Goal: Communication & Community: Connect with others

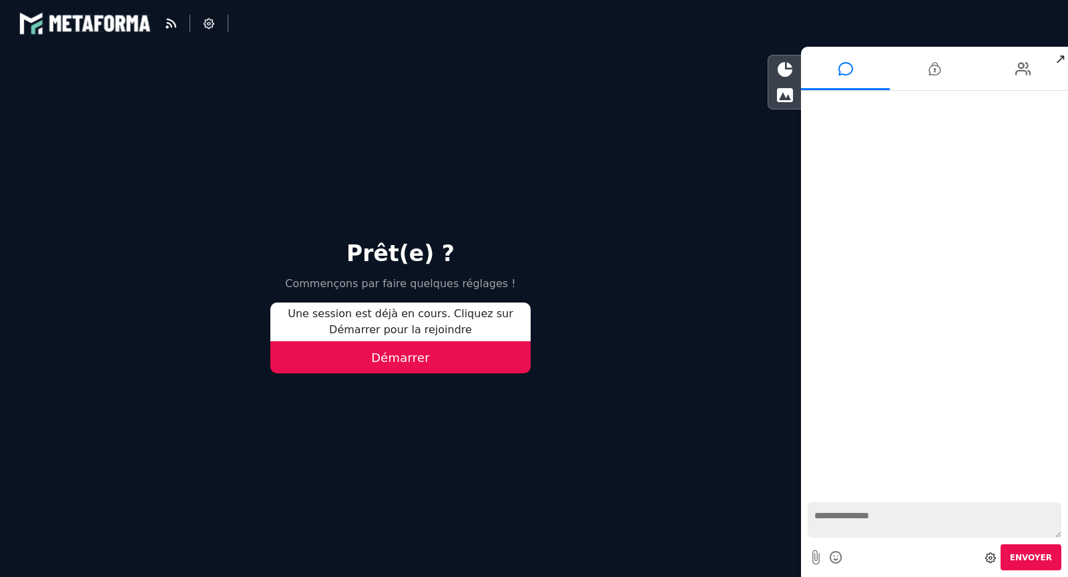
click at [430, 356] on button "Démarrer" at bounding box center [400, 357] width 260 height 32
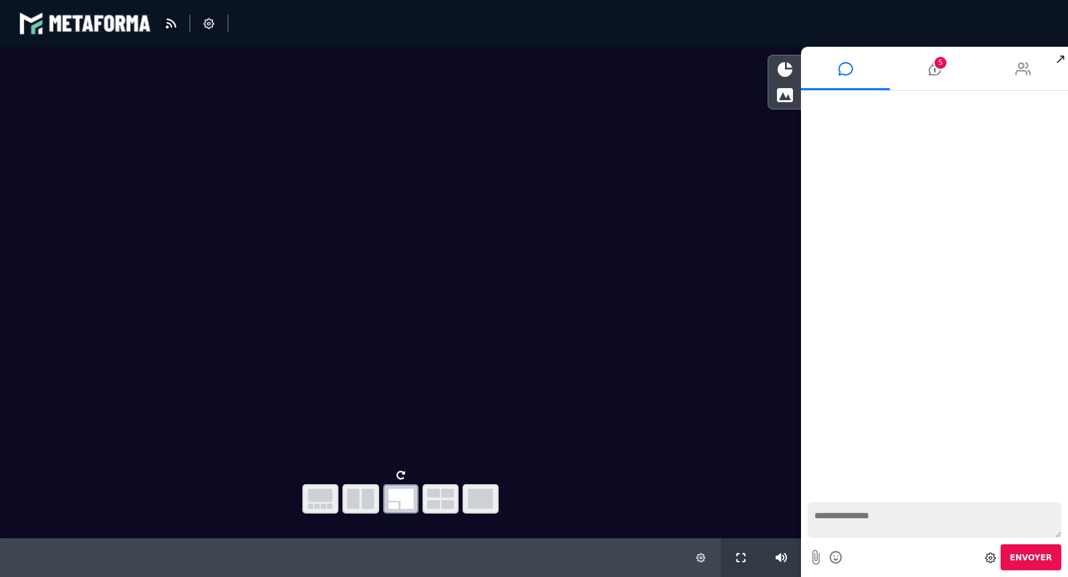
click at [1041, 77] on li at bounding box center [1023, 68] width 89 height 43
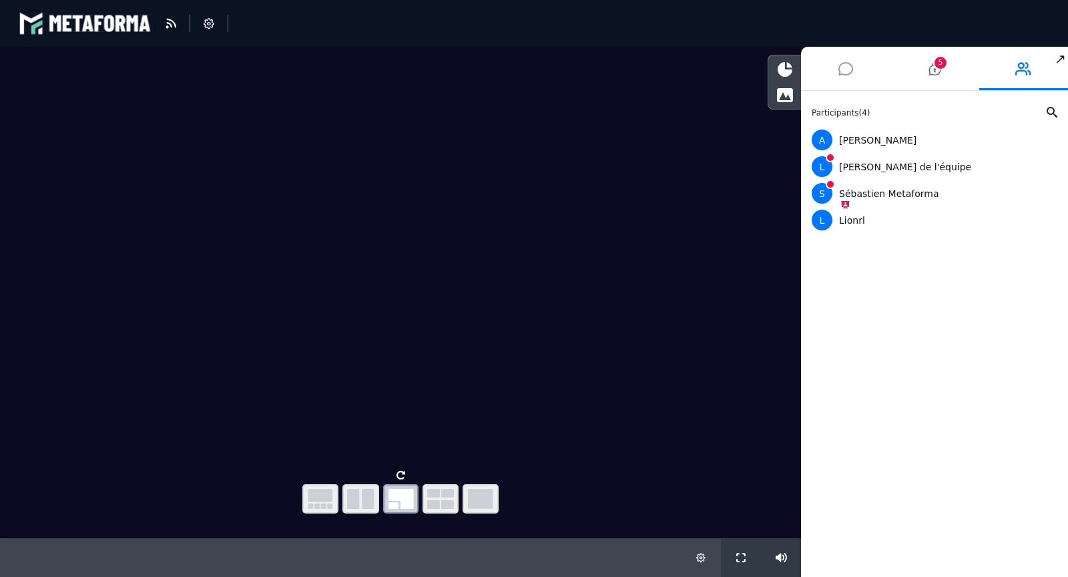
click at [844, 74] on icon at bounding box center [845, 68] width 15 height 33
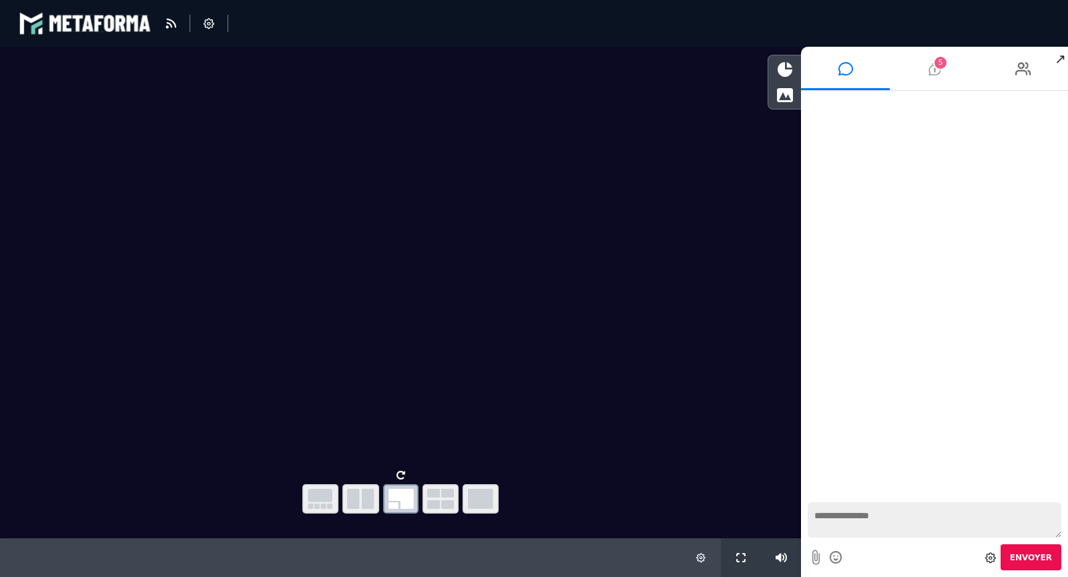
click at [937, 59] on span "5" at bounding box center [940, 63] width 12 height 12
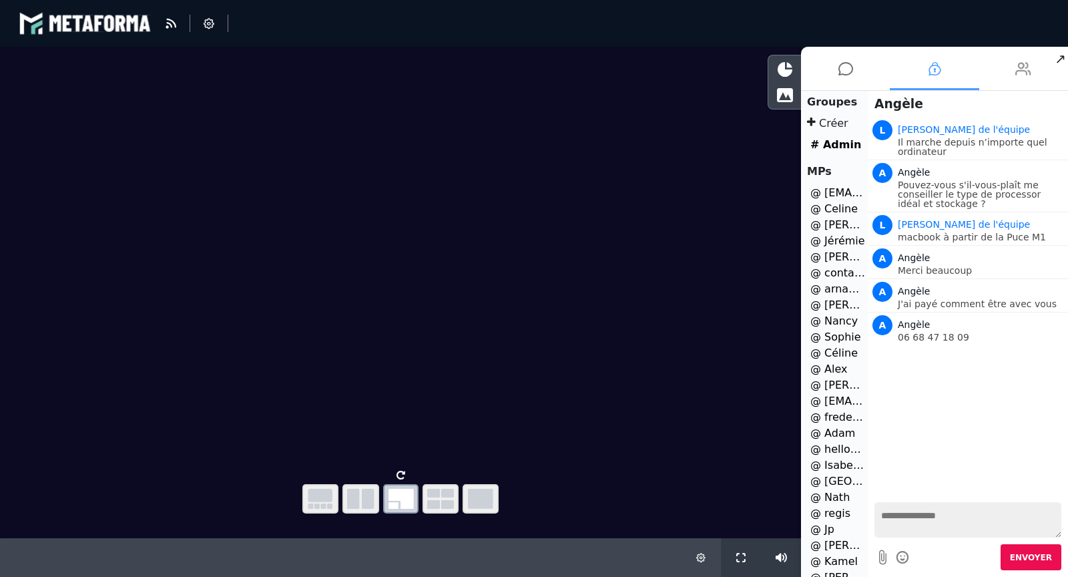
click at [1018, 67] on icon at bounding box center [1023, 68] width 16 height 33
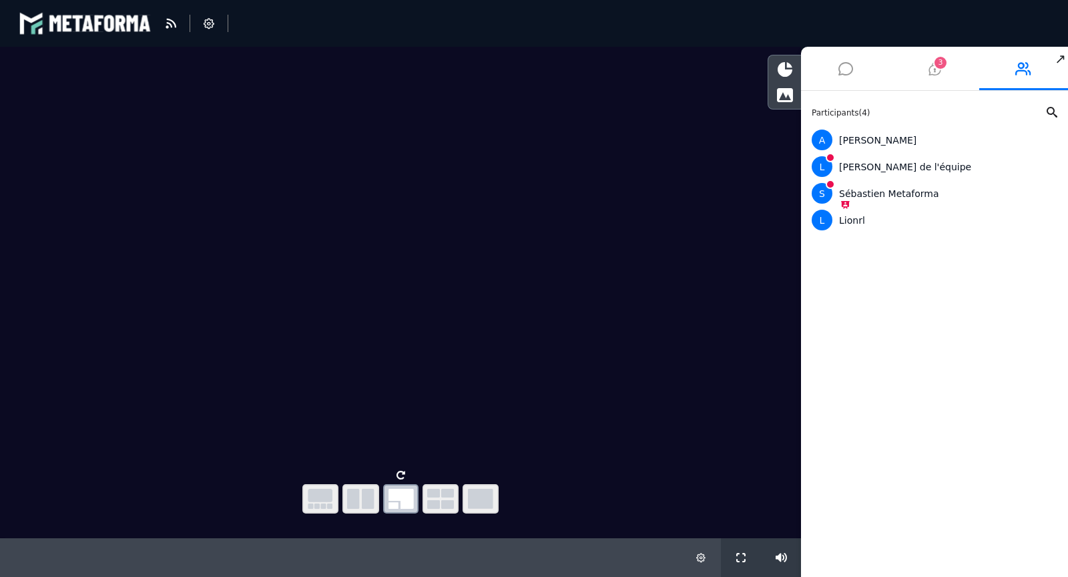
click at [842, 71] on icon at bounding box center [845, 68] width 15 height 33
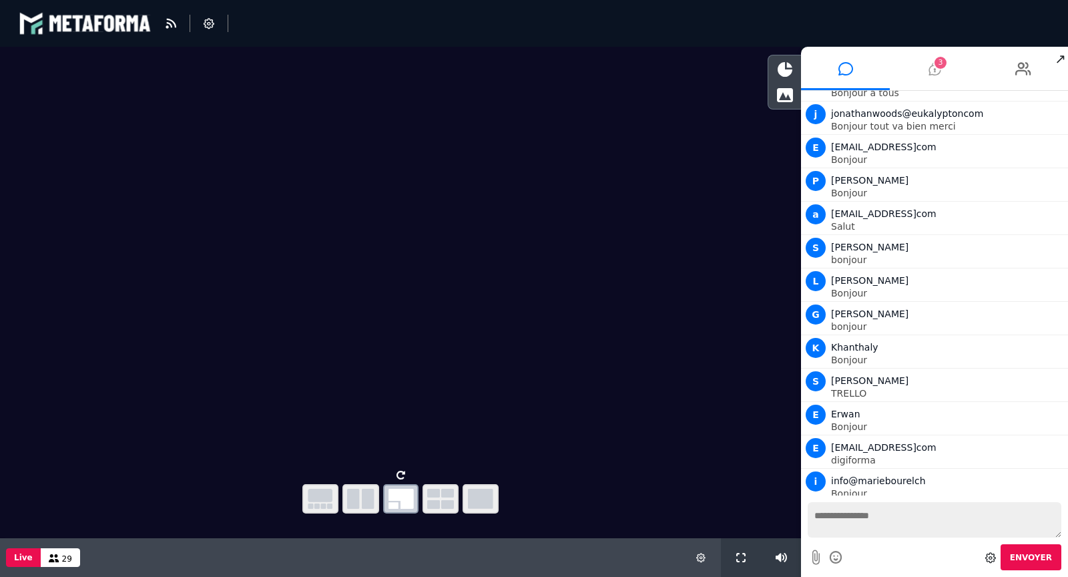
scroll to position [256, 0]
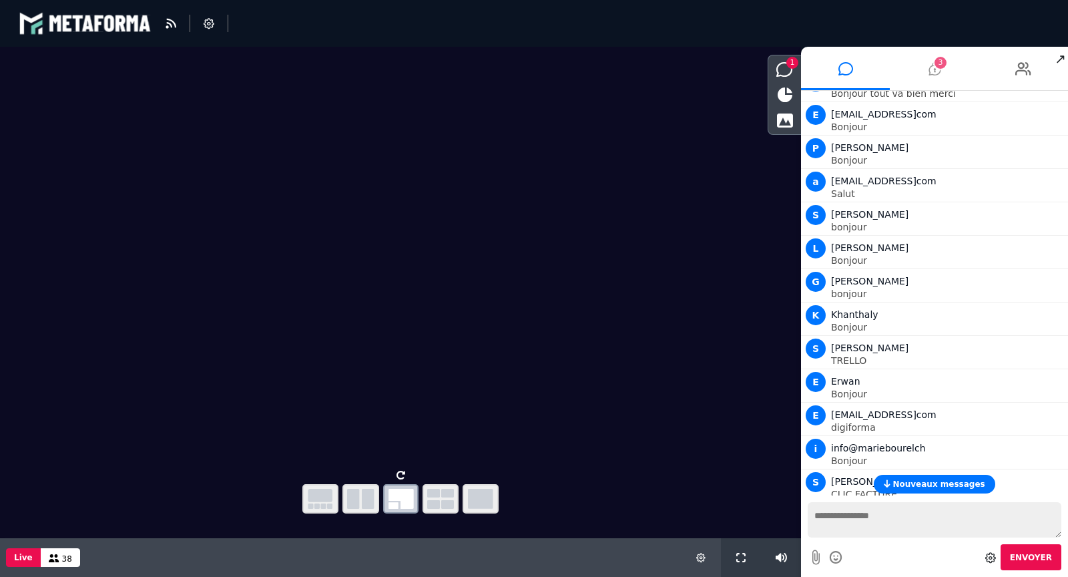
click at [858, 523] on textarea at bounding box center [935, 519] width 254 height 35
paste textarea "**********"
type textarea "**********"
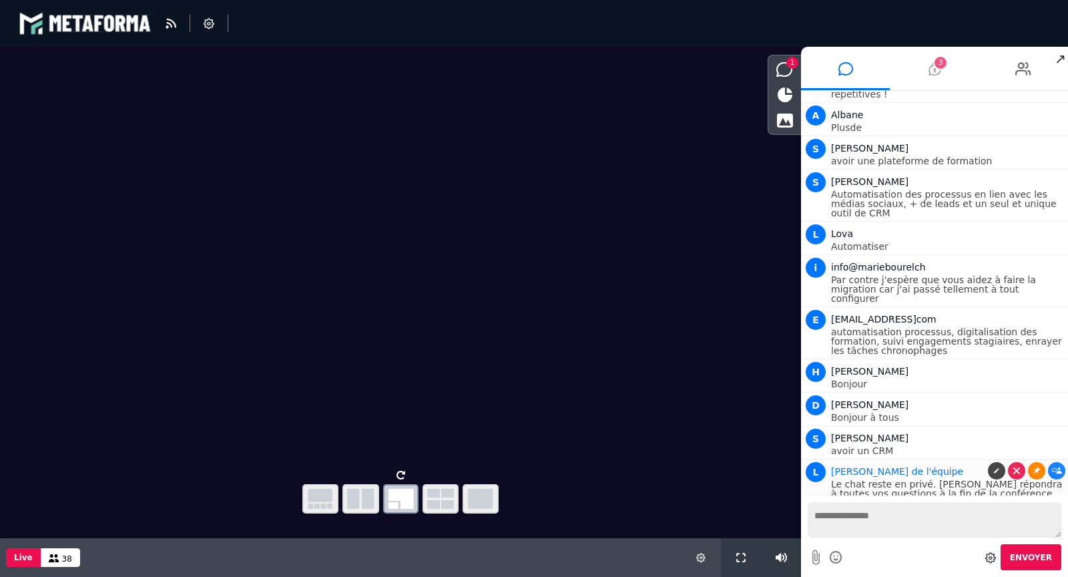
click at [1033, 467] on icon at bounding box center [1036, 470] width 7 height 7
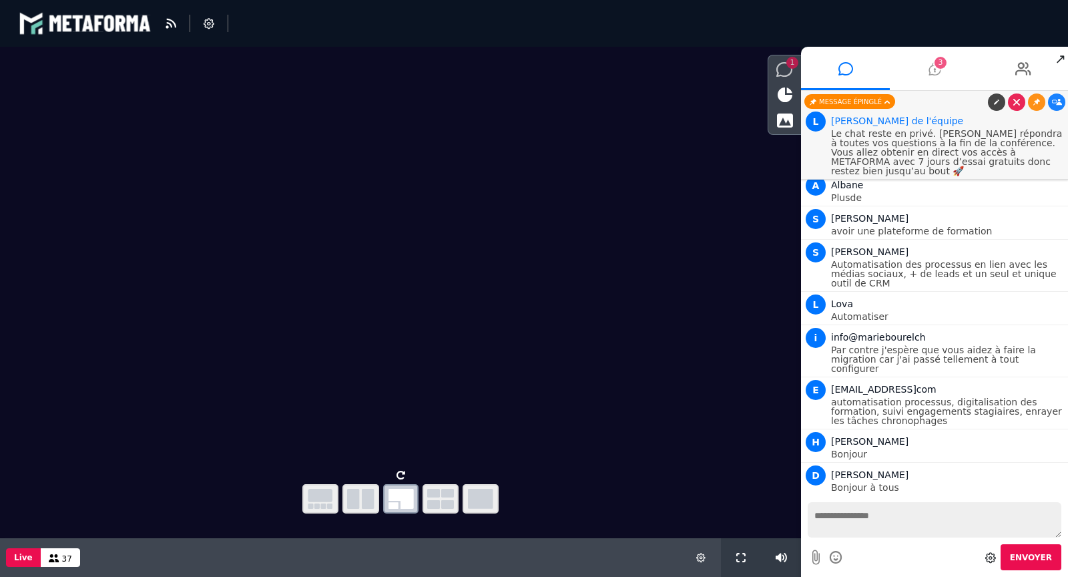
click at [785, 73] on icon at bounding box center [784, 69] width 17 height 15
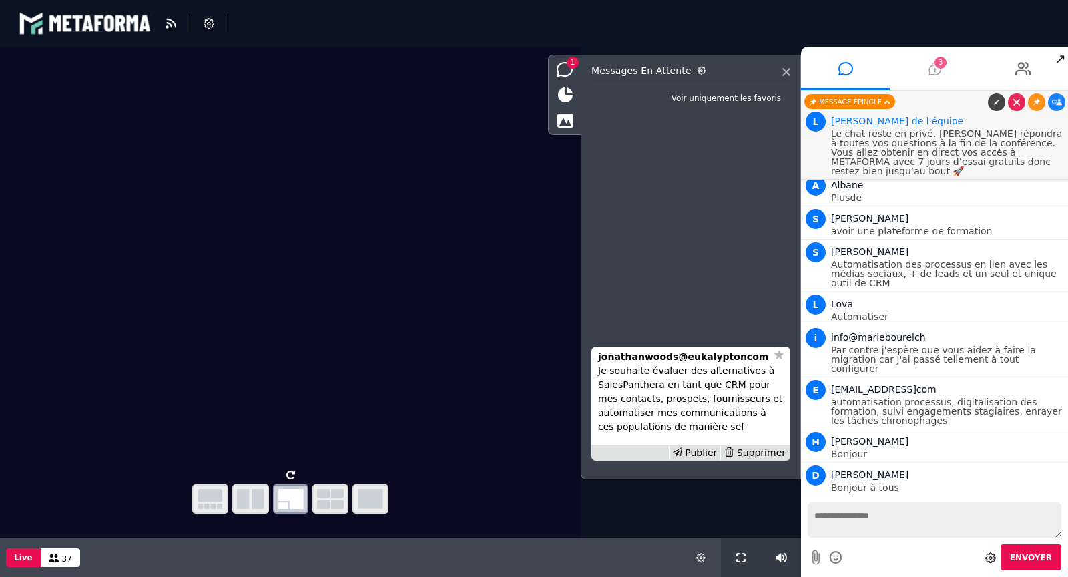
click at [924, 63] on li "3" at bounding box center [934, 68] width 89 height 43
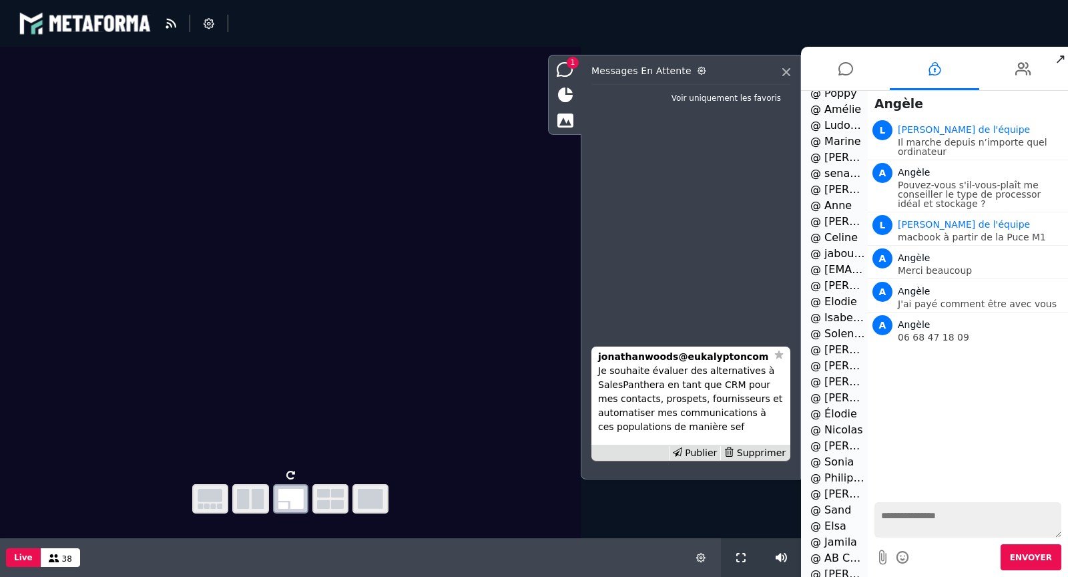
scroll to position [1079, 0]
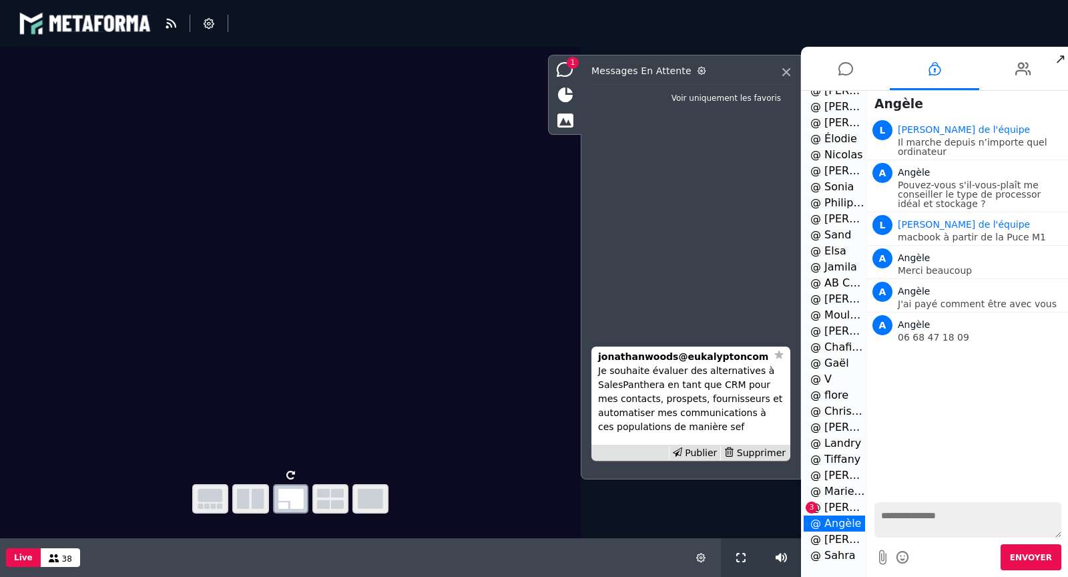
click at [833, 504] on li "@ [PERSON_NAME] et [PERSON_NAME] 3" at bounding box center [834, 507] width 61 height 16
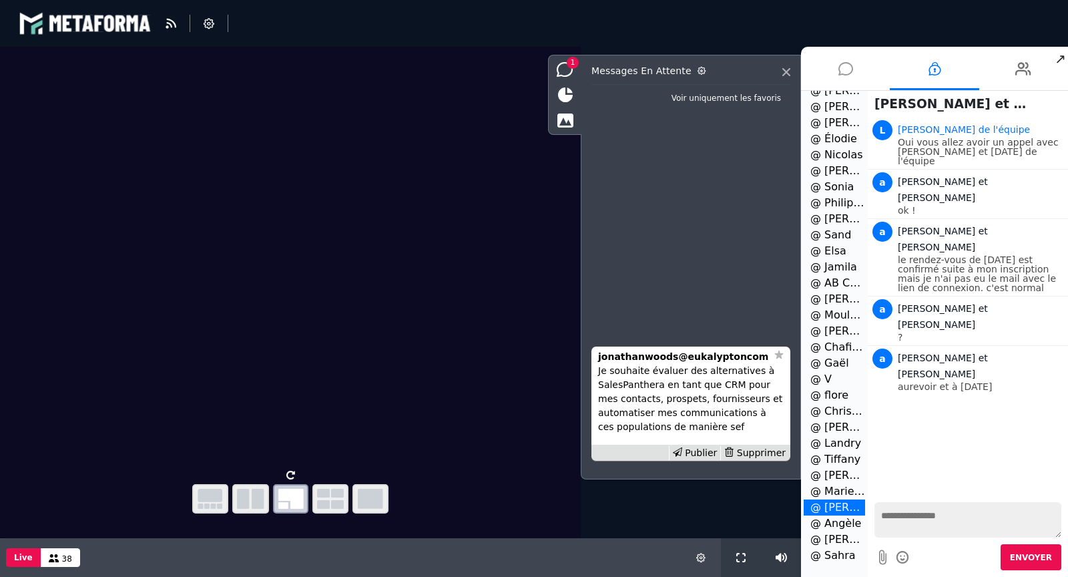
click at [847, 65] on icon at bounding box center [845, 68] width 15 height 33
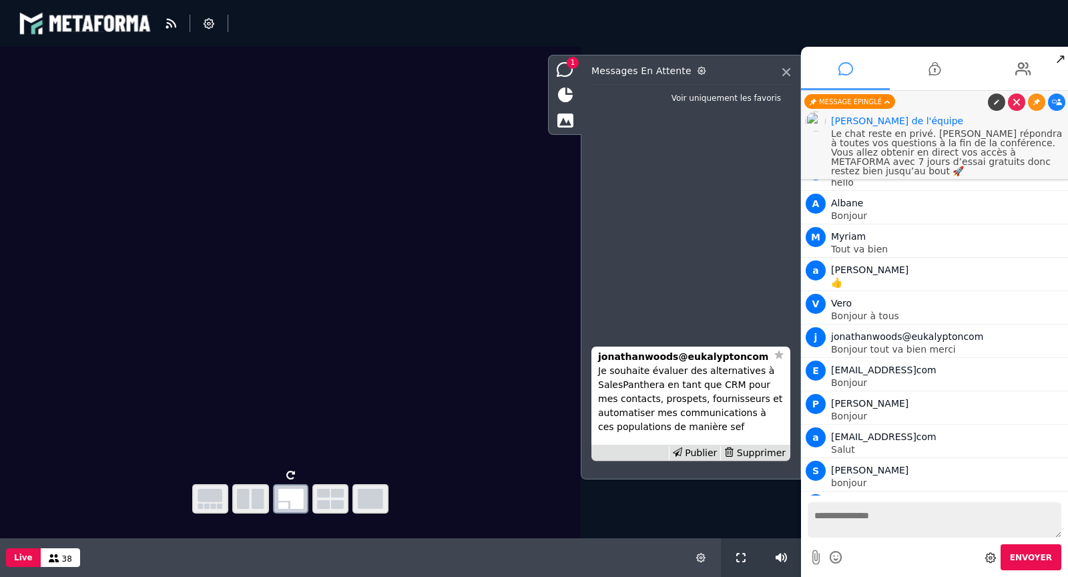
scroll to position [1271, 0]
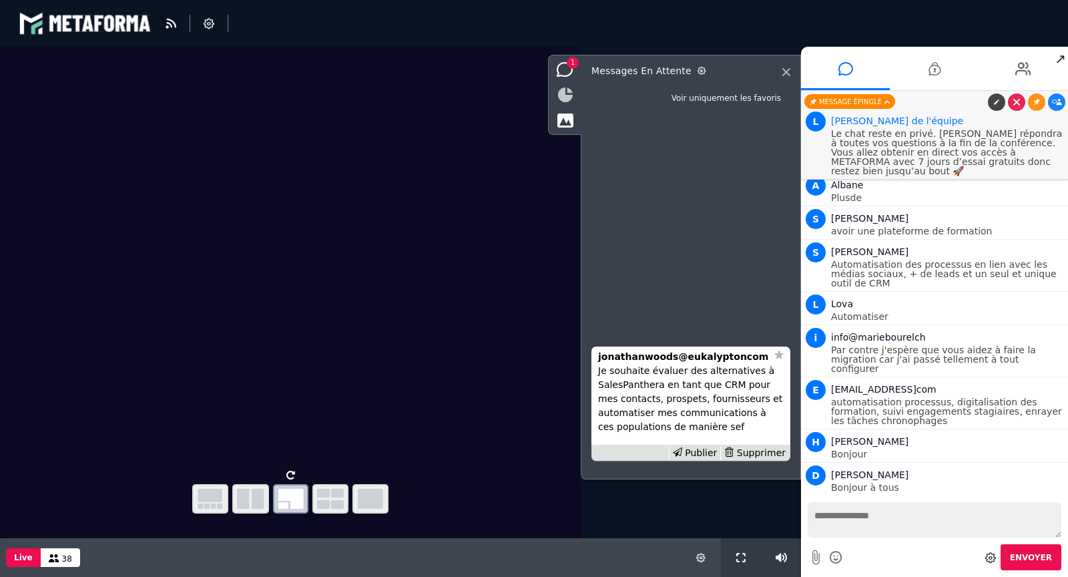
click at [564, 94] on icon at bounding box center [565, 94] width 15 height 15
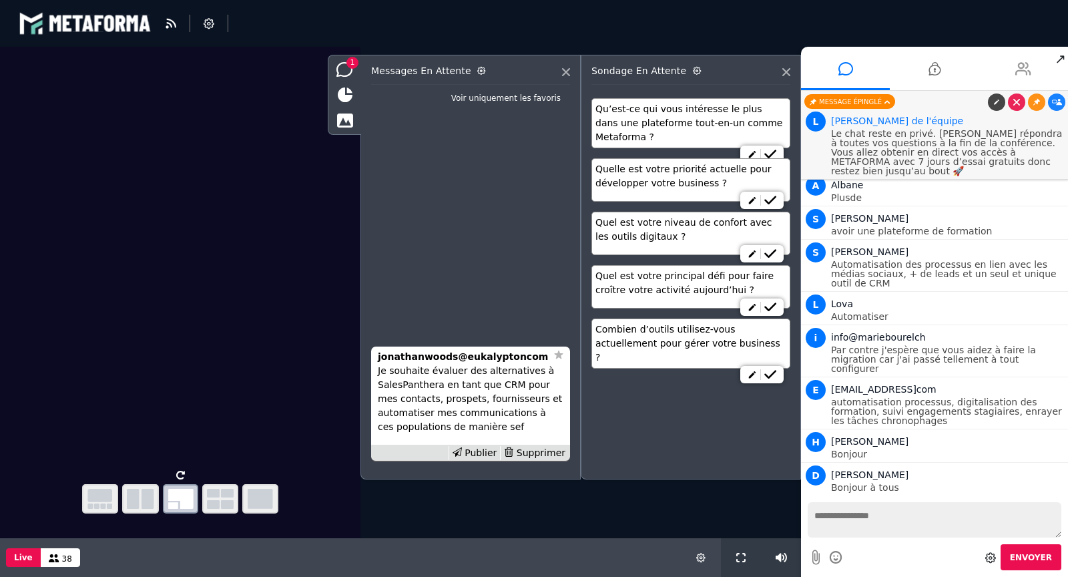
click at [1016, 67] on icon at bounding box center [1023, 68] width 16 height 33
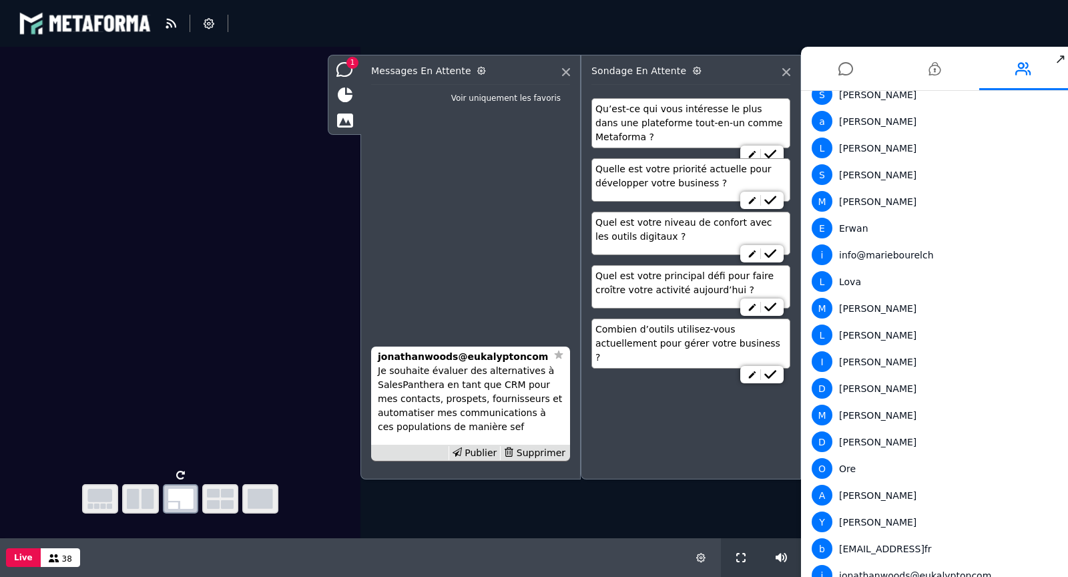
scroll to position [659, 0]
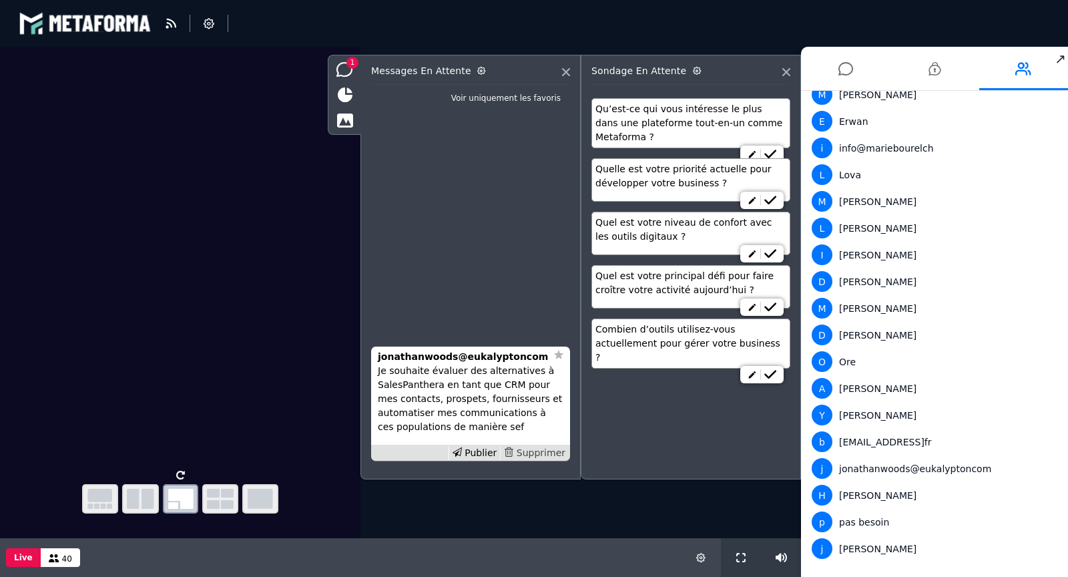
click at [551, 450] on div "Supprimer" at bounding box center [534, 453] width 69 height 14
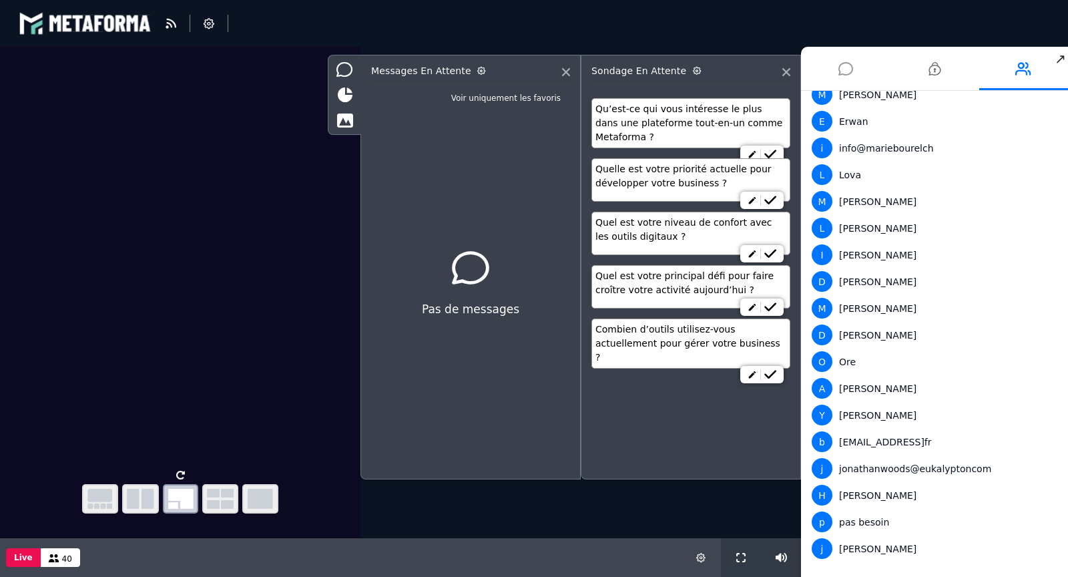
click at [847, 76] on icon at bounding box center [845, 68] width 15 height 33
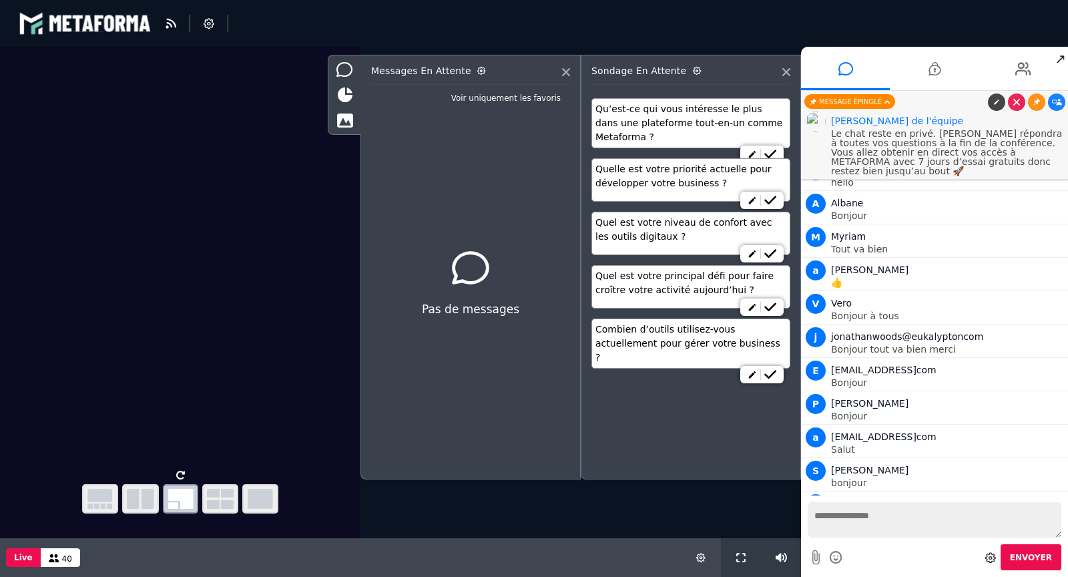
scroll to position [1271, 0]
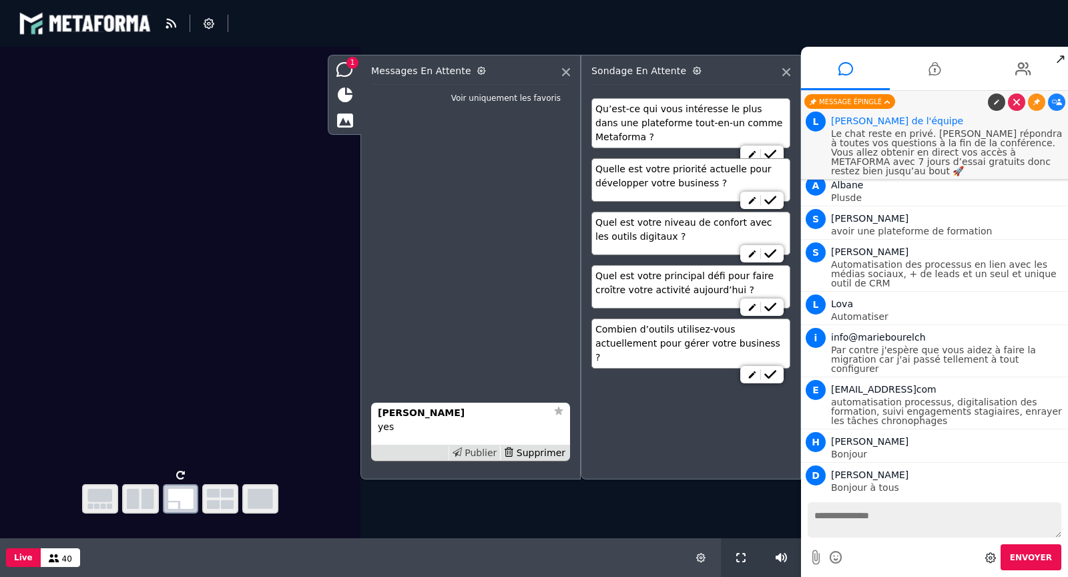
click at [473, 449] on div "Publier" at bounding box center [474, 453] width 52 height 14
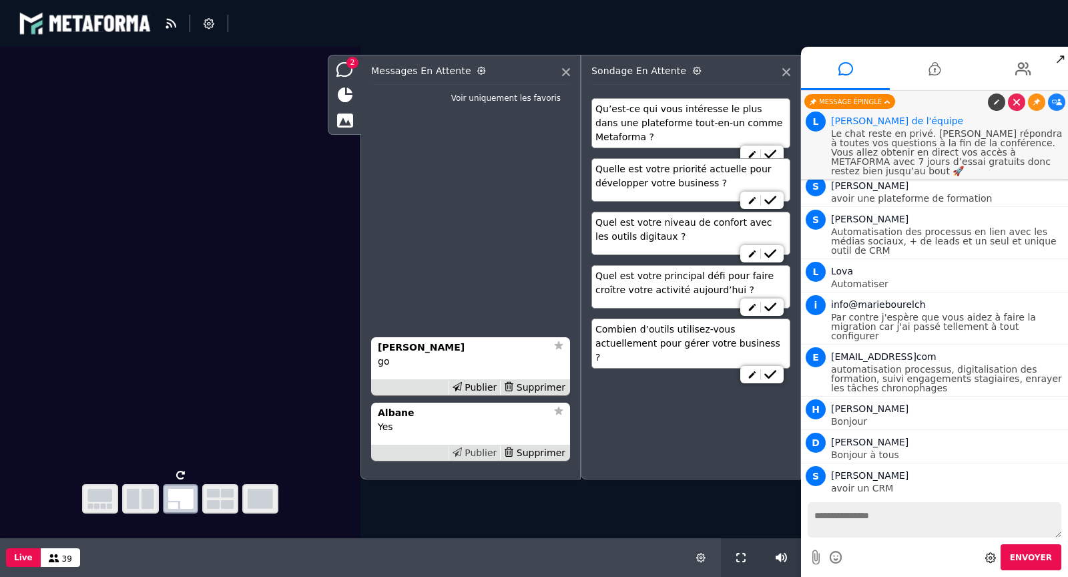
click at [475, 453] on div "Publier" at bounding box center [474, 453] width 52 height 14
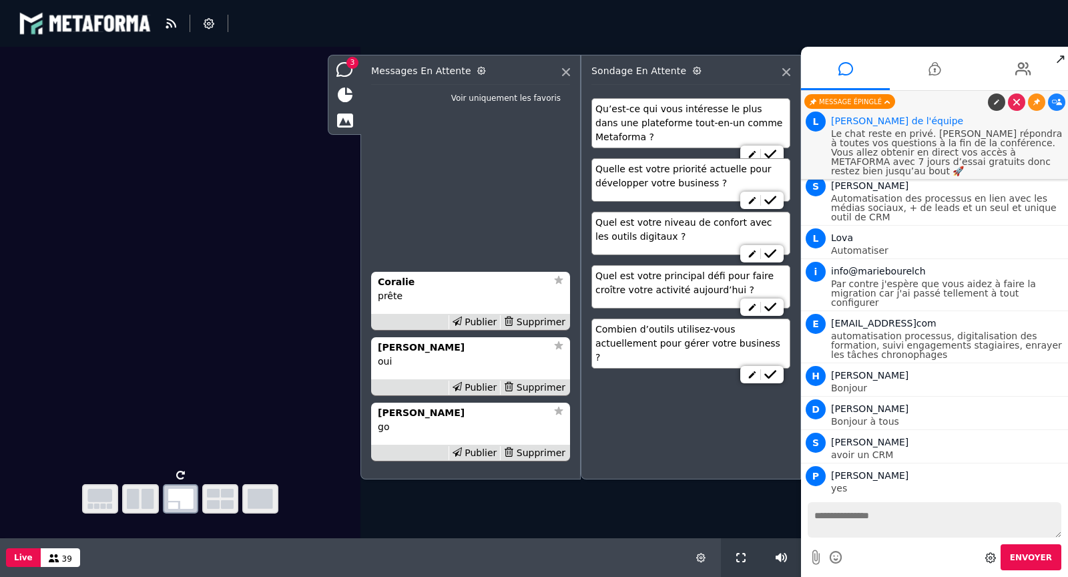
click at [475, 453] on div "Publier" at bounding box center [474, 453] width 52 height 14
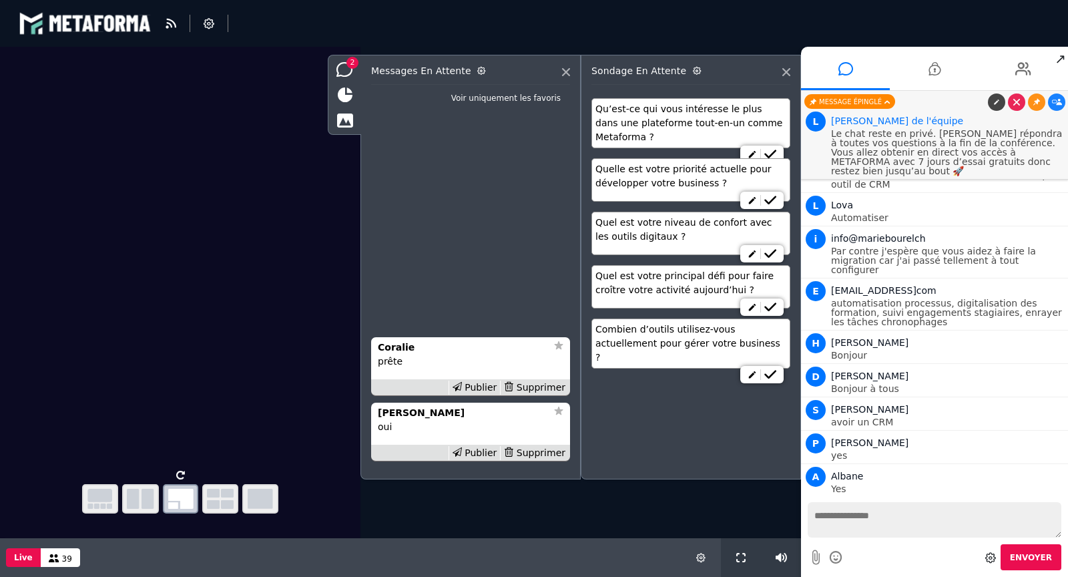
click at [475, 453] on div "Publier" at bounding box center [474, 453] width 52 height 14
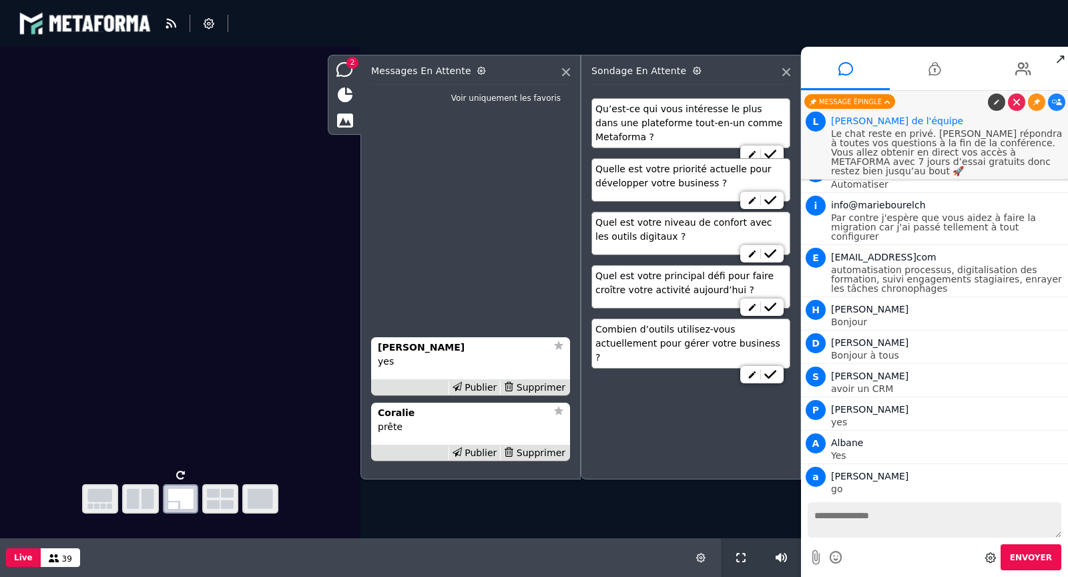
click at [475, 453] on div "Publier" at bounding box center [474, 453] width 52 height 14
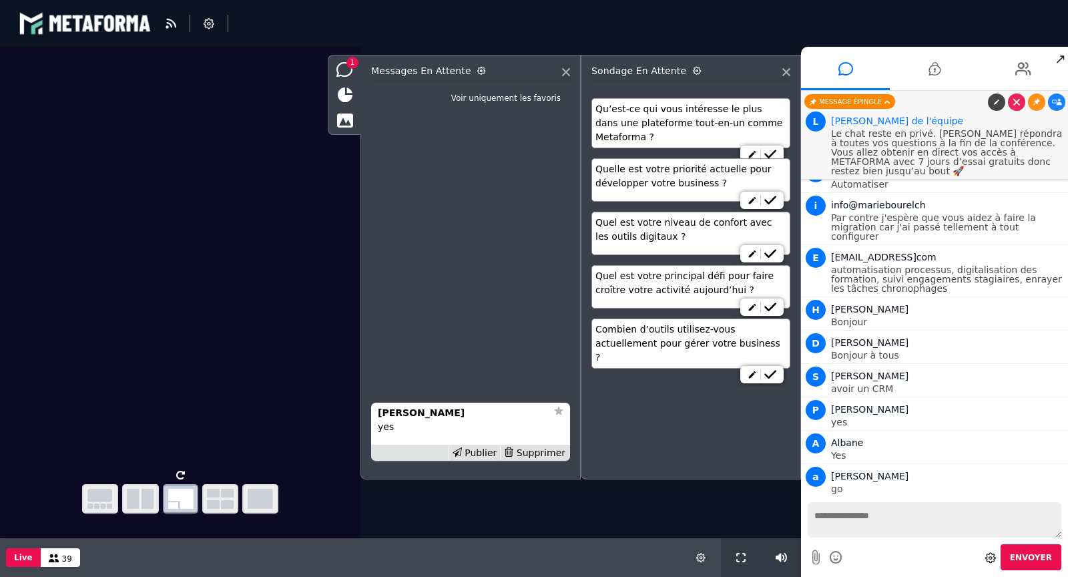
scroll to position [1436, 0]
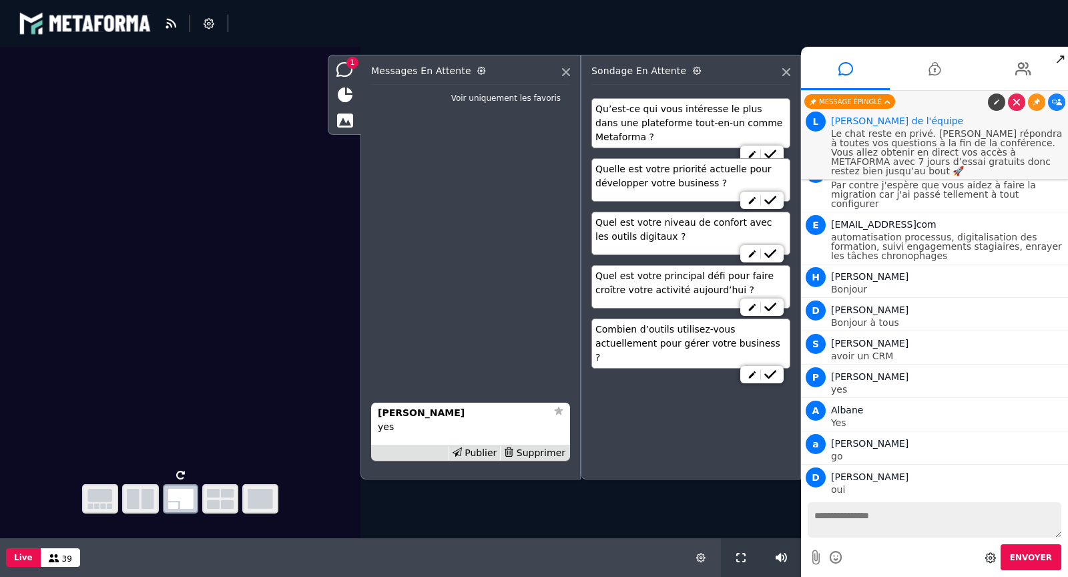
click at [475, 453] on div "Publier" at bounding box center [474, 453] width 52 height 14
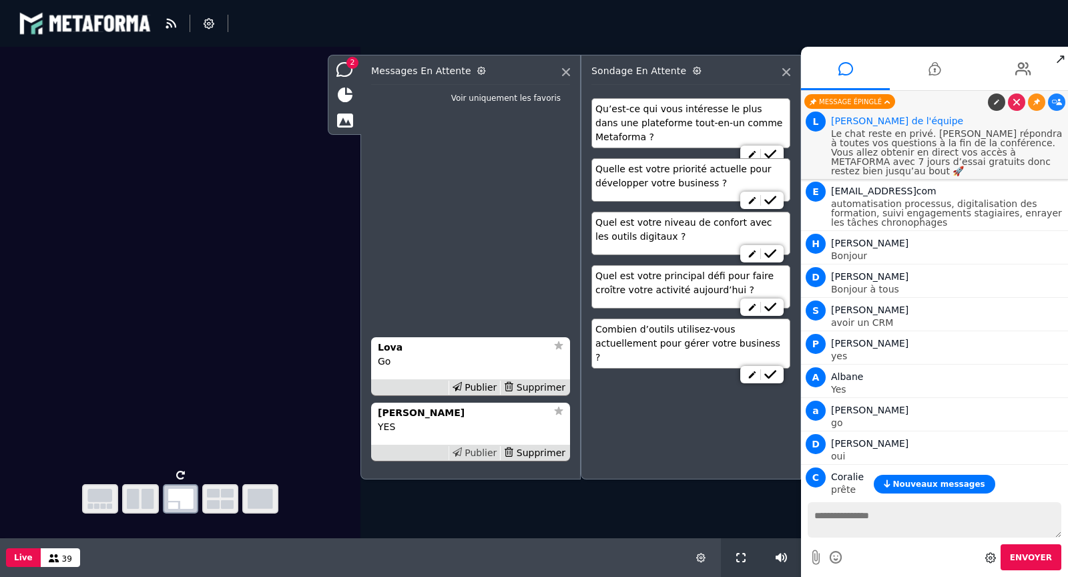
click at [462, 452] on icon at bounding box center [457, 451] width 9 height 9
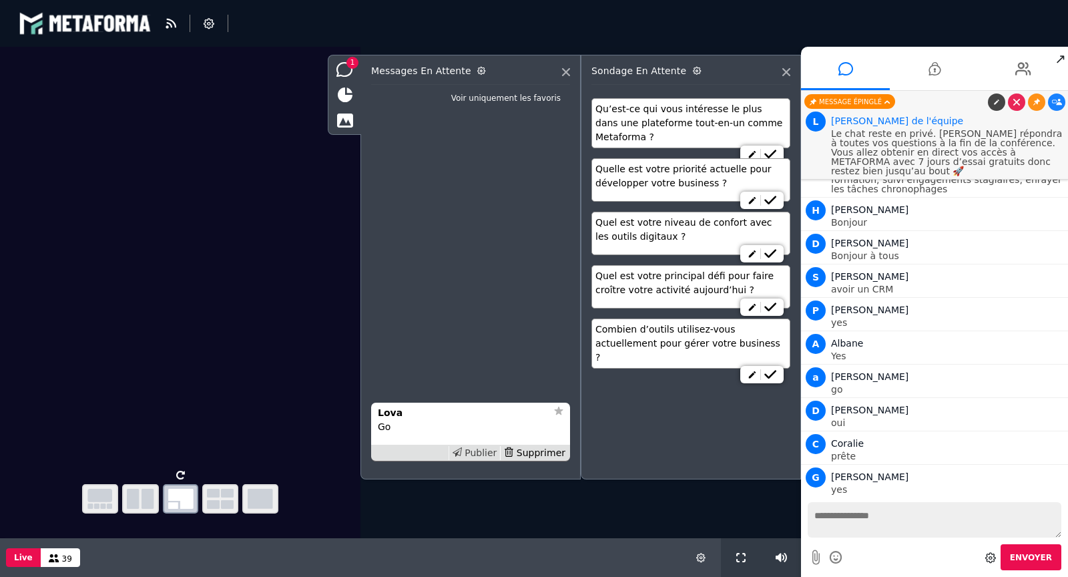
click at [462, 452] on icon at bounding box center [457, 451] width 9 height 9
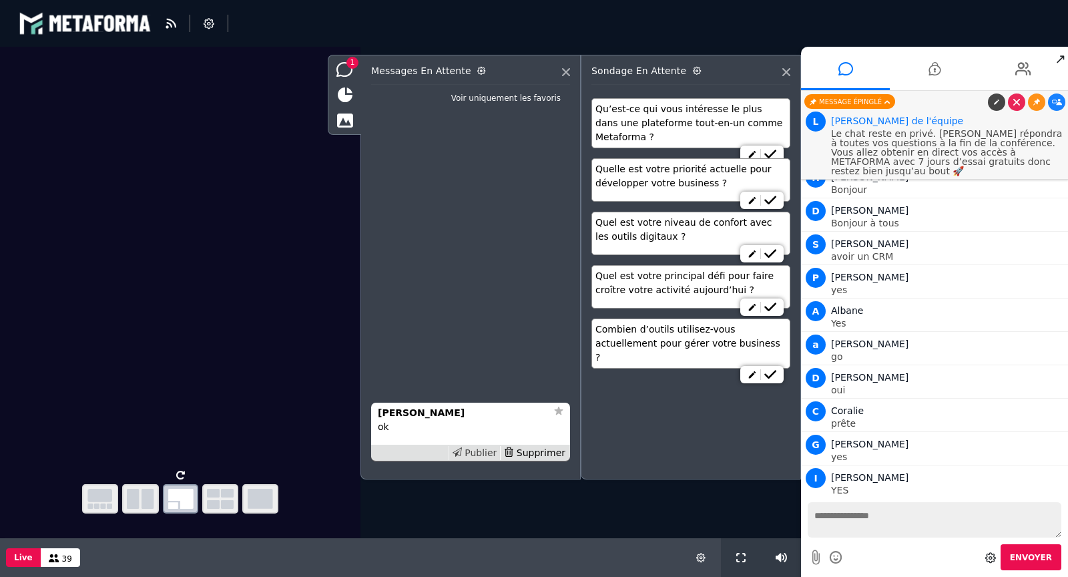
click at [462, 451] on icon at bounding box center [457, 451] width 9 height 9
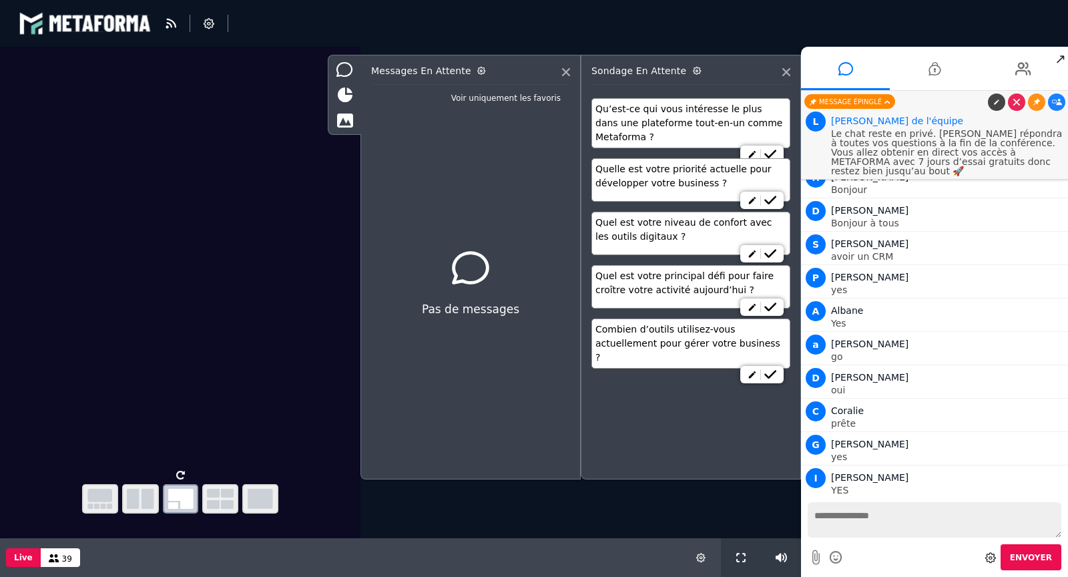
scroll to position [1569, 0]
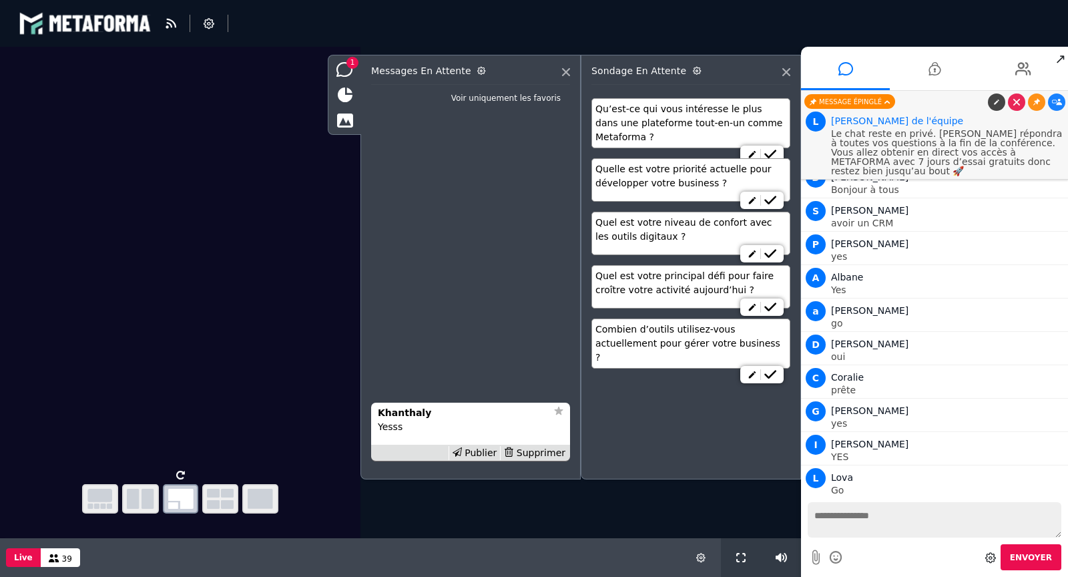
click at [462, 450] on icon at bounding box center [457, 451] width 9 height 9
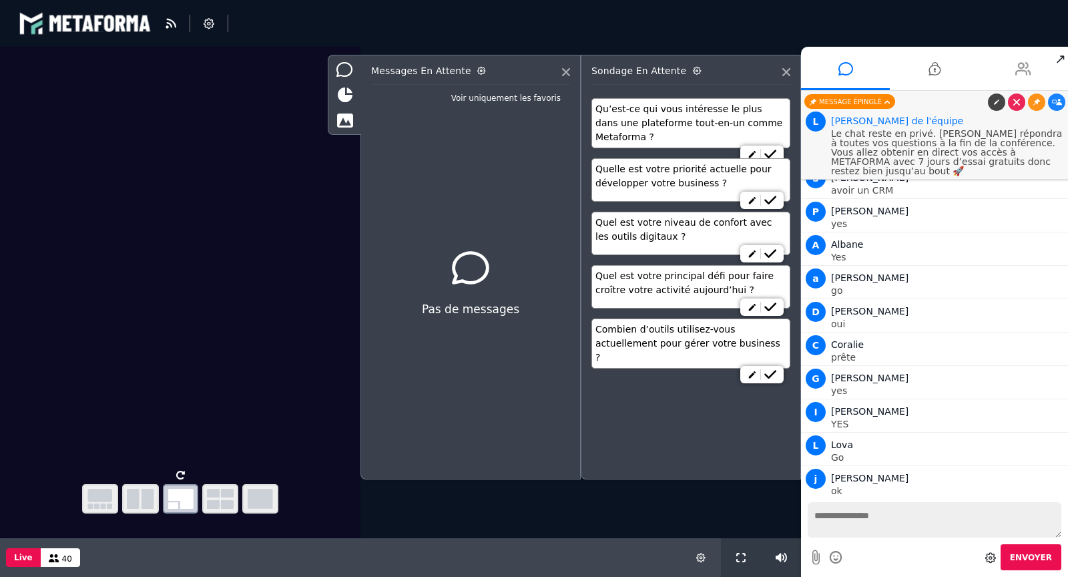
click at [1002, 64] on li at bounding box center [1023, 68] width 89 height 43
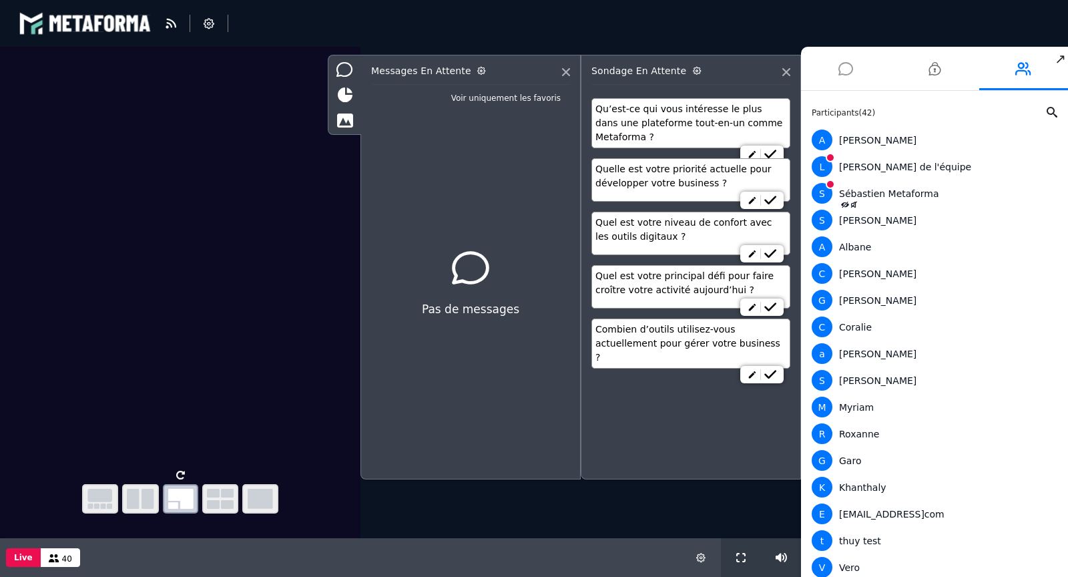
click at [840, 67] on icon at bounding box center [845, 68] width 15 height 33
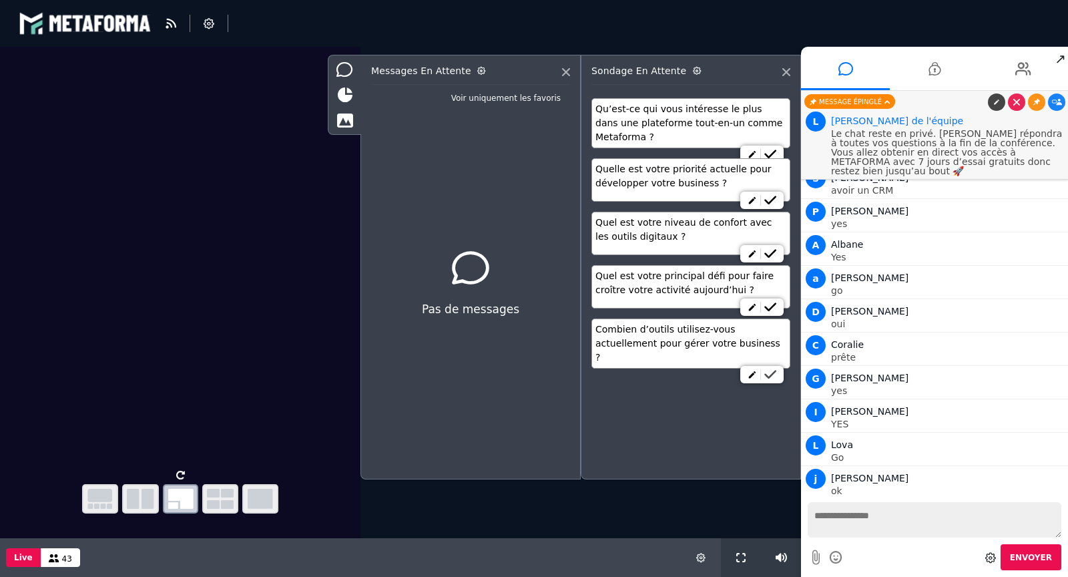
click at [774, 370] on icon at bounding box center [770, 374] width 12 height 9
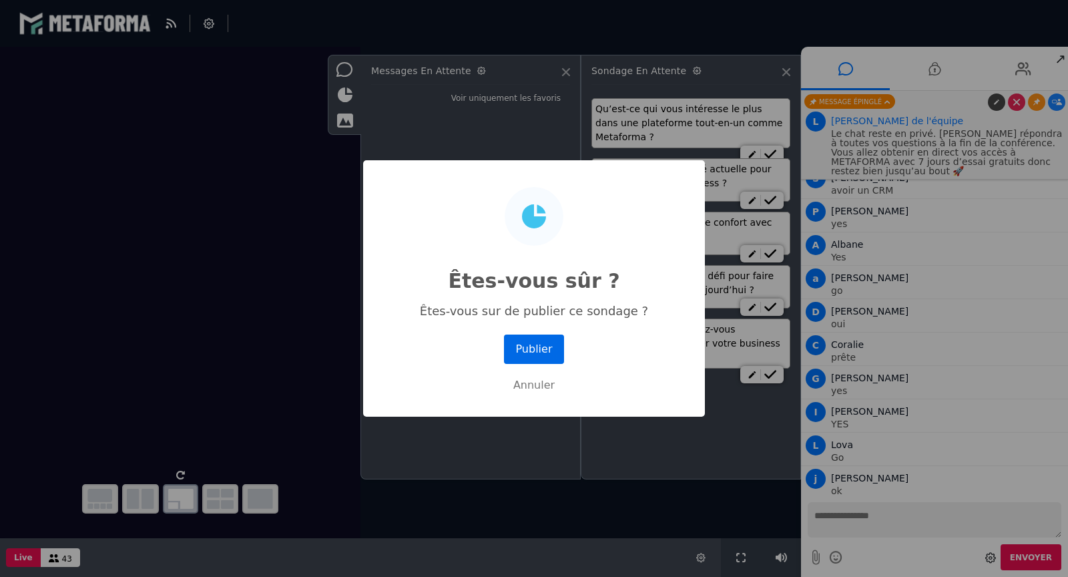
click at [541, 346] on button "Publier" at bounding box center [534, 348] width 60 height 29
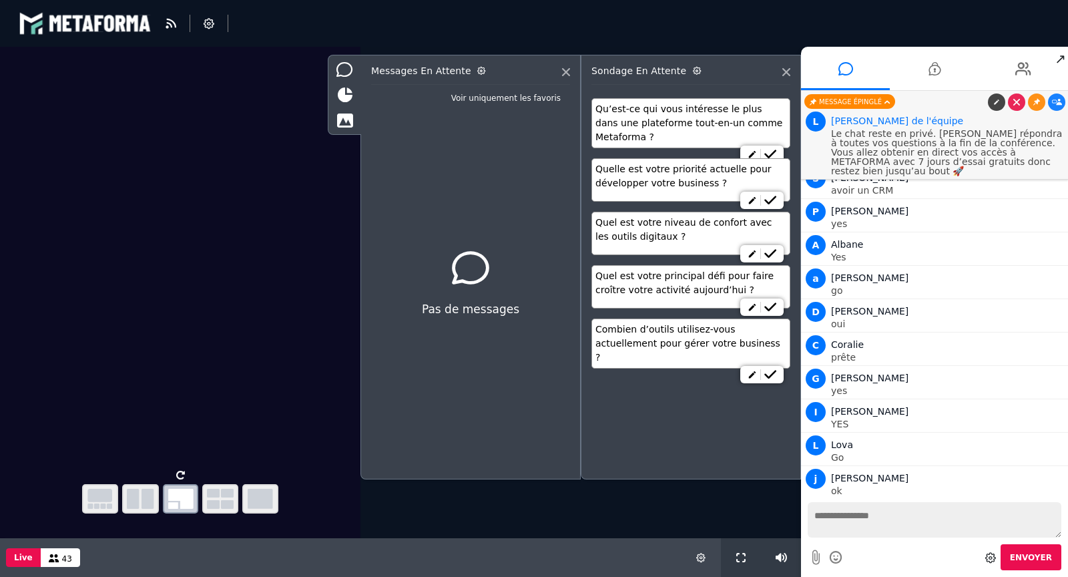
scroll to position [1673, 0]
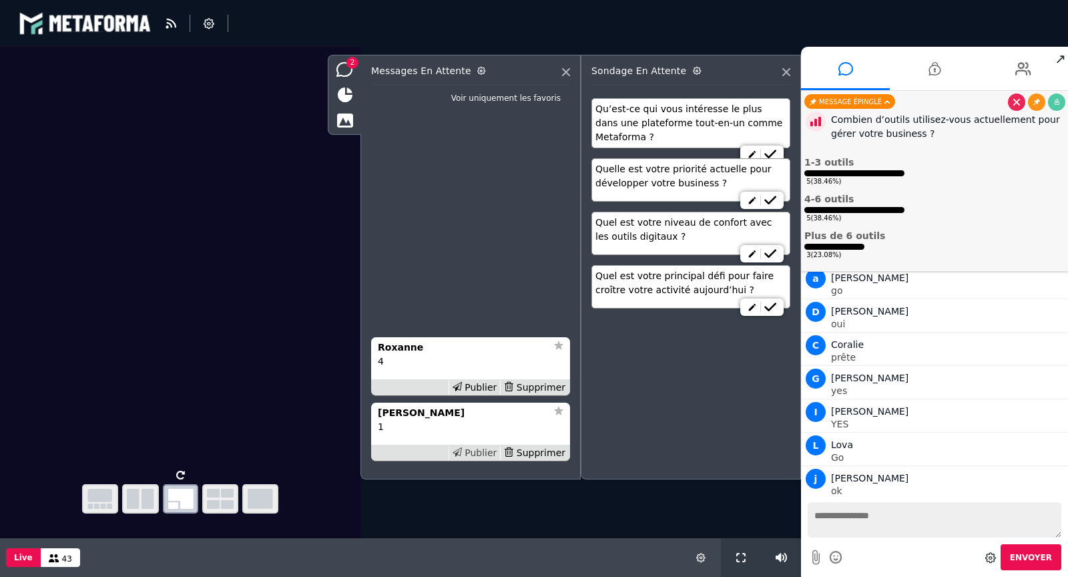
click at [487, 451] on div "Publier" at bounding box center [474, 453] width 52 height 14
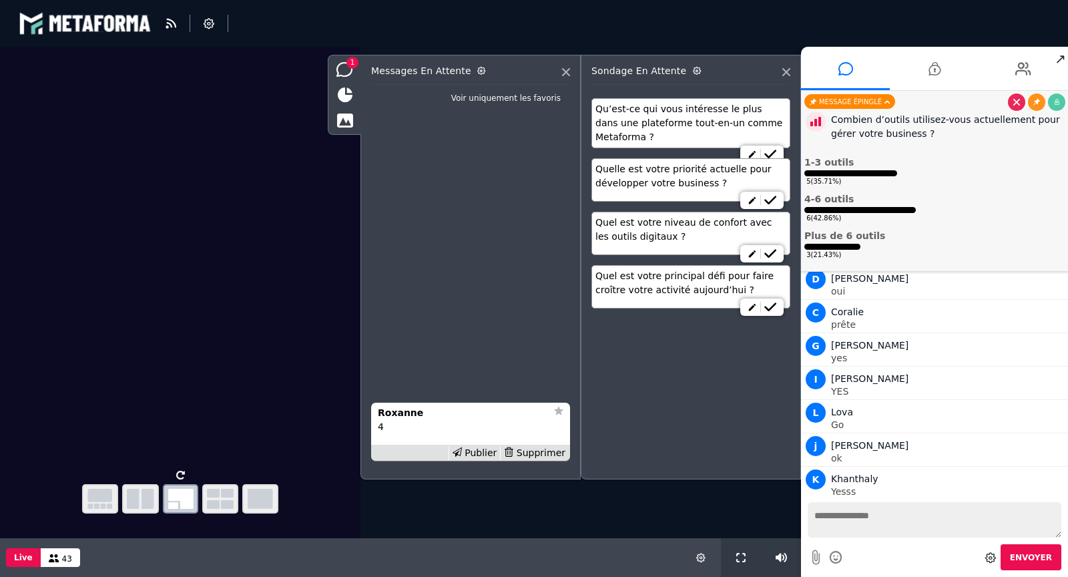
click at [487, 451] on div "Publier" at bounding box center [474, 453] width 52 height 14
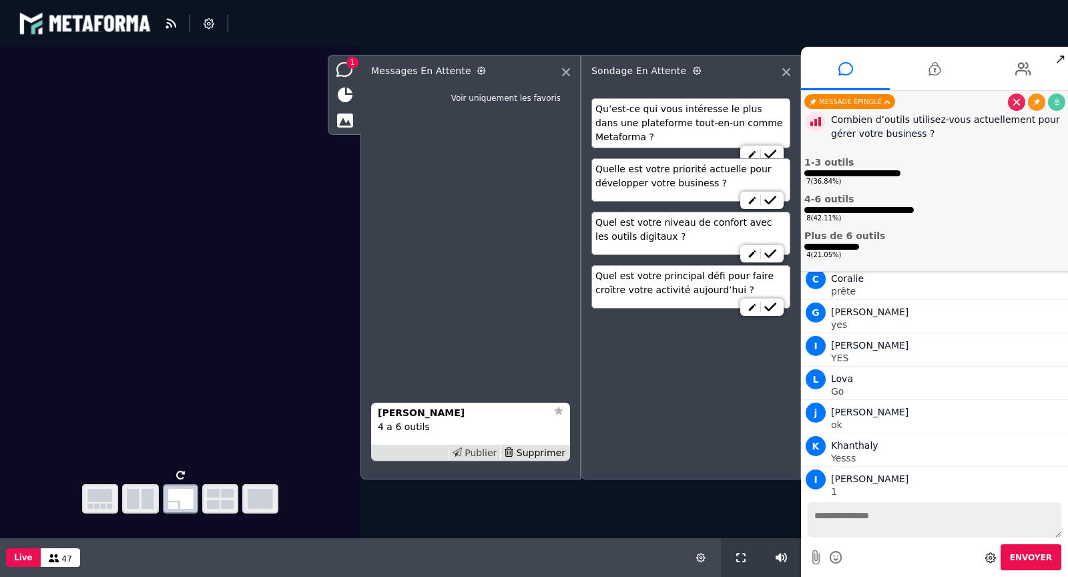
click at [488, 456] on div "Publier" at bounding box center [474, 453] width 52 height 14
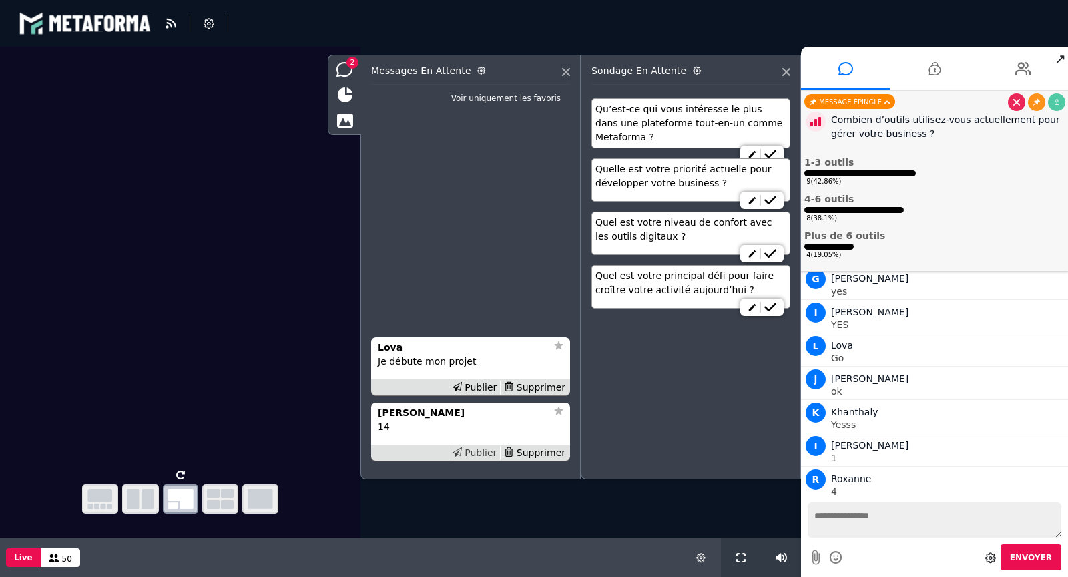
click at [496, 452] on div "Publier" at bounding box center [474, 453] width 52 height 14
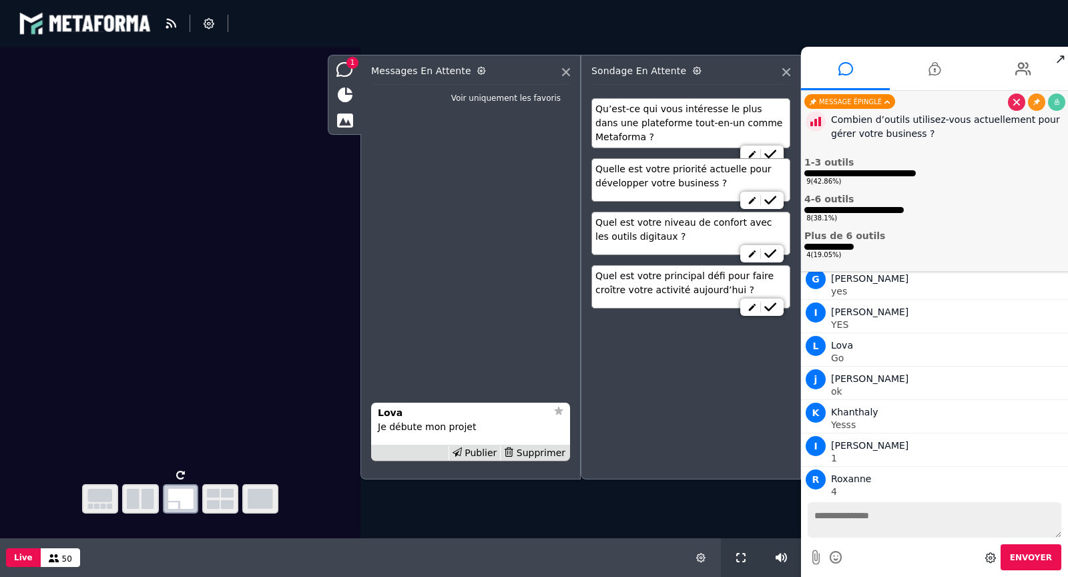
scroll to position [1805, 0]
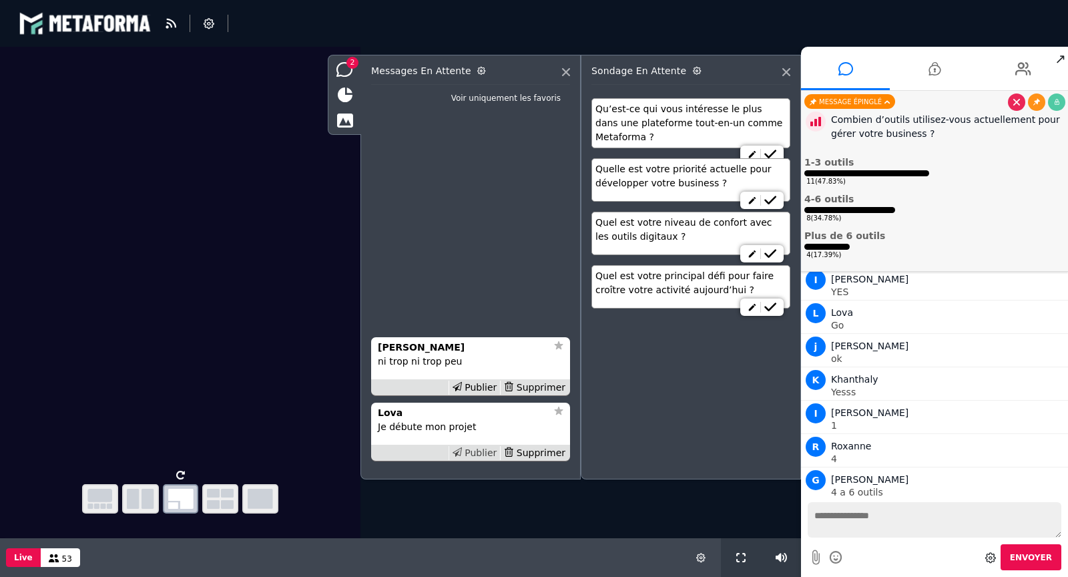
click at [493, 451] on div "Publier" at bounding box center [474, 453] width 52 height 14
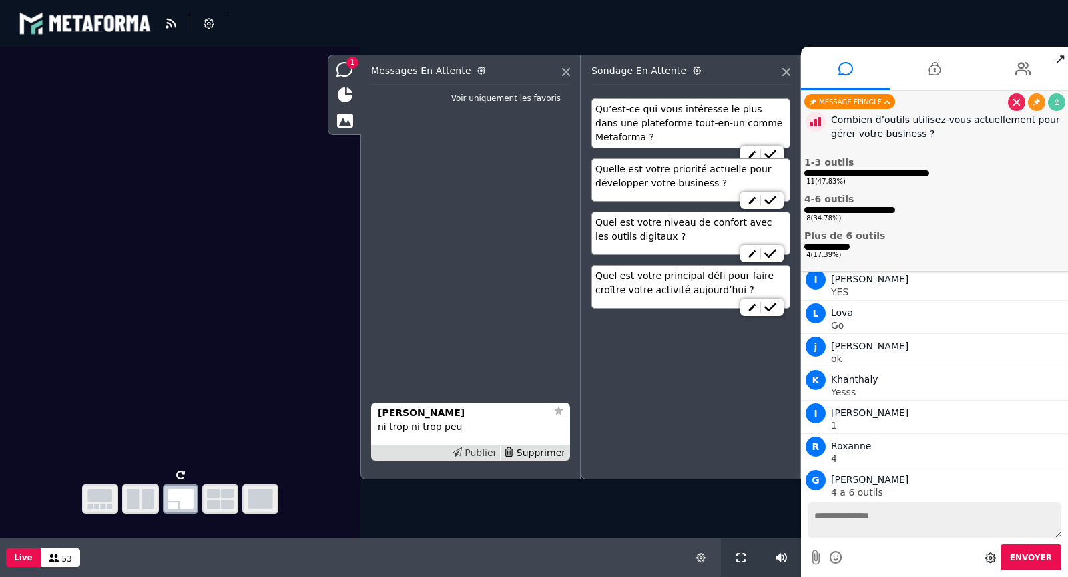
scroll to position [1837, 0]
click at [493, 450] on div "Publier" at bounding box center [474, 453] width 52 height 14
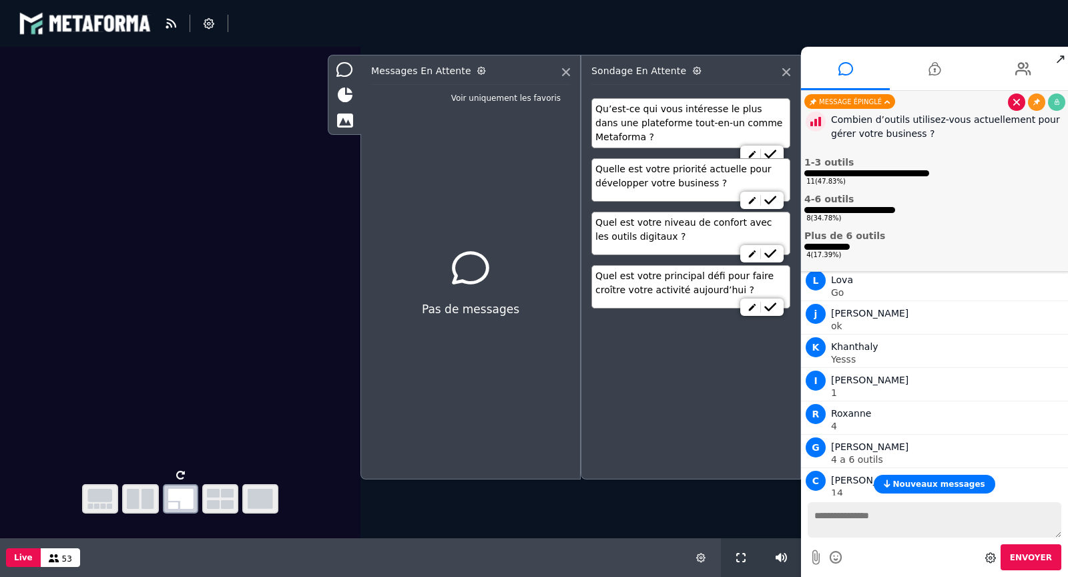
click at [1013, 105] on icon at bounding box center [1016, 102] width 7 height 7
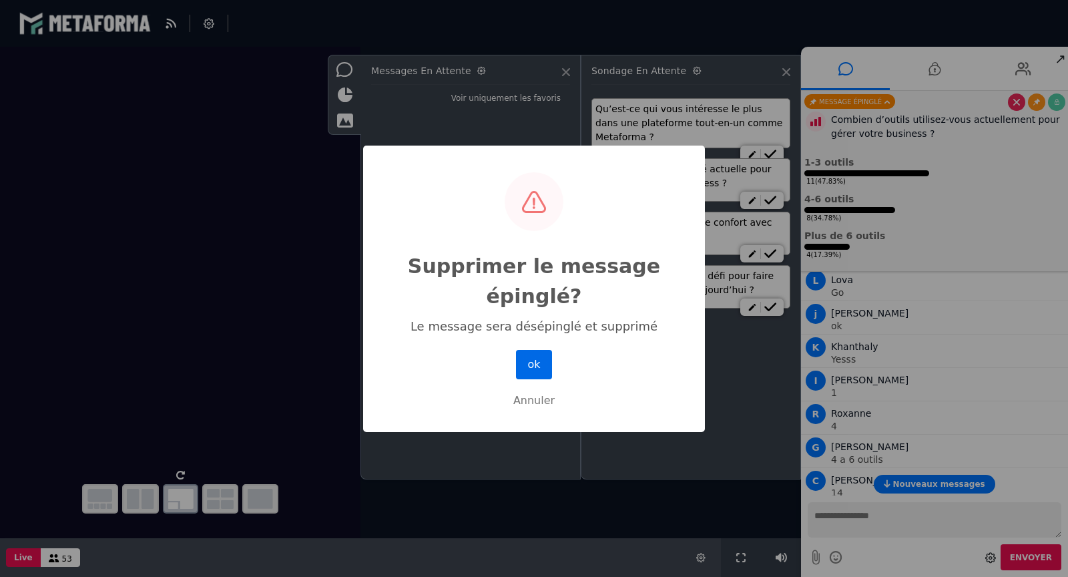
click at [532, 367] on button "ok" at bounding box center [534, 364] width 36 height 29
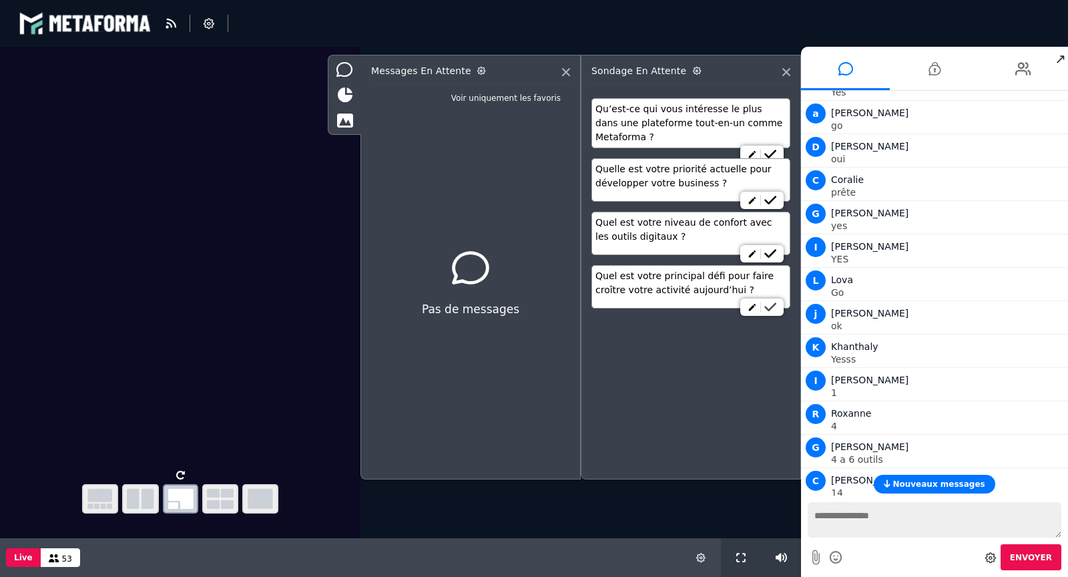
click at [776, 302] on icon at bounding box center [770, 306] width 12 height 9
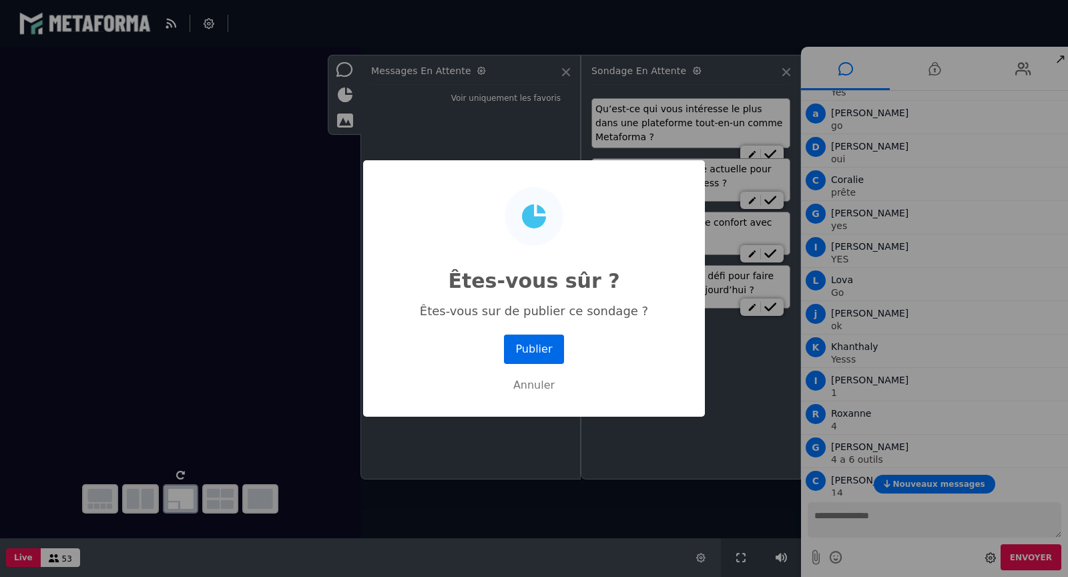
click at [548, 353] on button "Publier" at bounding box center [534, 348] width 60 height 29
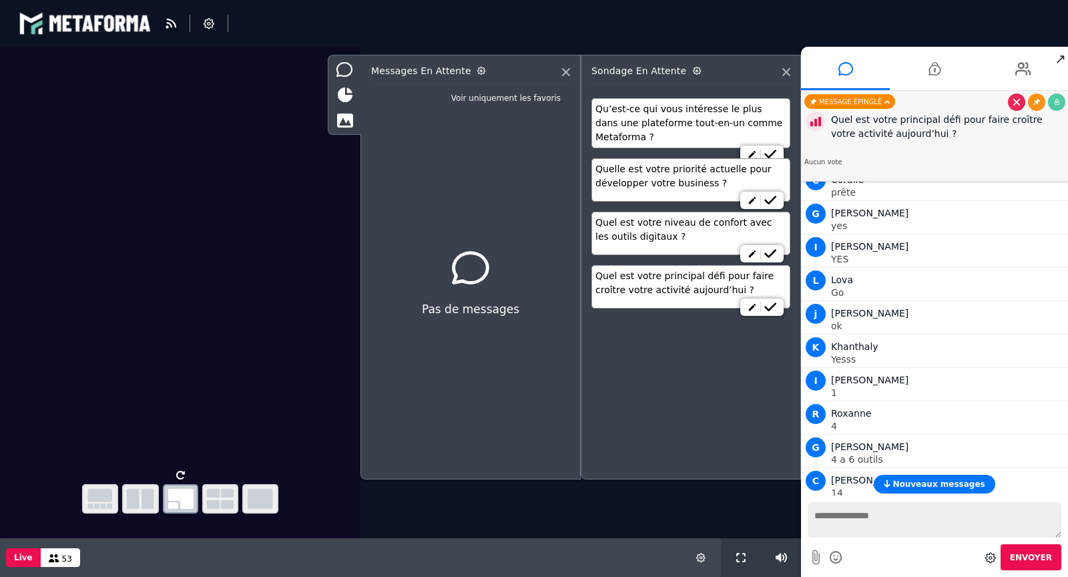
scroll to position [1871, 0]
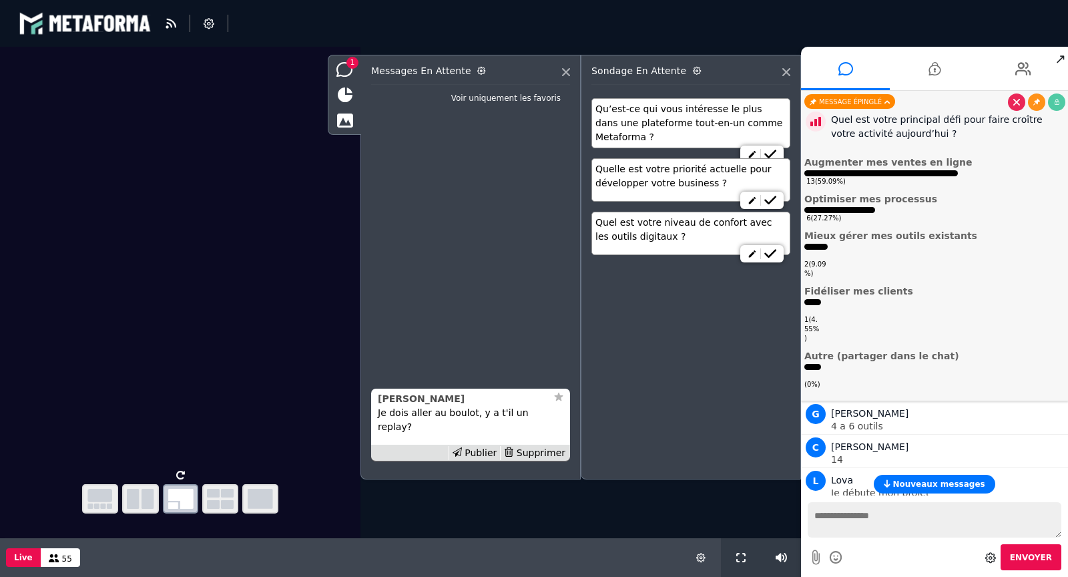
click at [389, 404] on strong "[PERSON_NAME]" at bounding box center [421, 398] width 87 height 11
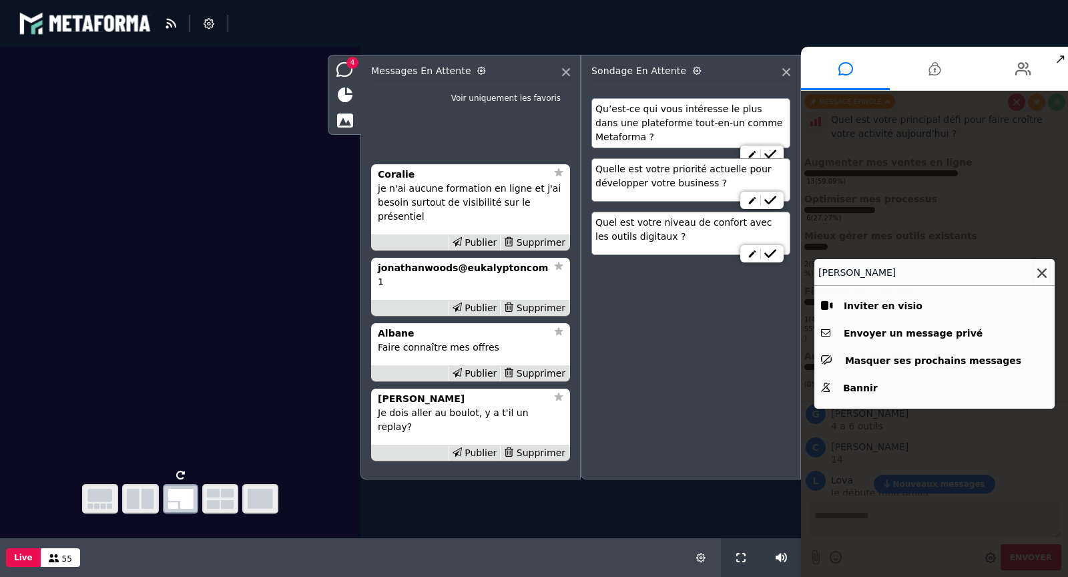
click at [1040, 269] on icon at bounding box center [1041, 272] width 9 height 9
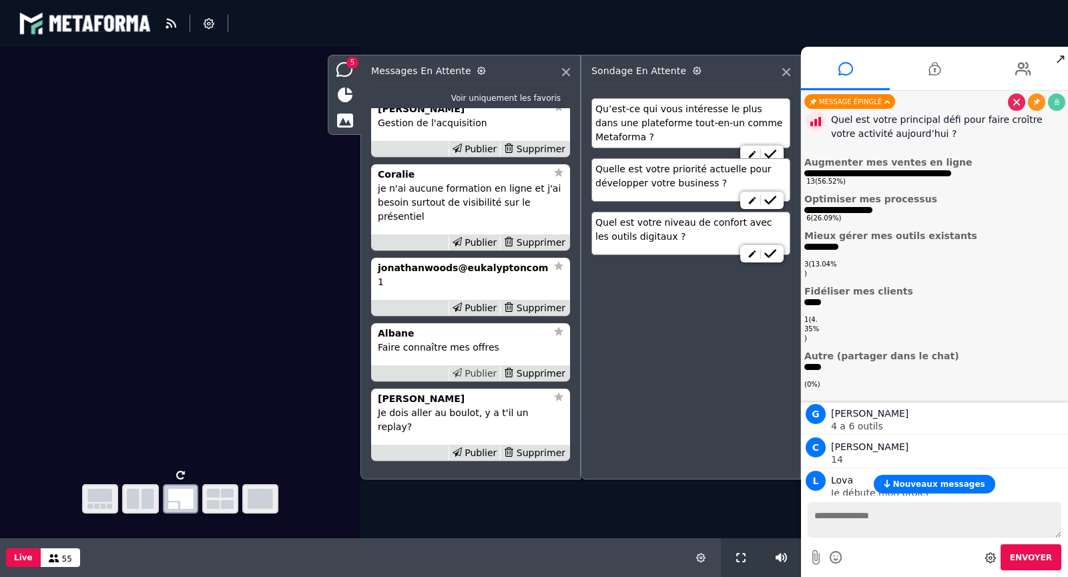
click at [485, 380] on div "Publier" at bounding box center [474, 373] width 52 height 14
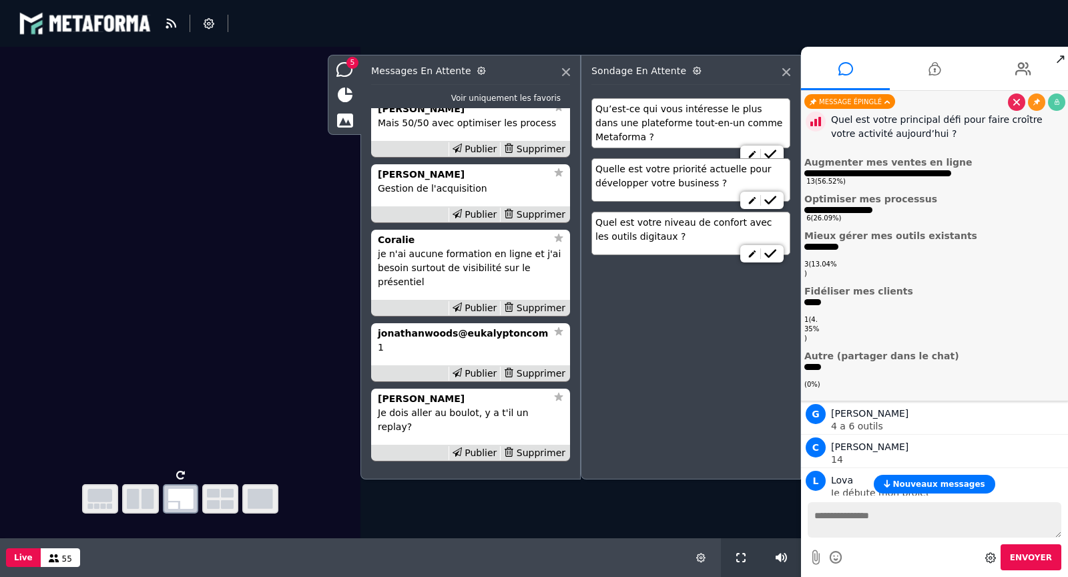
click at [485, 380] on div "Publier" at bounding box center [474, 373] width 52 height 14
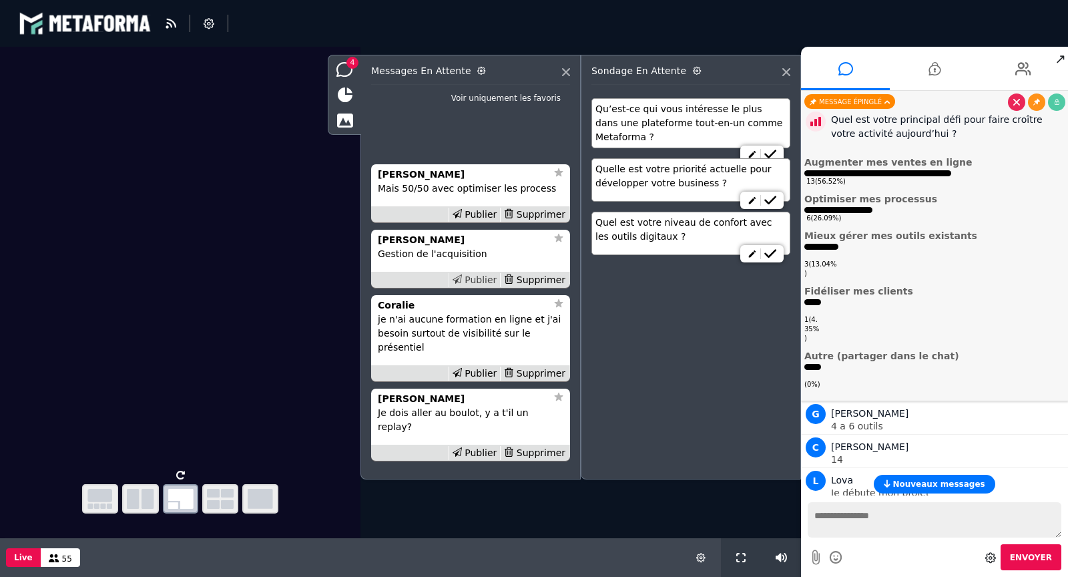
click at [492, 287] on div "Publier" at bounding box center [474, 280] width 52 height 14
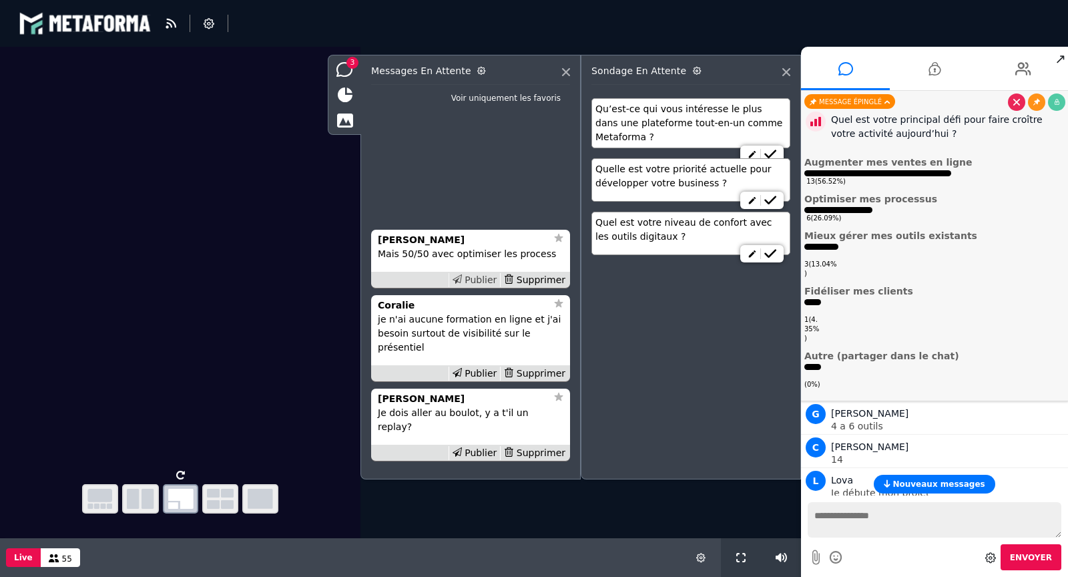
click at [487, 287] on div "Publier" at bounding box center [474, 280] width 52 height 14
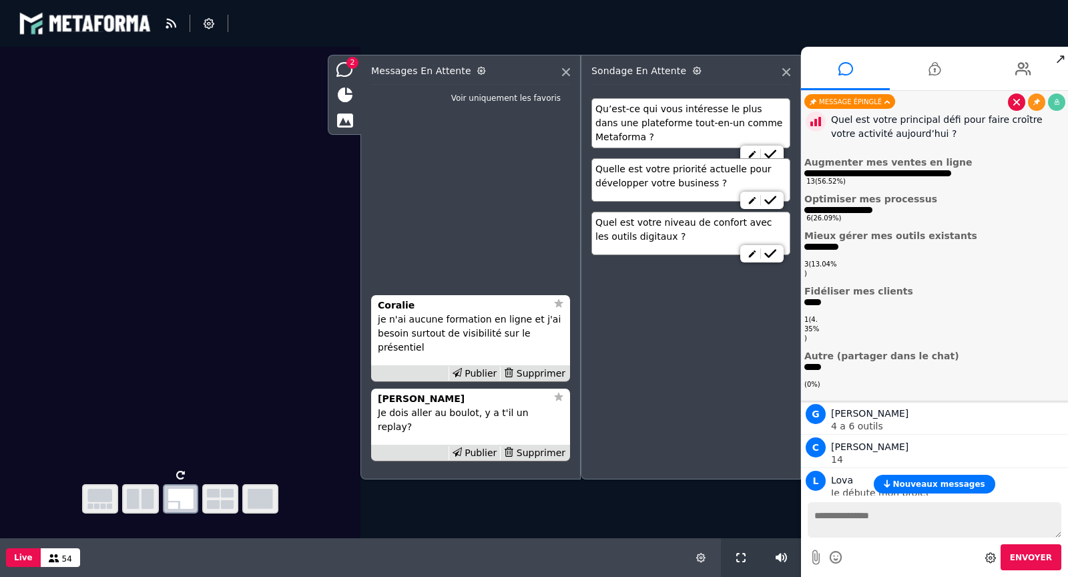
click at [1018, 105] on link at bounding box center [1016, 101] width 17 height 17
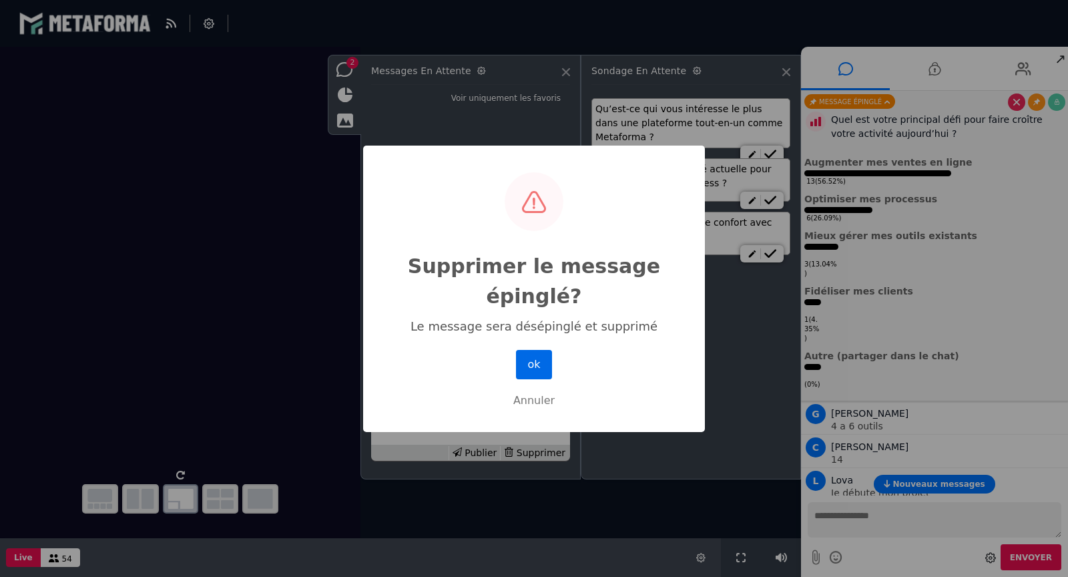
click at [546, 372] on button "ok" at bounding box center [534, 364] width 36 height 29
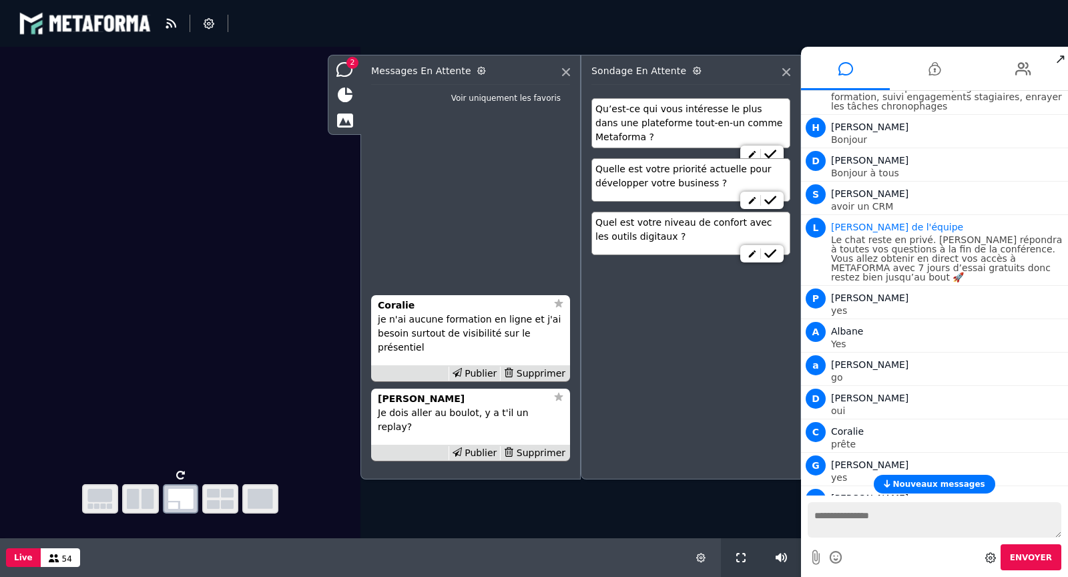
scroll to position [1573, 0]
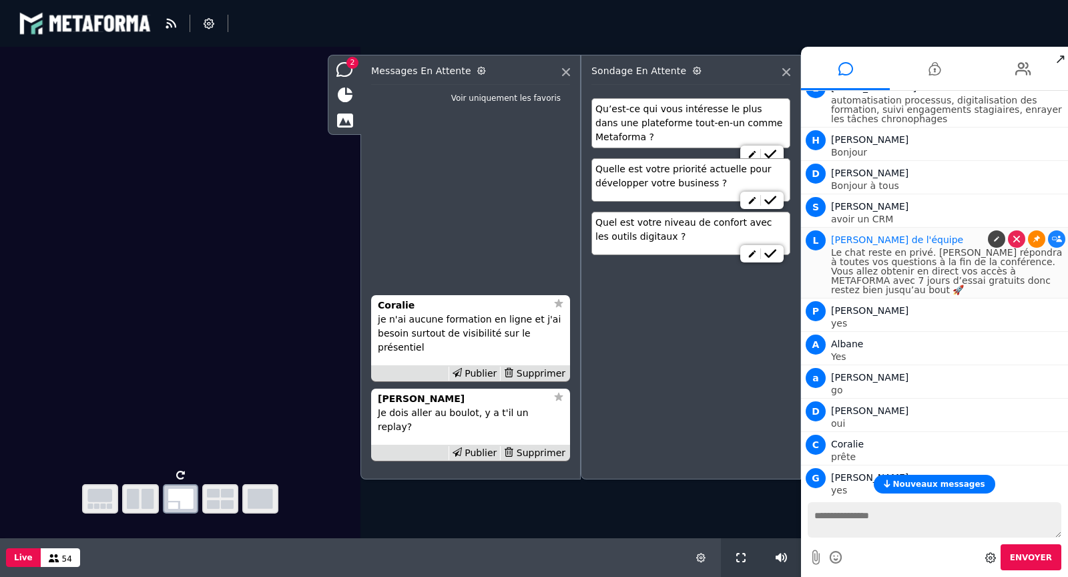
click at [1032, 230] on link at bounding box center [1036, 238] width 17 height 17
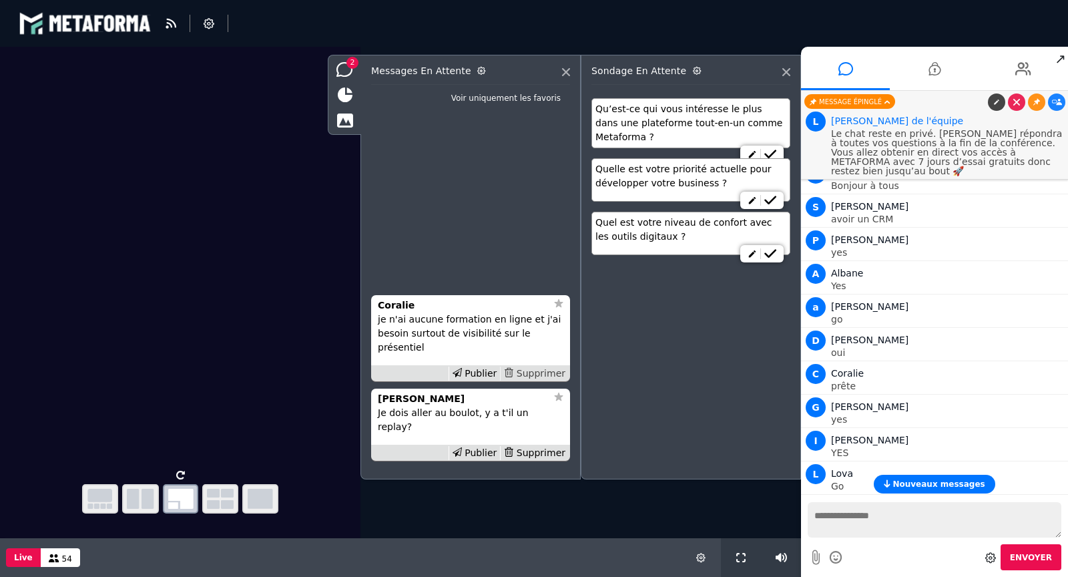
click at [537, 380] on div "Supprimer" at bounding box center [534, 373] width 69 height 14
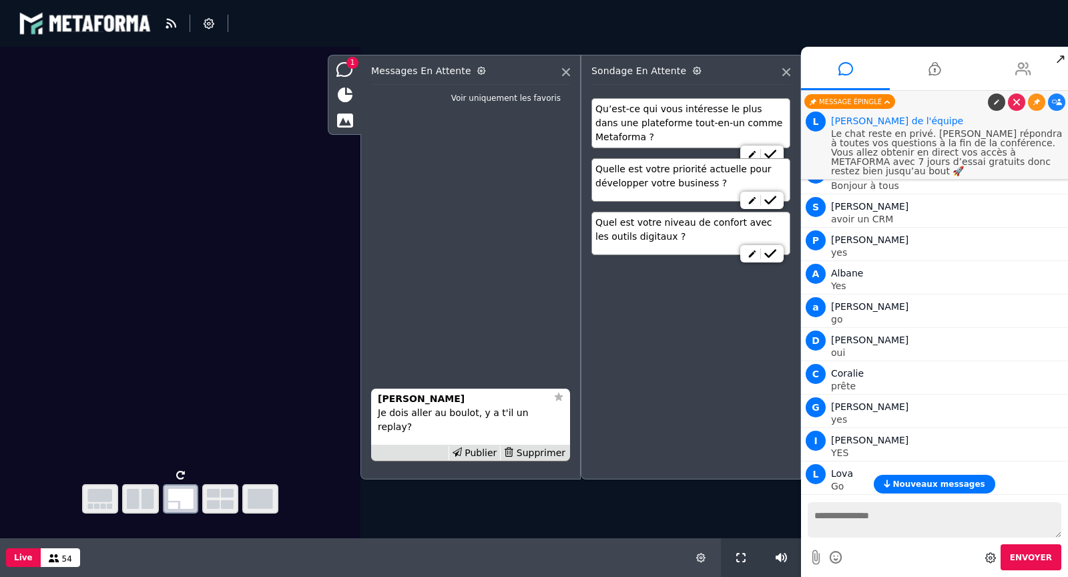
click at [1037, 67] on li at bounding box center [1023, 68] width 89 height 43
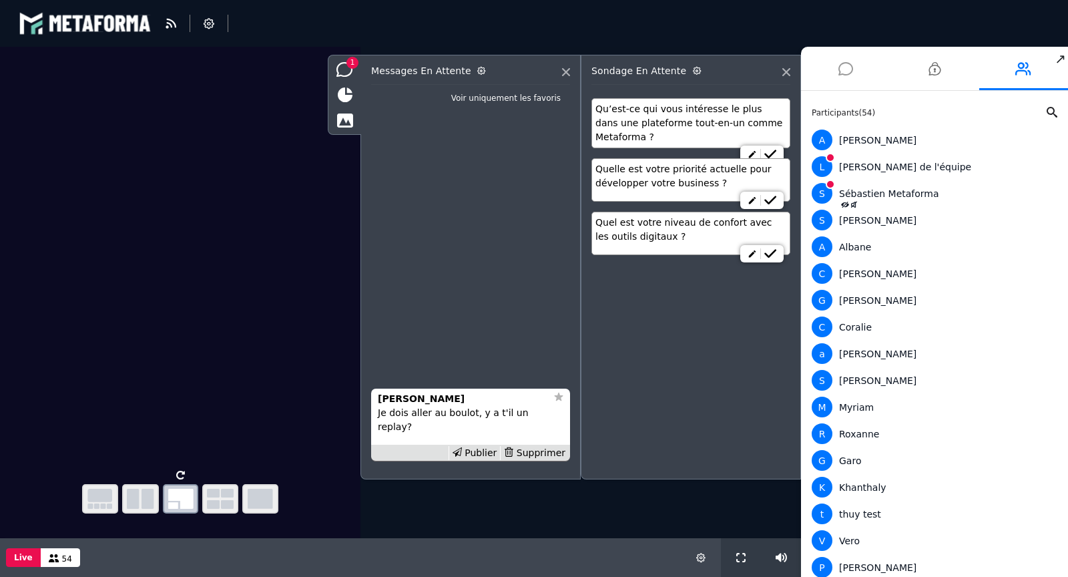
click at [848, 63] on icon at bounding box center [845, 68] width 15 height 33
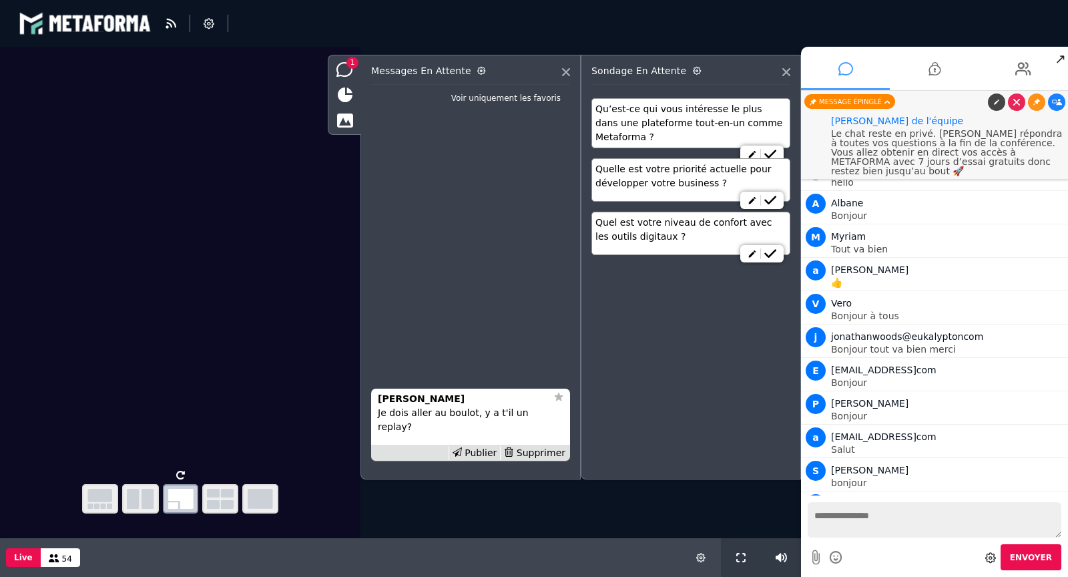
scroll to position [1933, 0]
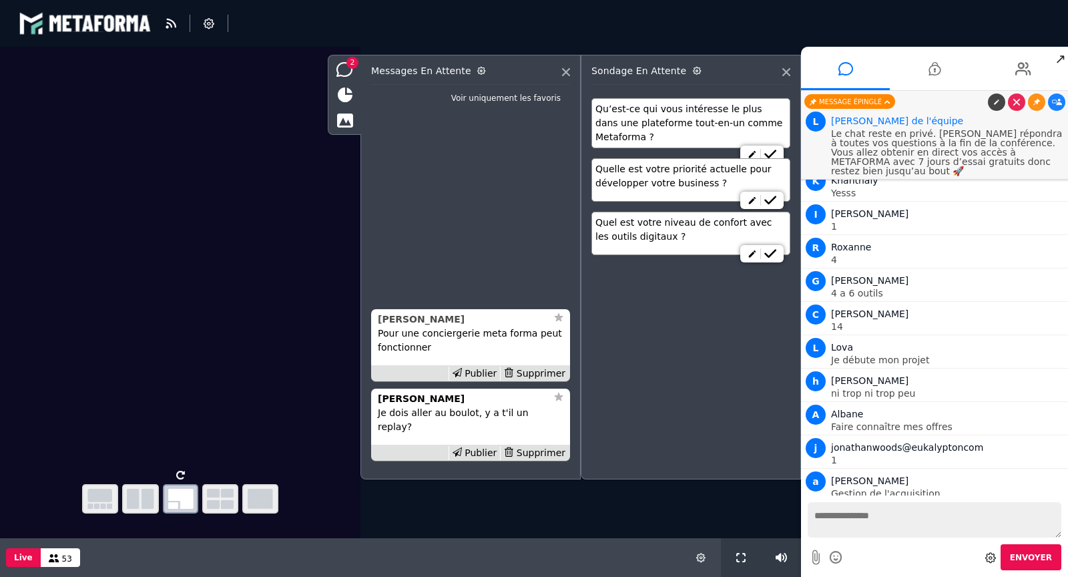
click at [404, 324] on strong "[PERSON_NAME]" at bounding box center [421, 319] width 87 height 11
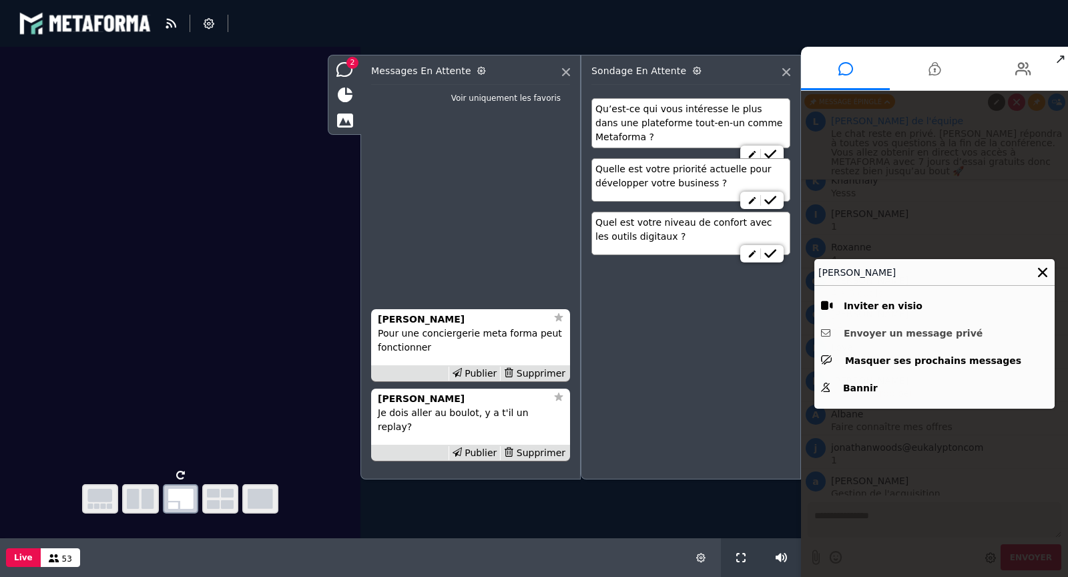
click at [917, 335] on button "Envoyer un message privé" at bounding box center [934, 333] width 227 height 21
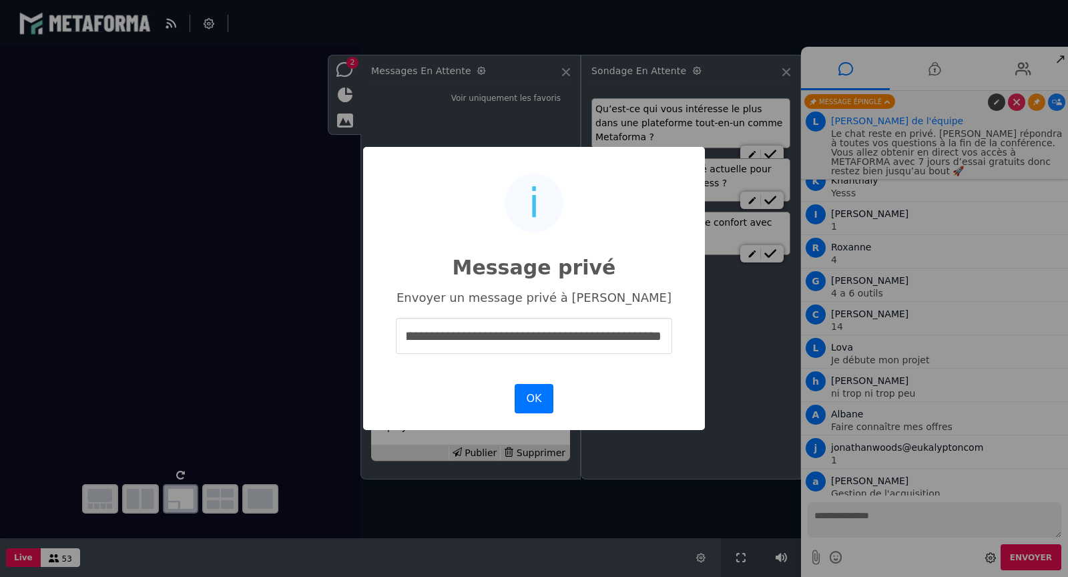
scroll to position [0, 65]
type input "**********"
click at [536, 402] on button "OK" at bounding box center [534, 398] width 39 height 29
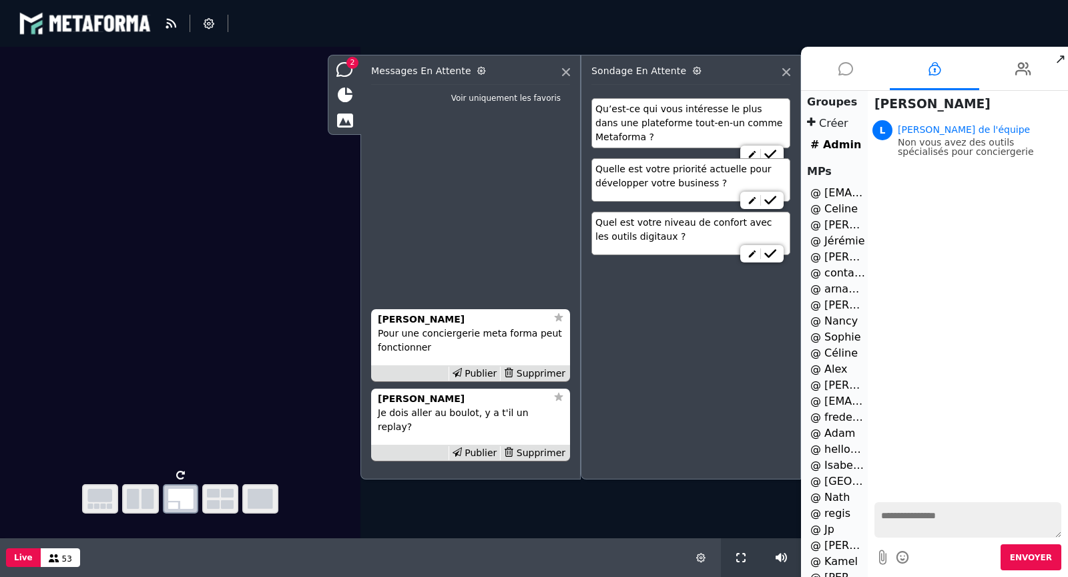
click at [854, 66] on li at bounding box center [845, 68] width 89 height 43
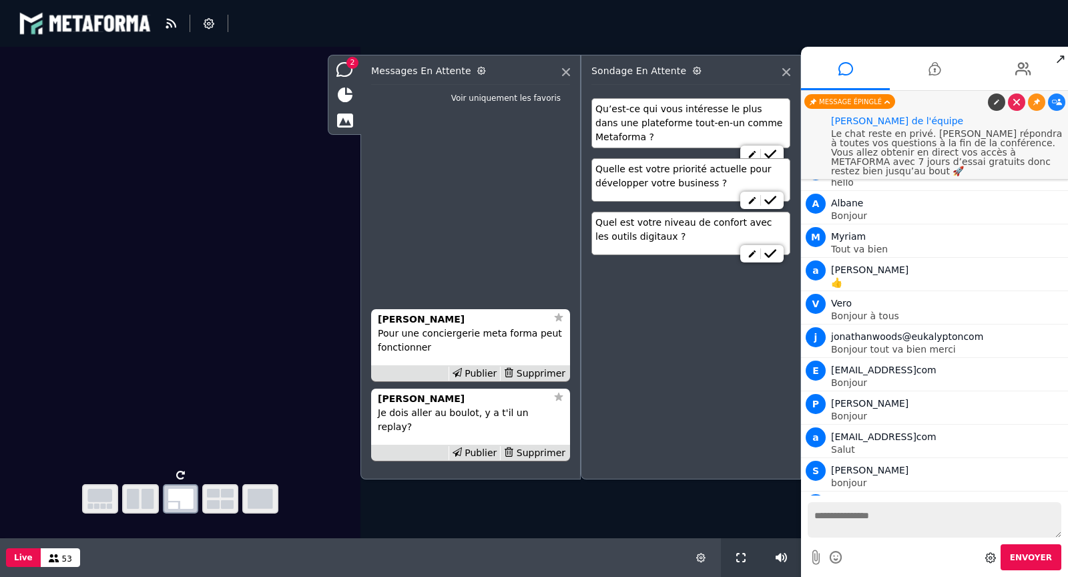
scroll to position [1933, 0]
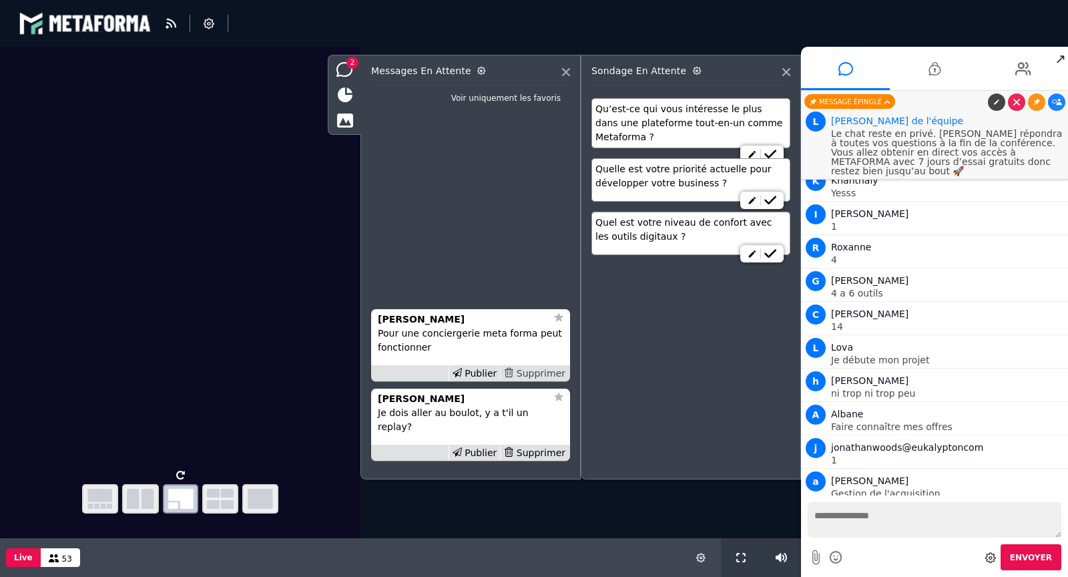
click at [541, 380] on div "Supprimer" at bounding box center [534, 373] width 69 height 14
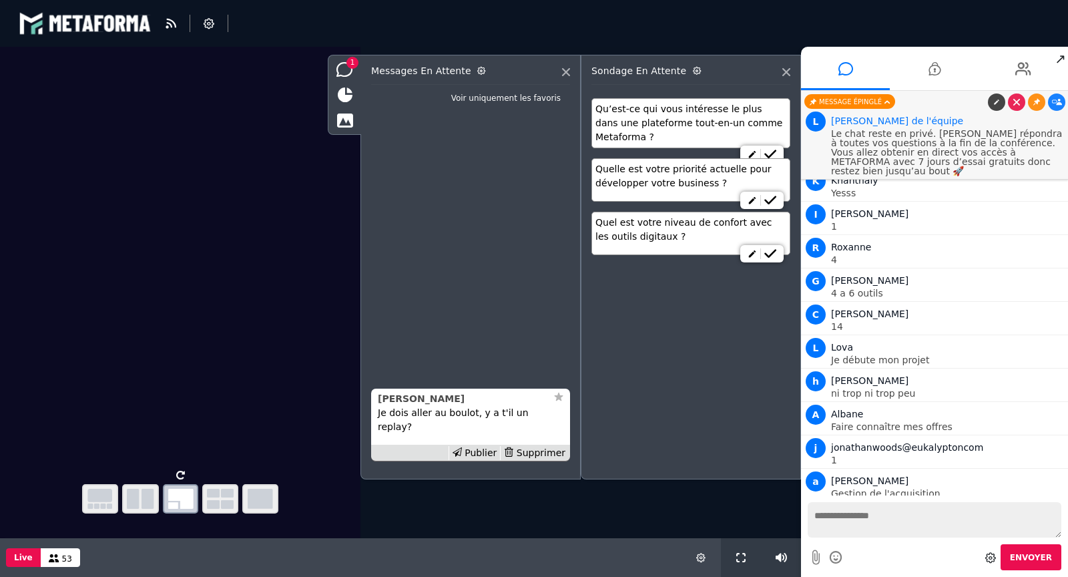
click at [386, 404] on strong "[PERSON_NAME]" at bounding box center [421, 398] width 87 height 11
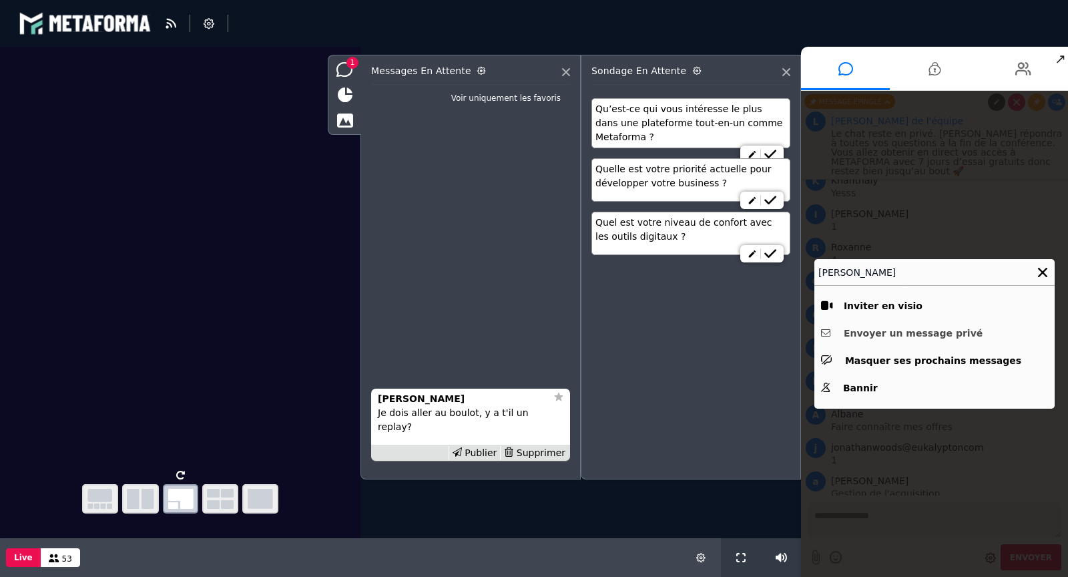
click at [861, 336] on button "Envoyer un message privé" at bounding box center [934, 333] width 227 height 21
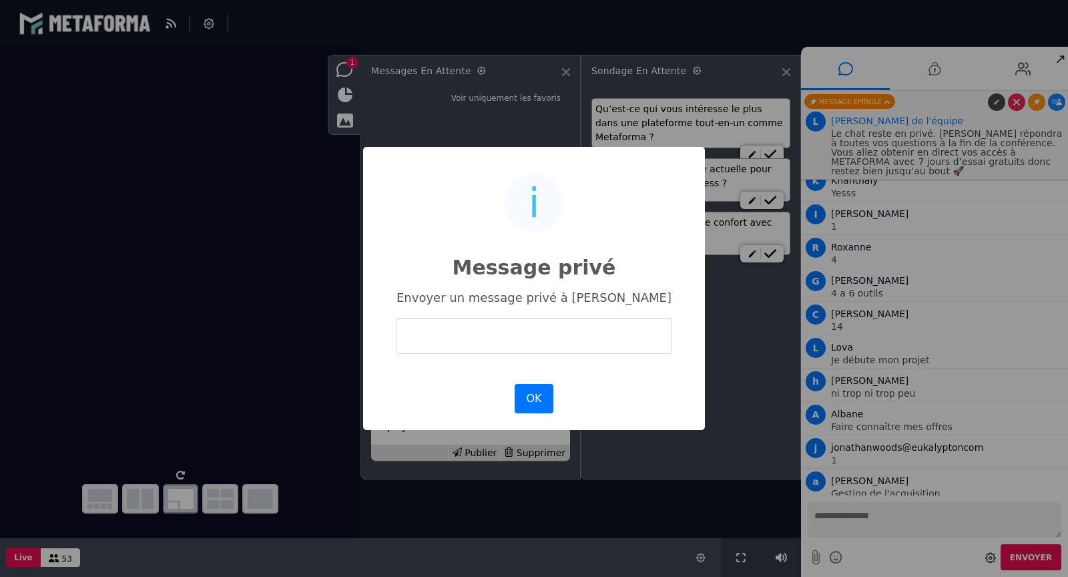
click at [581, 335] on input "text" at bounding box center [534, 335] width 276 height 35
type input "**********"
click at [545, 394] on button "OK" at bounding box center [534, 398] width 39 height 29
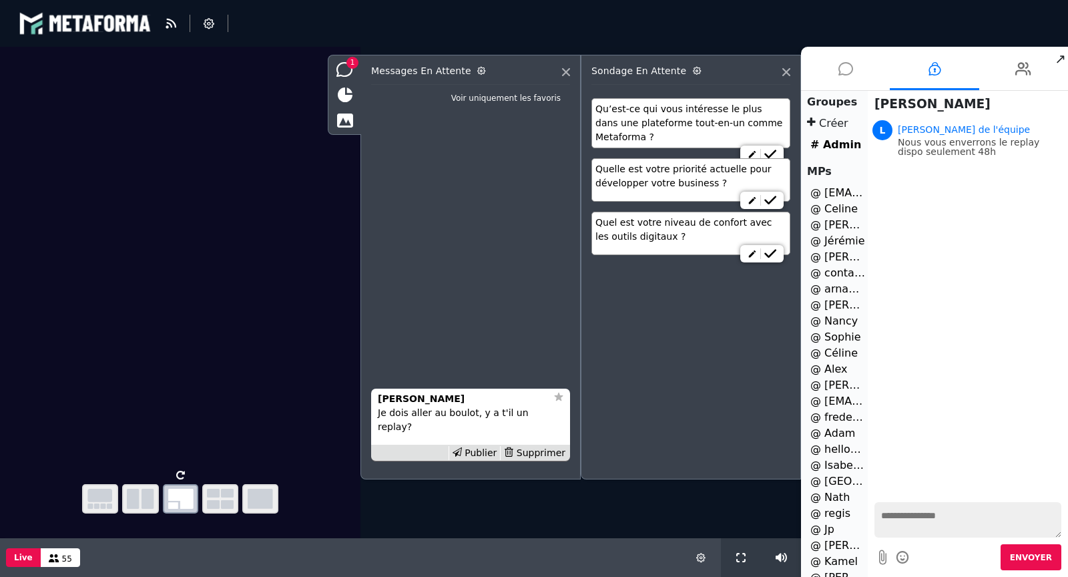
click at [843, 77] on icon at bounding box center [845, 68] width 15 height 33
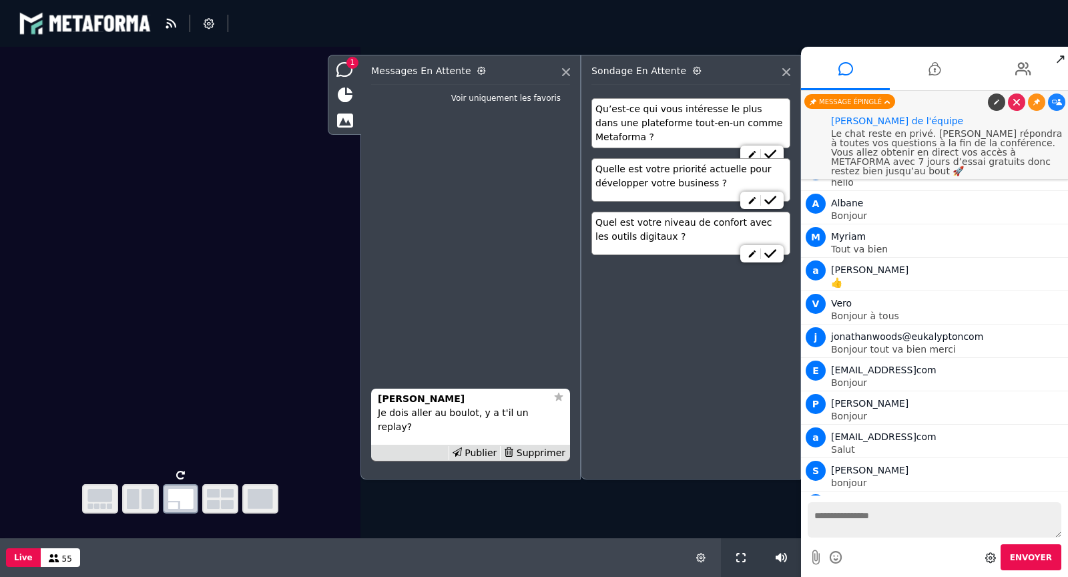
scroll to position [1933, 0]
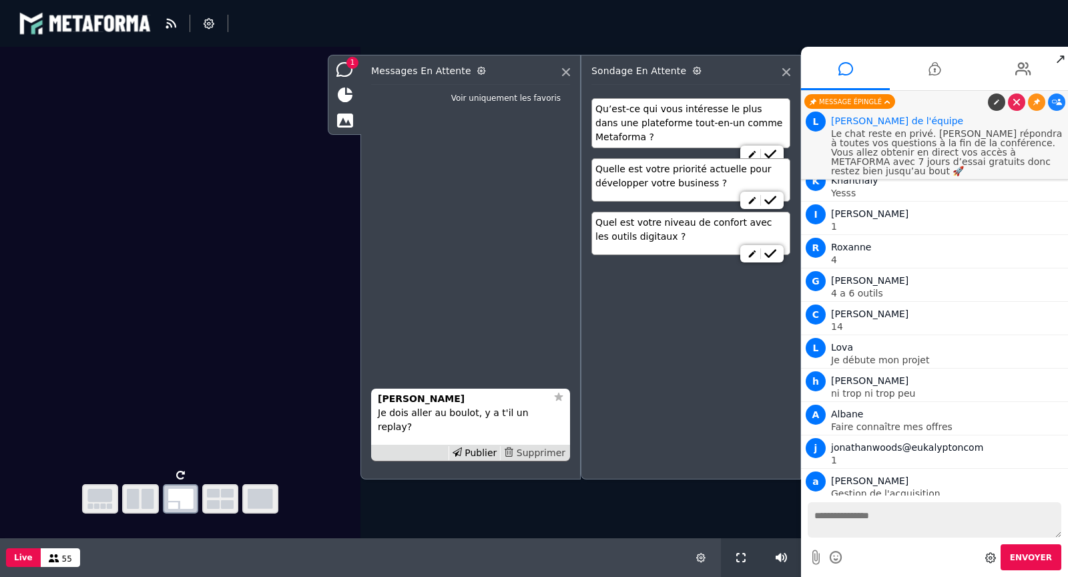
click at [535, 450] on div "Supprimer" at bounding box center [534, 453] width 69 height 14
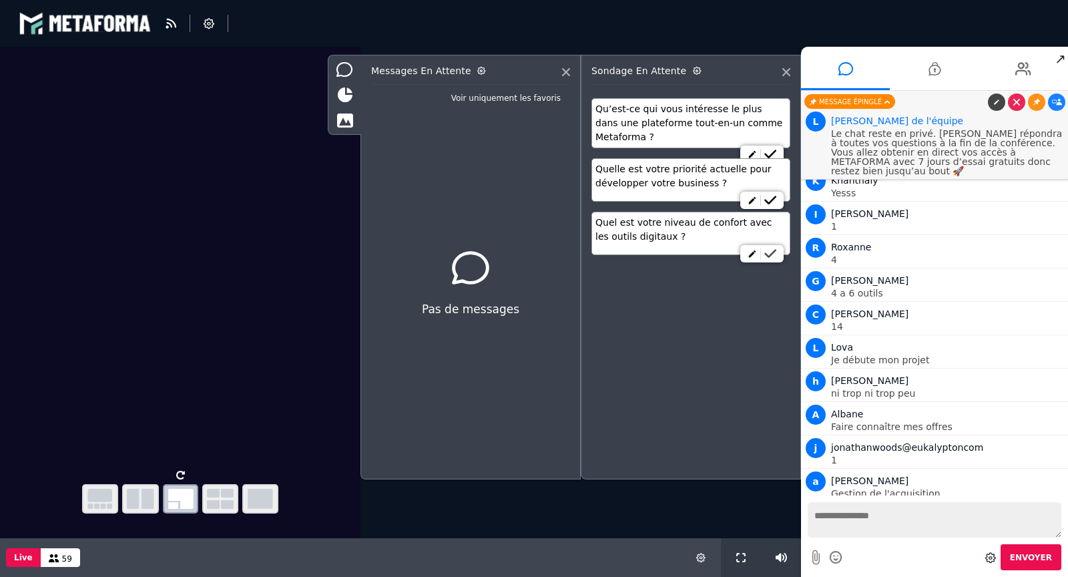
click at [774, 254] on icon at bounding box center [770, 253] width 12 height 9
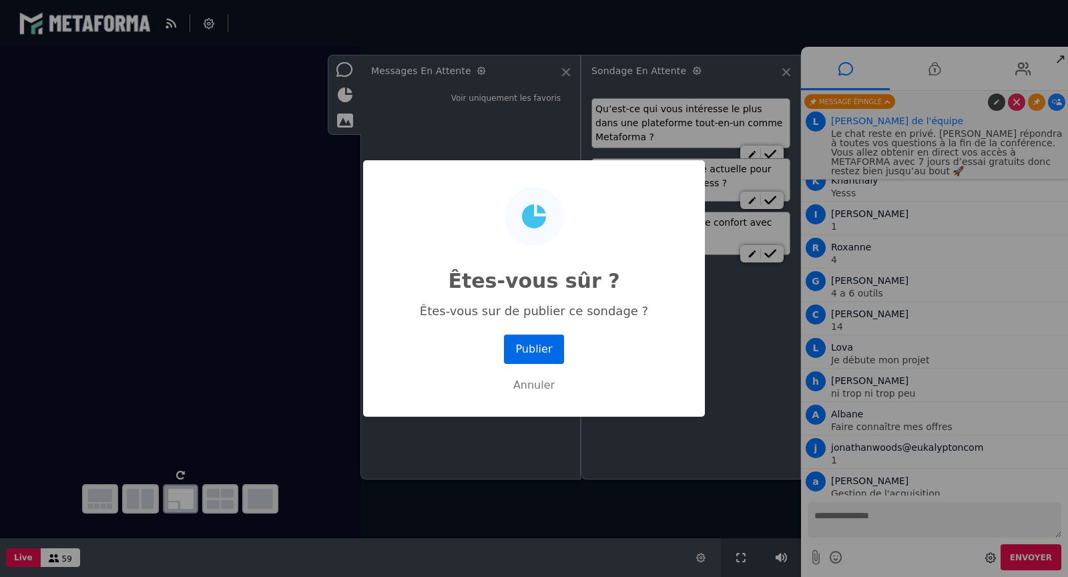
click at [544, 344] on button "Publier" at bounding box center [534, 348] width 60 height 29
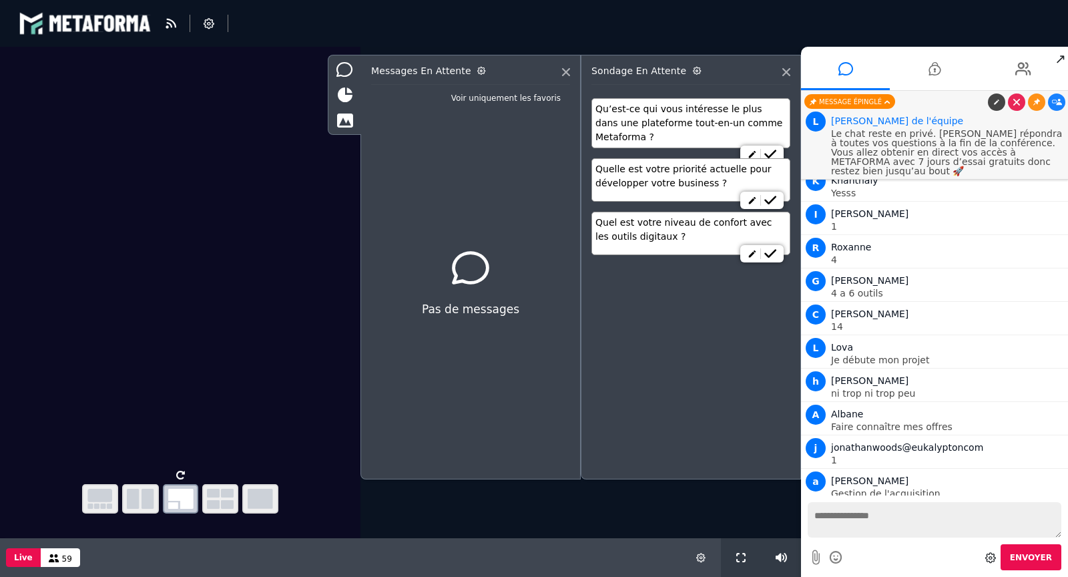
scroll to position [2004, 0]
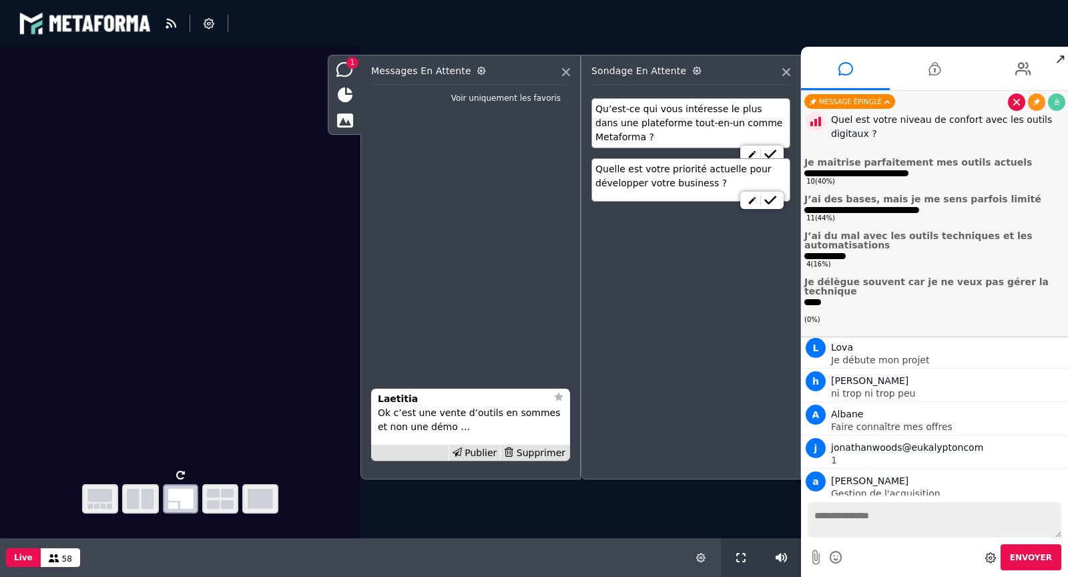
click at [1014, 106] on link at bounding box center [1016, 101] width 17 height 17
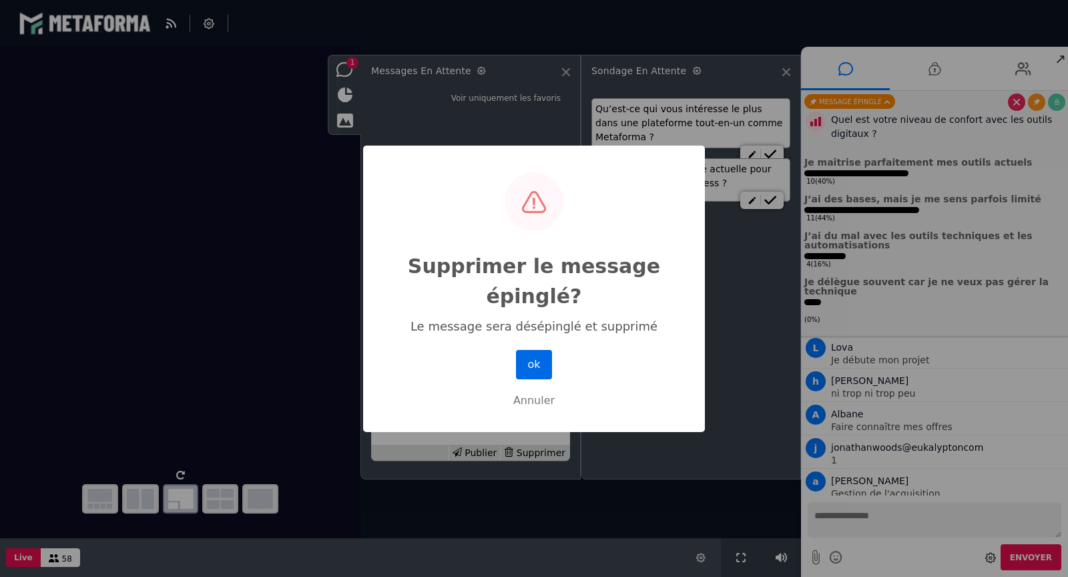
click at [540, 360] on button "ok" at bounding box center [534, 364] width 36 height 29
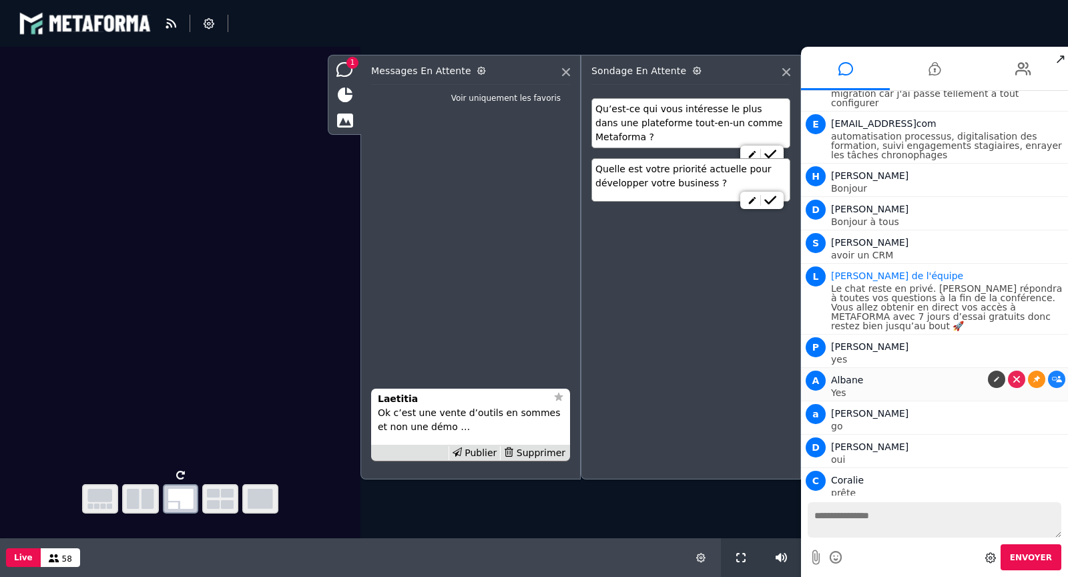
scroll to position [1536, 0]
click at [1033, 272] on icon at bounding box center [1036, 275] width 7 height 7
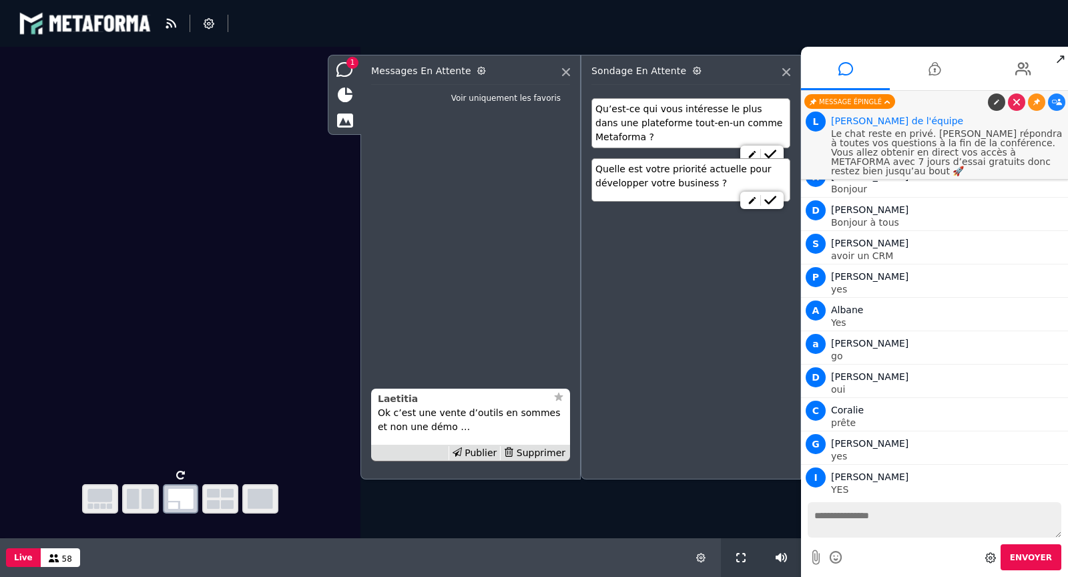
click at [393, 395] on strong "Laetitia" at bounding box center [398, 398] width 40 height 11
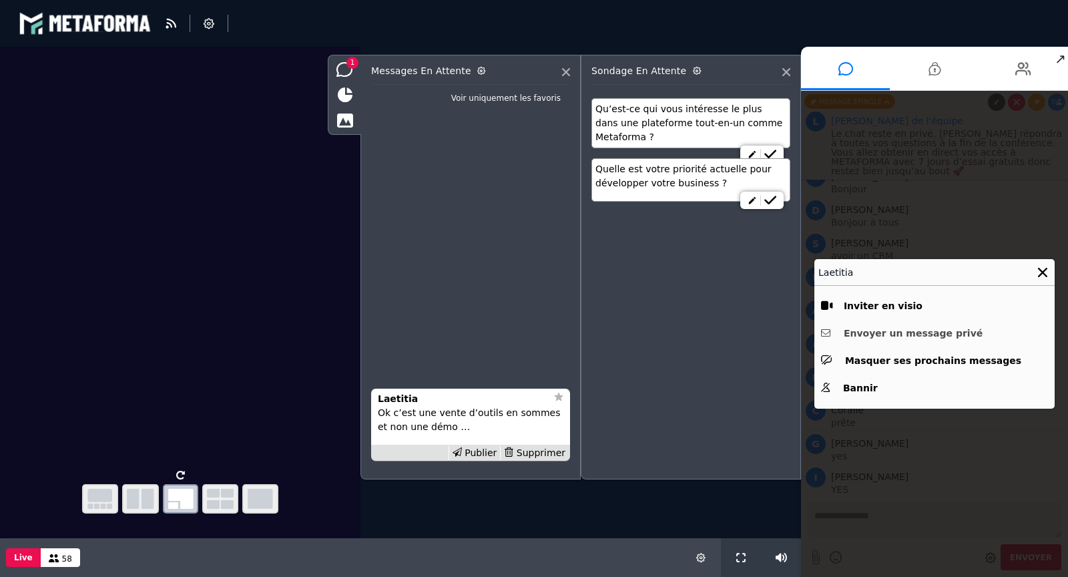
click at [890, 336] on button "Envoyer un message privé" at bounding box center [934, 333] width 227 height 21
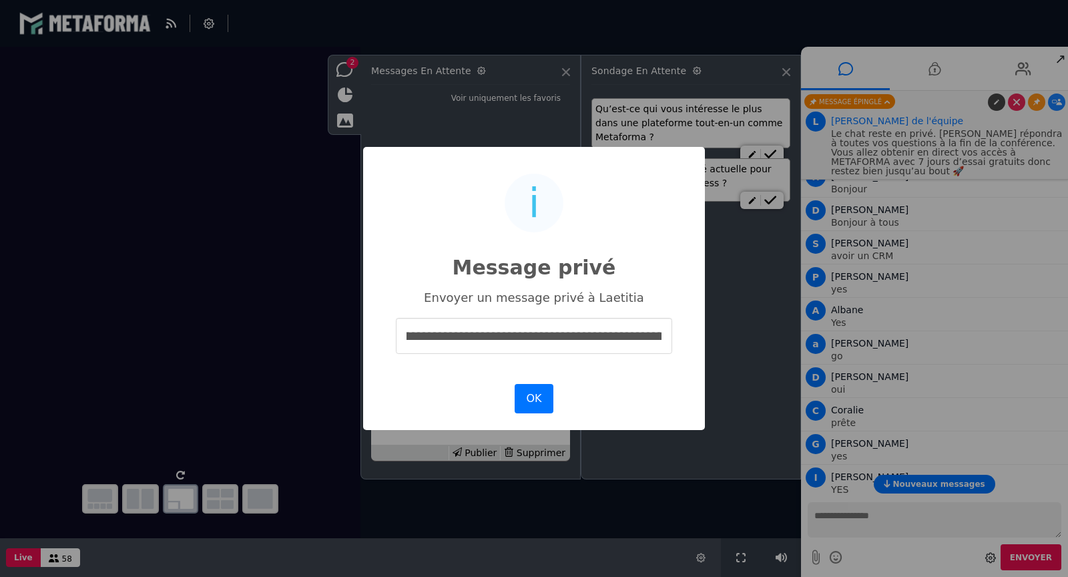
scroll to position [0, 0]
drag, startPoint x: 485, startPoint y: 334, endPoint x: 399, endPoint y: 334, distance: 85.4
click at [399, 334] on input "**********" at bounding box center [534, 335] width 276 height 35
type input "**********"
click at [541, 390] on button "OK" at bounding box center [534, 398] width 39 height 29
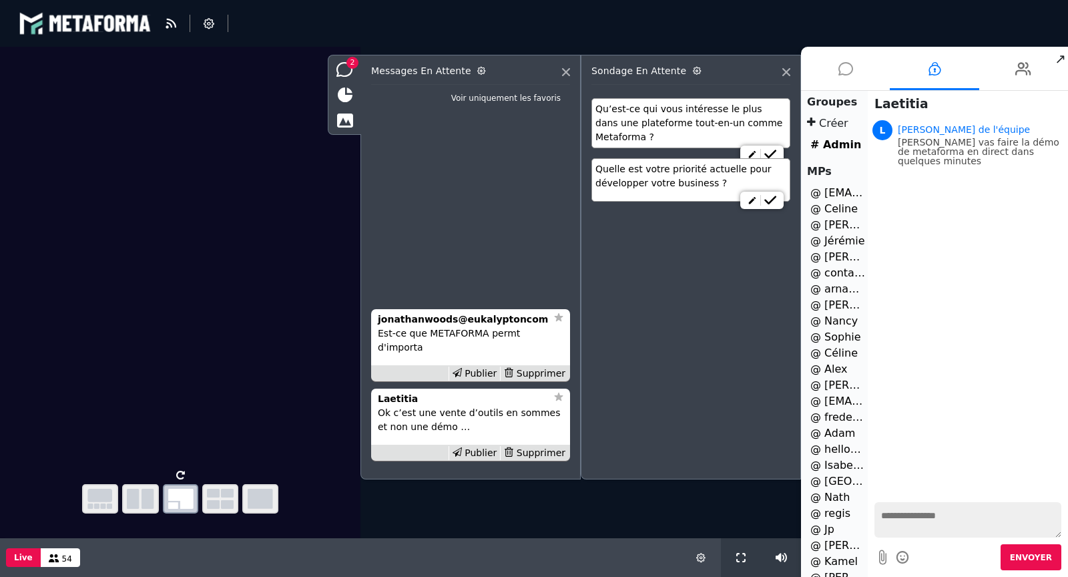
click at [851, 61] on icon at bounding box center [845, 68] width 15 height 33
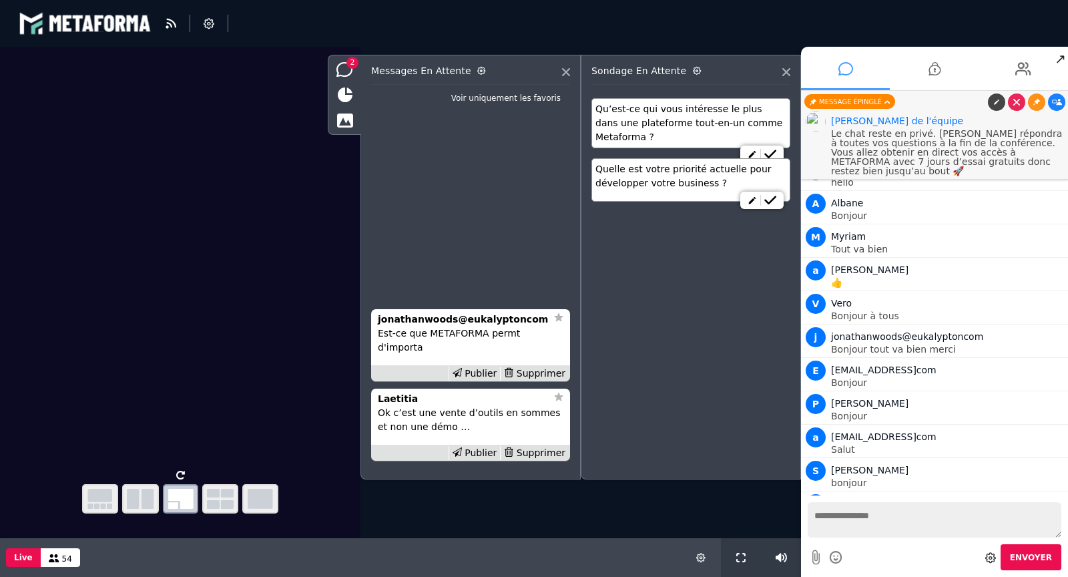
scroll to position [1933, 0]
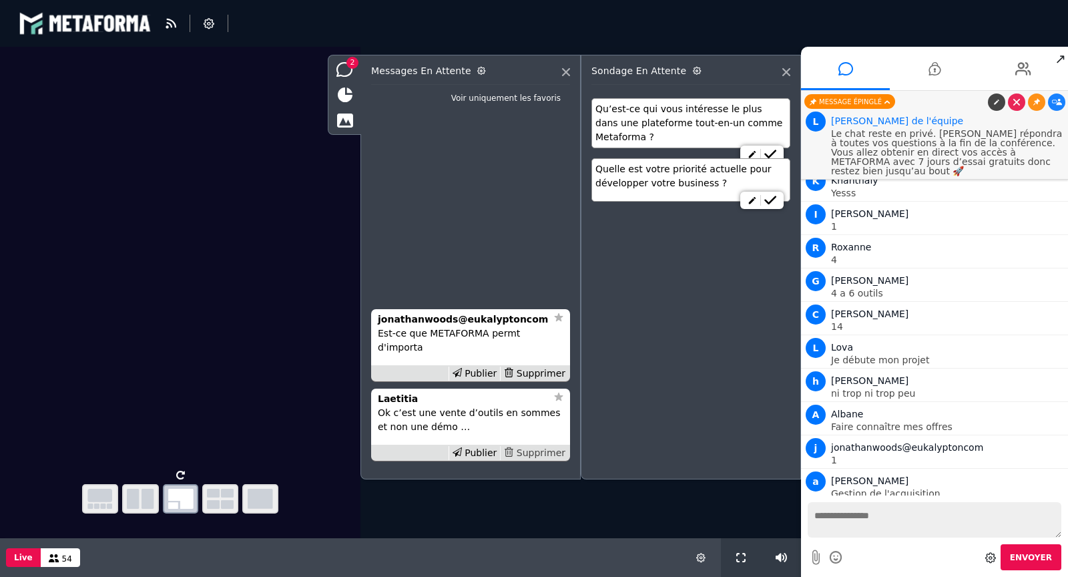
click at [535, 450] on div "Supprimer" at bounding box center [534, 453] width 69 height 14
click at [543, 380] on div "Supprimer" at bounding box center [534, 373] width 69 height 14
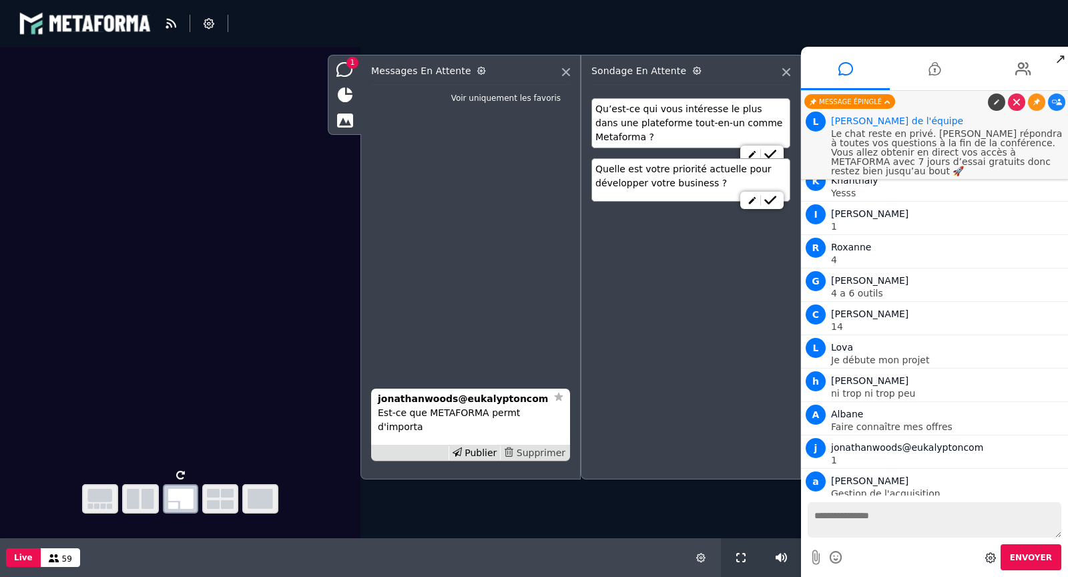
click at [532, 453] on div "Supprimer" at bounding box center [534, 453] width 69 height 14
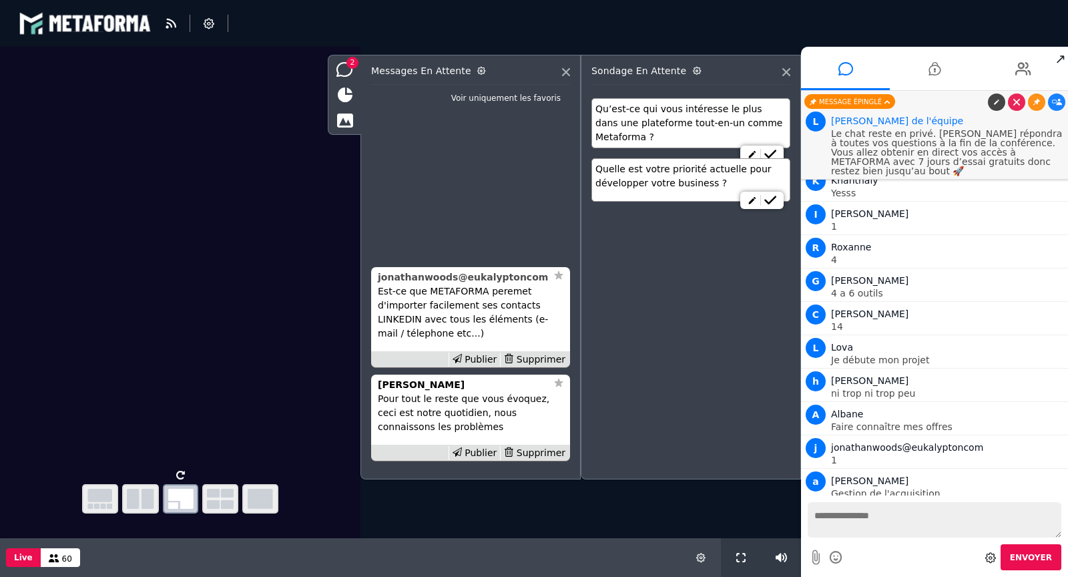
click at [448, 276] on strong "jonathanwoods@eukalyptoncom" at bounding box center [463, 277] width 170 height 11
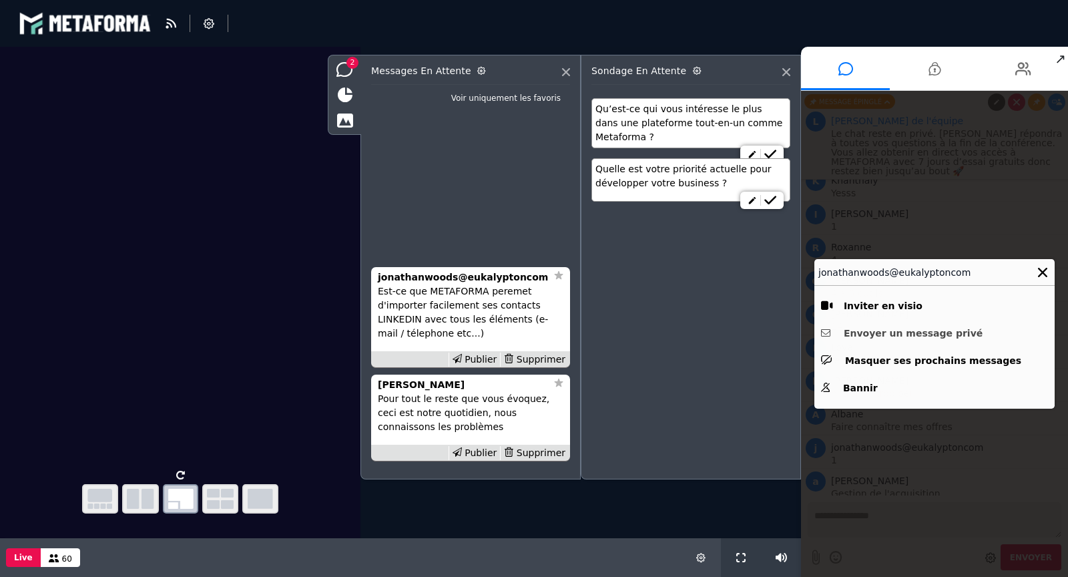
click at [890, 328] on button "Envoyer un message privé" at bounding box center [934, 333] width 227 height 21
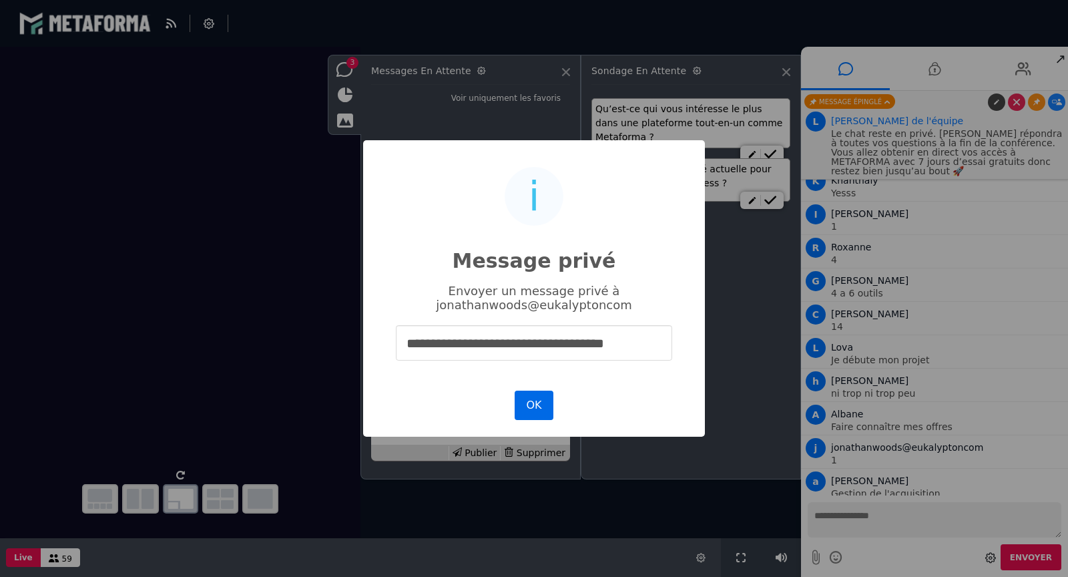
type input "**********"
click at [547, 405] on button "OK" at bounding box center [534, 404] width 39 height 29
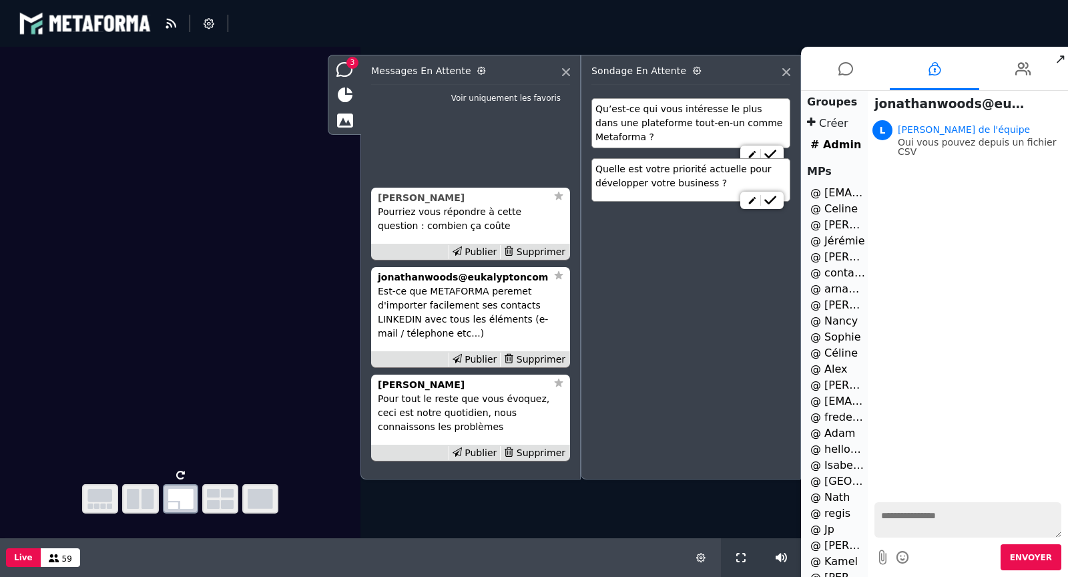
click at [389, 196] on strong "[PERSON_NAME]" at bounding box center [421, 197] width 87 height 11
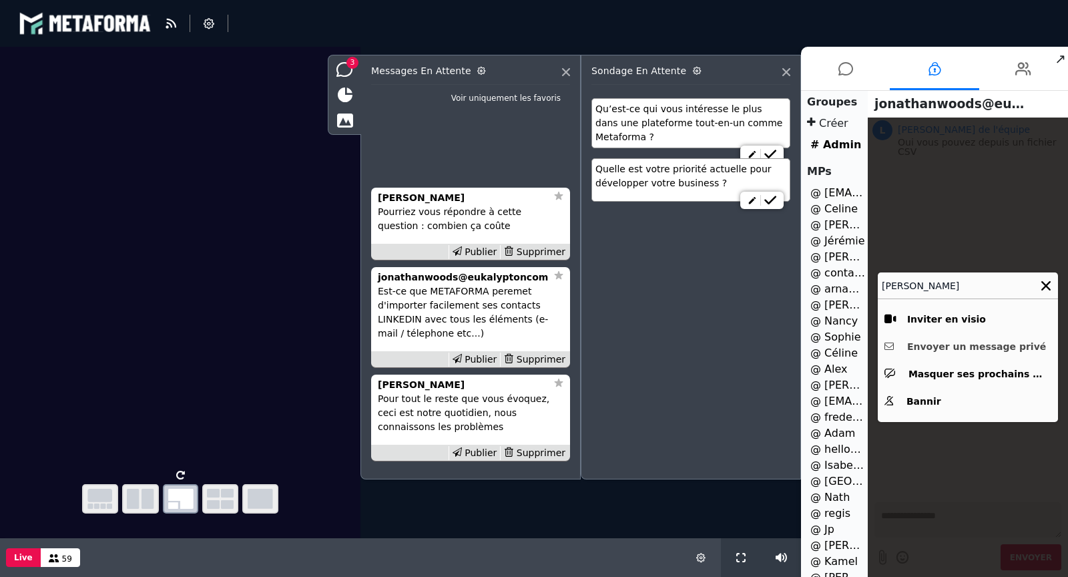
click at [930, 345] on button "Envoyer un message privé" at bounding box center [967, 346] width 167 height 21
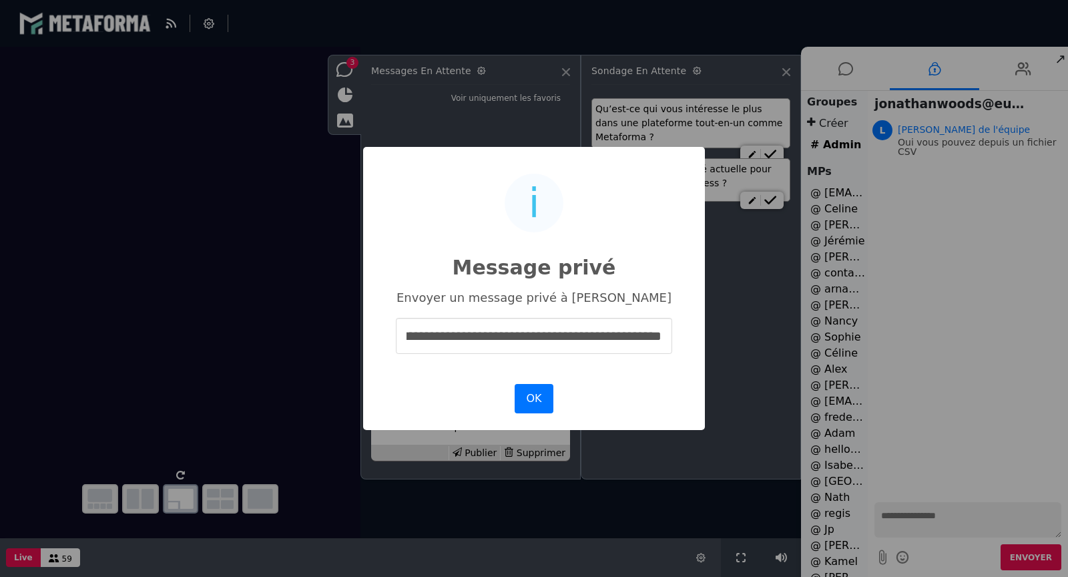
scroll to position [0, 137]
type input "**********"
click at [537, 393] on button "OK" at bounding box center [534, 398] width 39 height 29
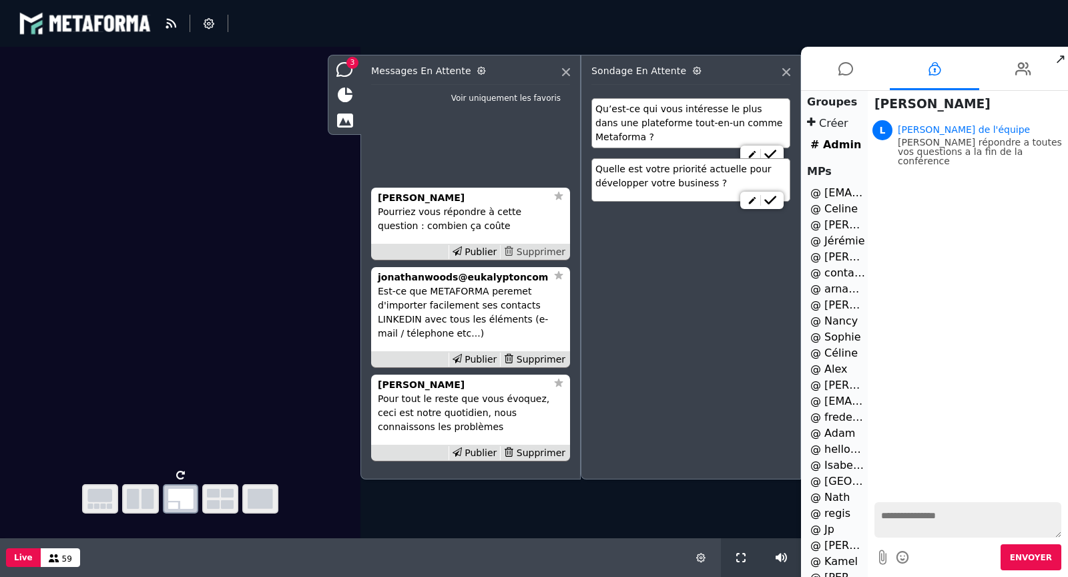
click at [537, 255] on div "Supprimer" at bounding box center [534, 252] width 69 height 14
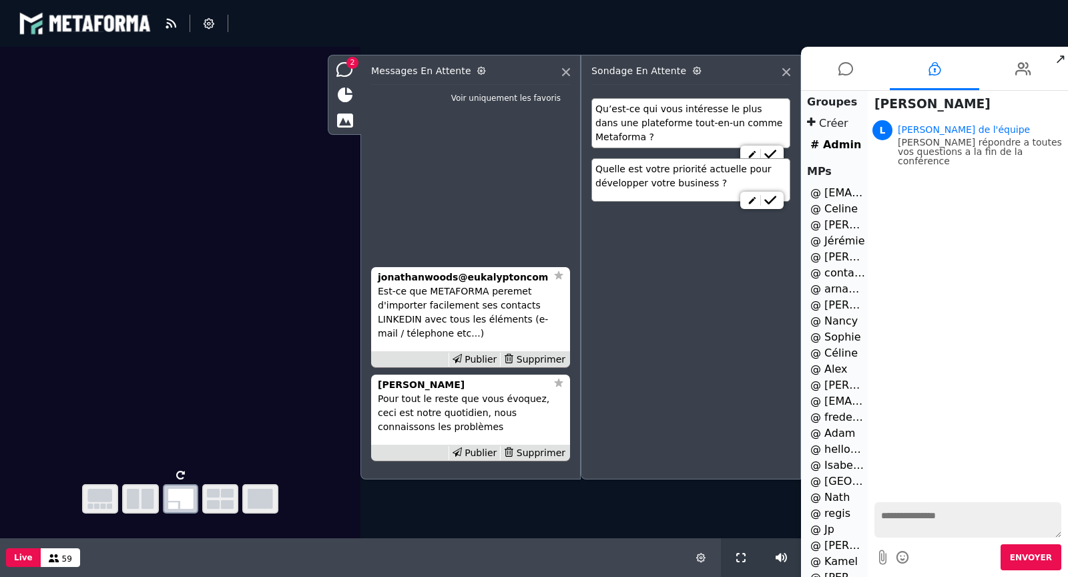
click at [541, 352] on div "Publier Supprimer" at bounding box center [470, 359] width 199 height 17
click at [540, 358] on div "Supprimer" at bounding box center [534, 359] width 69 height 14
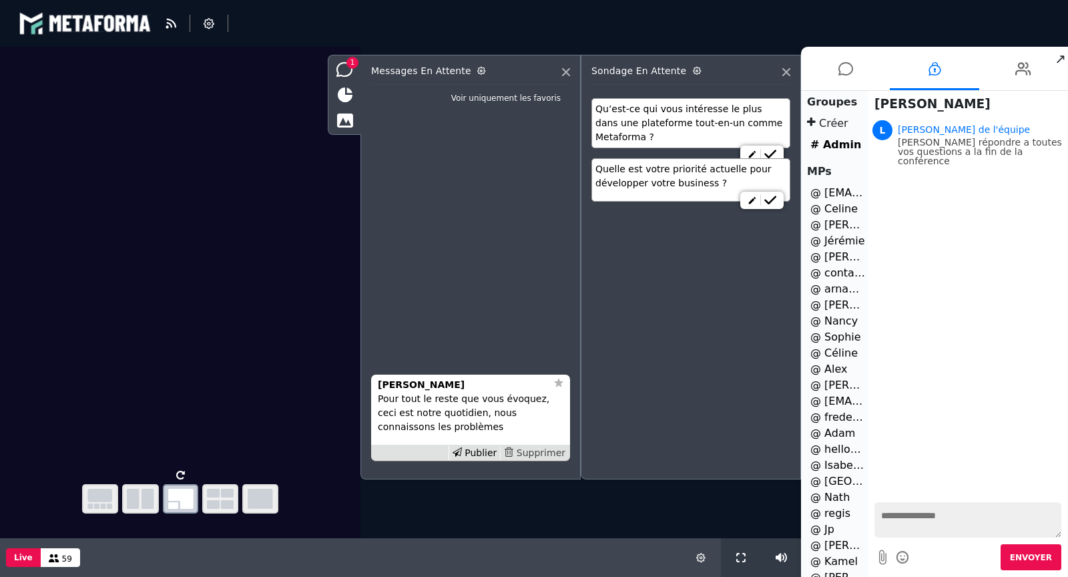
click at [533, 453] on div "Supprimer" at bounding box center [534, 453] width 69 height 14
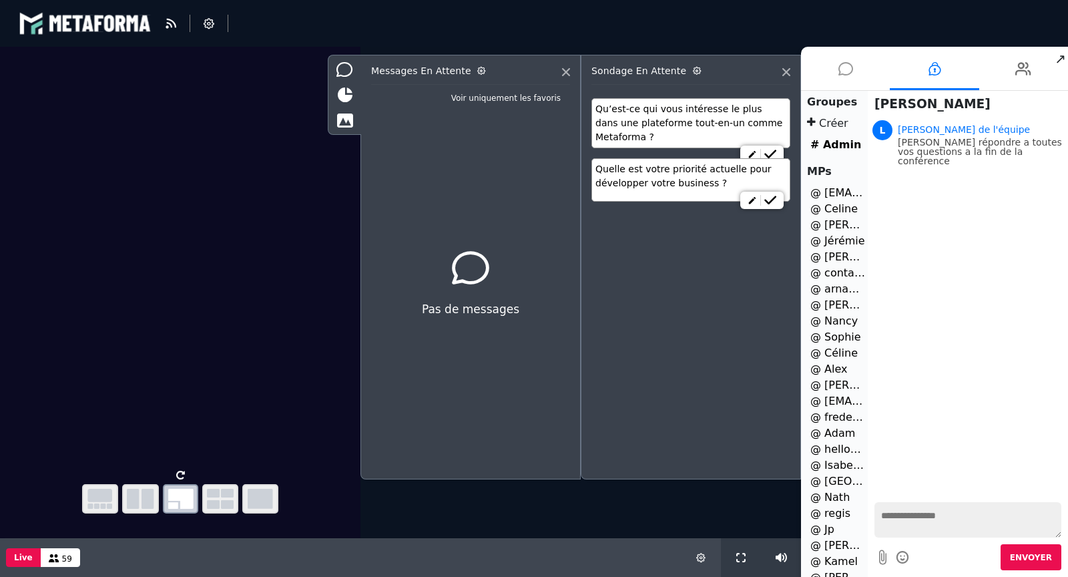
click at [840, 69] on icon at bounding box center [845, 68] width 15 height 33
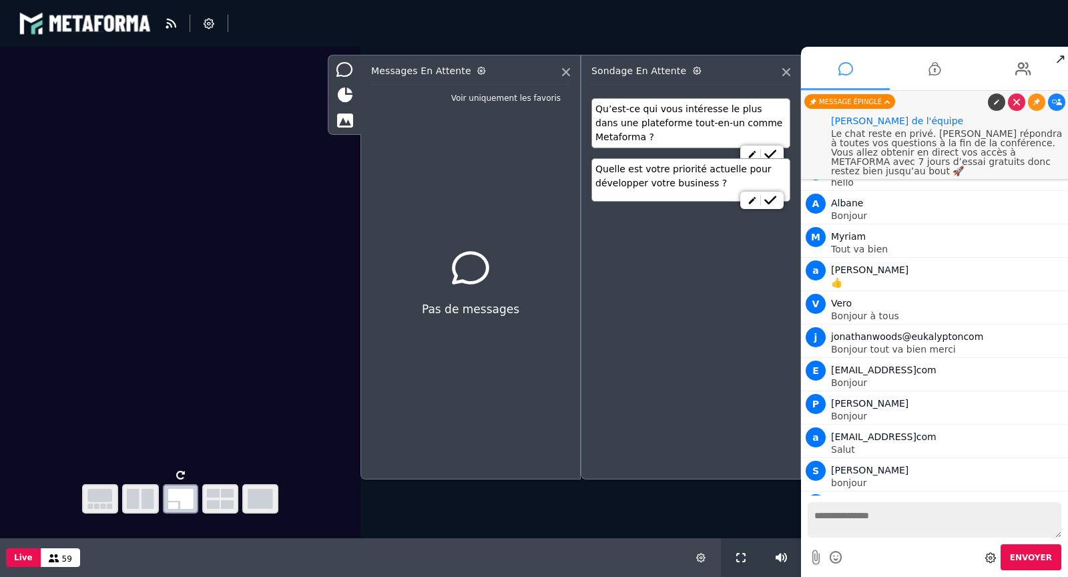
scroll to position [1933, 0]
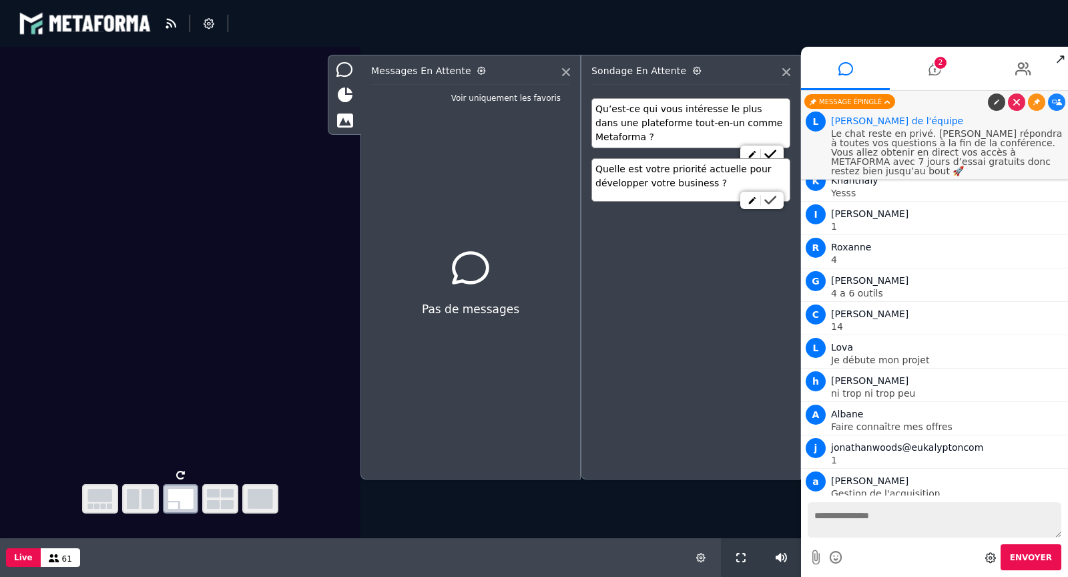
click at [774, 196] on icon at bounding box center [770, 200] width 12 height 9
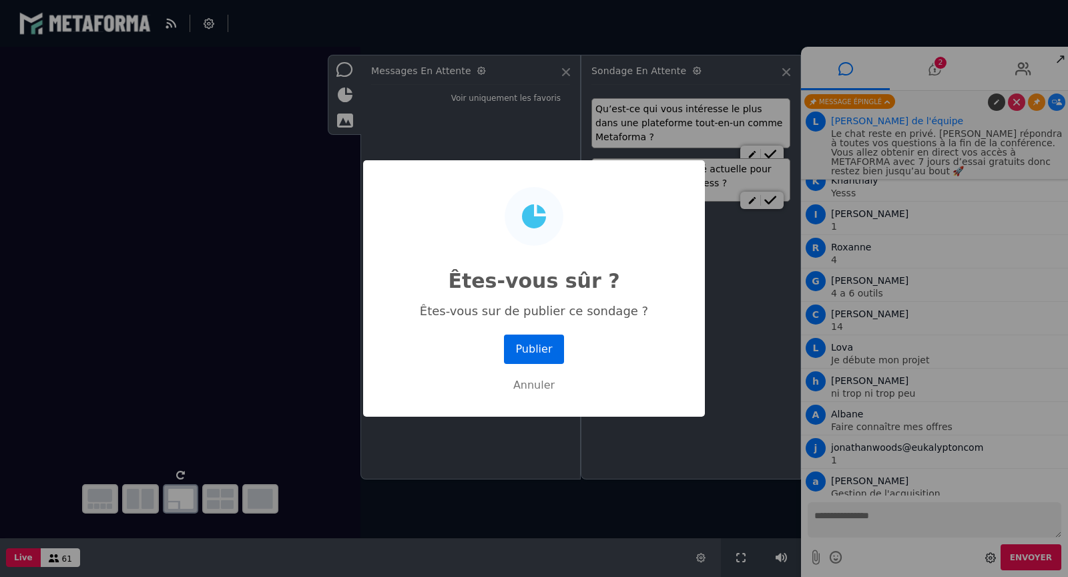
click at [541, 352] on button "Publier" at bounding box center [534, 348] width 60 height 29
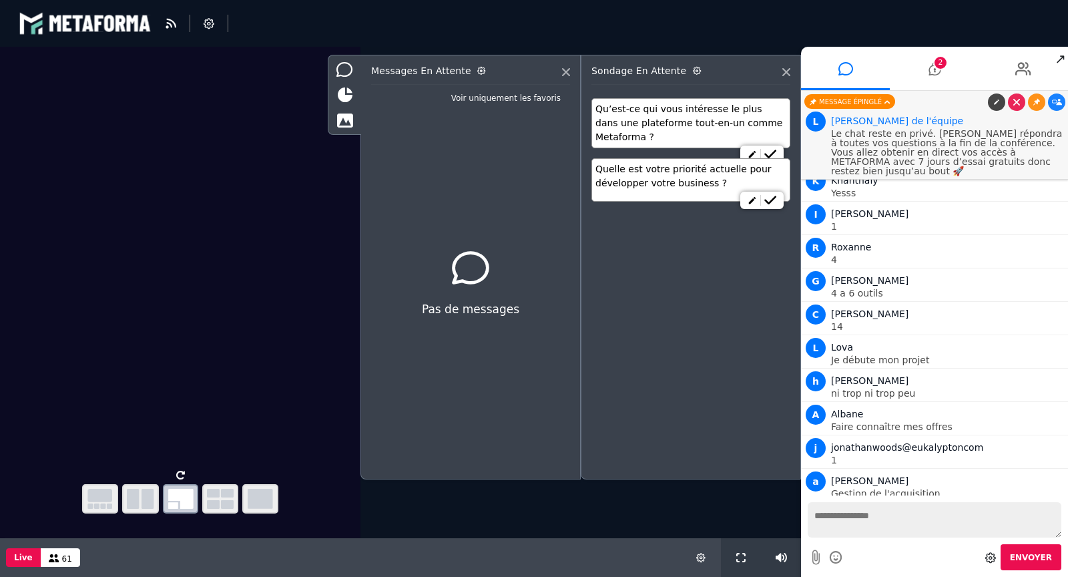
scroll to position [2004, 0]
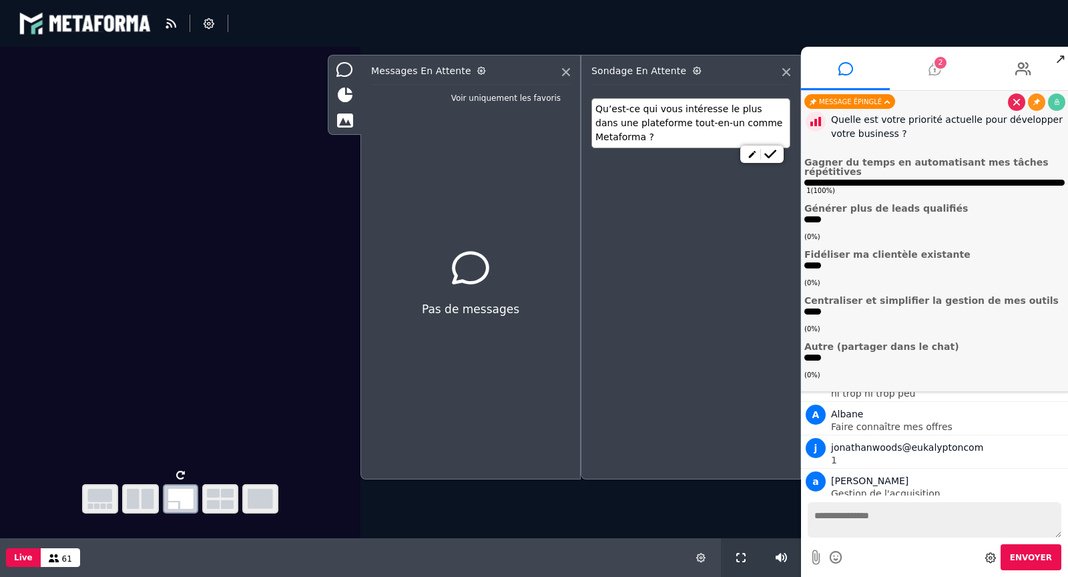
click at [932, 78] on icon at bounding box center [934, 68] width 12 height 33
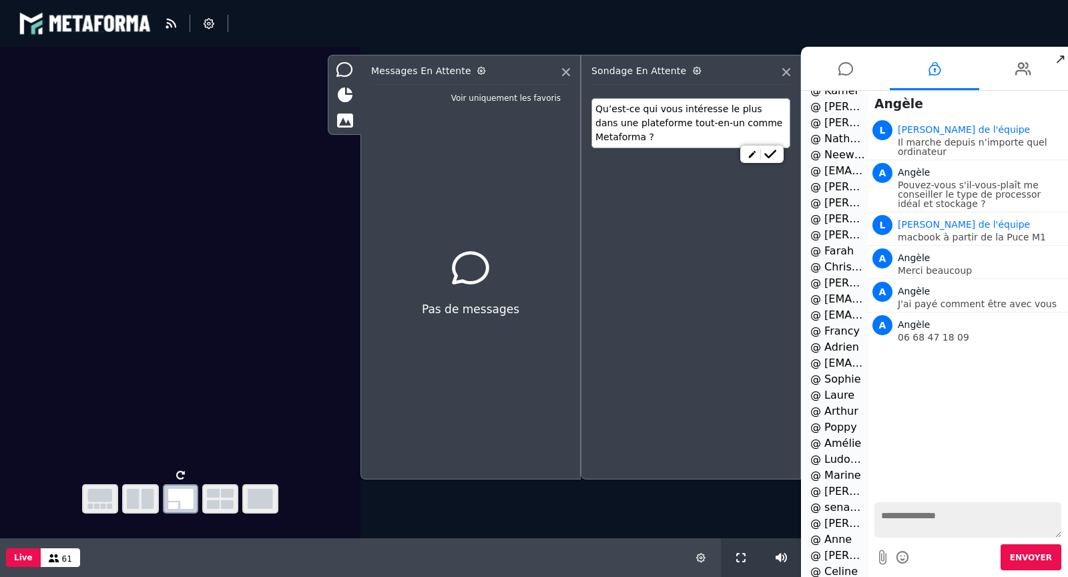
scroll to position [1159, 0]
click at [834, 555] on li "@ [PERSON_NAME] 2" at bounding box center [834, 555] width 61 height 16
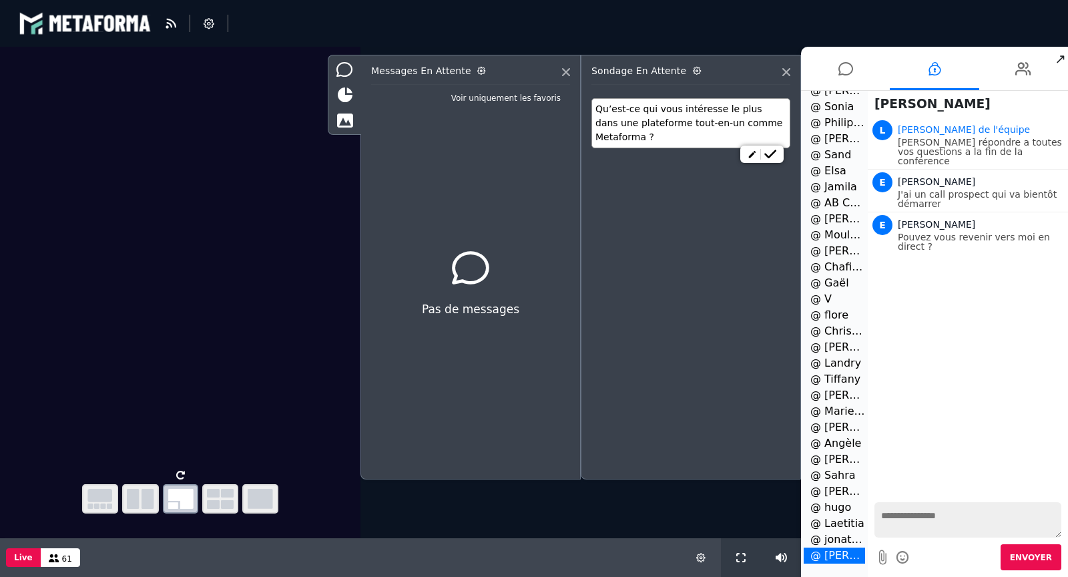
click at [887, 522] on textarea at bounding box center [967, 519] width 187 height 35
type textarea "*"
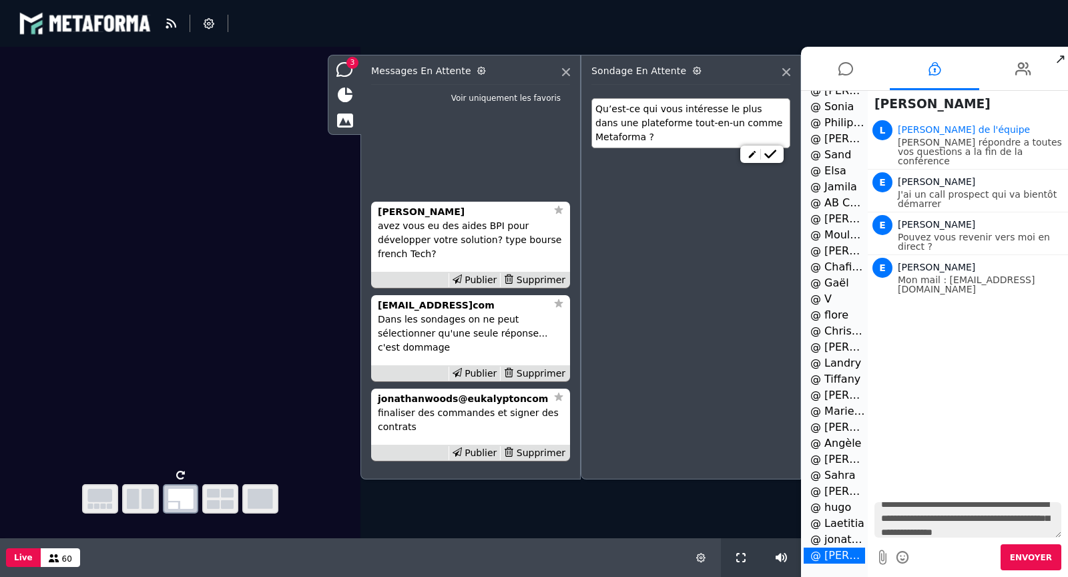
scroll to position [25, 0]
type textarea "**********"
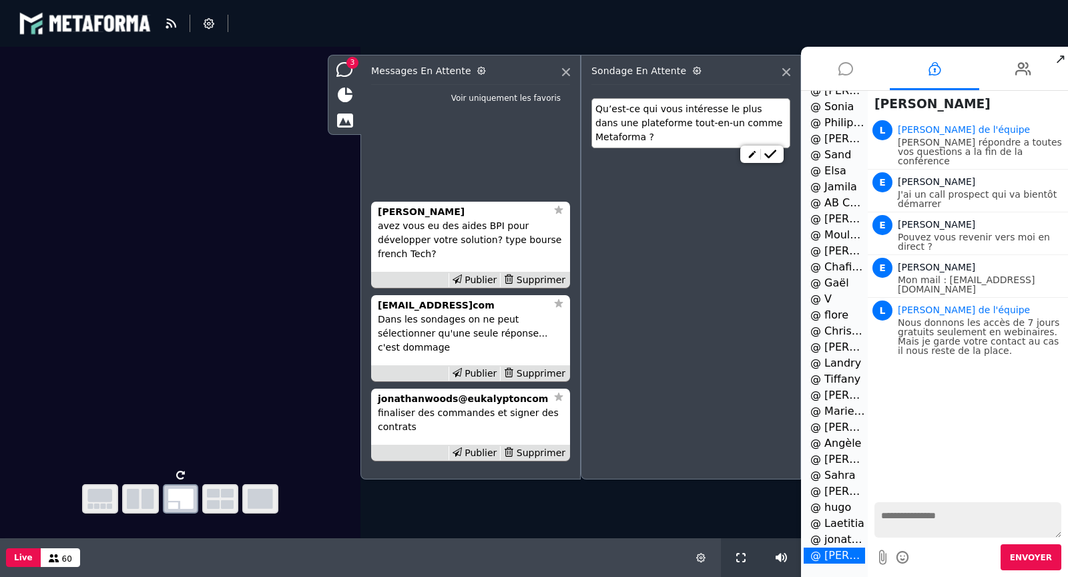
click at [840, 55] on icon at bounding box center [845, 68] width 15 height 33
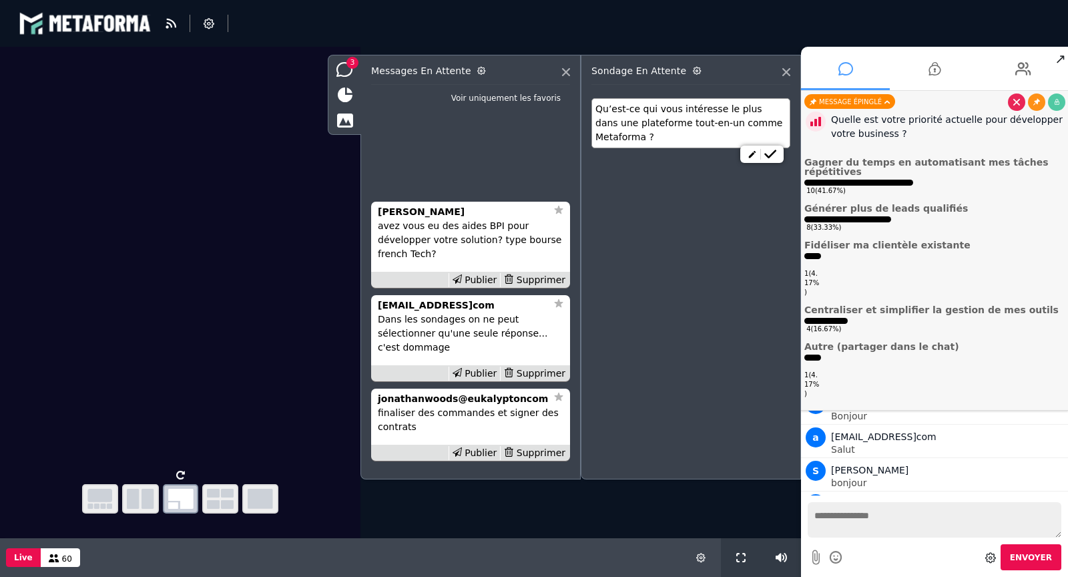
scroll to position [1933, 0]
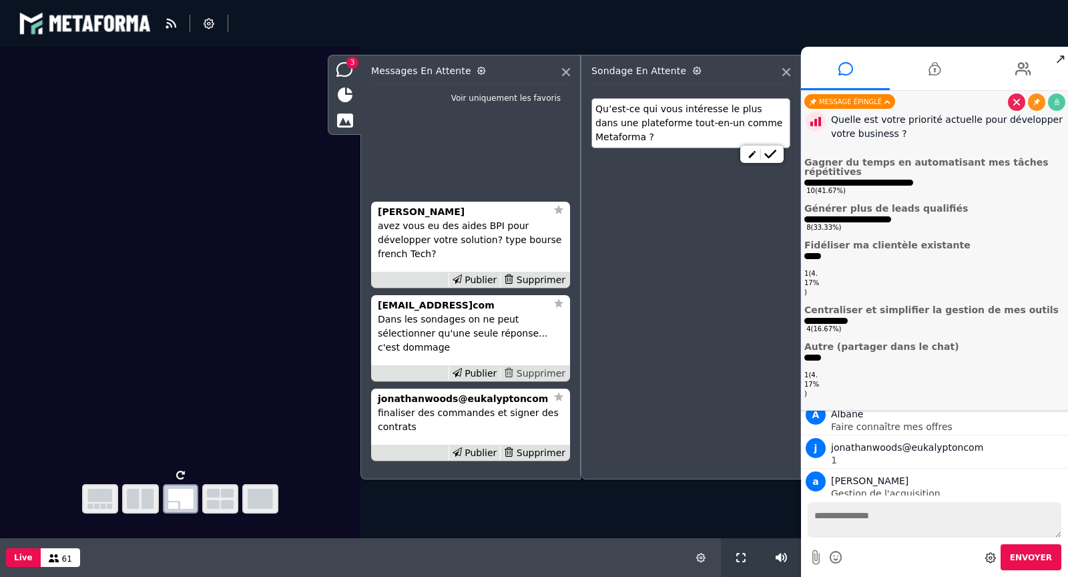
click at [545, 376] on div "Supprimer" at bounding box center [534, 373] width 69 height 14
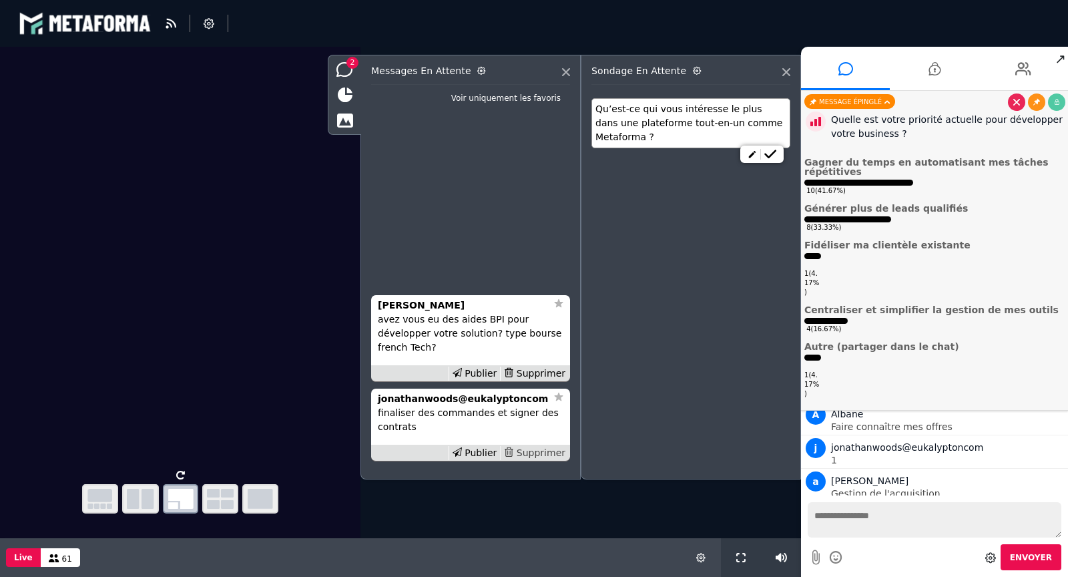
click at [551, 450] on div "Supprimer" at bounding box center [534, 453] width 69 height 14
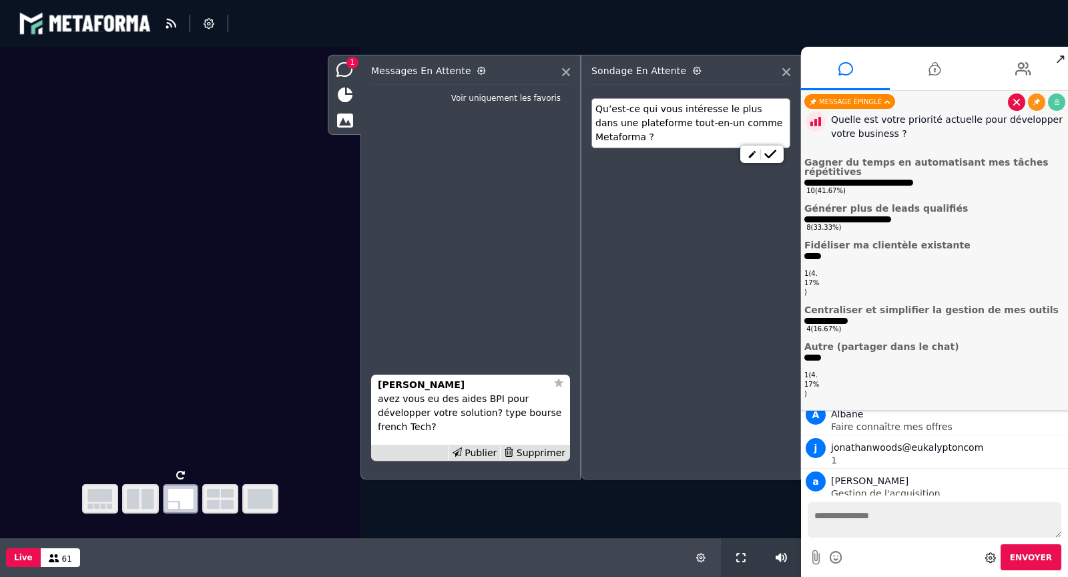
click at [1016, 103] on icon at bounding box center [1016, 102] width 7 height 7
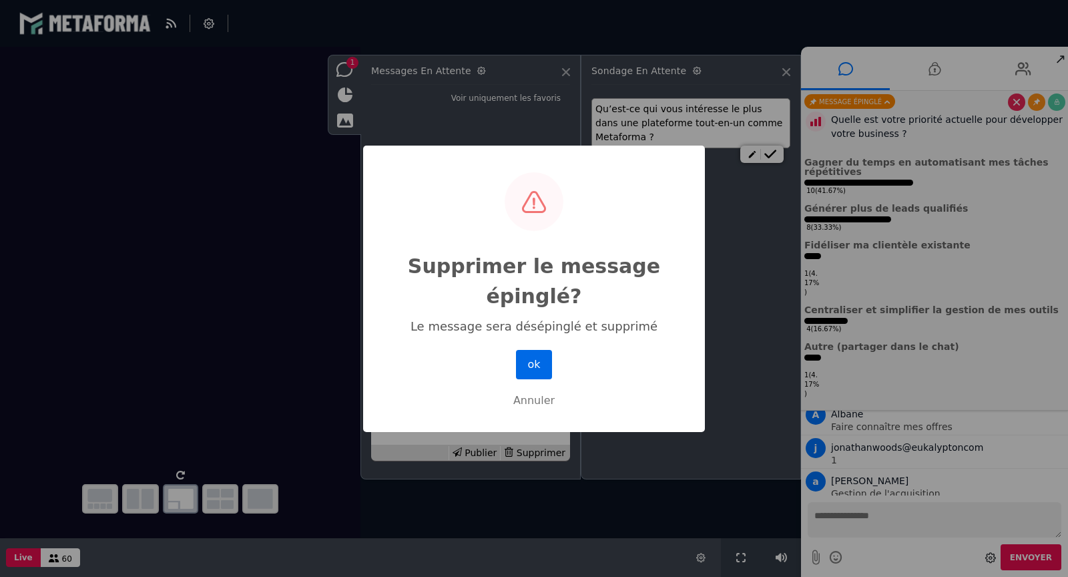
click at [542, 352] on button "ok" at bounding box center [534, 364] width 36 height 29
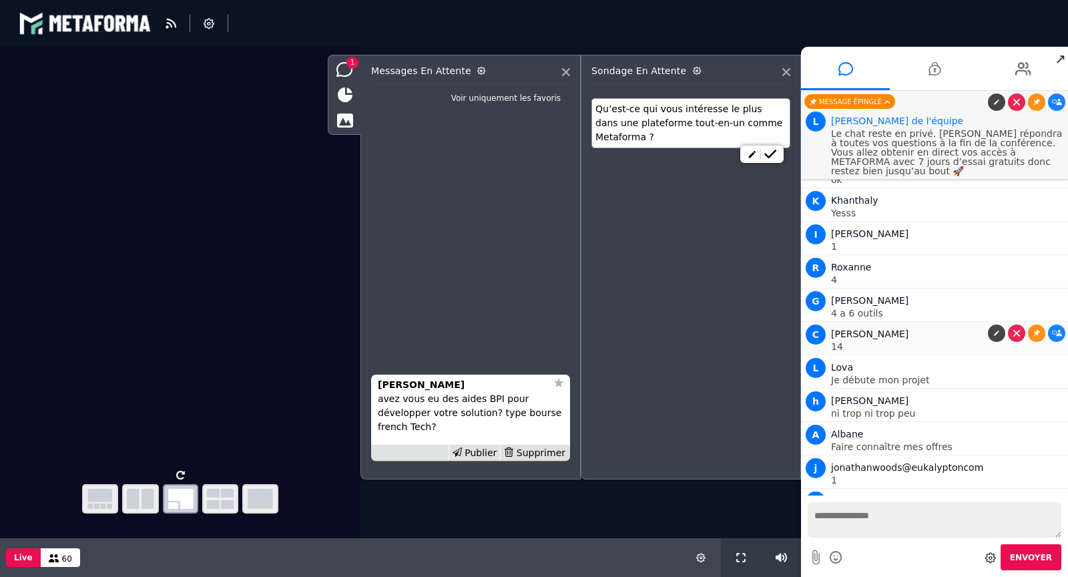
scroll to position [1911, 0]
click at [943, 150] on p "Le chat reste en privé. [PERSON_NAME] répondra à toutes vos questions à la fin …" at bounding box center [948, 152] width 234 height 47
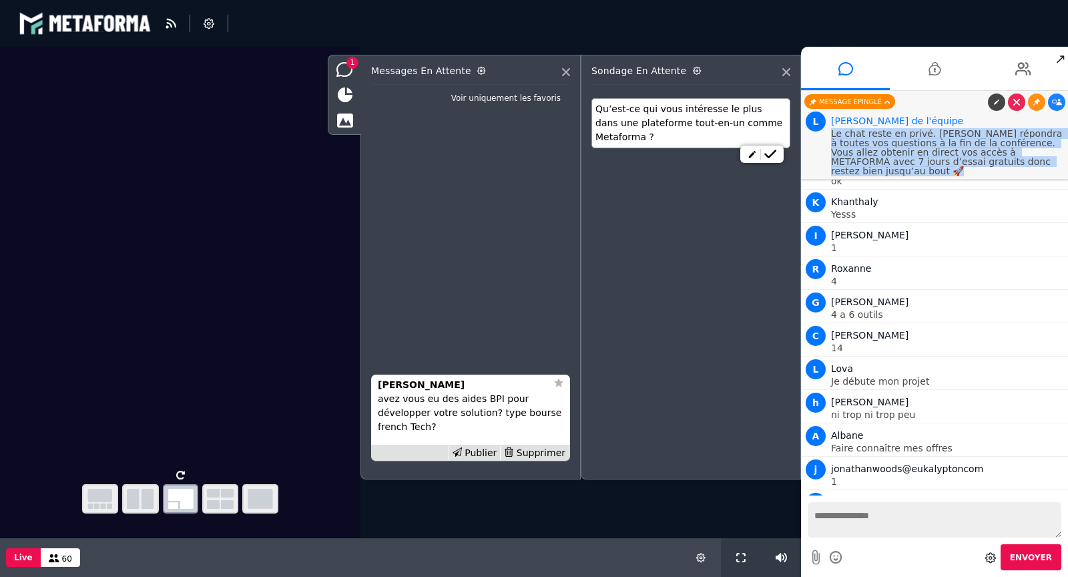
click at [943, 150] on p "Le chat reste en privé. [PERSON_NAME] répondra à toutes vos questions à la fin …" at bounding box center [948, 152] width 234 height 47
copy p "Le chat reste en privé. [PERSON_NAME] répondra à toutes vos questions à la fin …"
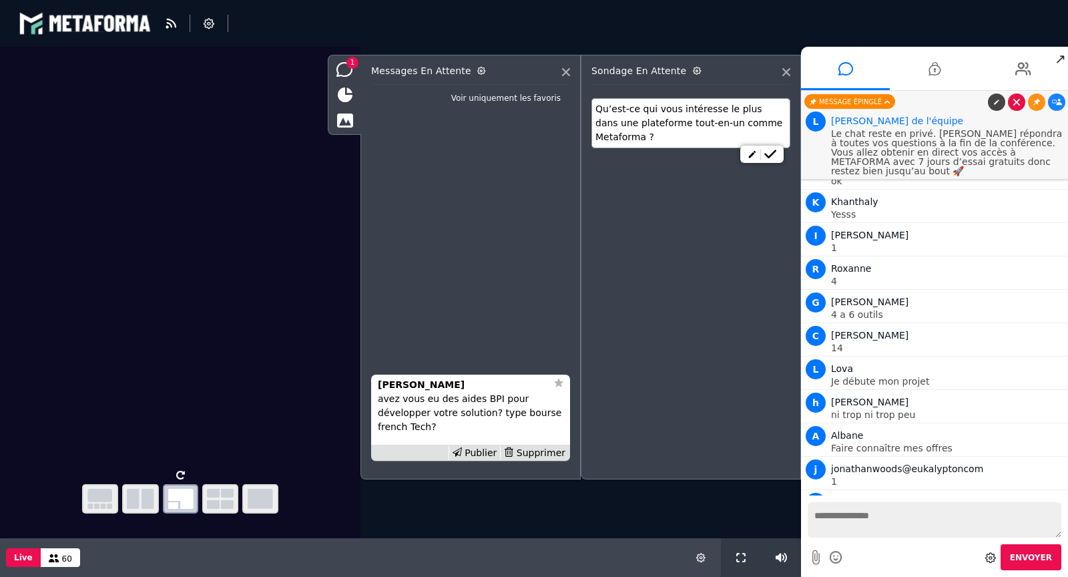
click at [1015, 101] on icon at bounding box center [1016, 102] width 7 height 7
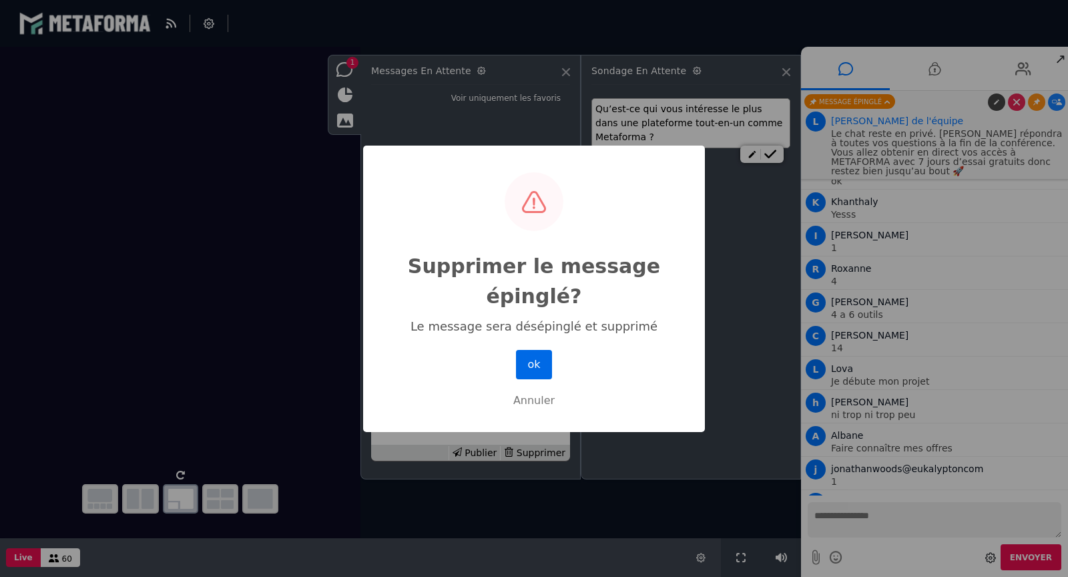
click at [536, 362] on button "ok" at bounding box center [534, 364] width 36 height 29
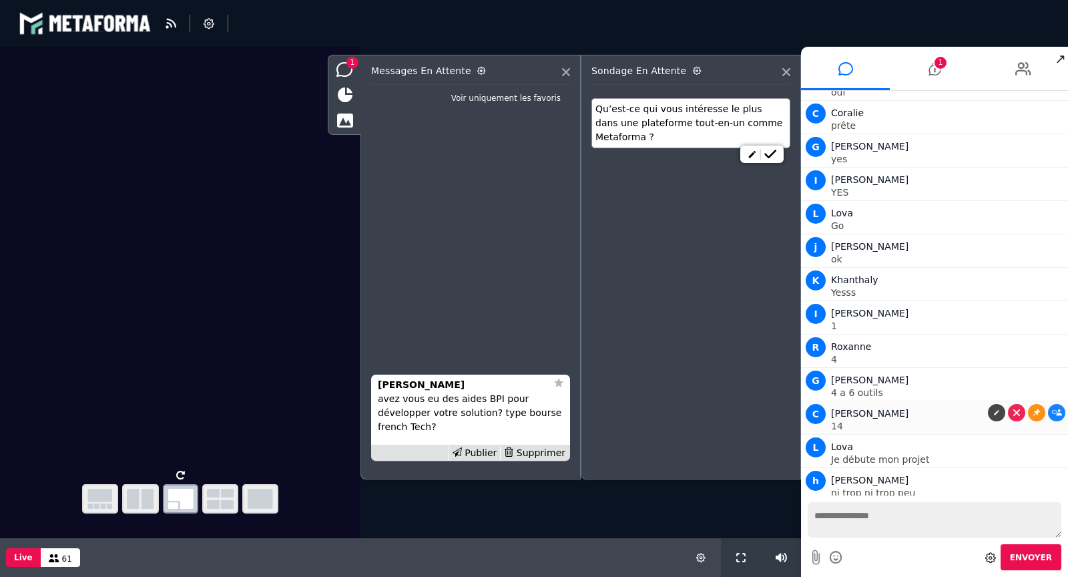
scroll to position [1933, 0]
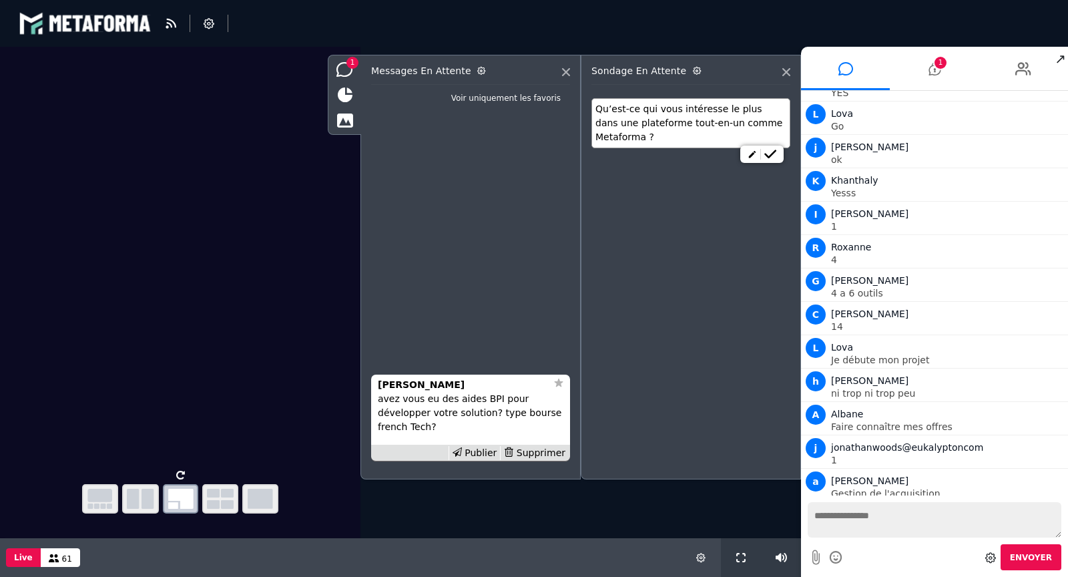
click at [851, 517] on textarea at bounding box center [935, 519] width 254 height 35
paste textarea "**********"
type textarea "**********"
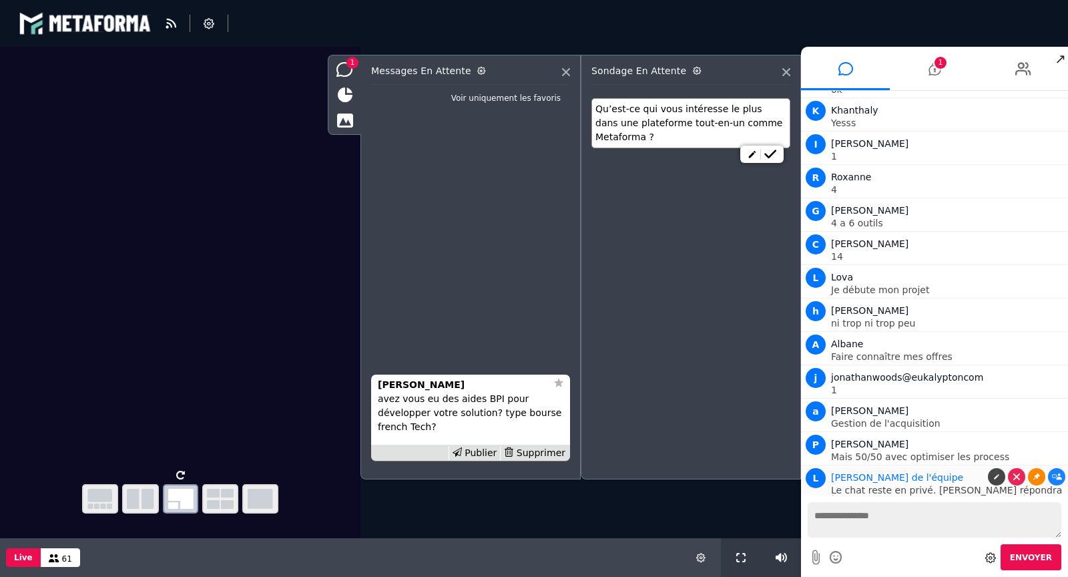
click at [1033, 473] on icon at bounding box center [1036, 476] width 7 height 7
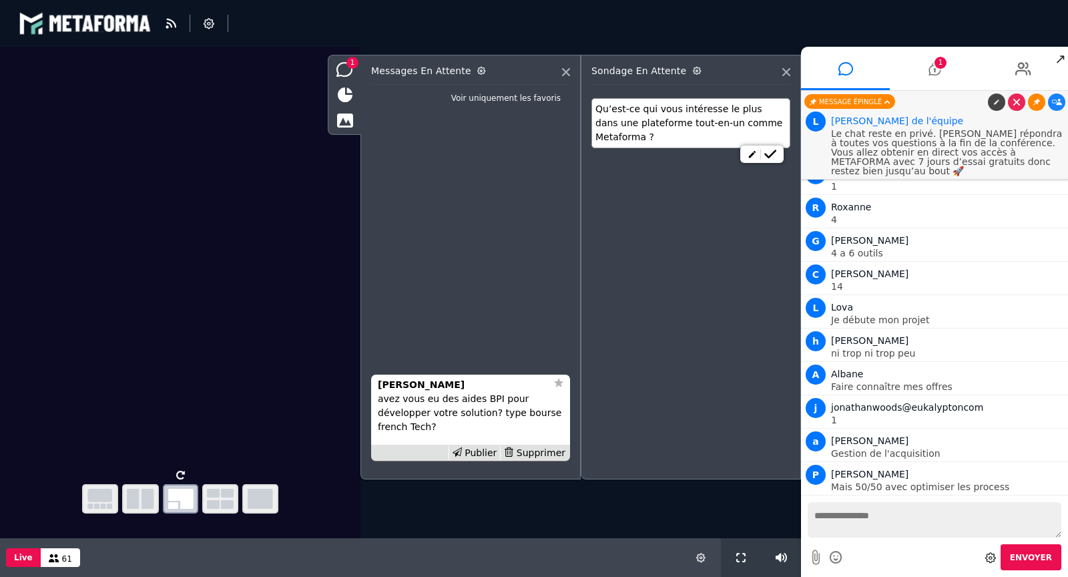
scroll to position [1933, 0]
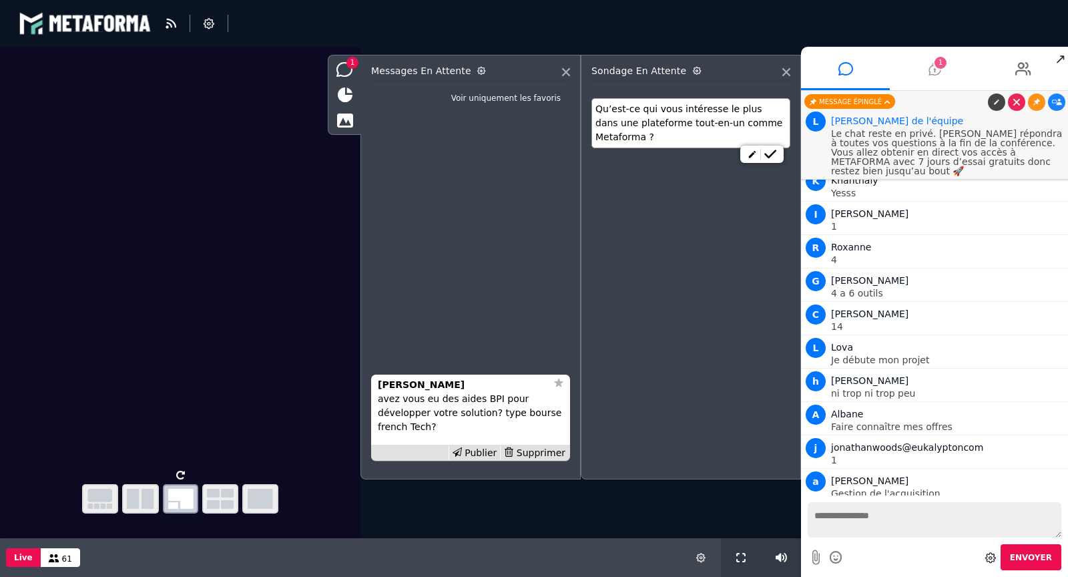
click at [932, 64] on icon at bounding box center [934, 68] width 12 height 33
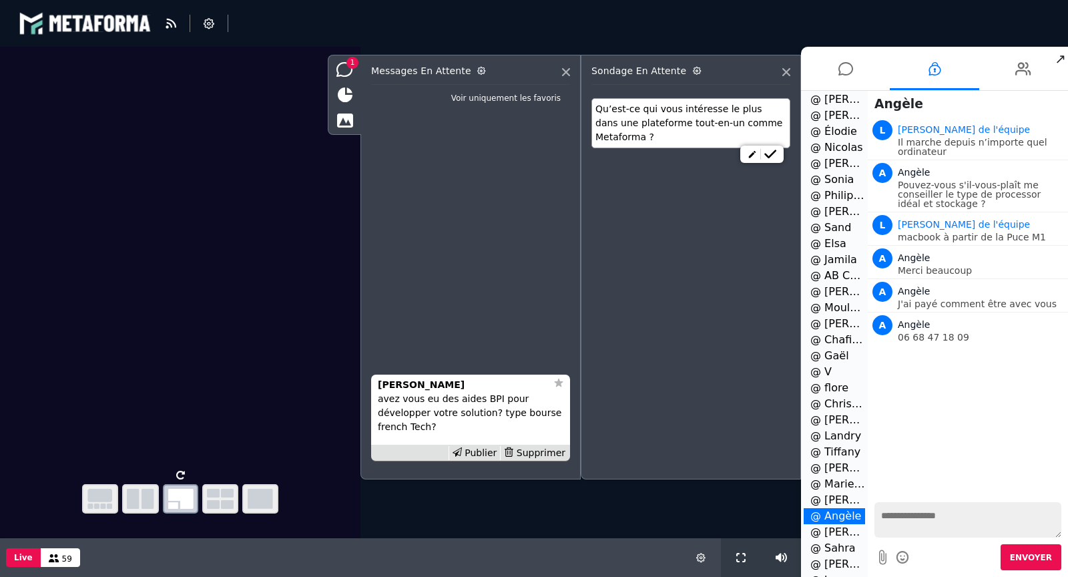
scroll to position [1159, 0]
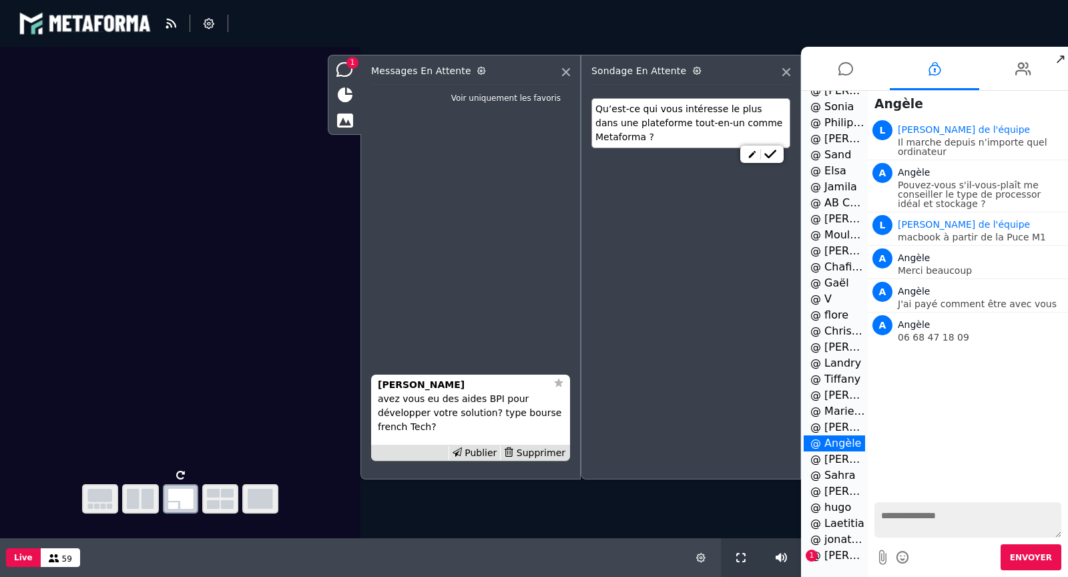
click at [833, 557] on li "@ [PERSON_NAME] 1" at bounding box center [834, 555] width 61 height 16
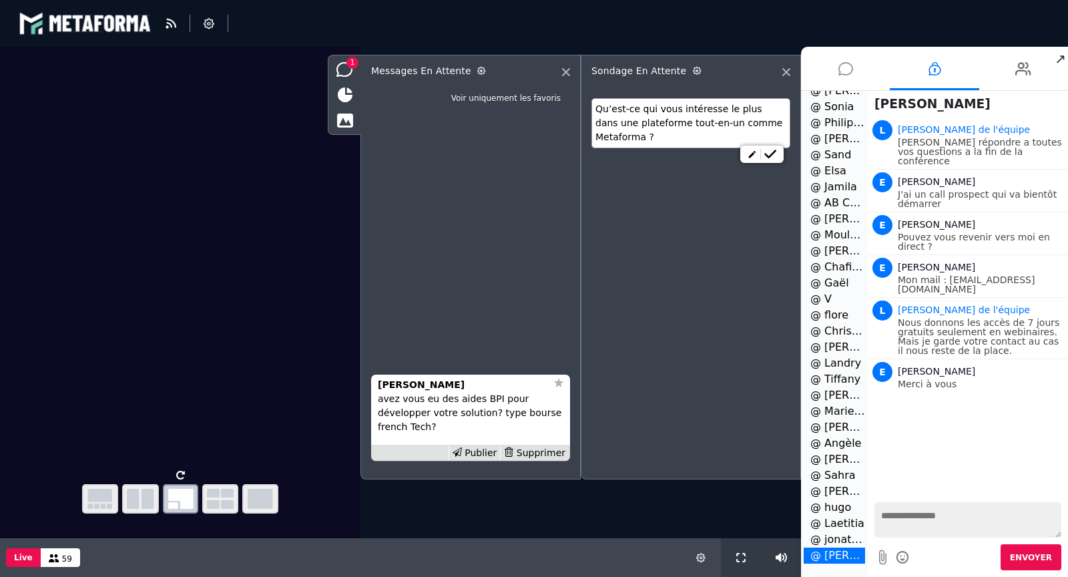
click at [834, 73] on li at bounding box center [845, 68] width 89 height 43
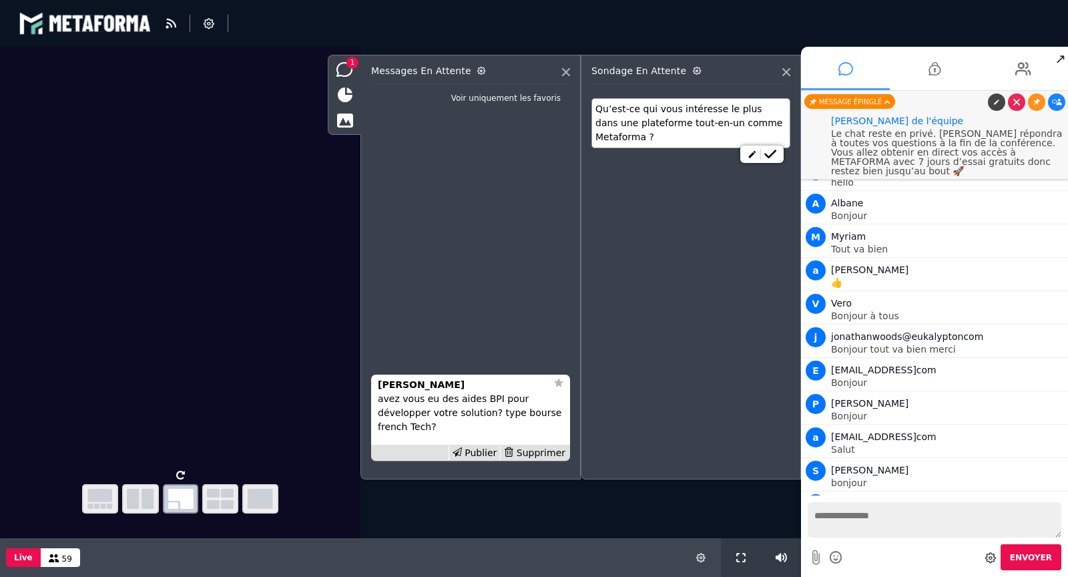
scroll to position [1933, 0]
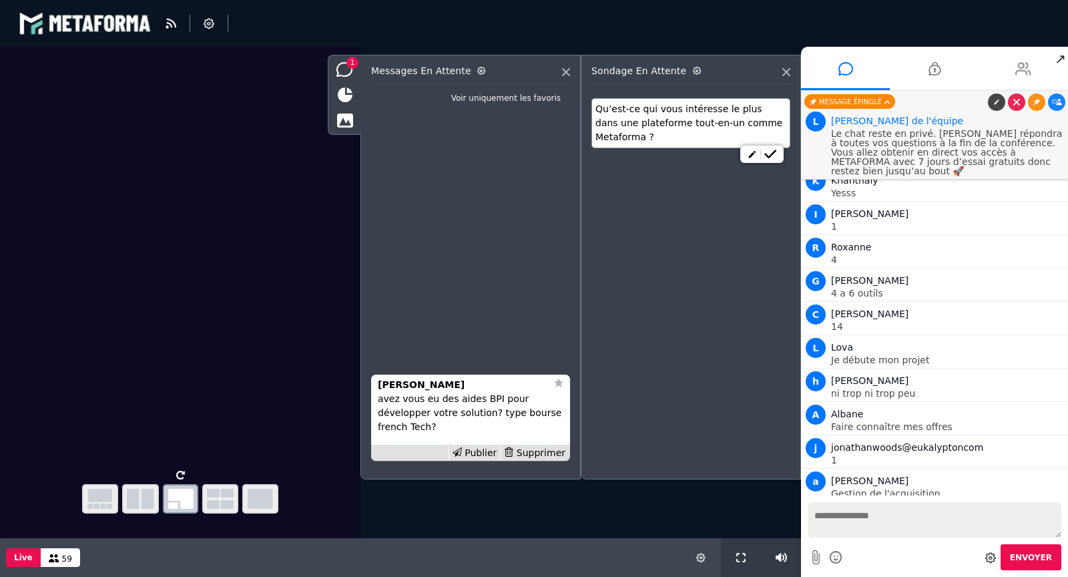
click at [1014, 61] on li at bounding box center [1023, 68] width 89 height 43
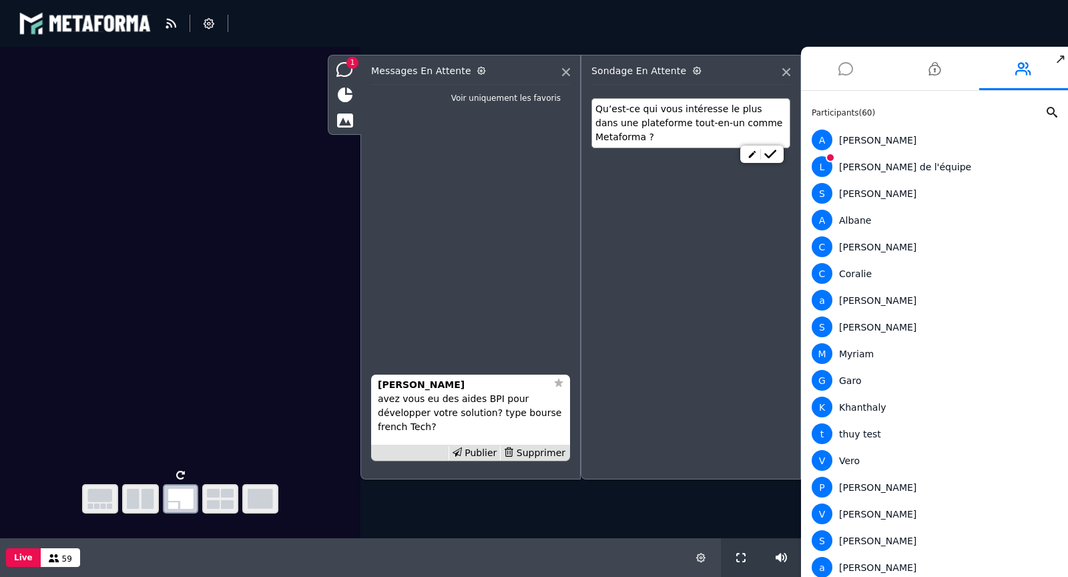
click at [838, 75] on icon at bounding box center [845, 68] width 15 height 33
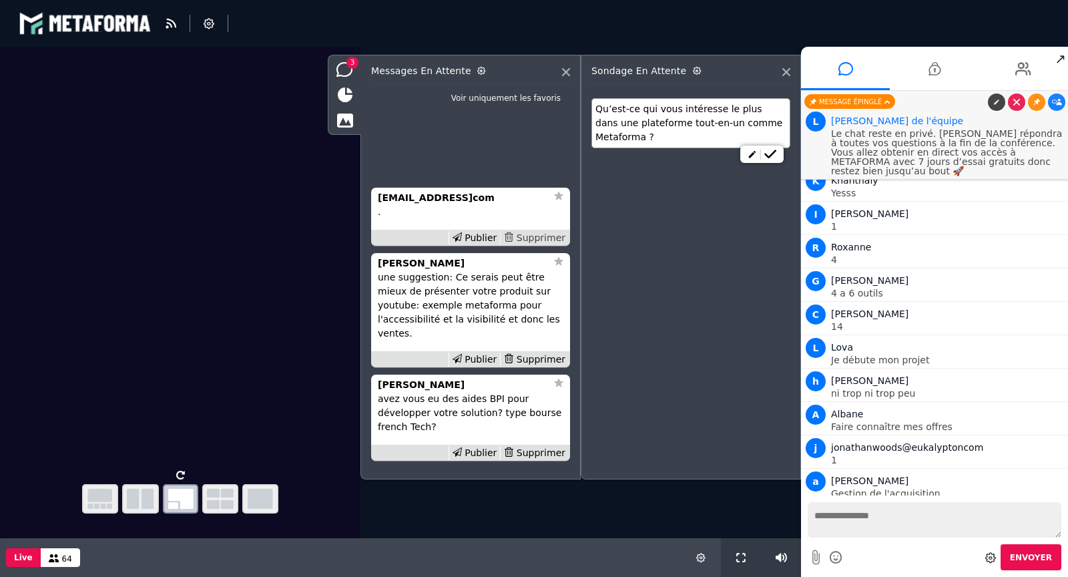
click at [553, 245] on div "Supprimer" at bounding box center [534, 238] width 69 height 14
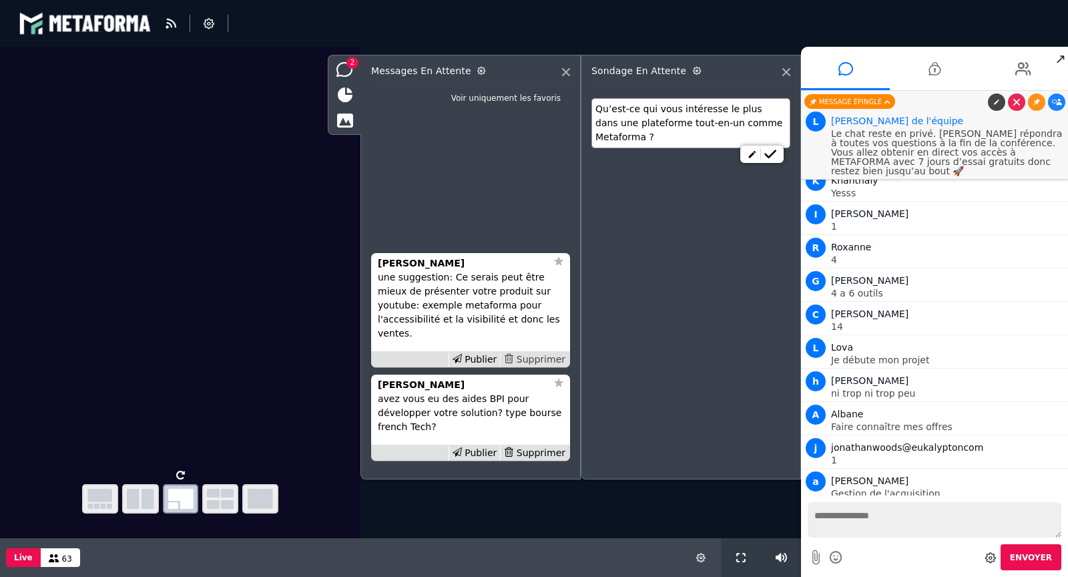
click at [546, 356] on div "Supprimer" at bounding box center [534, 359] width 69 height 14
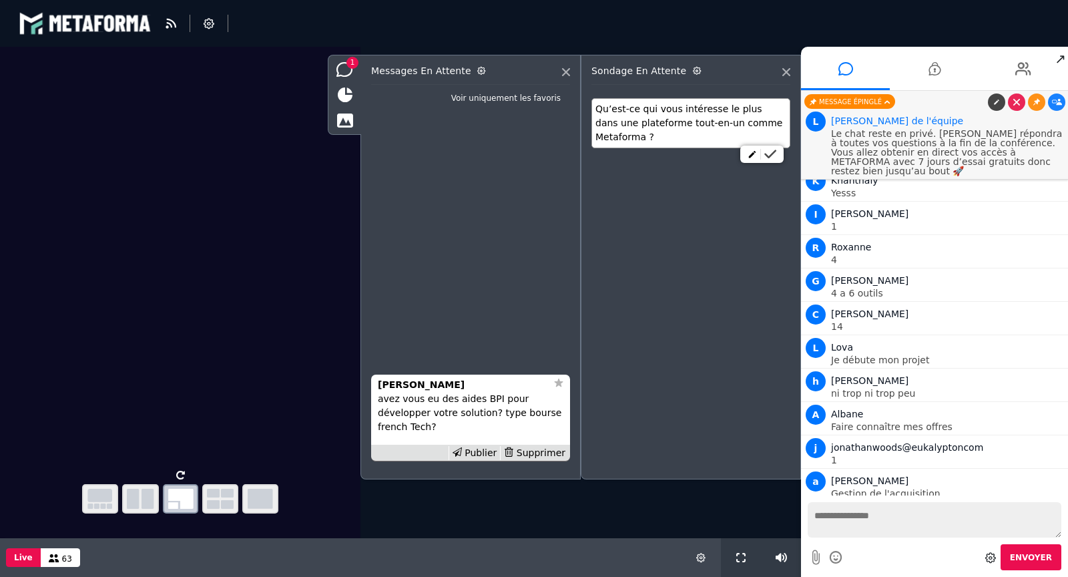
click at [774, 152] on icon at bounding box center [770, 153] width 12 height 9
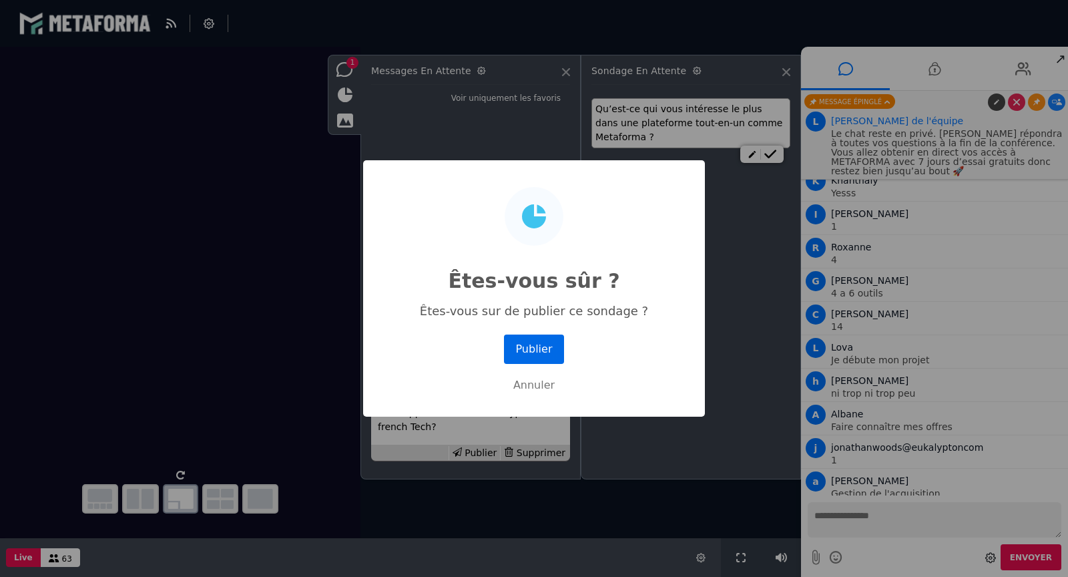
click at [543, 347] on button "Publier" at bounding box center [534, 348] width 60 height 29
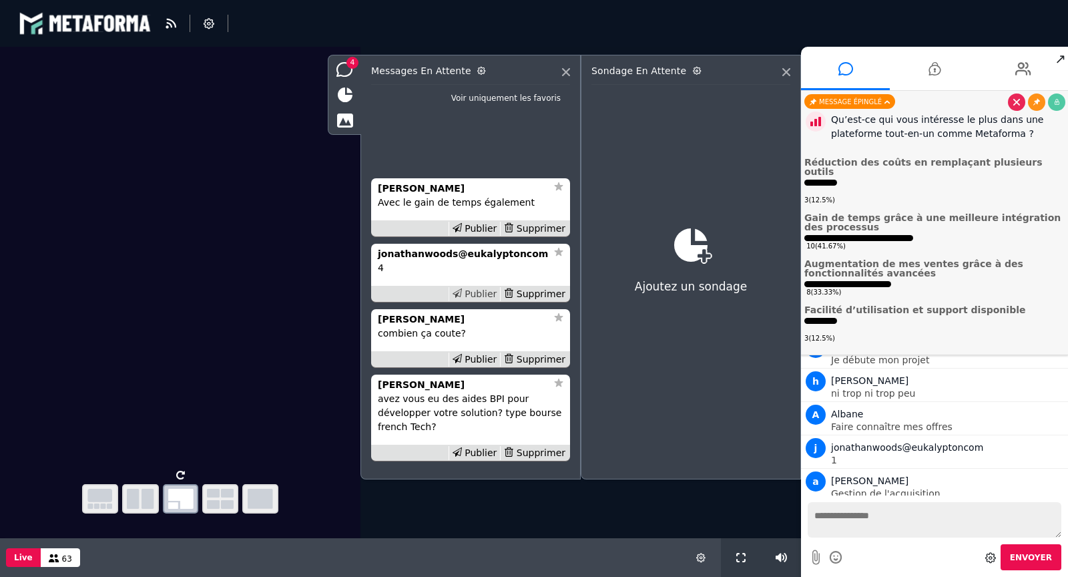
click at [491, 293] on div "Publier" at bounding box center [474, 294] width 52 height 14
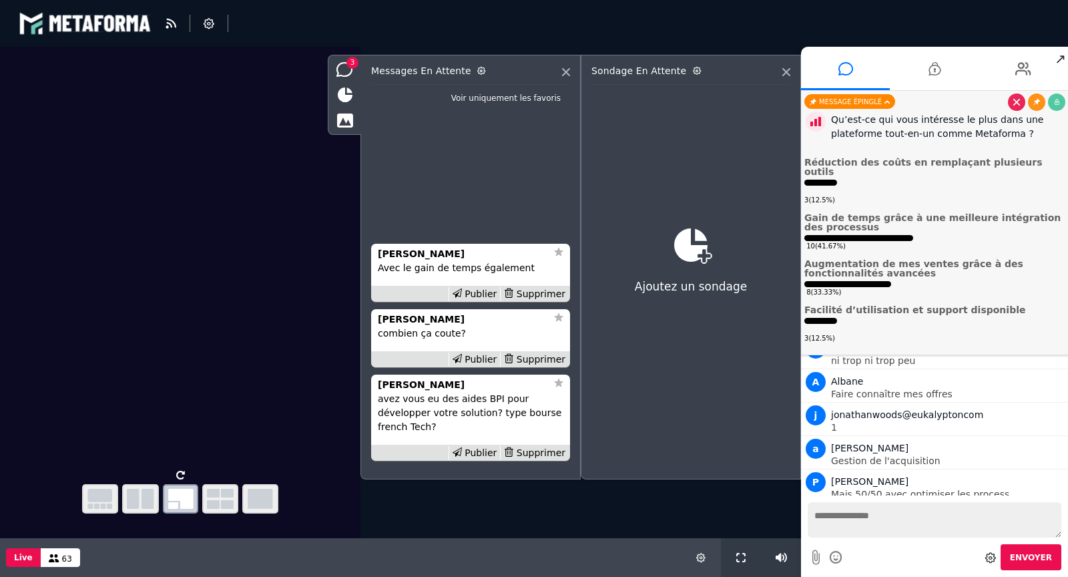
click at [491, 293] on div "Publier" at bounding box center [474, 294] width 52 height 14
click at [491, 293] on div "[PERSON_NAME] avez vous eu des aides BPI pour développer votre solution? type b…" at bounding box center [470, 288] width 199 height 360
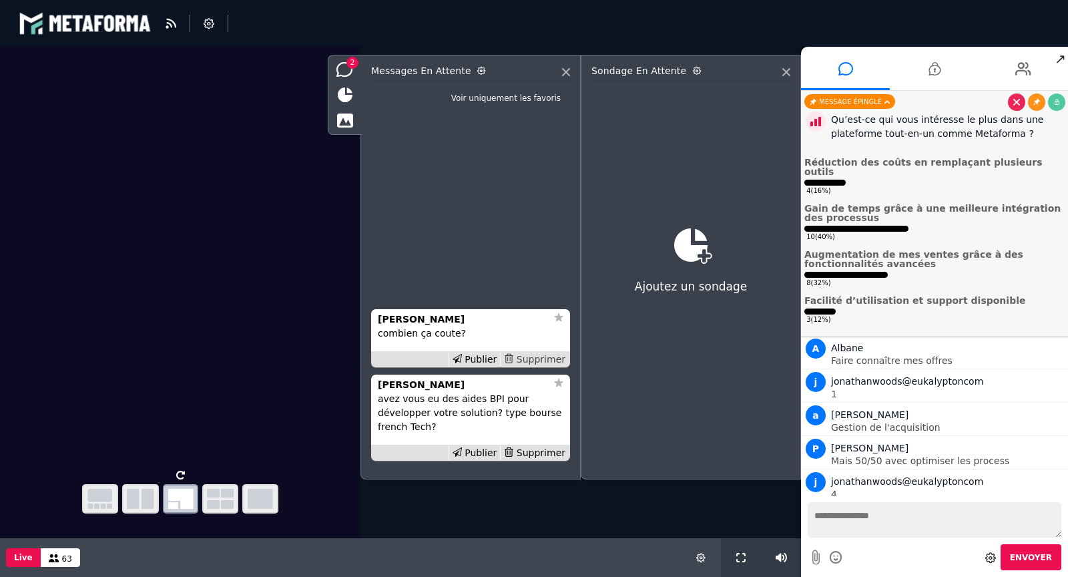
click at [551, 357] on div "Supprimer" at bounding box center [534, 359] width 69 height 14
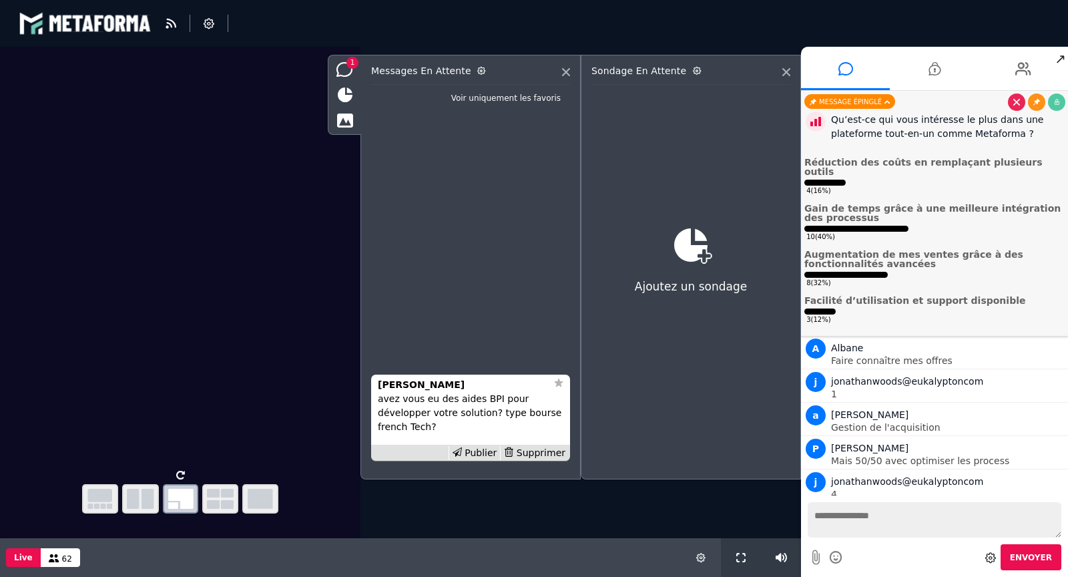
click at [559, 315] on div "[PERSON_NAME] avez vous eu des aides BPI pour développer votre solution? type b…" at bounding box center [470, 288] width 199 height 360
click at [1014, 101] on icon at bounding box center [1016, 102] width 7 height 7
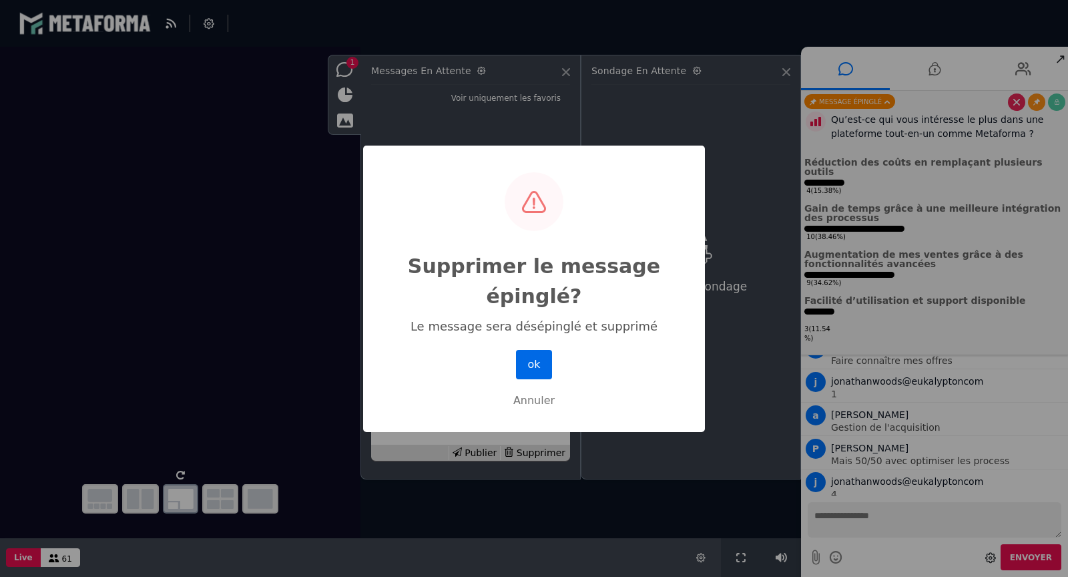
click at [539, 361] on button "ok" at bounding box center [534, 364] width 36 height 29
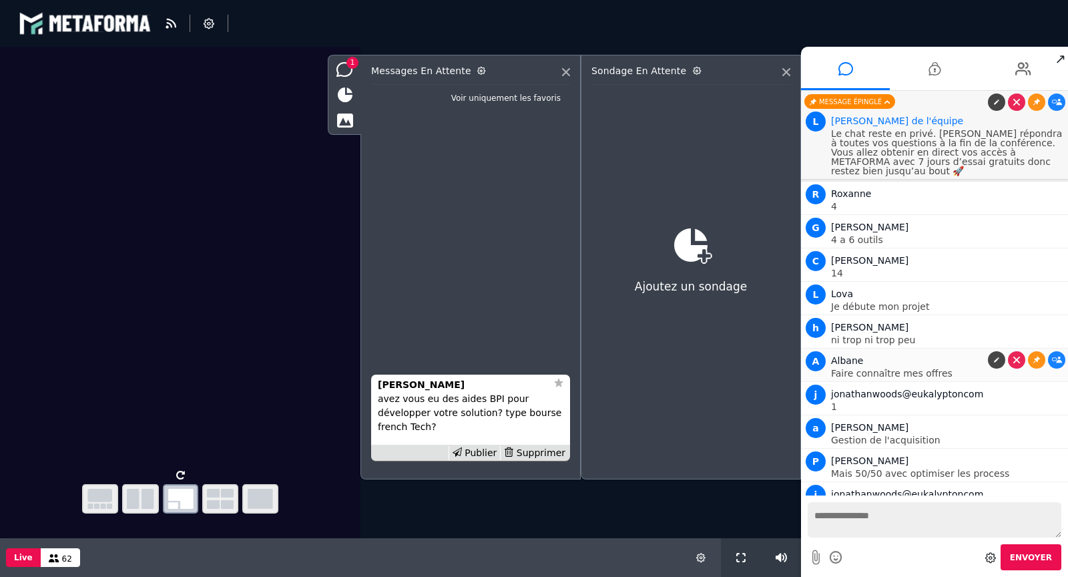
scroll to position [1986, 0]
click at [995, 100] on icon at bounding box center [996, 102] width 7 height 7
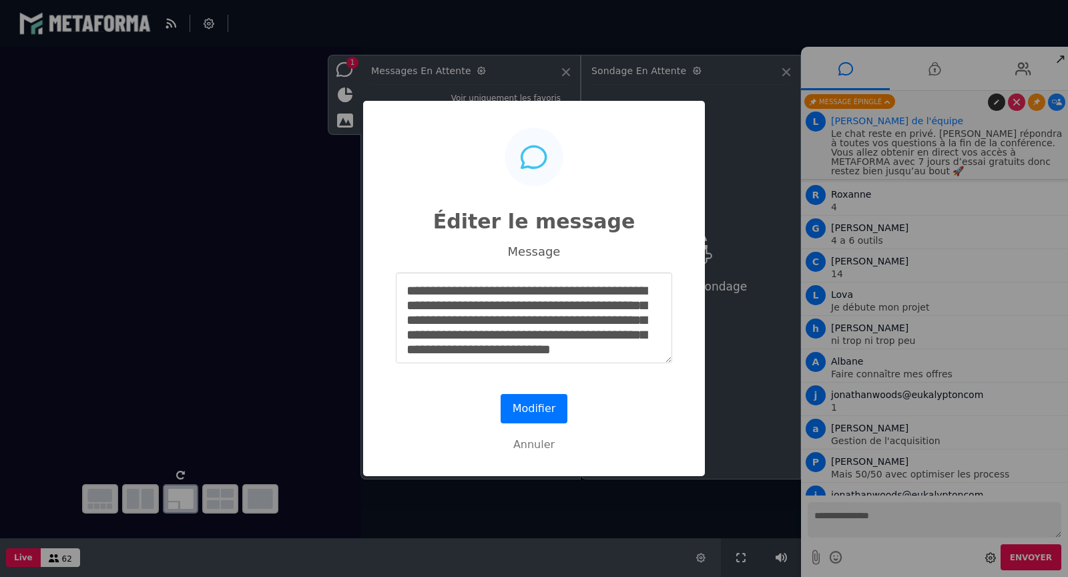
scroll to position [15, 0]
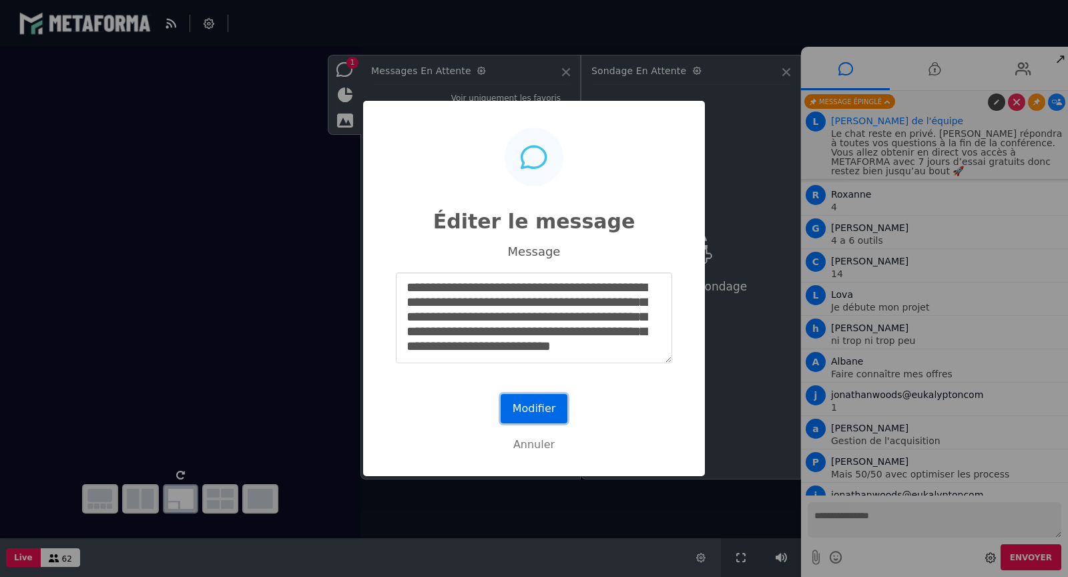
click at [551, 404] on button "Modifier" at bounding box center [534, 408] width 67 height 29
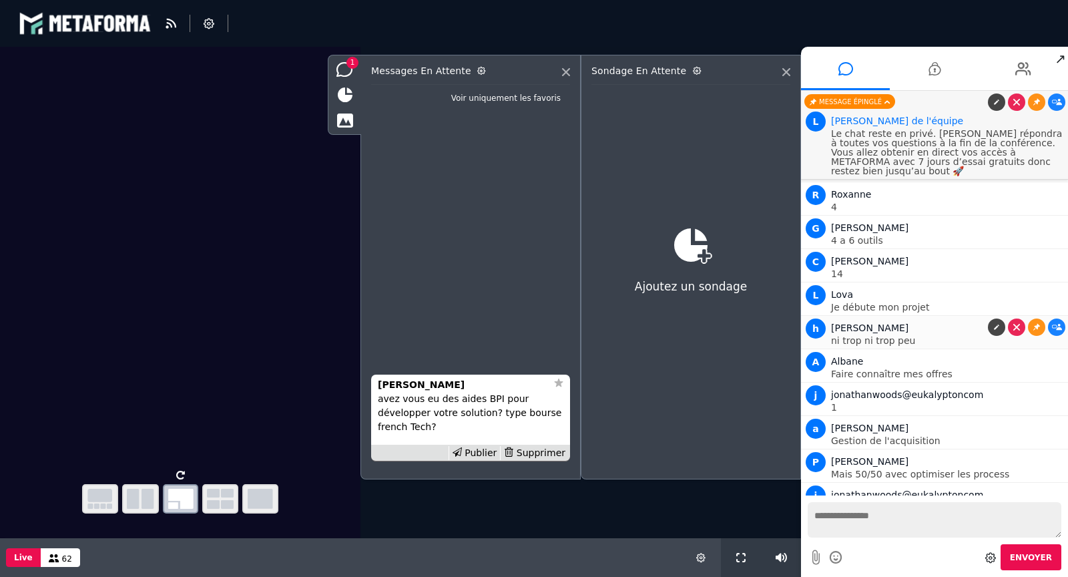
scroll to position [1999, 0]
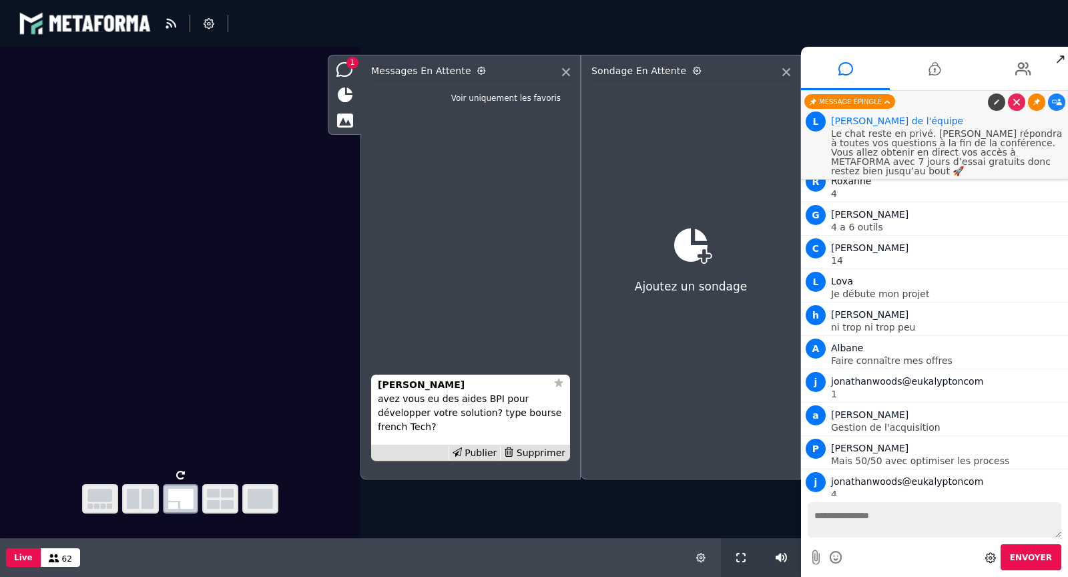
click at [1033, 103] on icon at bounding box center [1036, 102] width 7 height 7
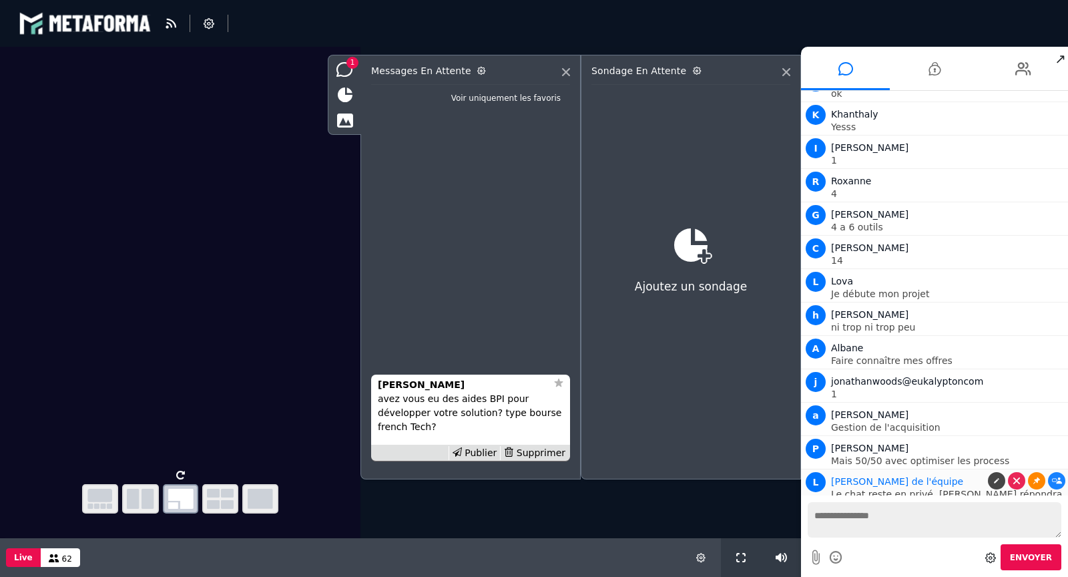
click at [1033, 477] on icon at bounding box center [1036, 480] width 7 height 7
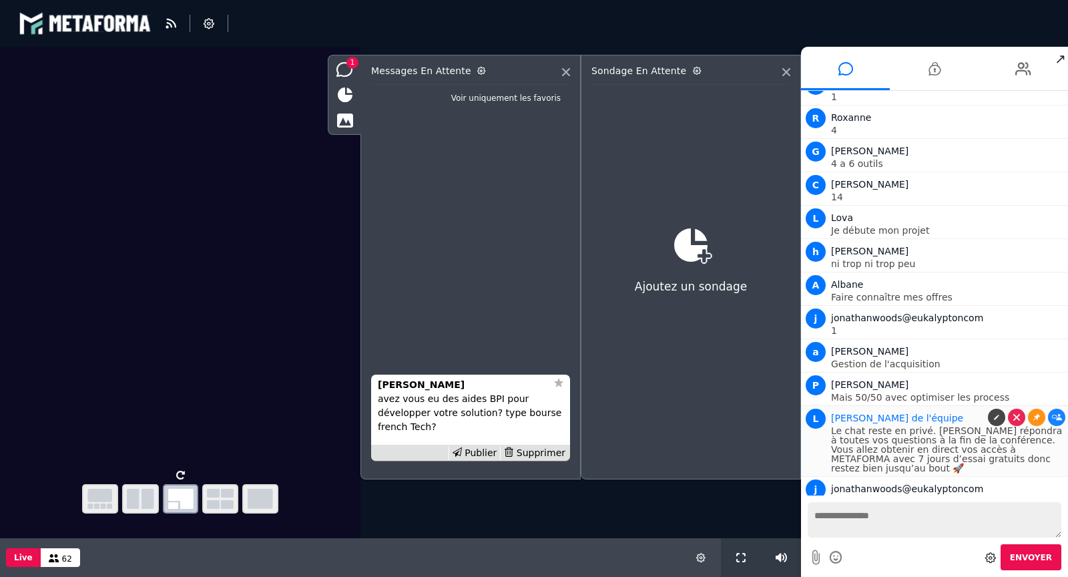
scroll to position [2058, 0]
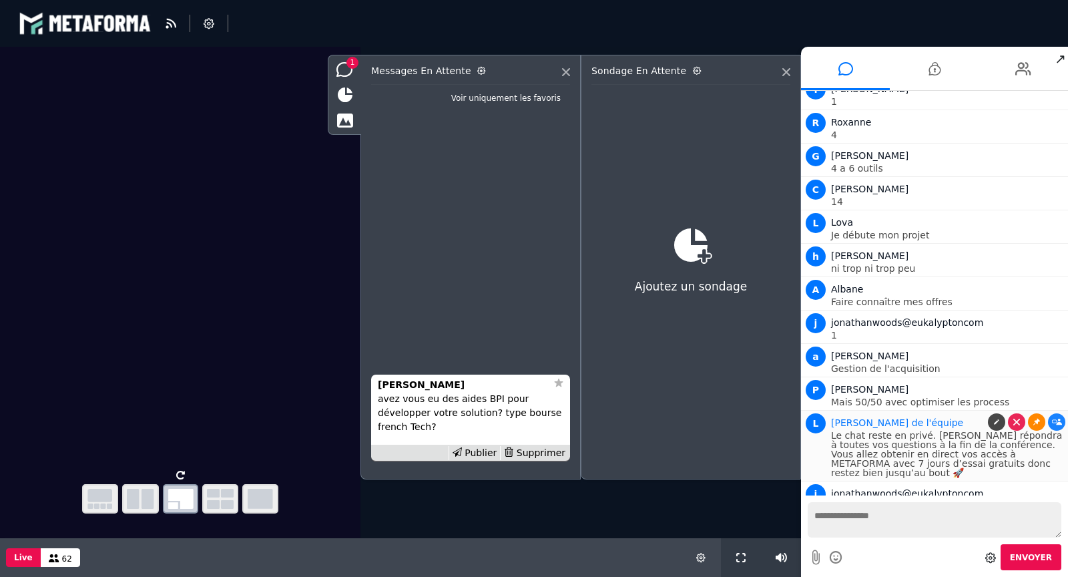
click at [1034, 418] on icon at bounding box center [1036, 421] width 7 height 7
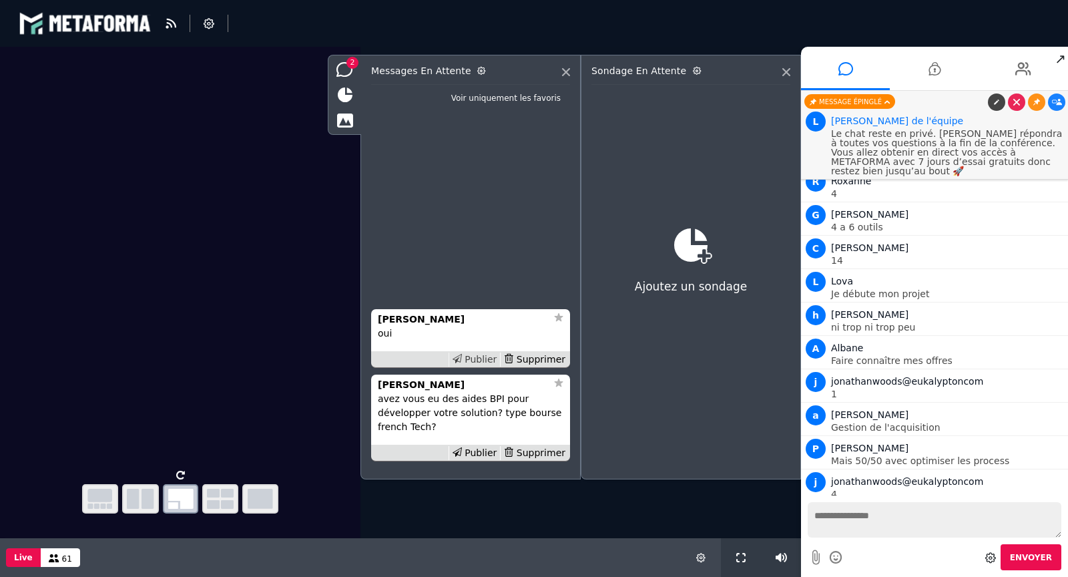
click at [485, 361] on div "Publier" at bounding box center [474, 359] width 52 height 14
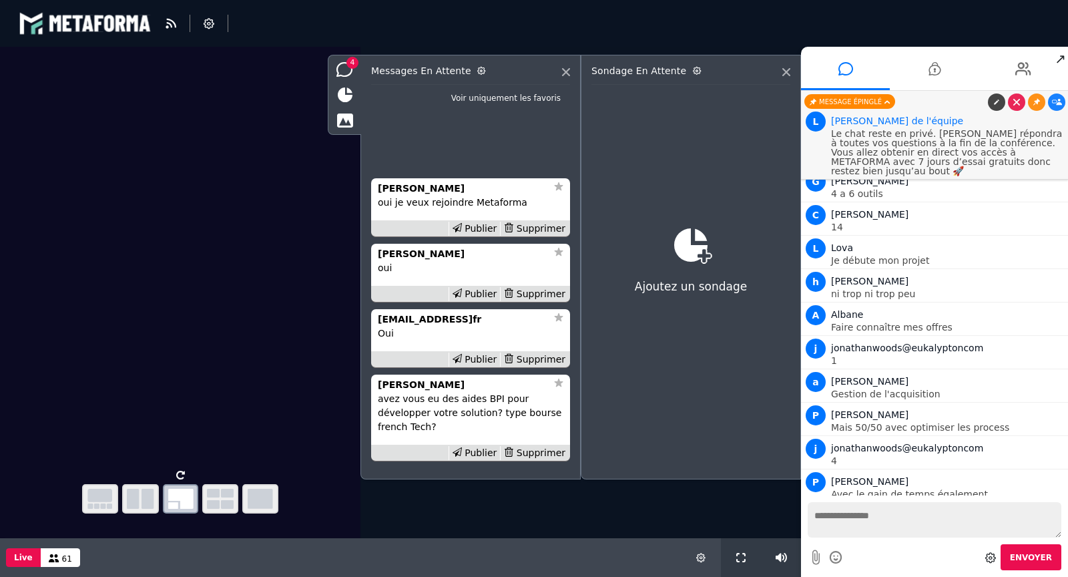
click at [485, 361] on div "Publier" at bounding box center [474, 359] width 52 height 14
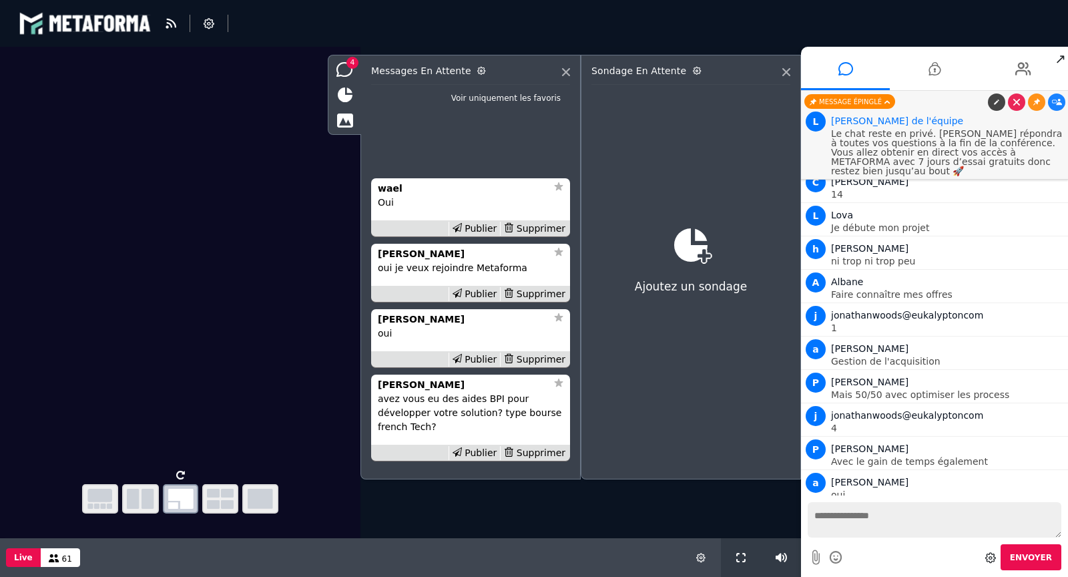
click at [485, 361] on div "Publier" at bounding box center [474, 359] width 52 height 14
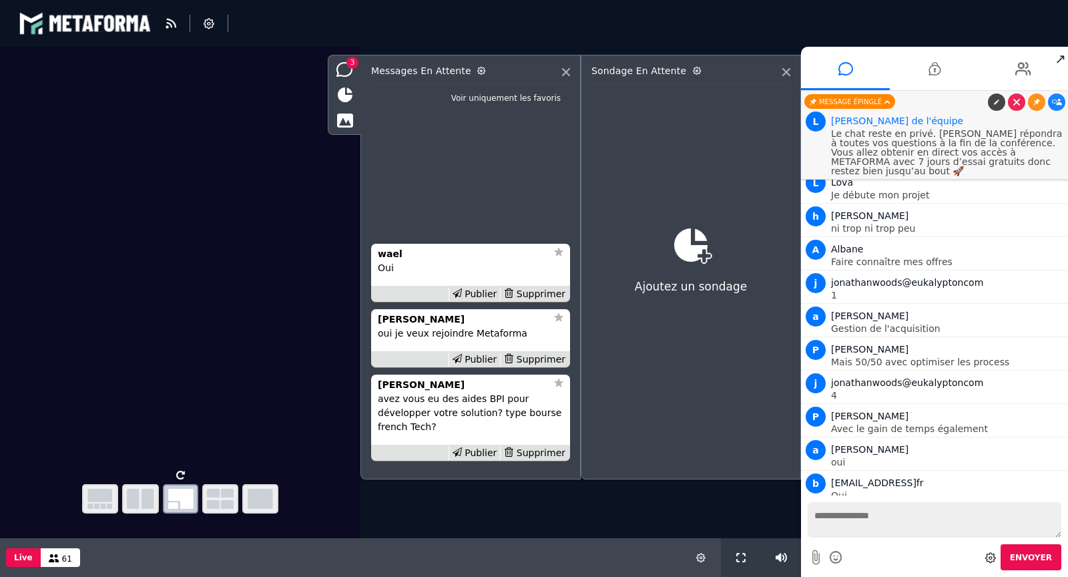
click at [485, 361] on div "Publier" at bounding box center [474, 359] width 52 height 14
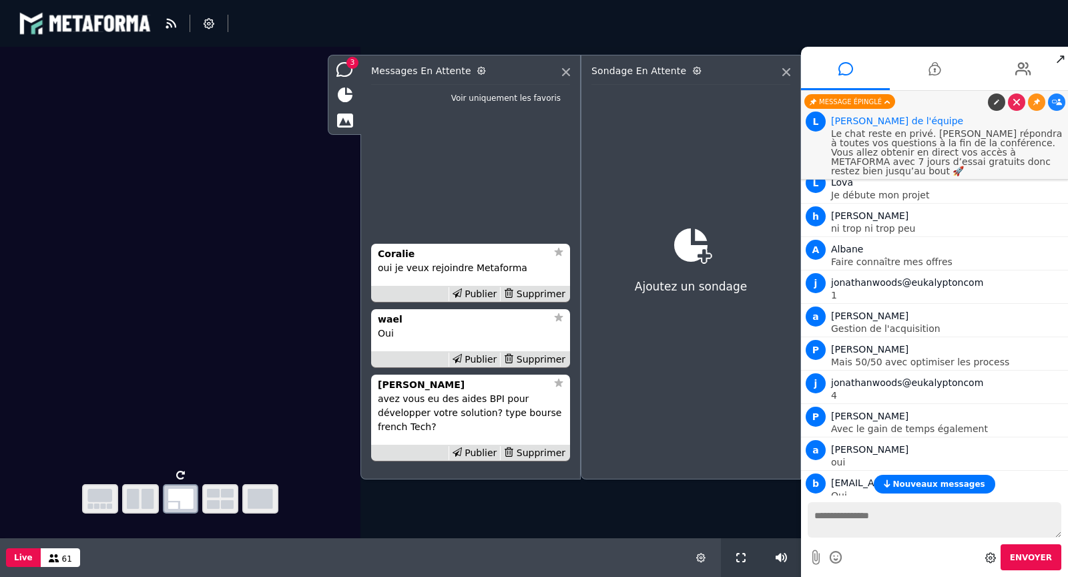
click at [485, 361] on div "Publier" at bounding box center [474, 359] width 52 height 14
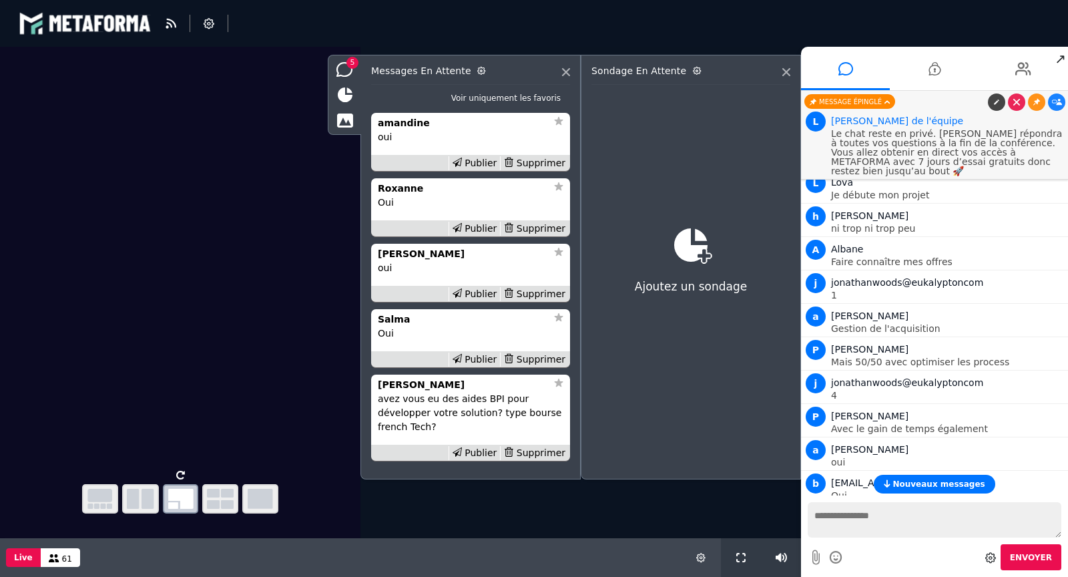
click at [485, 361] on div "Publier" at bounding box center [474, 359] width 52 height 14
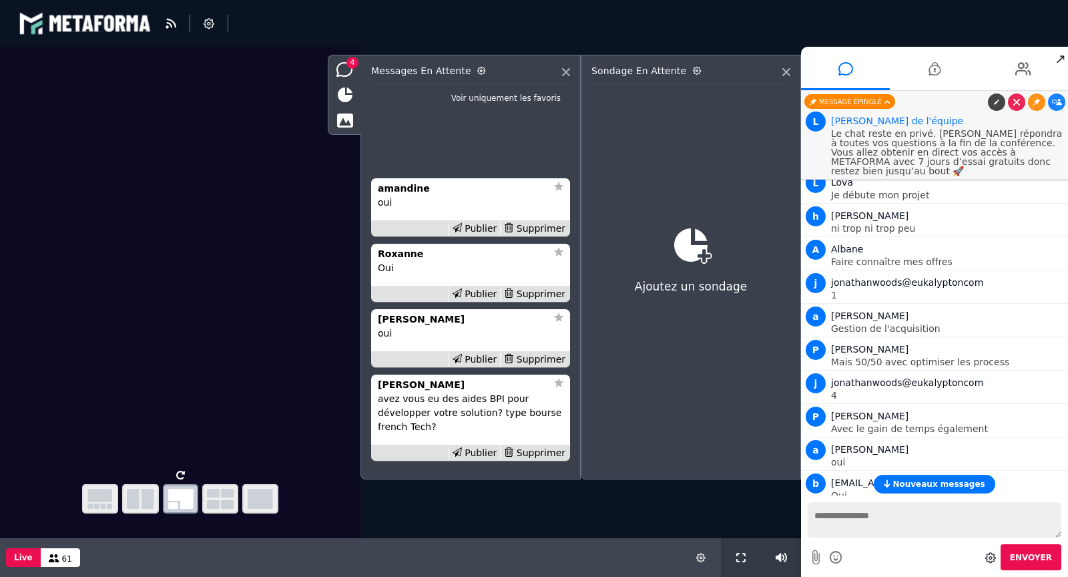
click at [485, 361] on div "Publier" at bounding box center [474, 359] width 52 height 14
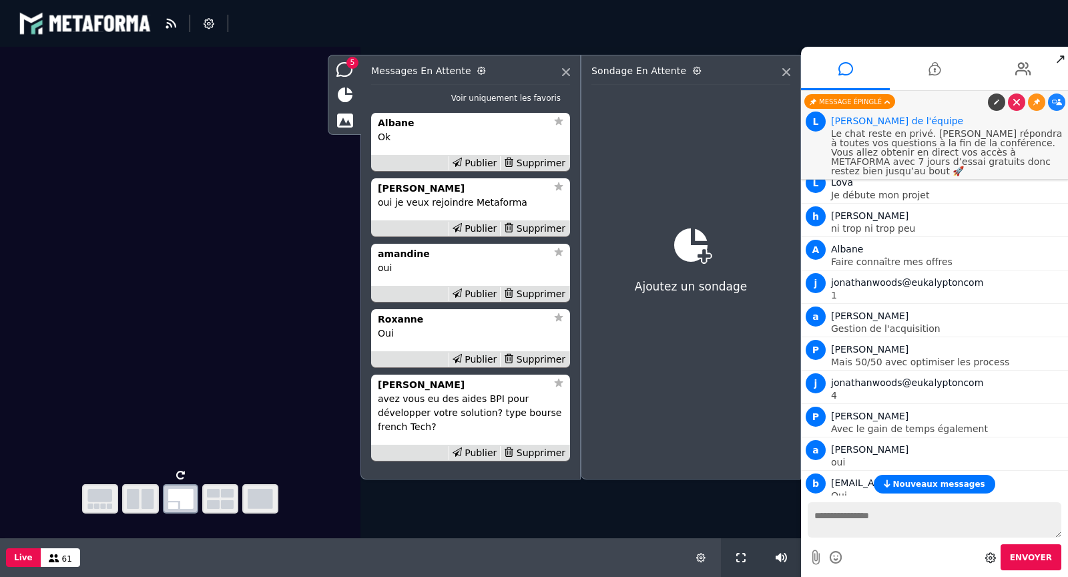
click at [485, 361] on div "Publier" at bounding box center [474, 359] width 52 height 14
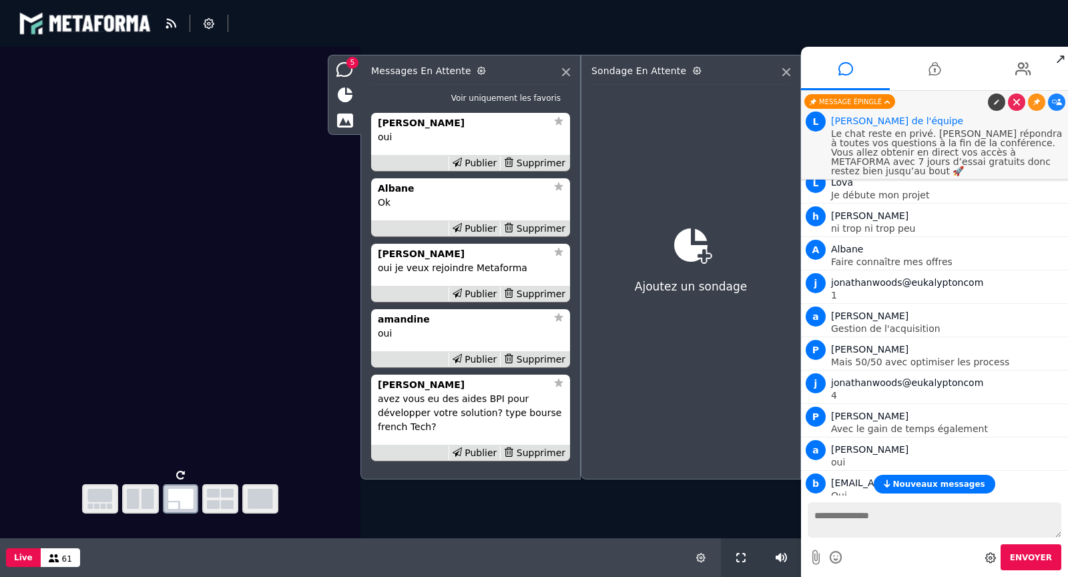
click at [485, 361] on div "Publier" at bounding box center [474, 359] width 52 height 14
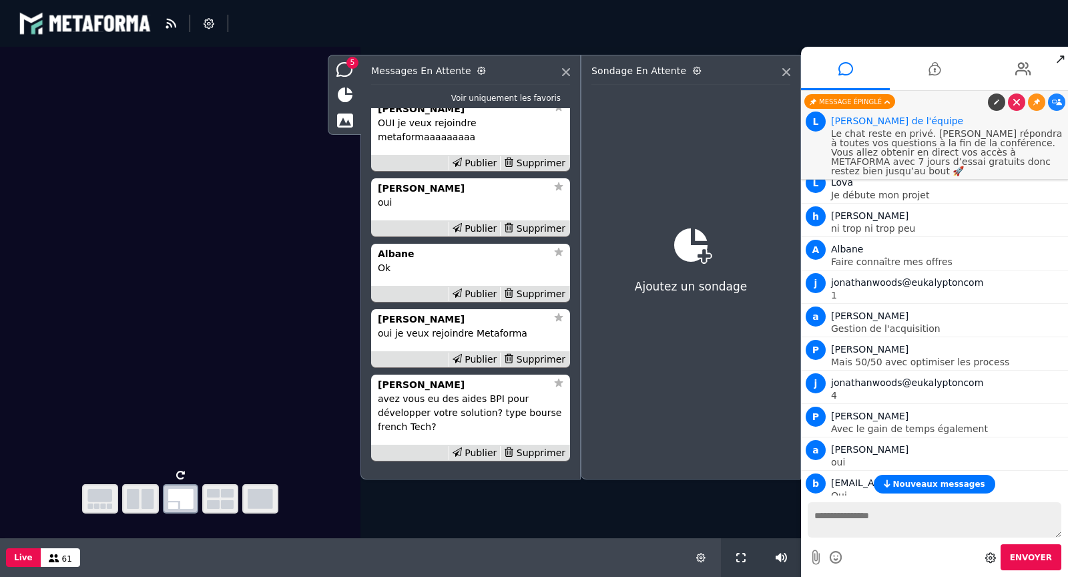
click at [485, 361] on div "Publier" at bounding box center [474, 359] width 52 height 14
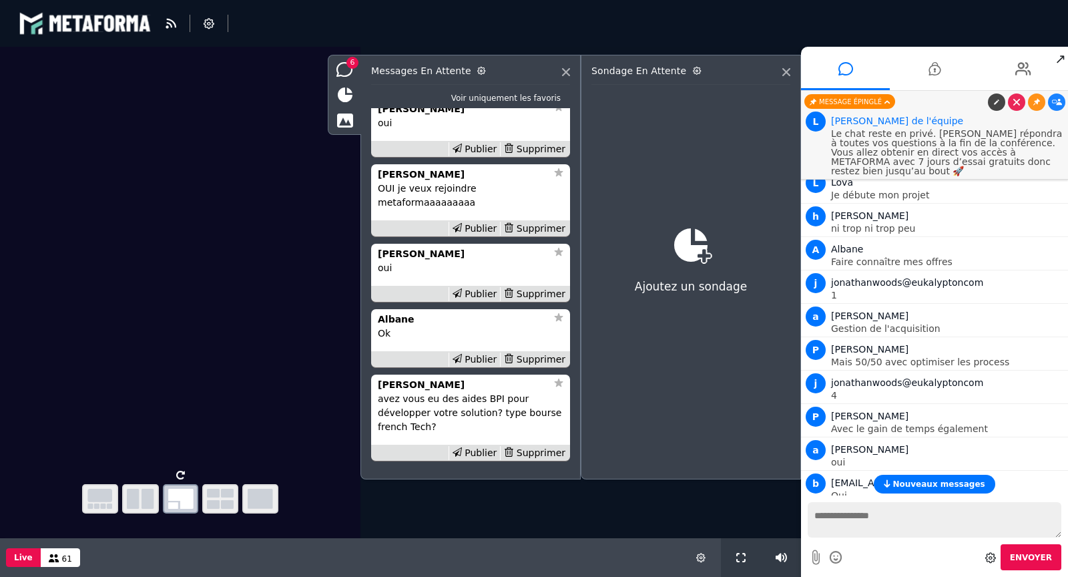
click at [485, 361] on div "Publier" at bounding box center [474, 359] width 52 height 14
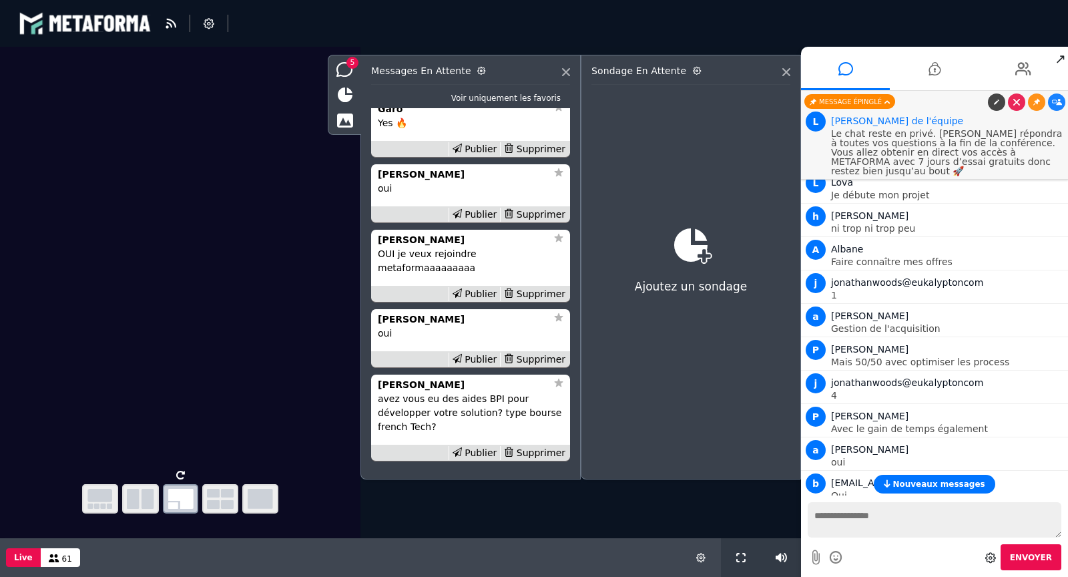
click at [485, 361] on div "Publier" at bounding box center [474, 359] width 52 height 14
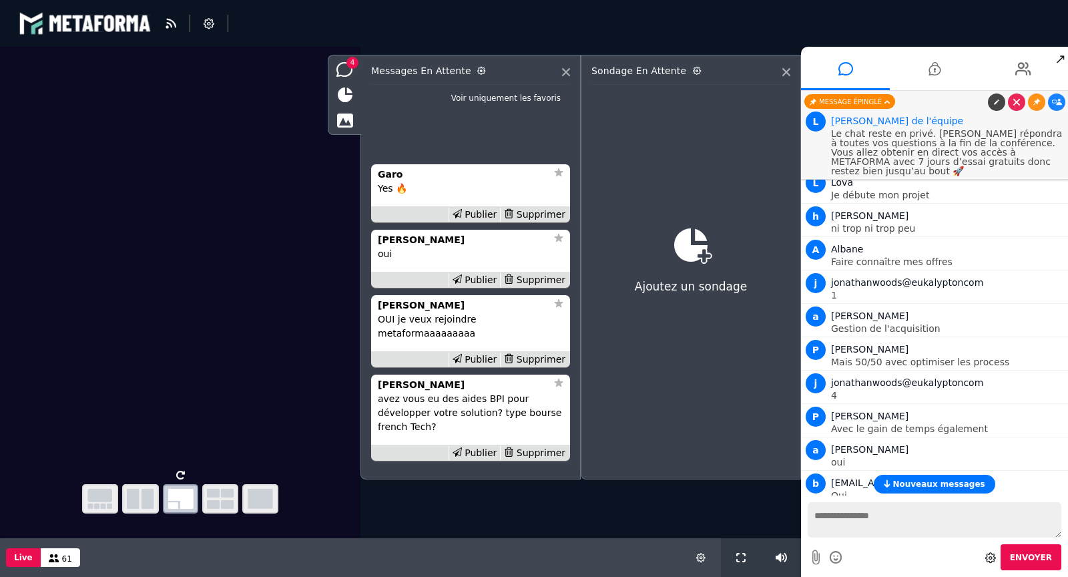
click at [485, 361] on div "Publier" at bounding box center [474, 359] width 52 height 14
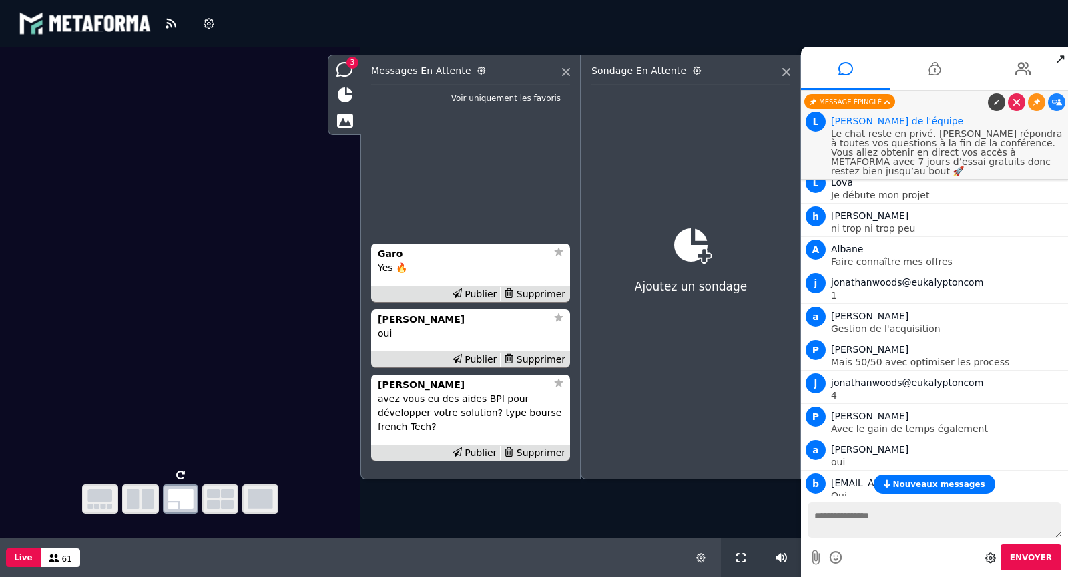
click at [485, 361] on div "Publier" at bounding box center [474, 359] width 52 height 14
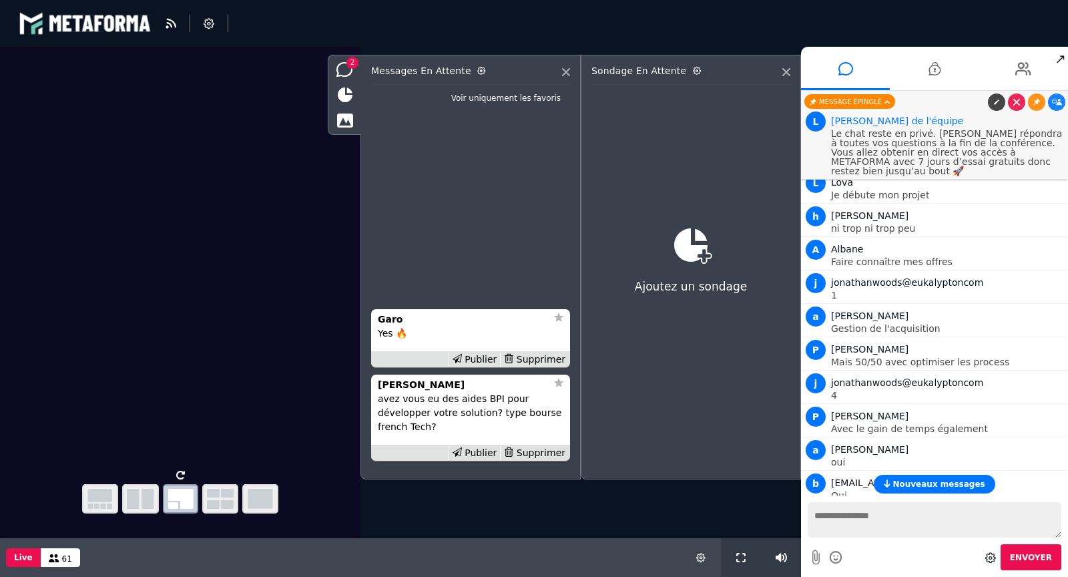
click at [485, 361] on div "Publier" at bounding box center [474, 359] width 52 height 14
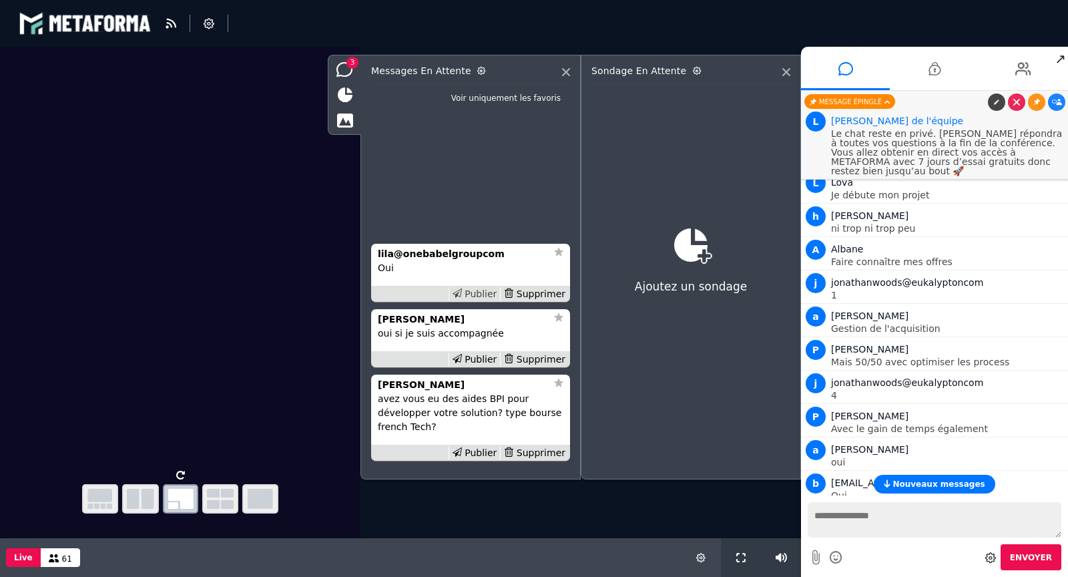
click at [486, 294] on div "Publier" at bounding box center [474, 294] width 52 height 14
click at [394, 242] on strong "[PERSON_NAME]" at bounding box center [421, 239] width 87 height 11
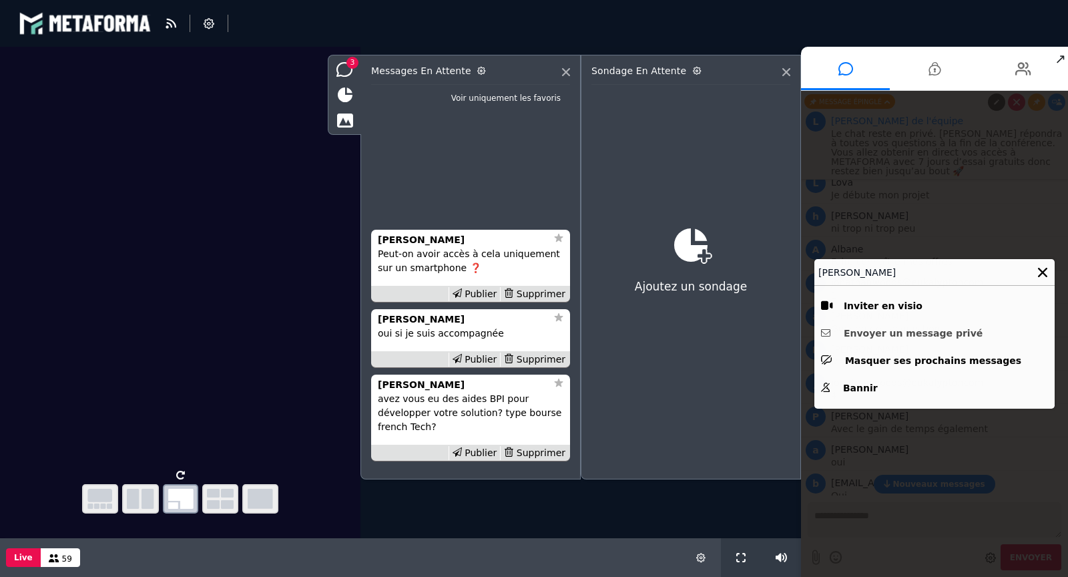
click at [903, 330] on button "Envoyer un message privé" at bounding box center [934, 333] width 227 height 21
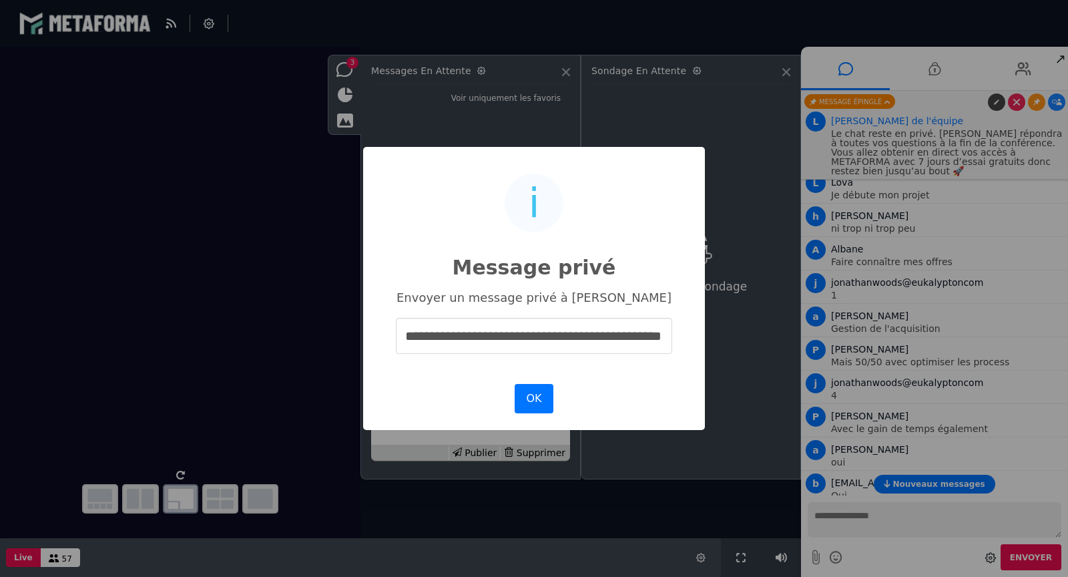
scroll to position [0, 45]
type input "**********"
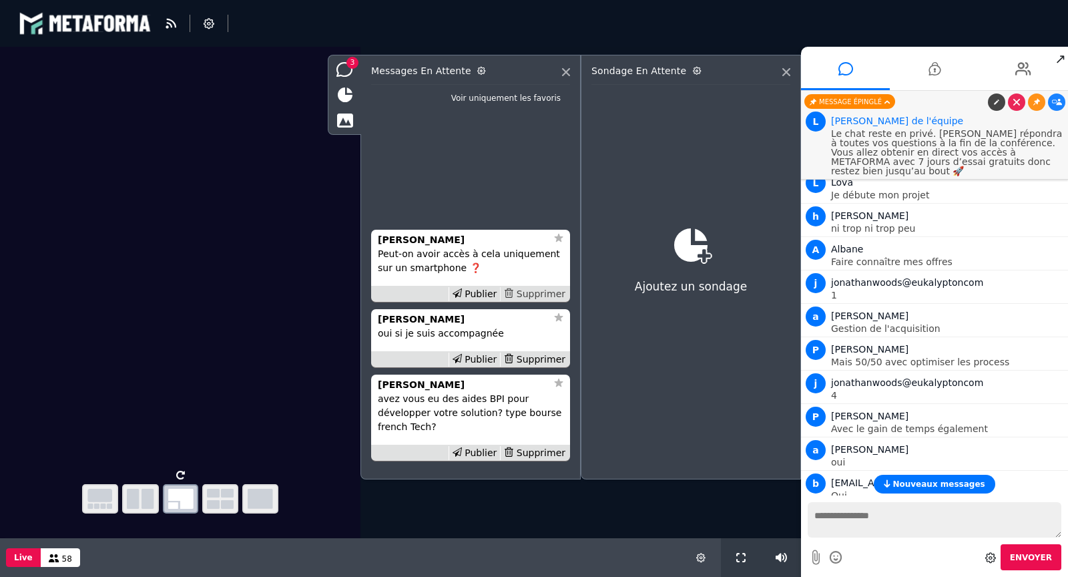
click at [554, 295] on div "Supprimer" at bounding box center [534, 294] width 69 height 14
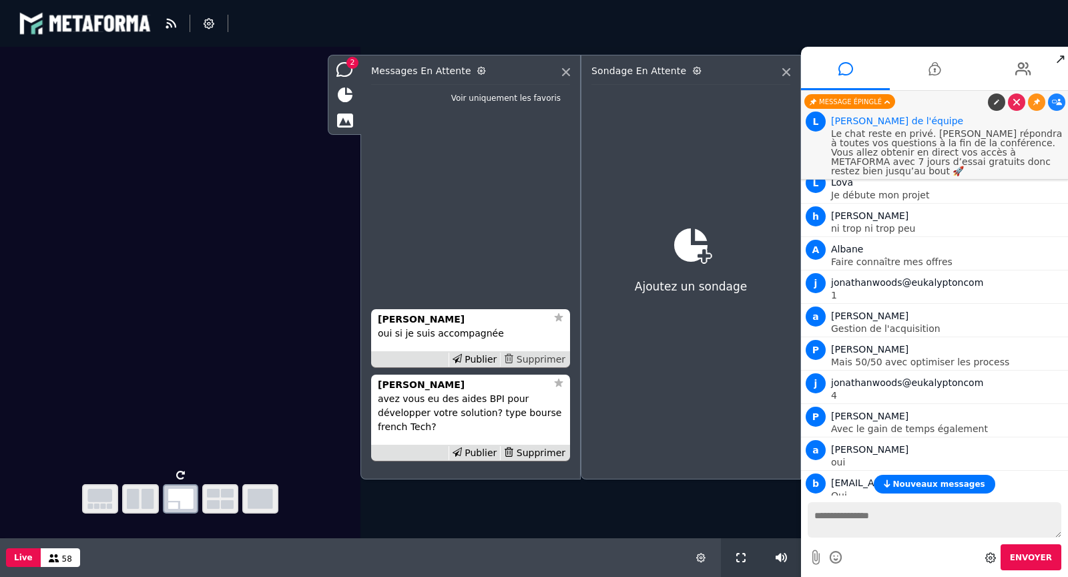
click at [545, 356] on div "Supprimer" at bounding box center [534, 359] width 69 height 14
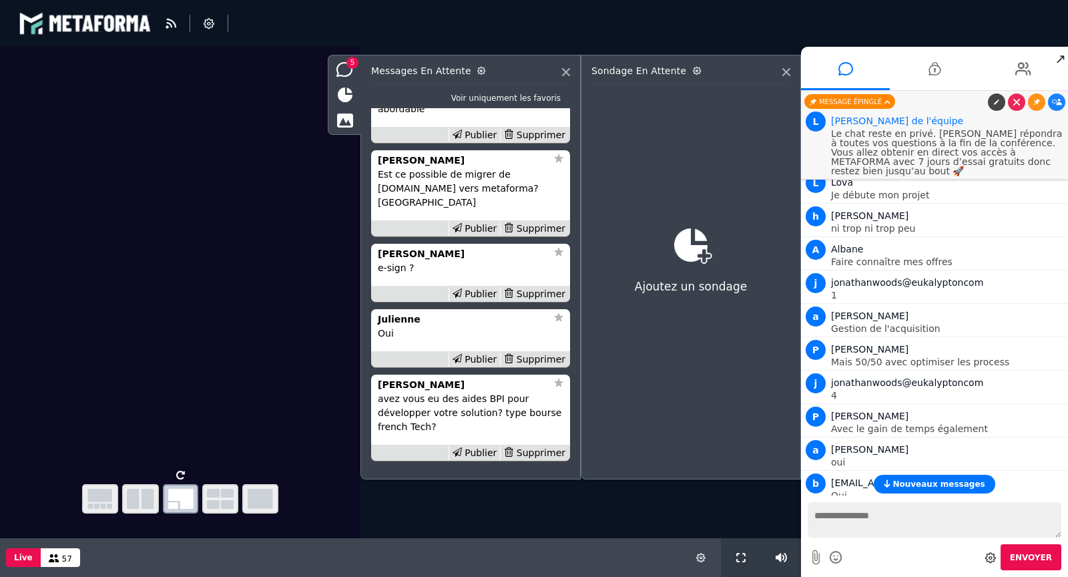
scroll to position [-21, 0]
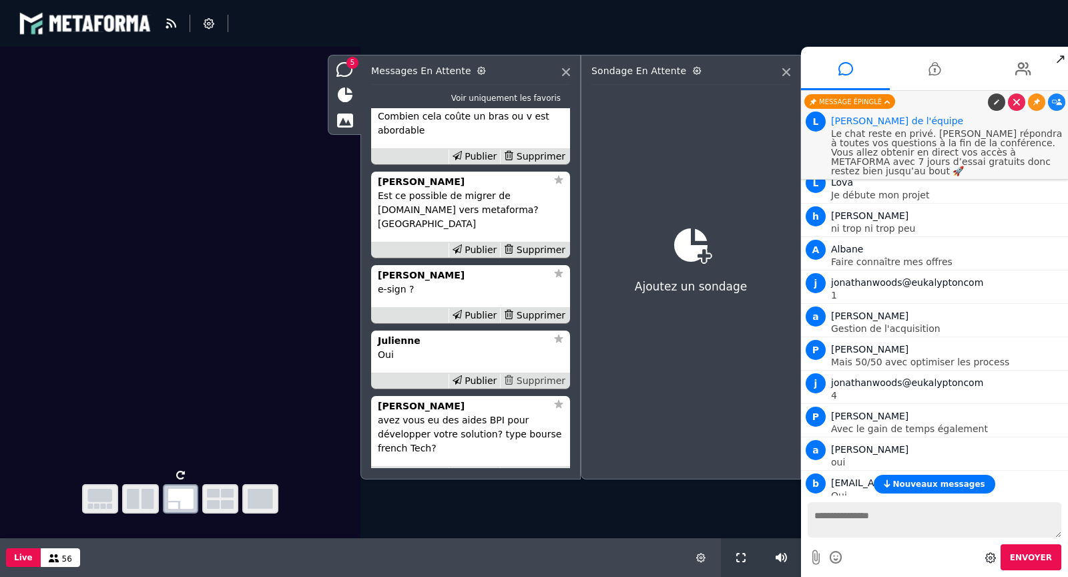
click at [536, 378] on div "Supprimer" at bounding box center [534, 381] width 69 height 14
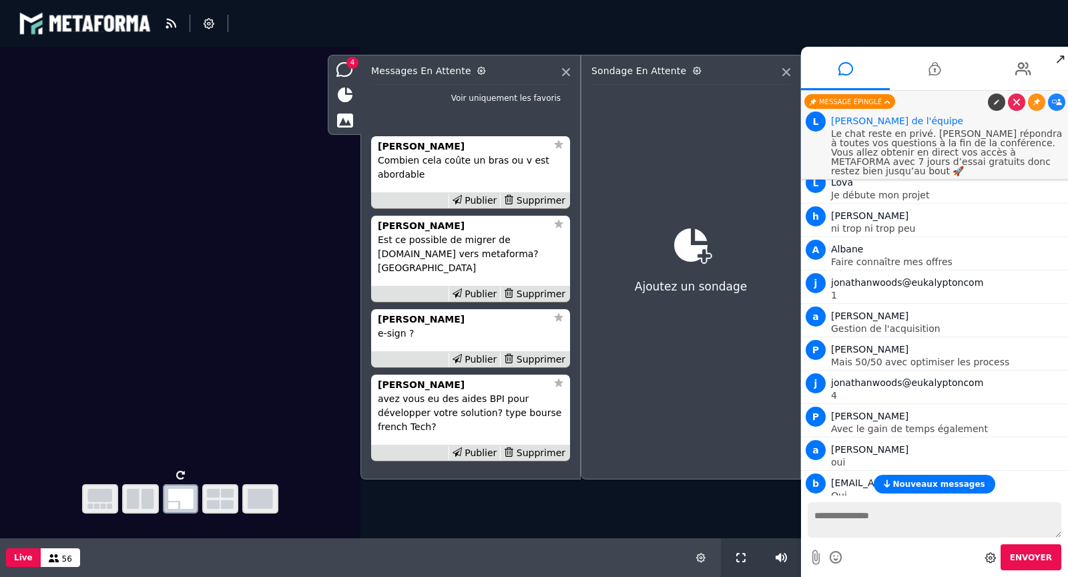
scroll to position [0, 0]
click at [538, 360] on div "Supprimer" at bounding box center [534, 359] width 69 height 14
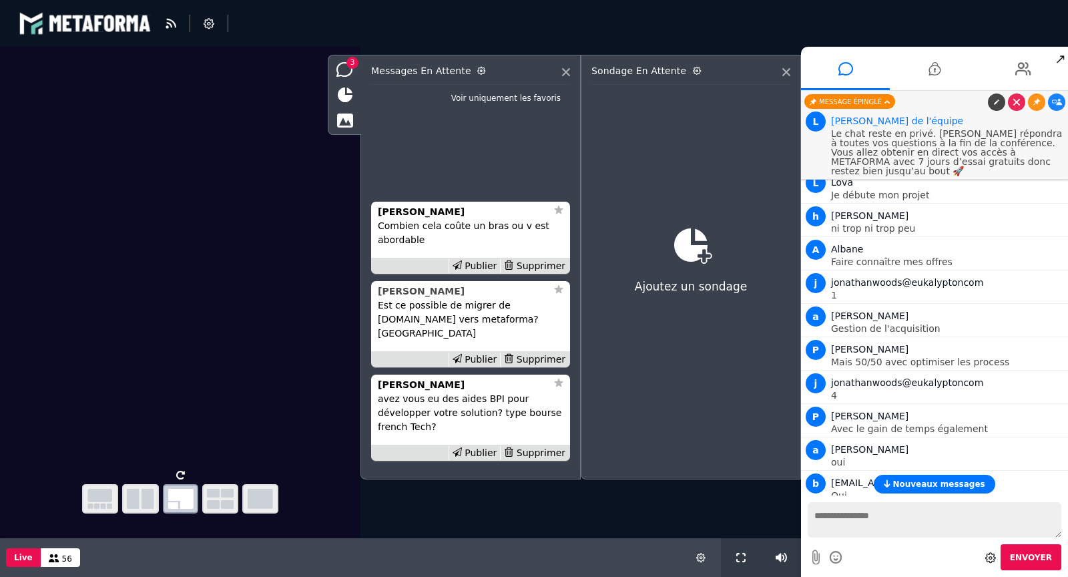
click at [416, 296] on strong "[PERSON_NAME]" at bounding box center [421, 291] width 87 height 11
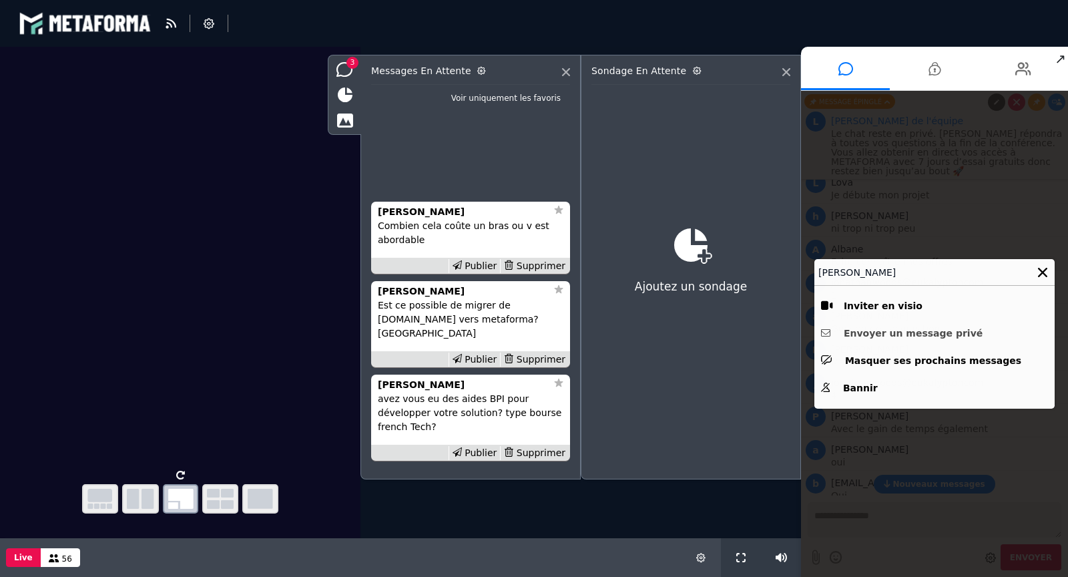
click at [872, 330] on button "Envoyer un message privé" at bounding box center [934, 333] width 227 height 21
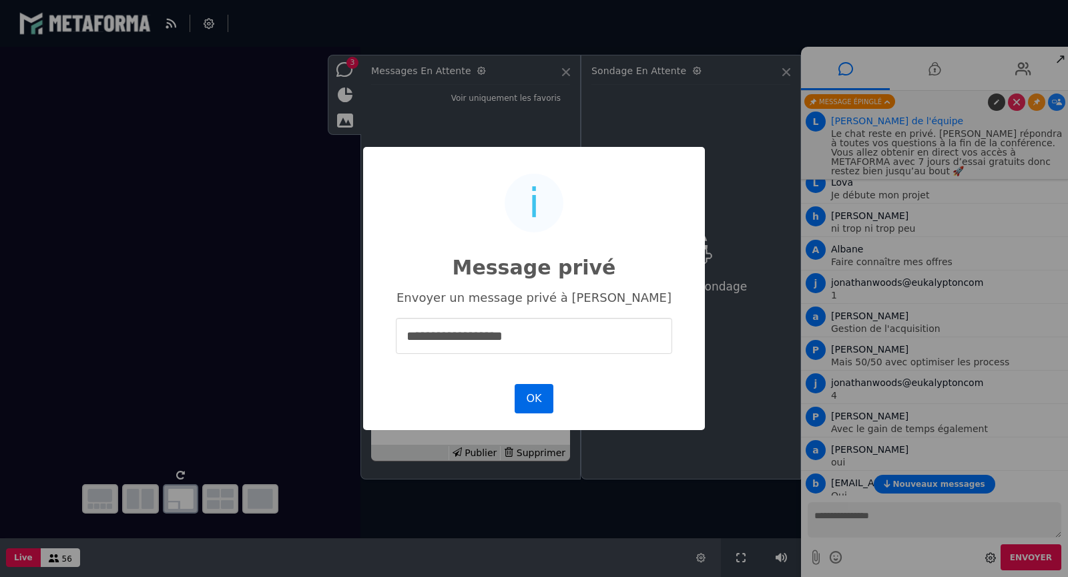
type input "**********"
click at [535, 399] on button "OK" at bounding box center [534, 398] width 39 height 29
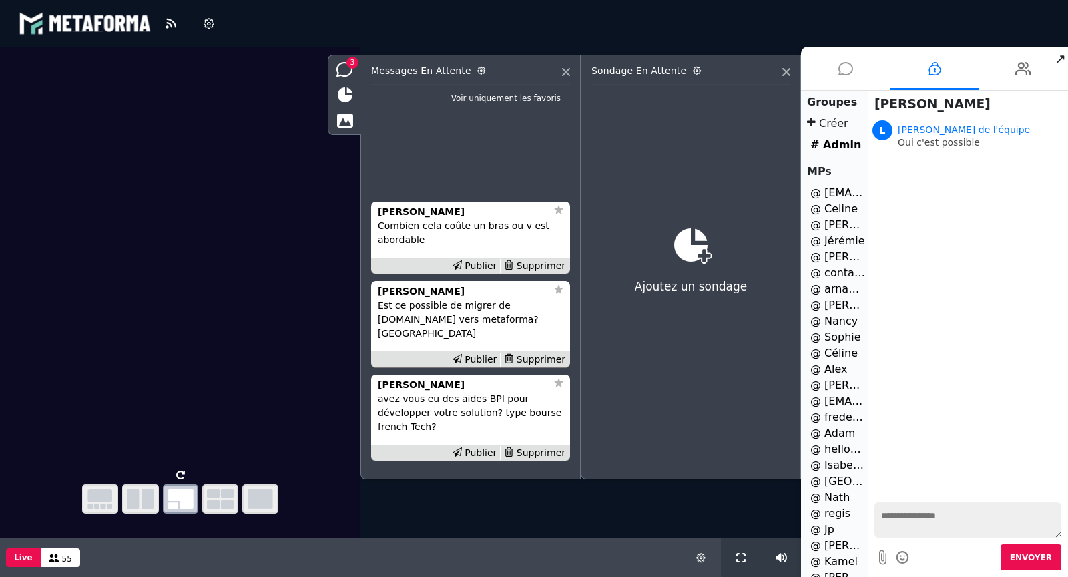
click at [830, 60] on li at bounding box center [845, 68] width 89 height 43
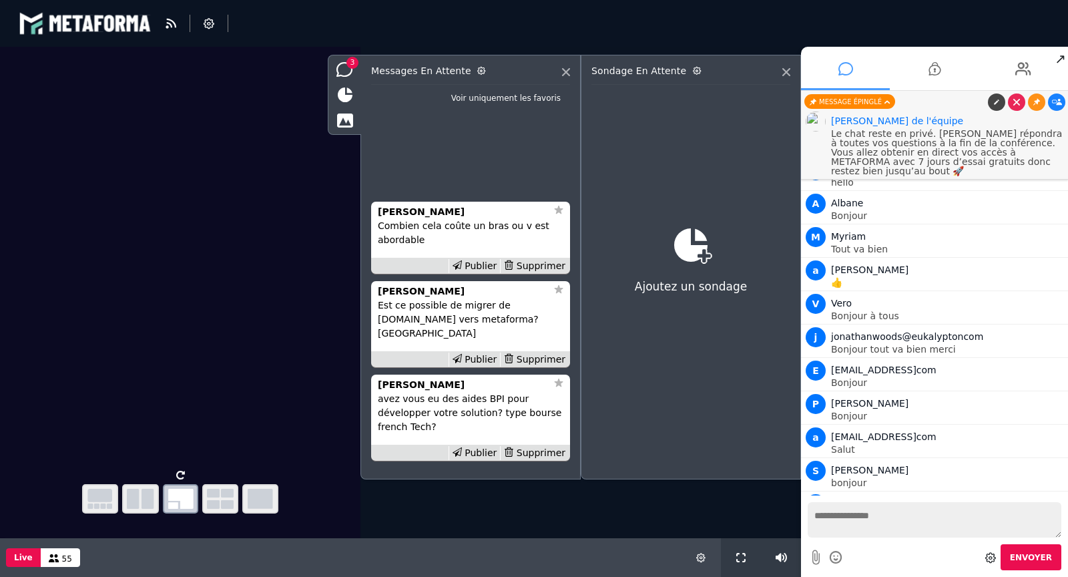
scroll to position [2660, 0]
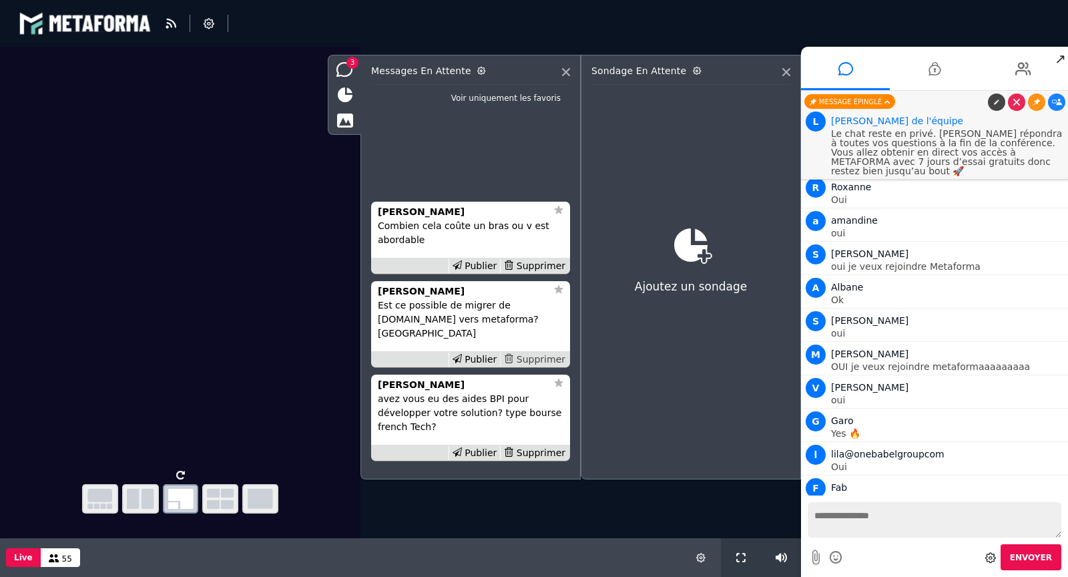
click at [538, 356] on div "Supprimer" at bounding box center [534, 359] width 69 height 14
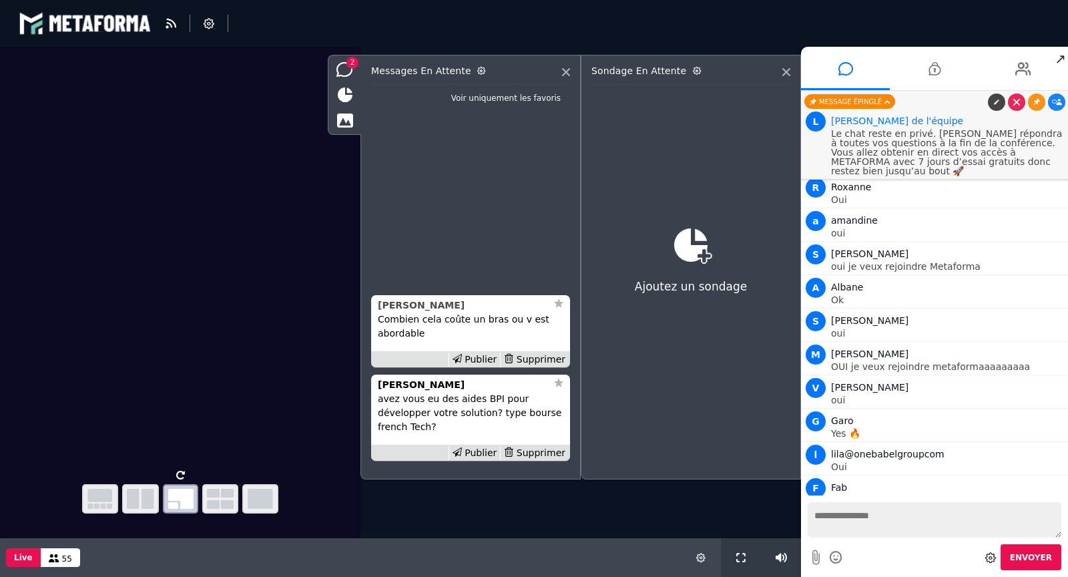
click at [408, 307] on strong "[PERSON_NAME]" at bounding box center [421, 305] width 87 height 11
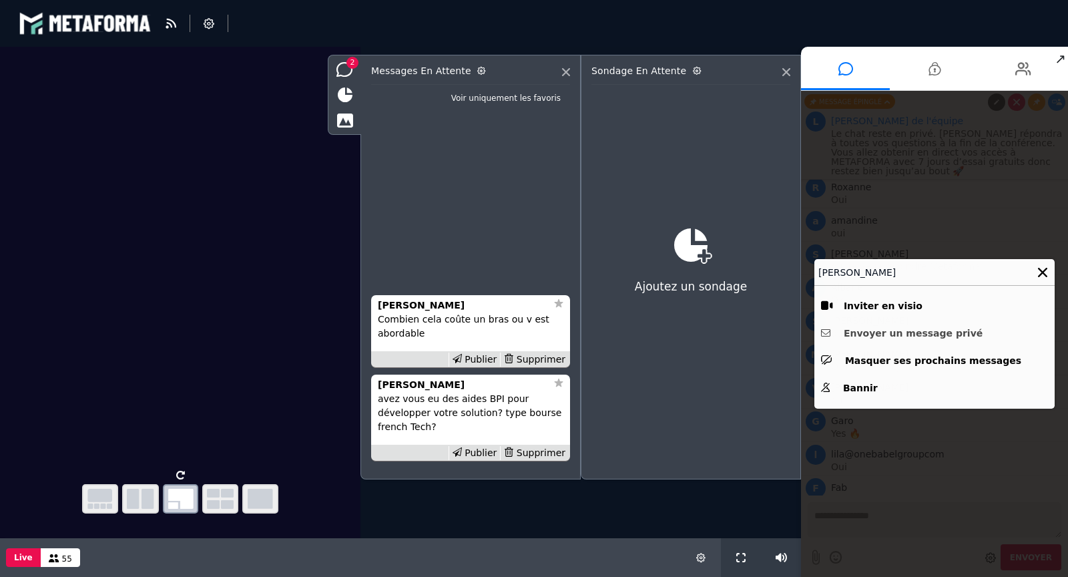
click at [888, 332] on button "Envoyer un message privé" at bounding box center [934, 333] width 227 height 21
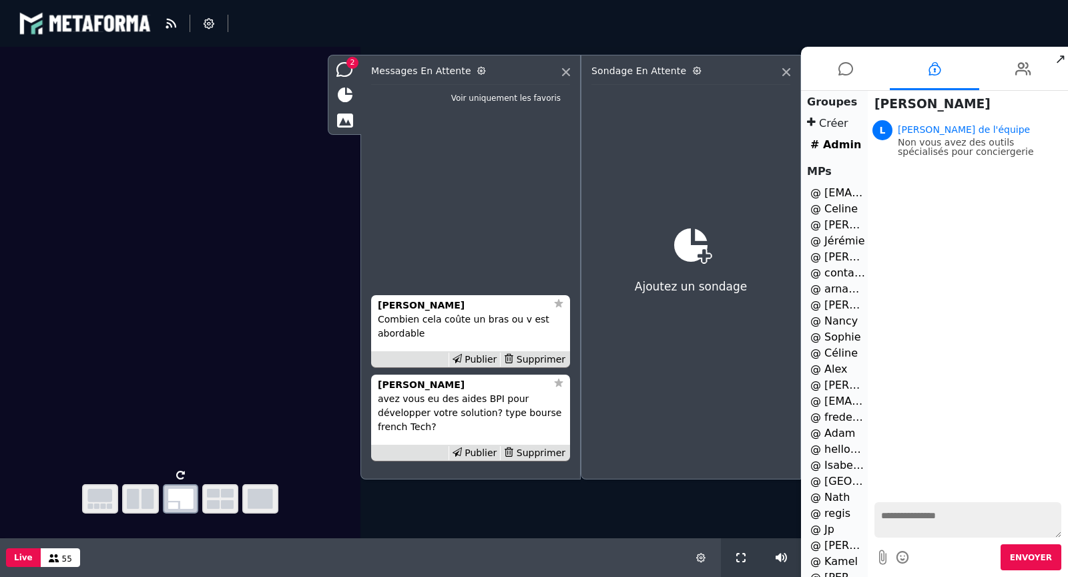
click at [921, 518] on textarea at bounding box center [967, 519] width 187 height 35
type textarea "**********"
click at [1028, 59] on icon at bounding box center [1023, 68] width 16 height 33
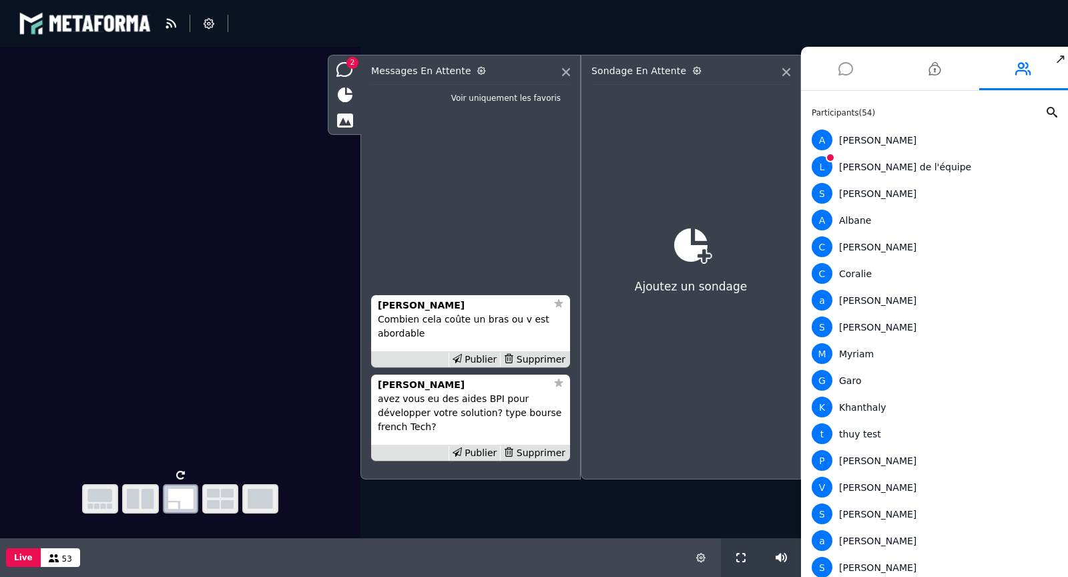
click at [846, 65] on icon at bounding box center [845, 68] width 15 height 33
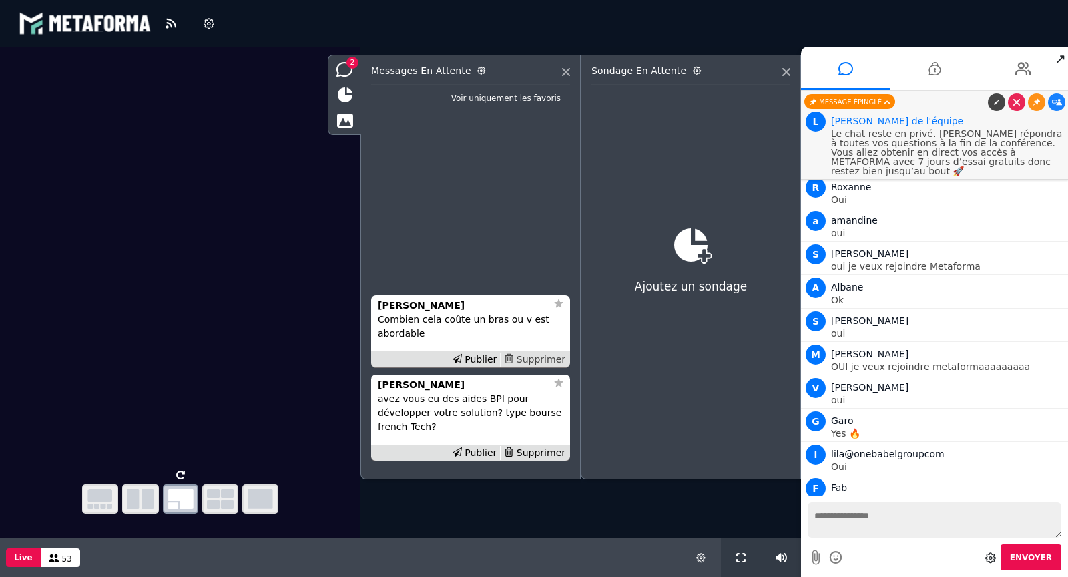
click at [544, 357] on div "Supprimer" at bounding box center [534, 359] width 69 height 14
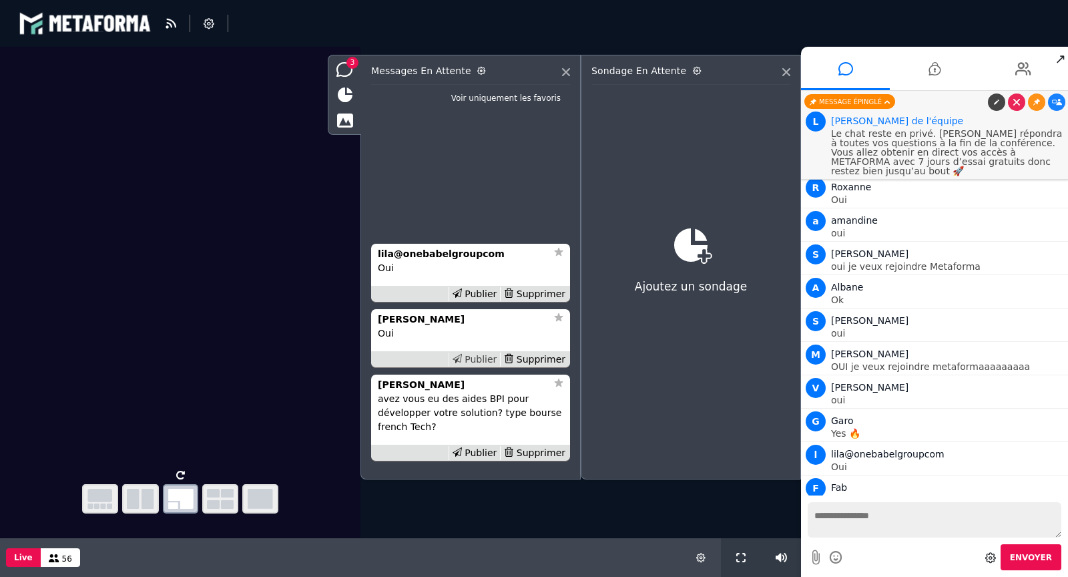
click at [462, 358] on icon at bounding box center [457, 358] width 9 height 9
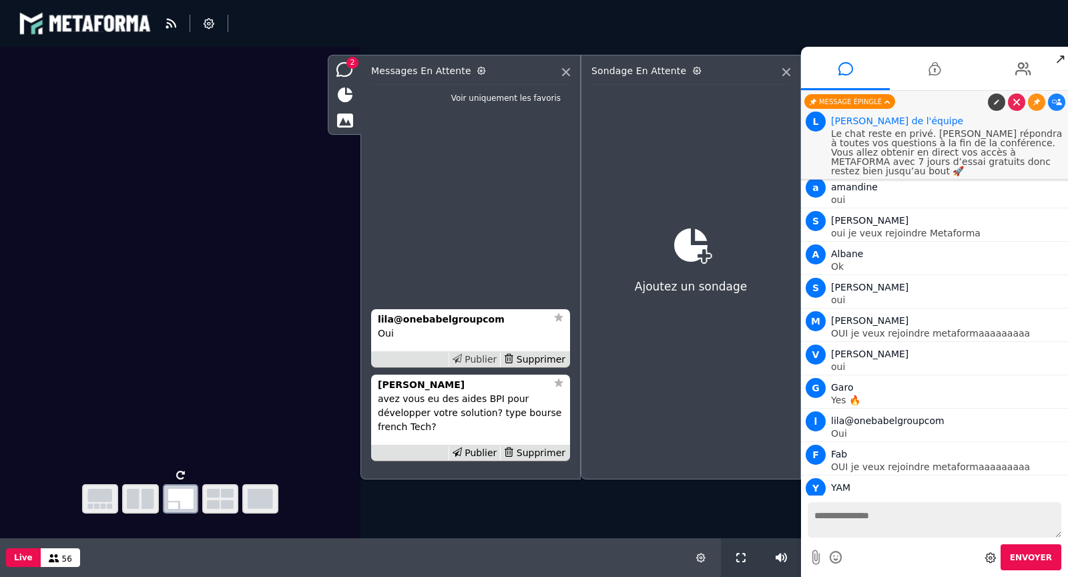
click at [473, 356] on div "Publier" at bounding box center [474, 359] width 52 height 14
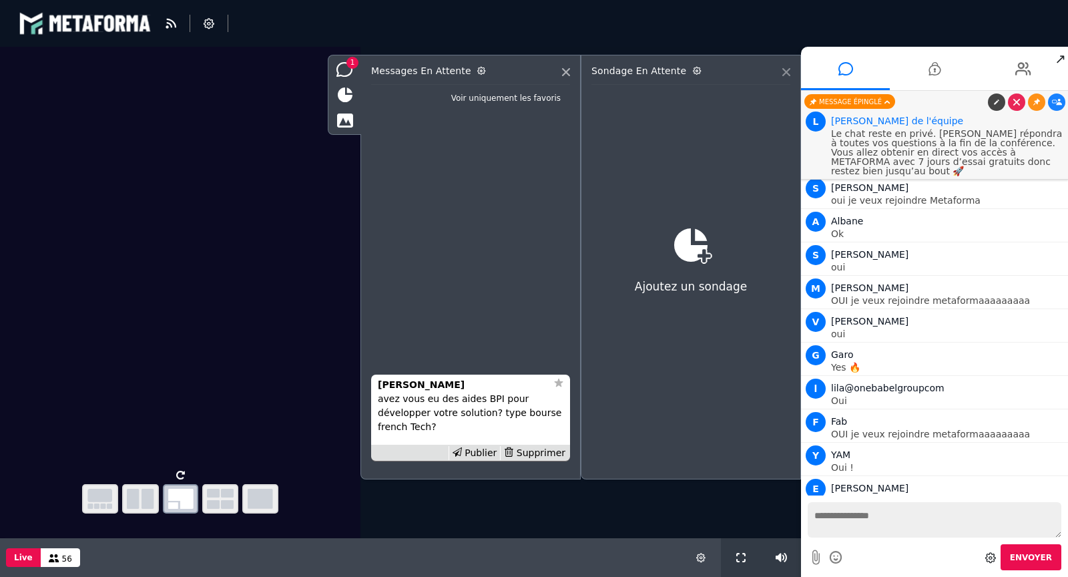
click at [786, 69] on icon at bounding box center [786, 72] width 8 height 8
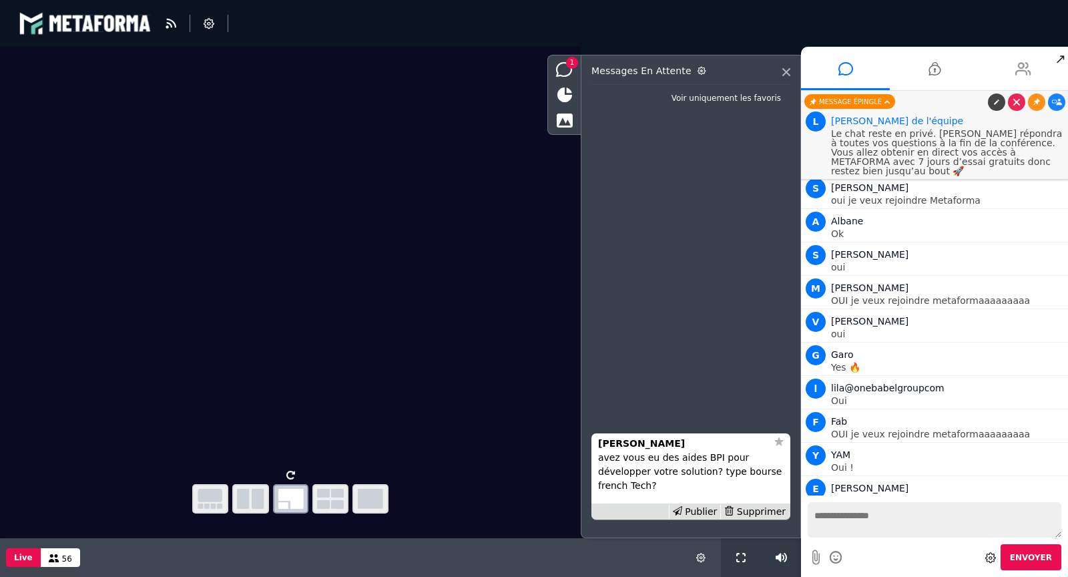
click at [1038, 71] on li at bounding box center [1023, 68] width 89 height 43
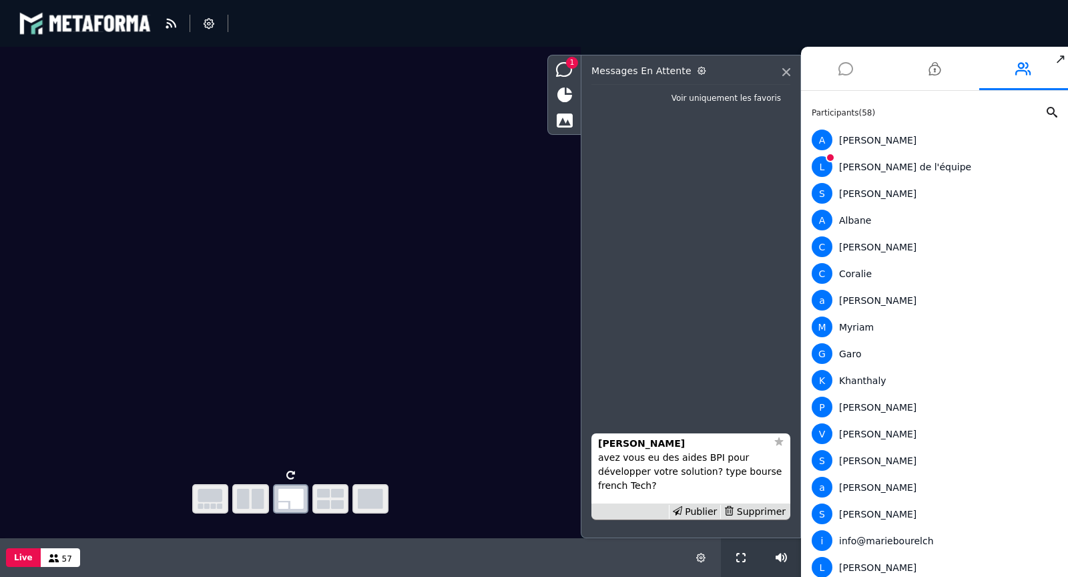
click at [845, 70] on icon at bounding box center [845, 68] width 15 height 33
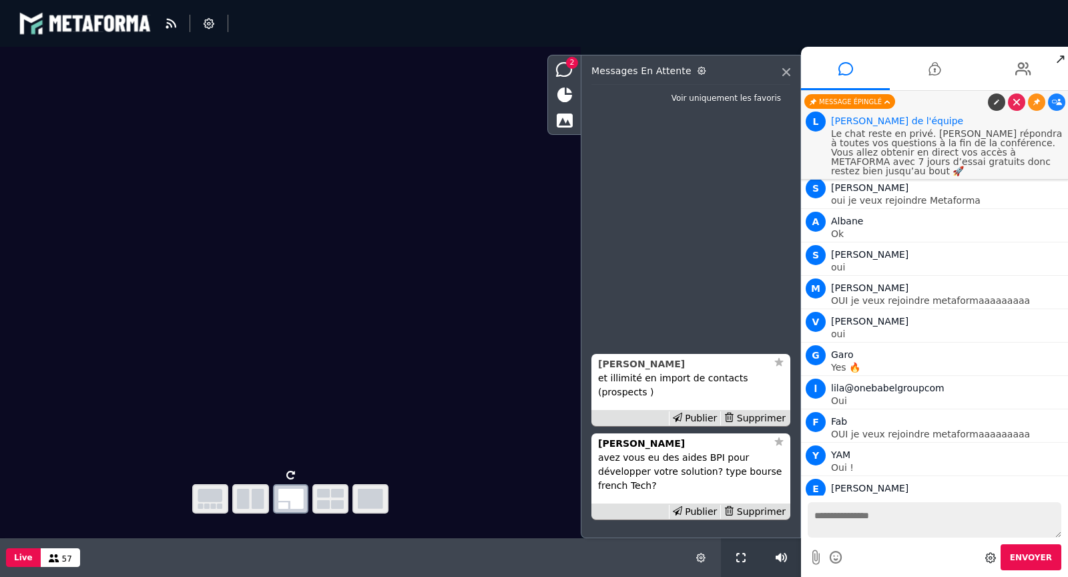
click at [608, 360] on strong "[PERSON_NAME]" at bounding box center [641, 363] width 87 height 11
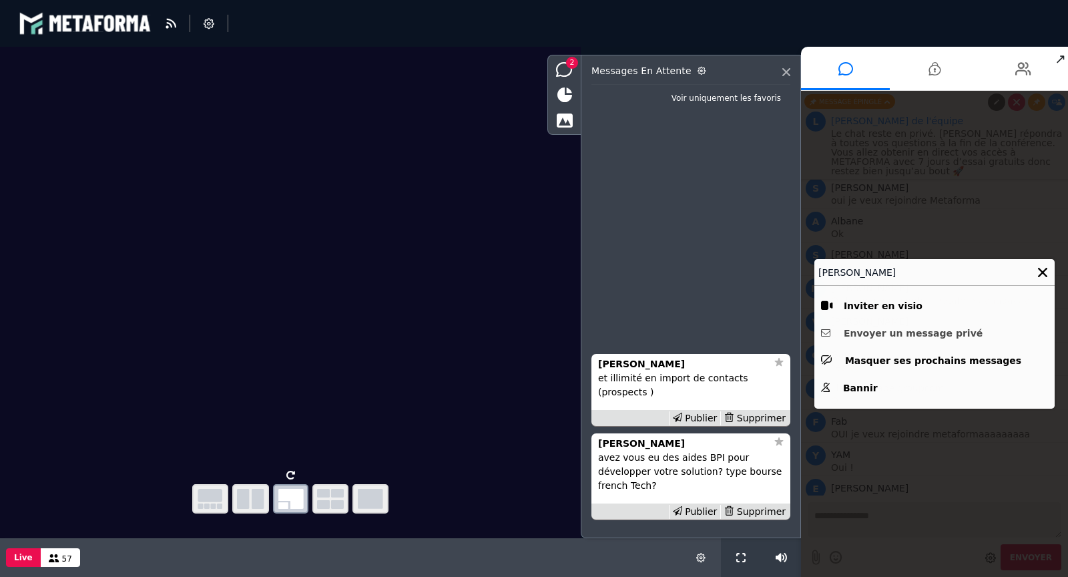
click at [860, 336] on button "Envoyer un message privé" at bounding box center [934, 333] width 227 height 21
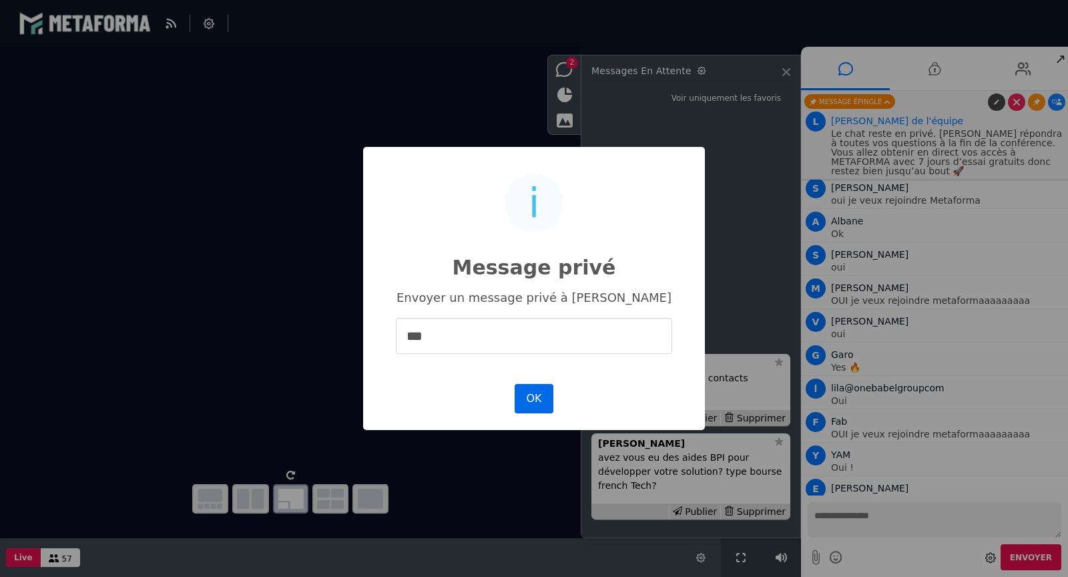
type input "***"
click at [519, 386] on button "OK" at bounding box center [534, 398] width 39 height 29
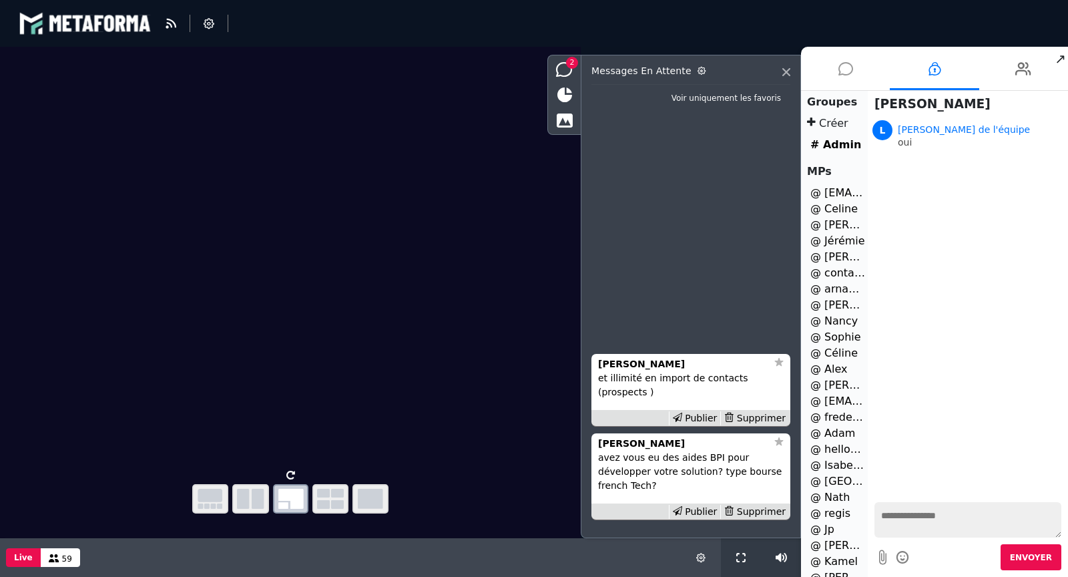
click at [835, 72] on li at bounding box center [845, 68] width 89 height 43
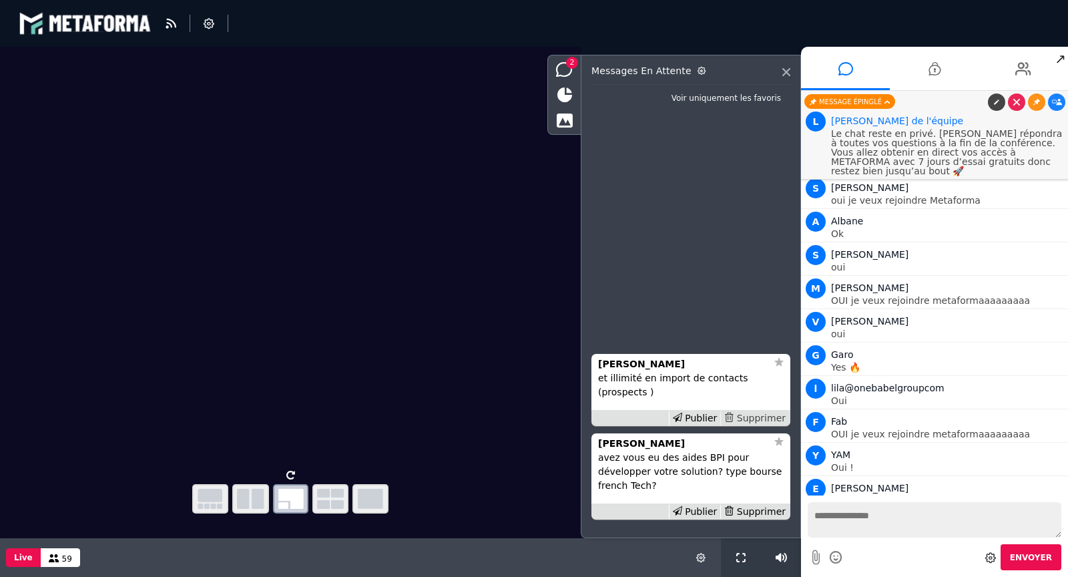
click at [754, 416] on div "Supprimer" at bounding box center [754, 418] width 69 height 14
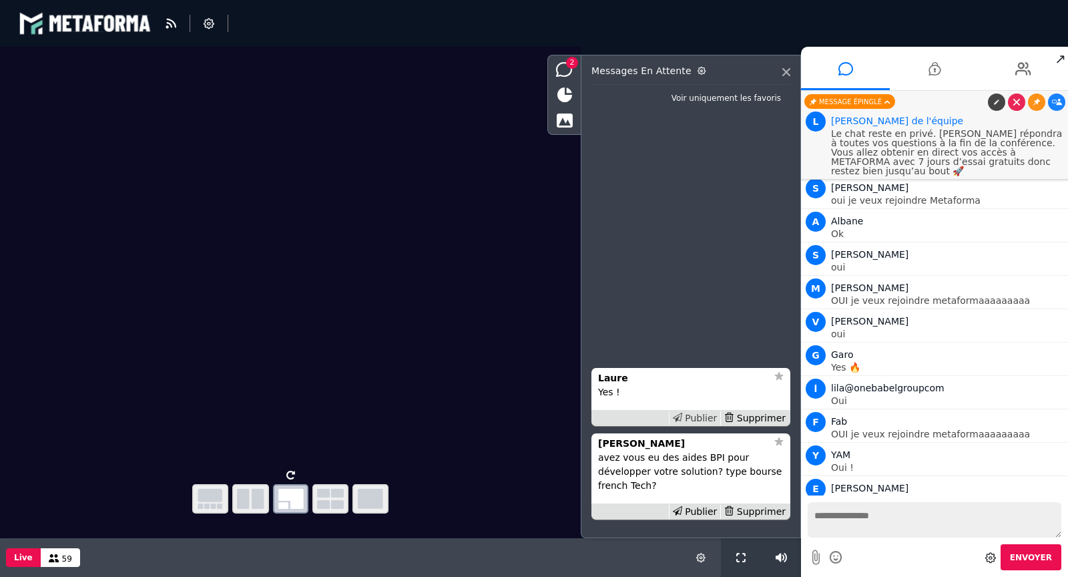
click at [705, 416] on div "Publier" at bounding box center [695, 418] width 52 height 14
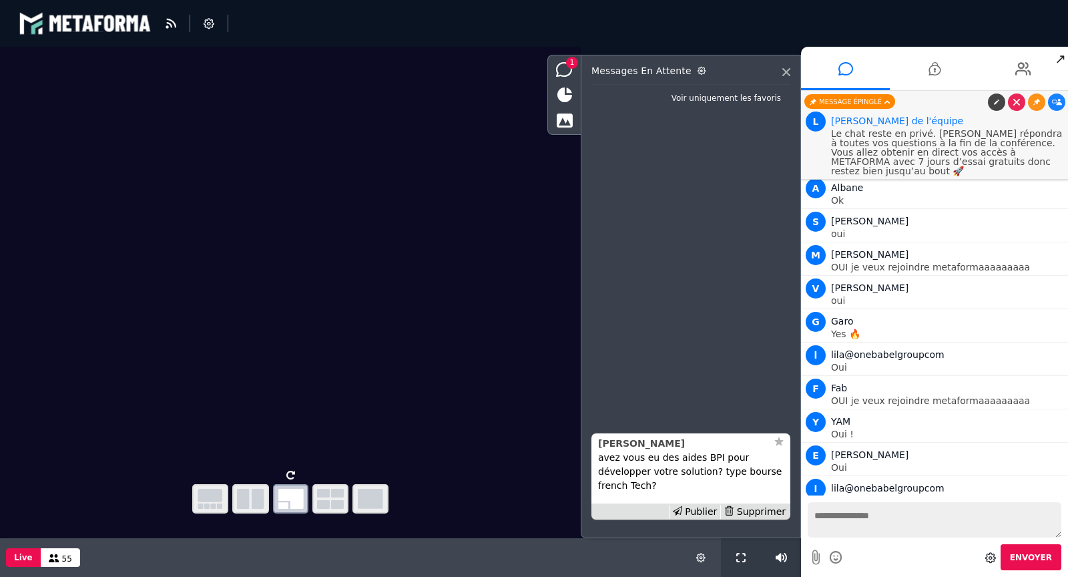
click at [617, 444] on strong "[PERSON_NAME]" at bounding box center [641, 443] width 87 height 11
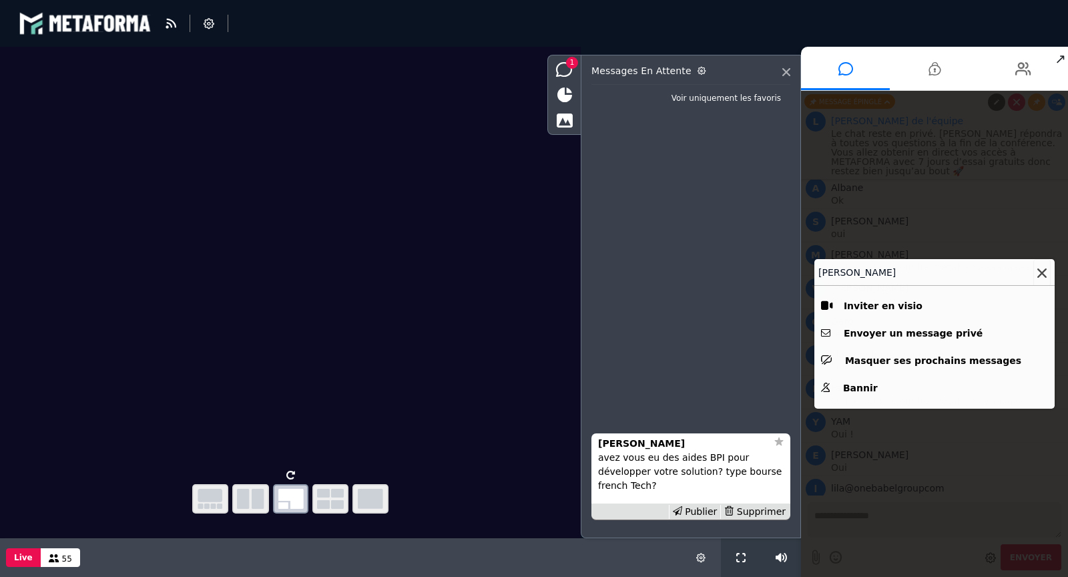
click at [1043, 272] on icon at bounding box center [1041, 272] width 9 height 9
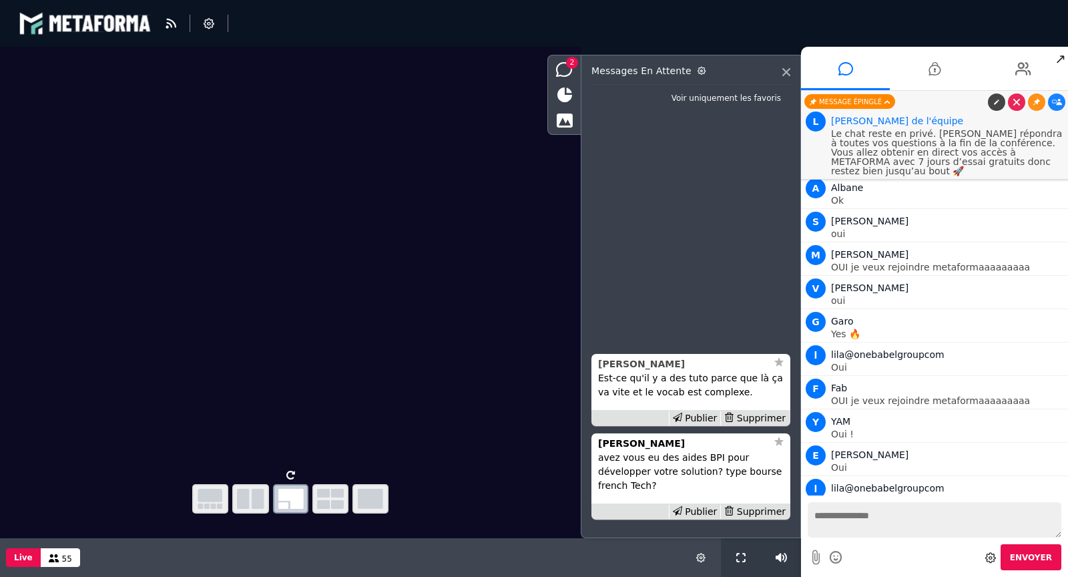
click at [625, 362] on strong "[PERSON_NAME]" at bounding box center [641, 363] width 87 height 11
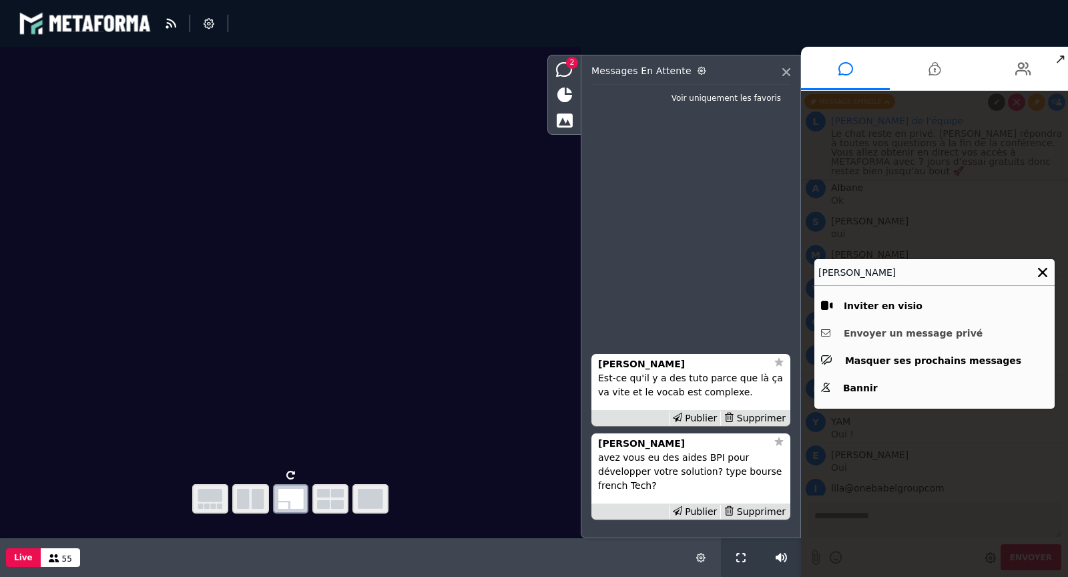
click at [880, 332] on button "Envoyer un message privé" at bounding box center [934, 333] width 227 height 21
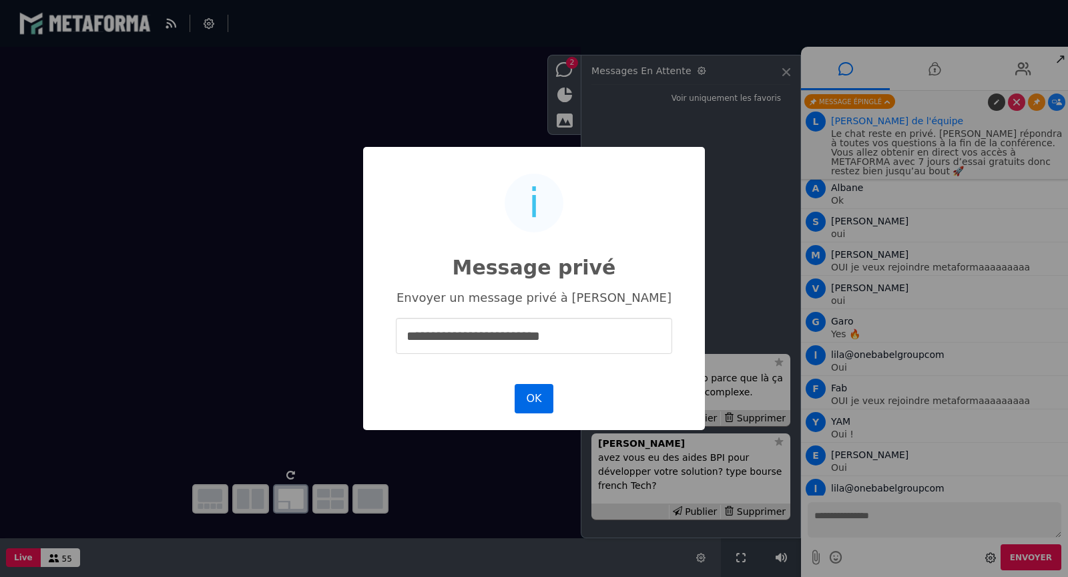
type input "**********"
click at [530, 400] on button "OK" at bounding box center [534, 398] width 39 height 29
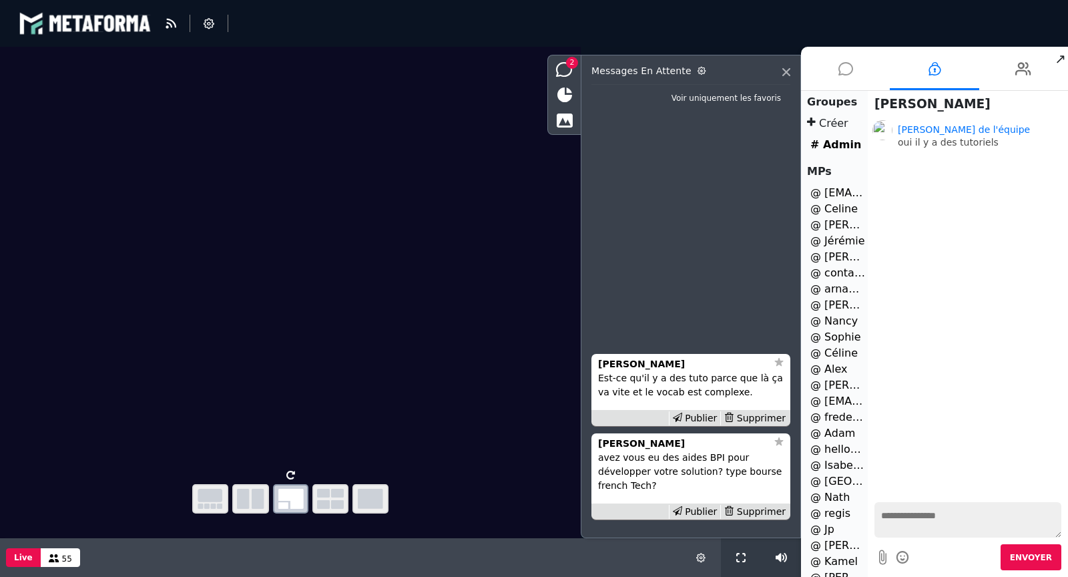
click at [843, 69] on icon at bounding box center [845, 68] width 15 height 33
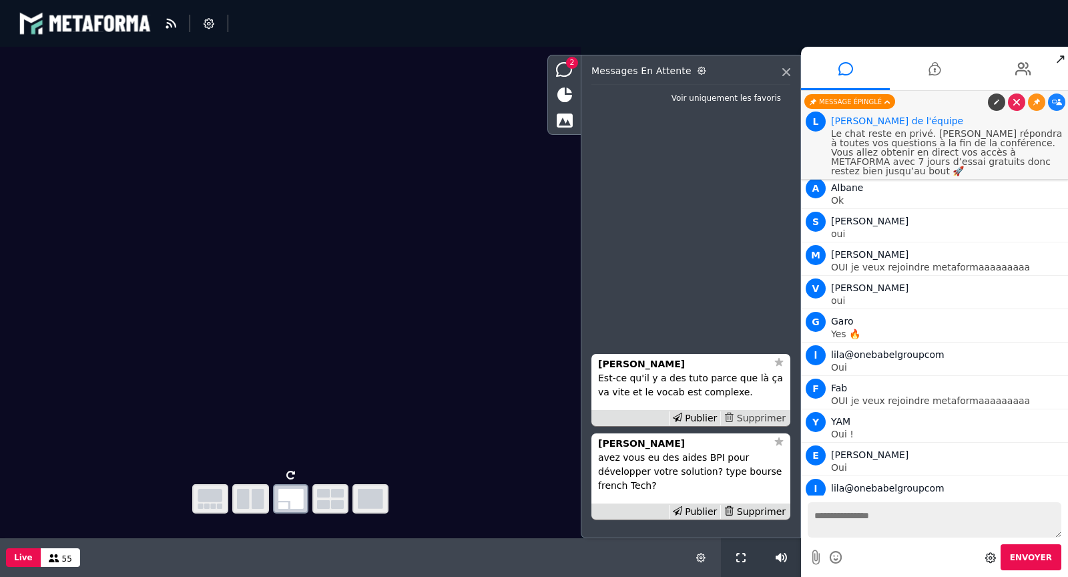
click at [769, 420] on div "Supprimer" at bounding box center [754, 418] width 69 height 14
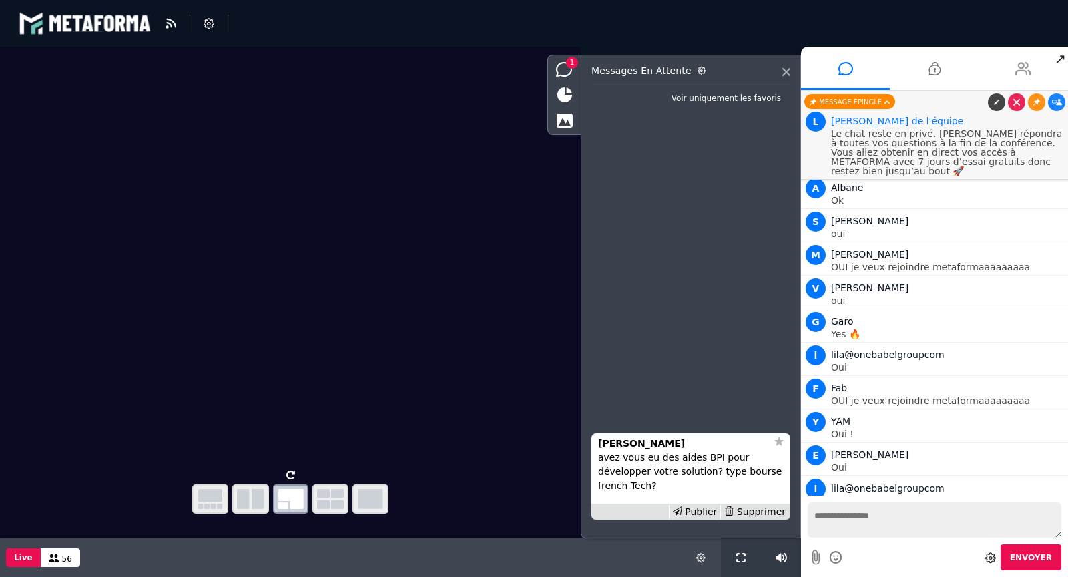
click at [1025, 63] on icon at bounding box center [1023, 68] width 16 height 33
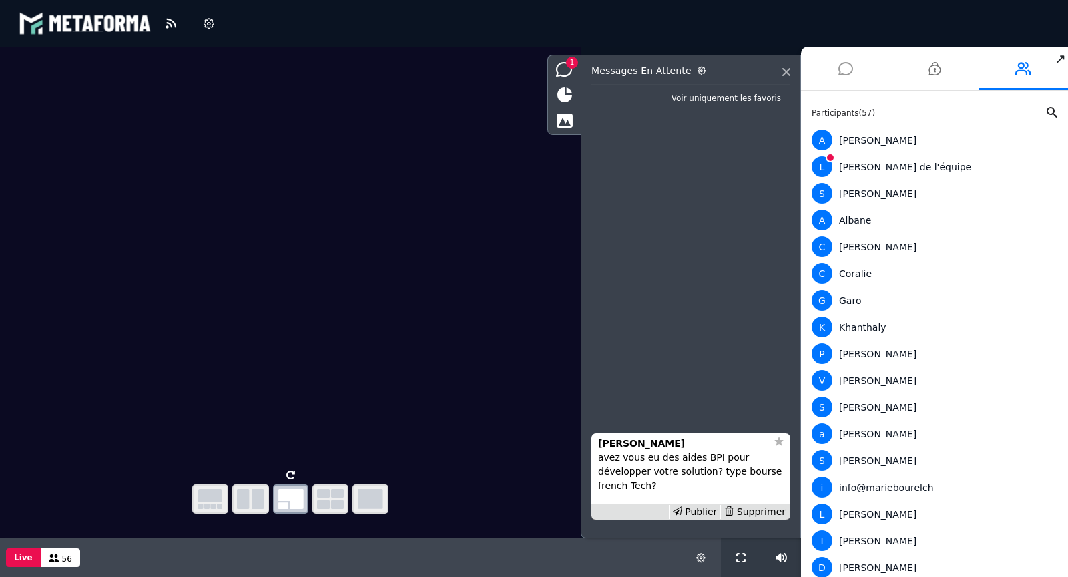
click at [844, 74] on icon at bounding box center [845, 68] width 15 height 33
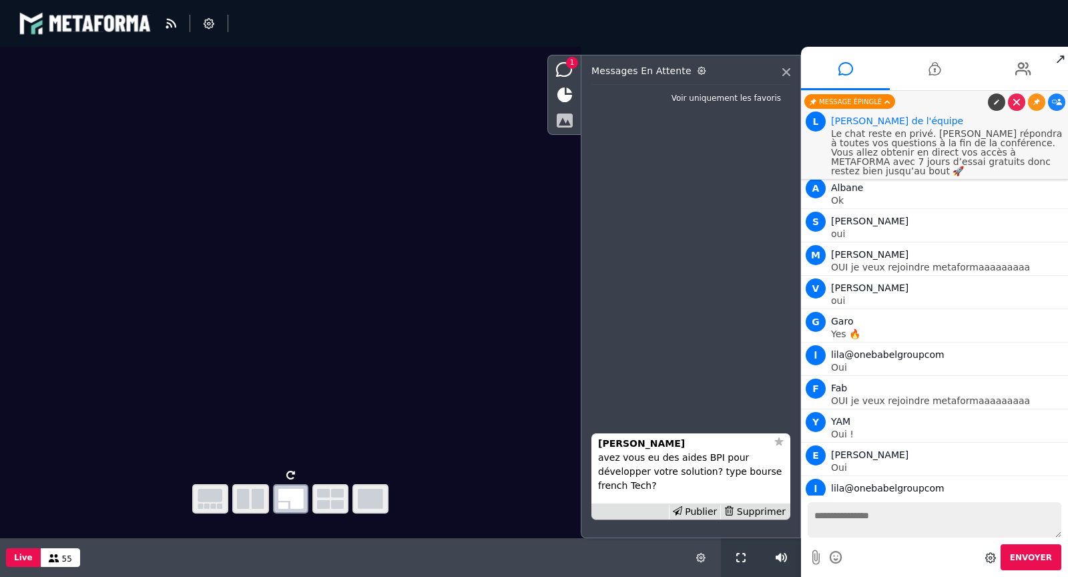
click at [563, 119] on icon at bounding box center [564, 120] width 17 height 15
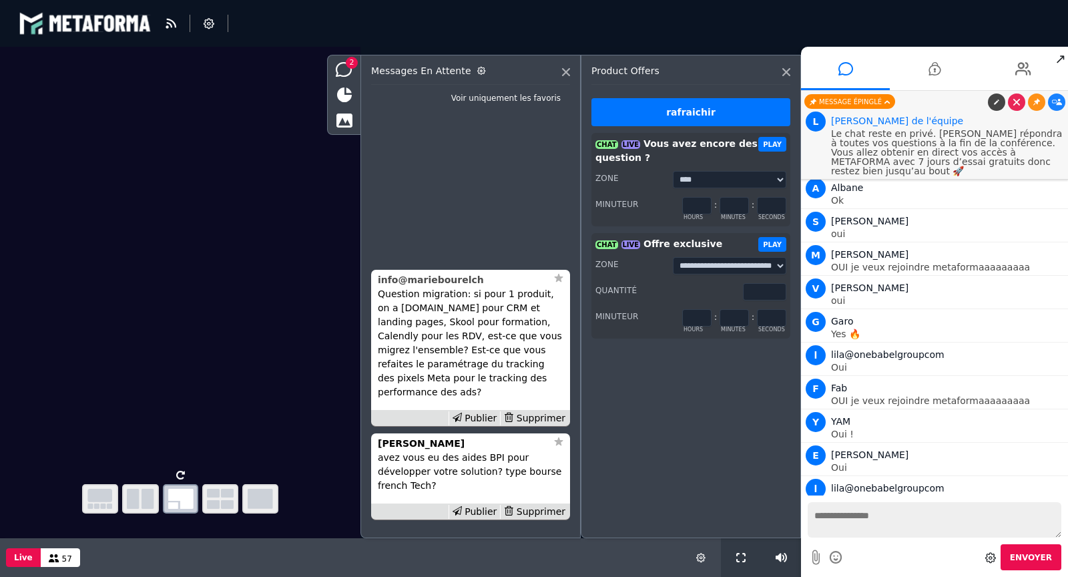
click at [419, 285] on strong "info@mariebourelch" at bounding box center [431, 279] width 106 height 11
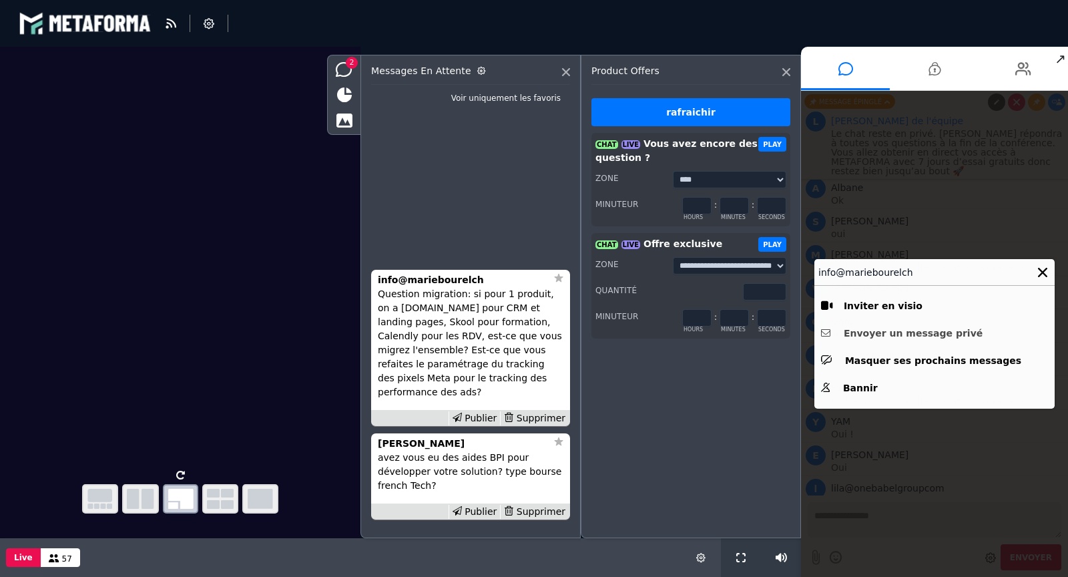
click at [916, 334] on button "Envoyer un message privé" at bounding box center [934, 333] width 227 height 21
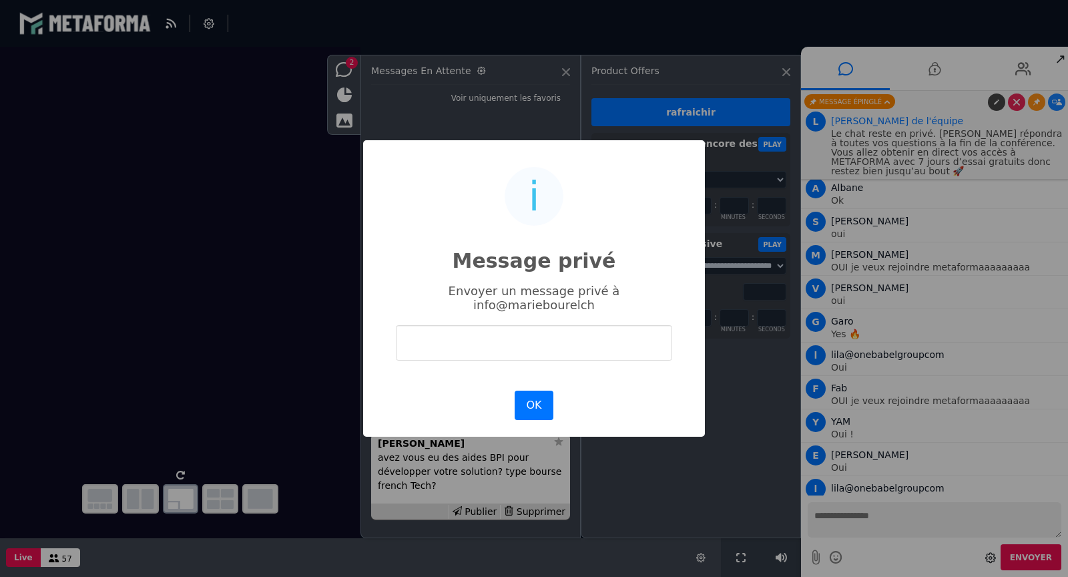
click at [601, 346] on input "text" at bounding box center [534, 342] width 276 height 35
type input "**********"
click at [537, 390] on button "OK" at bounding box center [534, 404] width 39 height 29
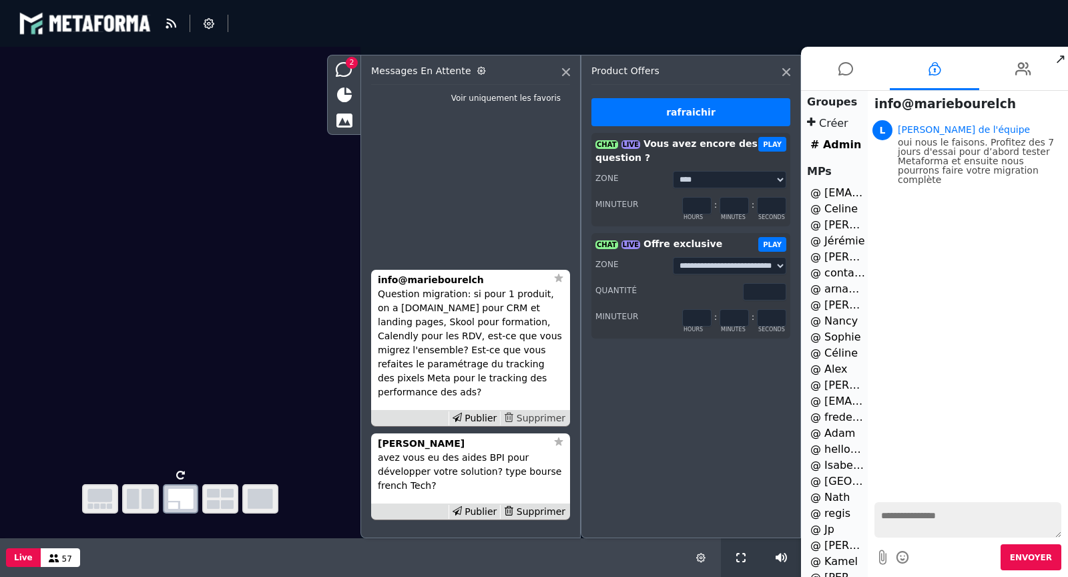
click at [539, 415] on div "Supprimer" at bounding box center [534, 418] width 69 height 14
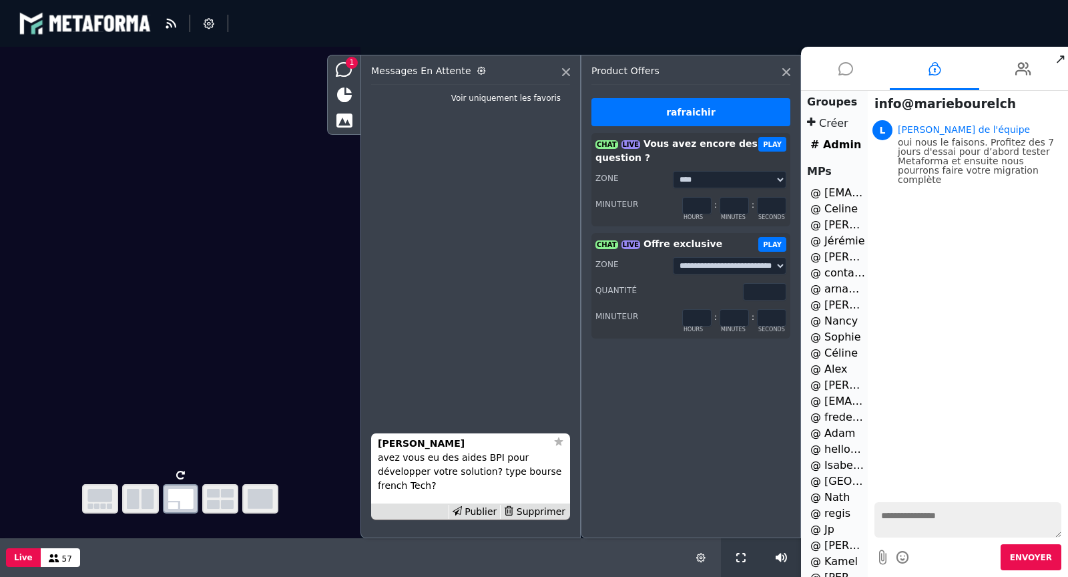
click at [848, 63] on icon at bounding box center [845, 68] width 15 height 33
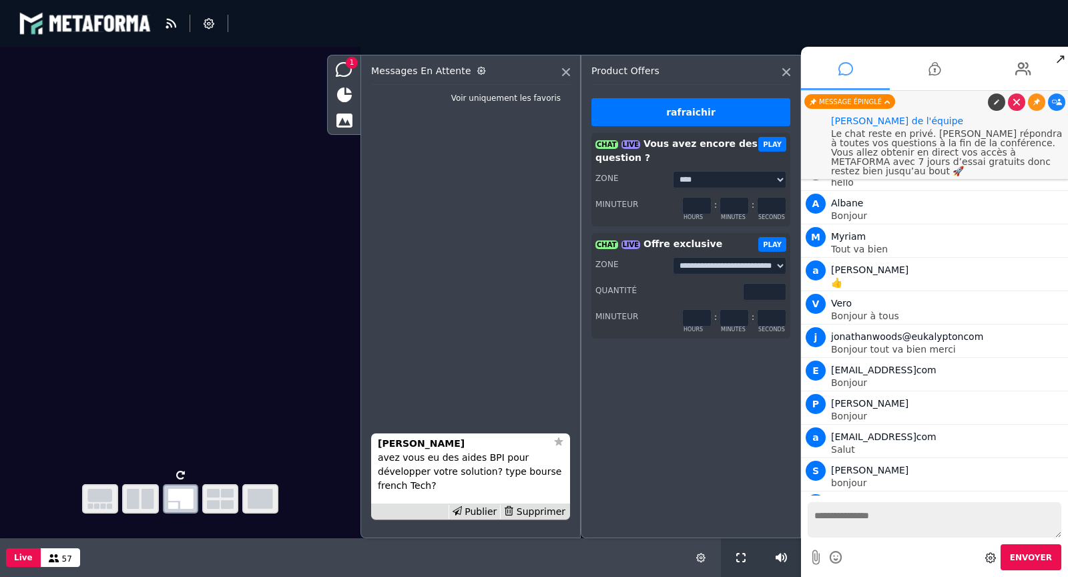
scroll to position [2760, 0]
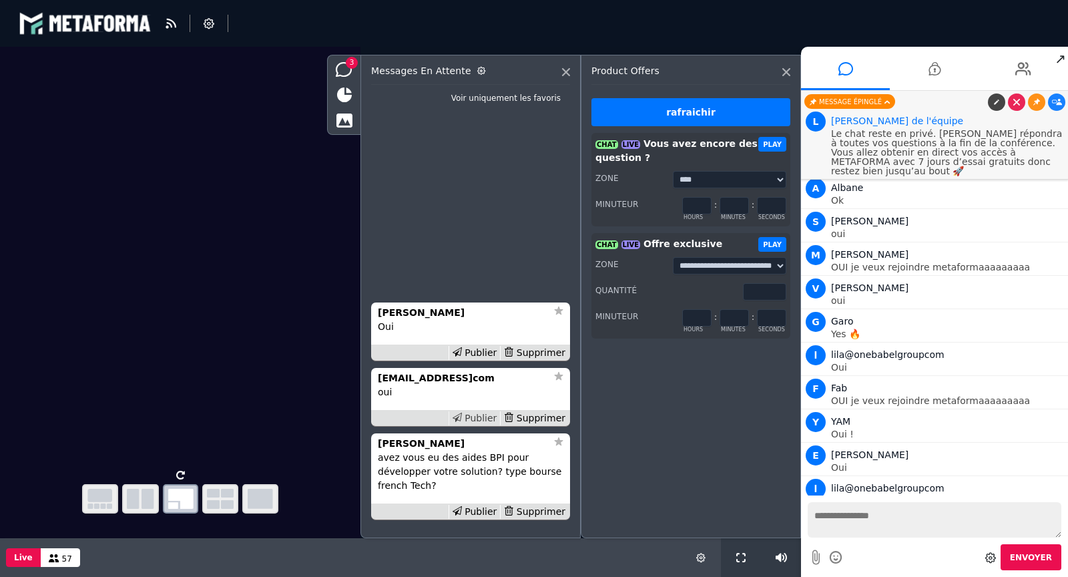
click at [479, 416] on div "Publier" at bounding box center [474, 418] width 52 height 14
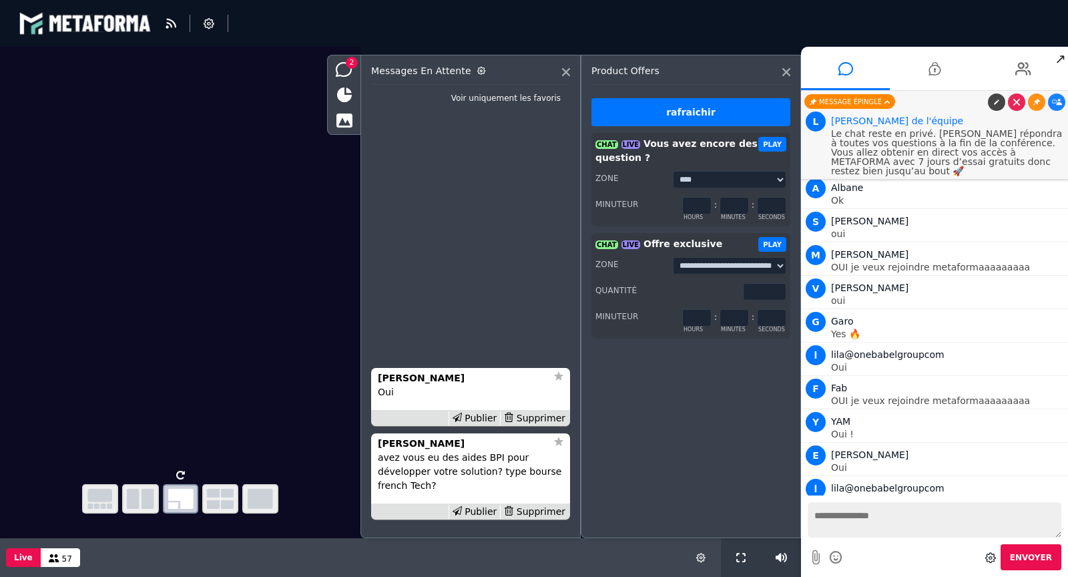
scroll to position [2793, 0]
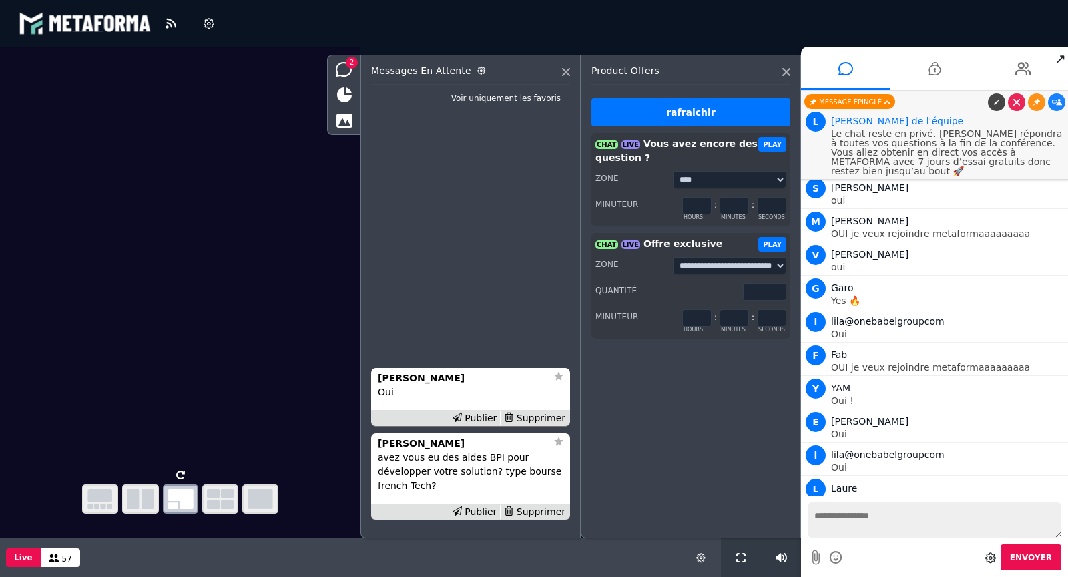
click at [479, 416] on div "Publier" at bounding box center [474, 418] width 52 height 14
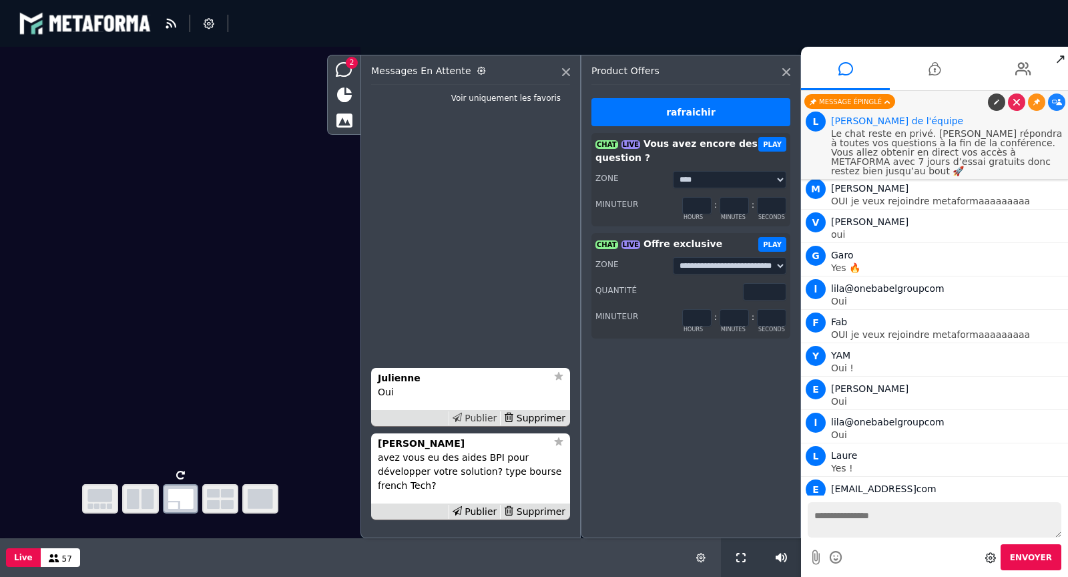
click at [475, 418] on div "Publier" at bounding box center [474, 418] width 52 height 14
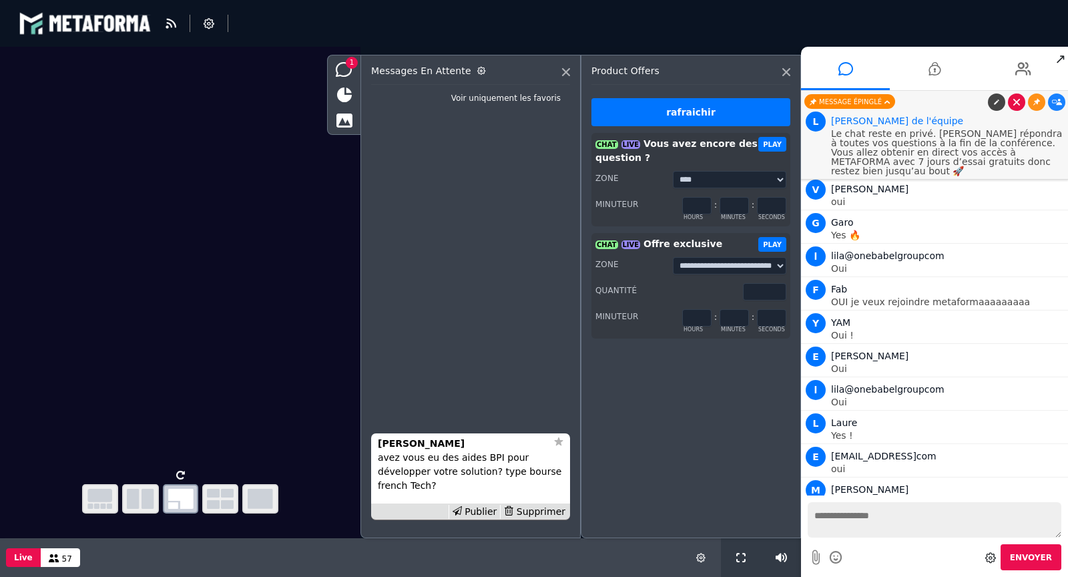
click at [1016, 101] on icon at bounding box center [1016, 102] width 7 height 7
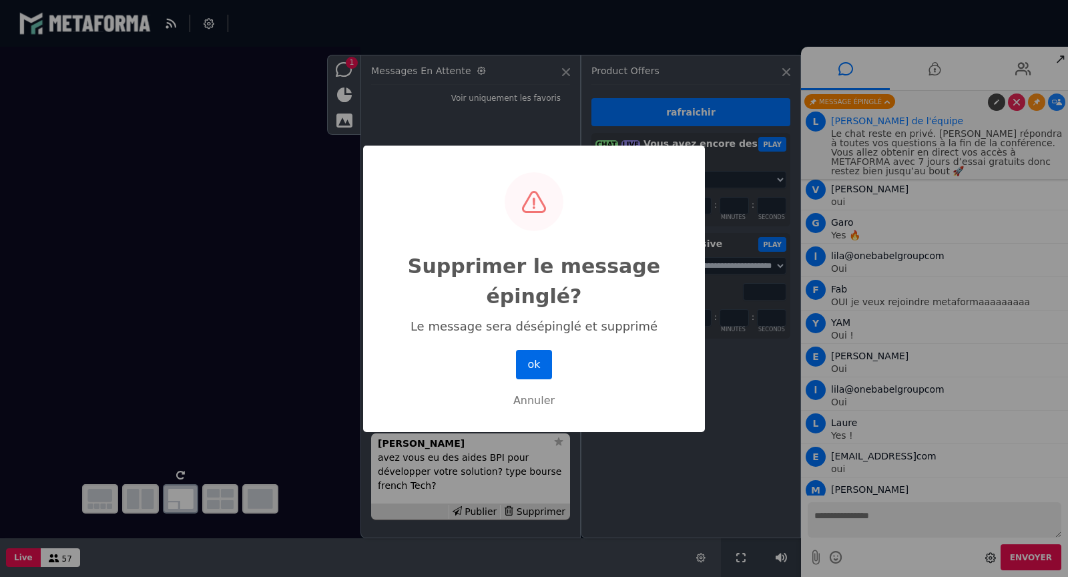
click at [534, 366] on button "ok" at bounding box center [534, 364] width 36 height 29
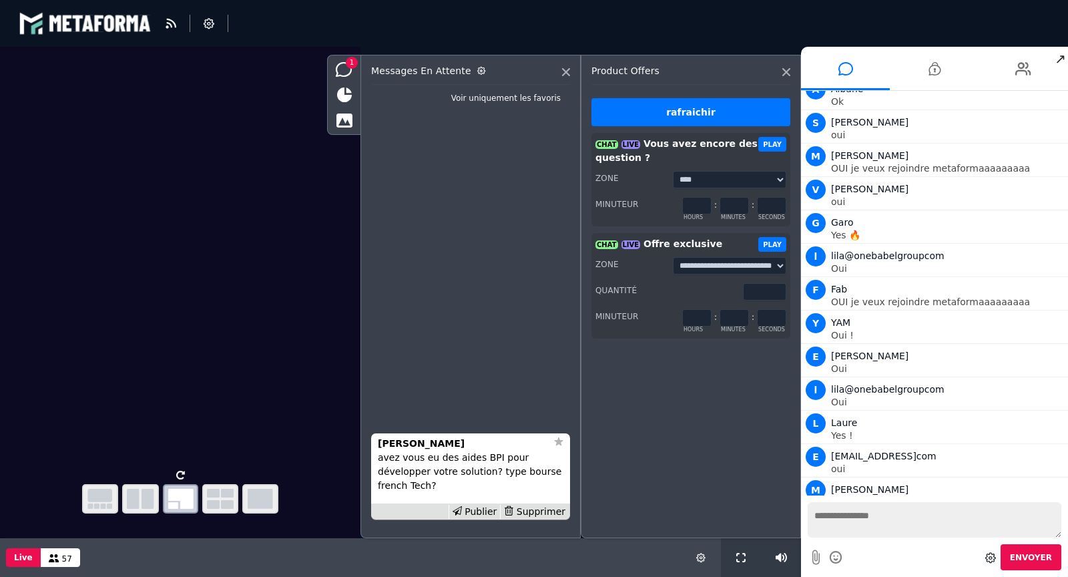
click at [768, 242] on button "PLAY" at bounding box center [772, 244] width 28 height 15
click at [773, 242] on button "PLAY" at bounding box center [772, 244] width 28 height 15
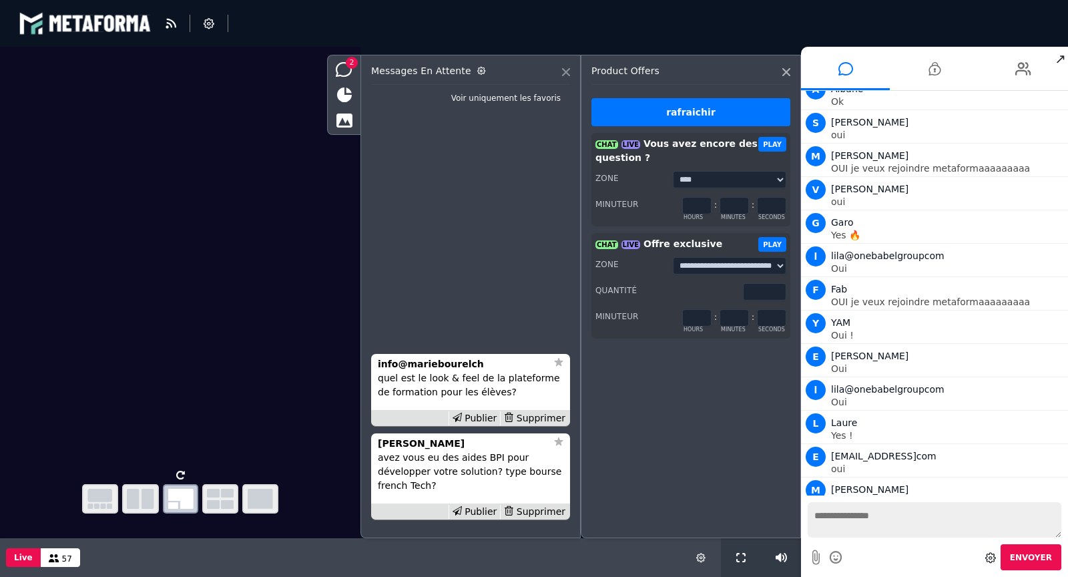
click at [567, 72] on icon at bounding box center [566, 72] width 8 height 8
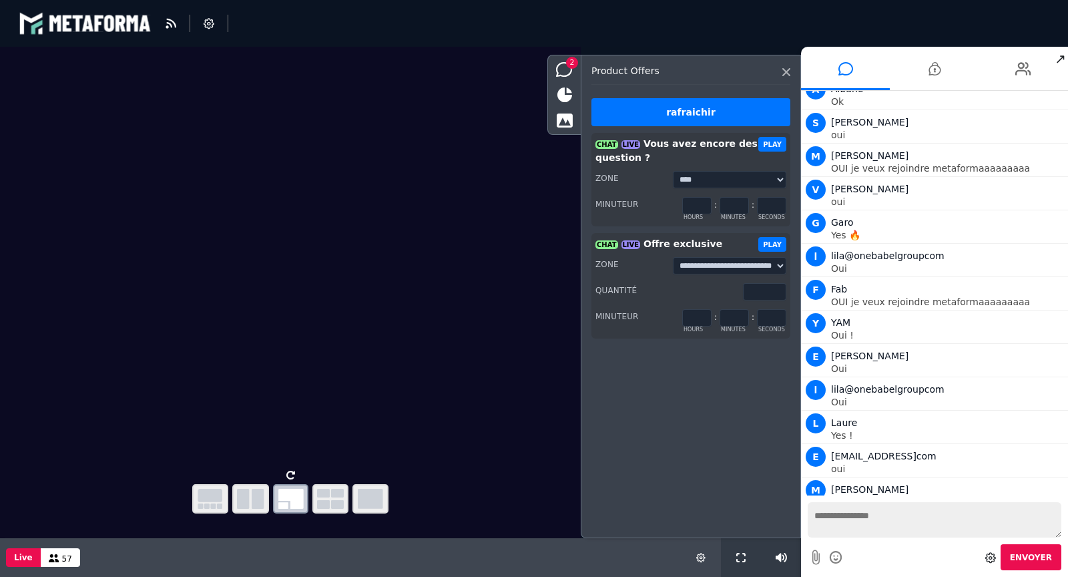
click at [772, 240] on button "PLAY" at bounding box center [772, 244] width 28 height 15
click at [783, 69] on icon at bounding box center [786, 72] width 8 height 8
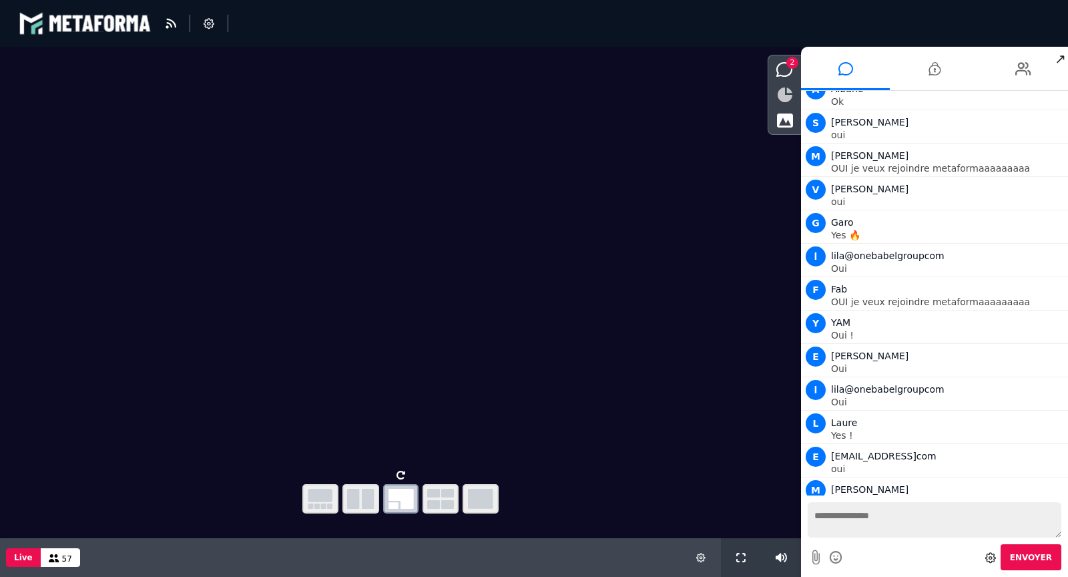
click at [785, 89] on icon at bounding box center [785, 94] width 15 height 15
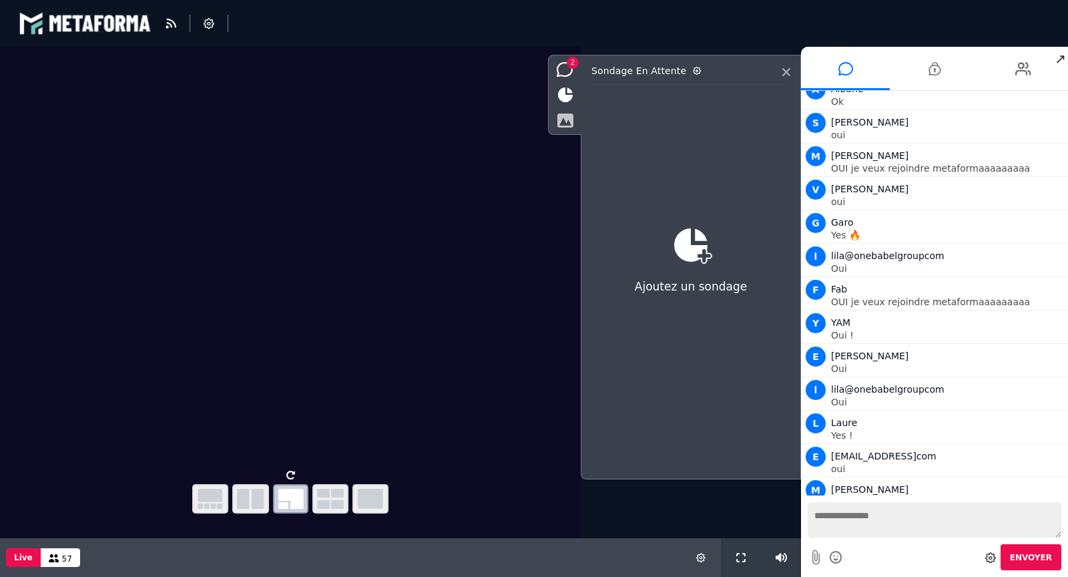
click at [565, 119] on icon at bounding box center [565, 120] width 17 height 15
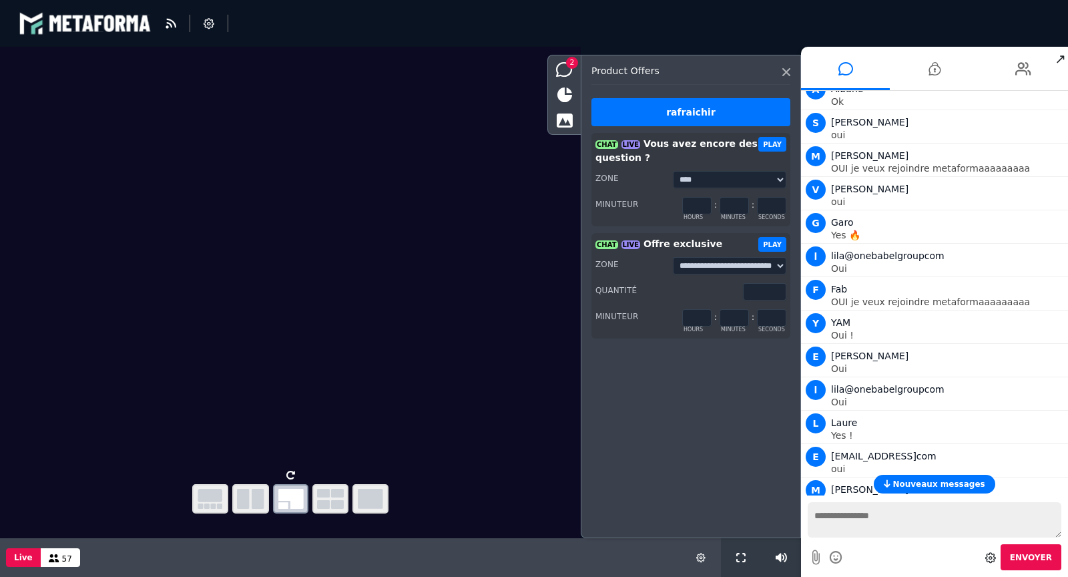
click at [771, 248] on button "PLAY" at bounding box center [772, 244] width 28 height 15
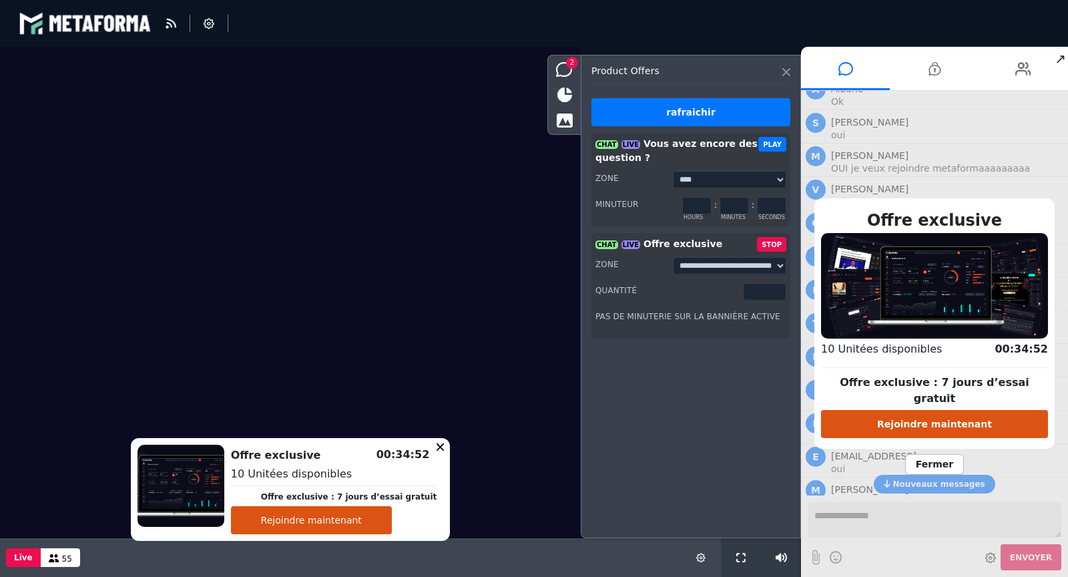
click at [784, 69] on icon at bounding box center [786, 72] width 8 height 8
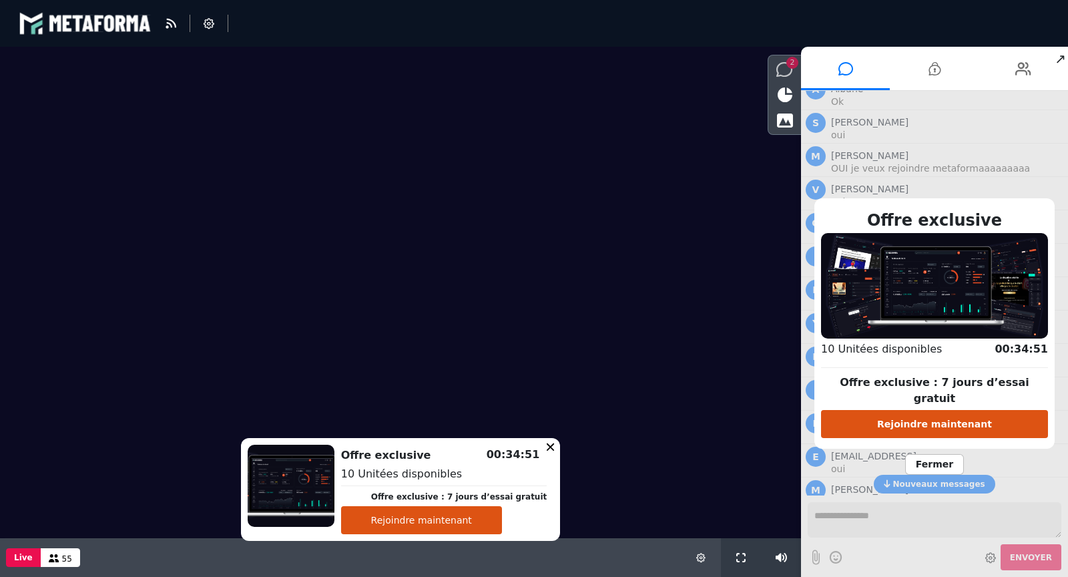
click at [787, 72] on icon at bounding box center [784, 69] width 17 height 15
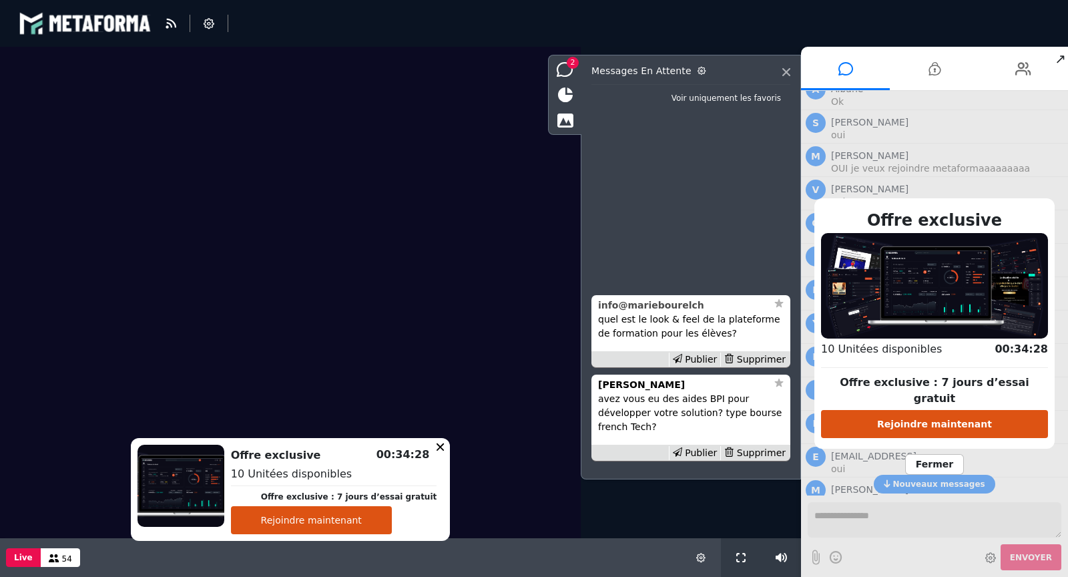
click at [640, 303] on strong "info@mariebourelch" at bounding box center [651, 305] width 106 height 11
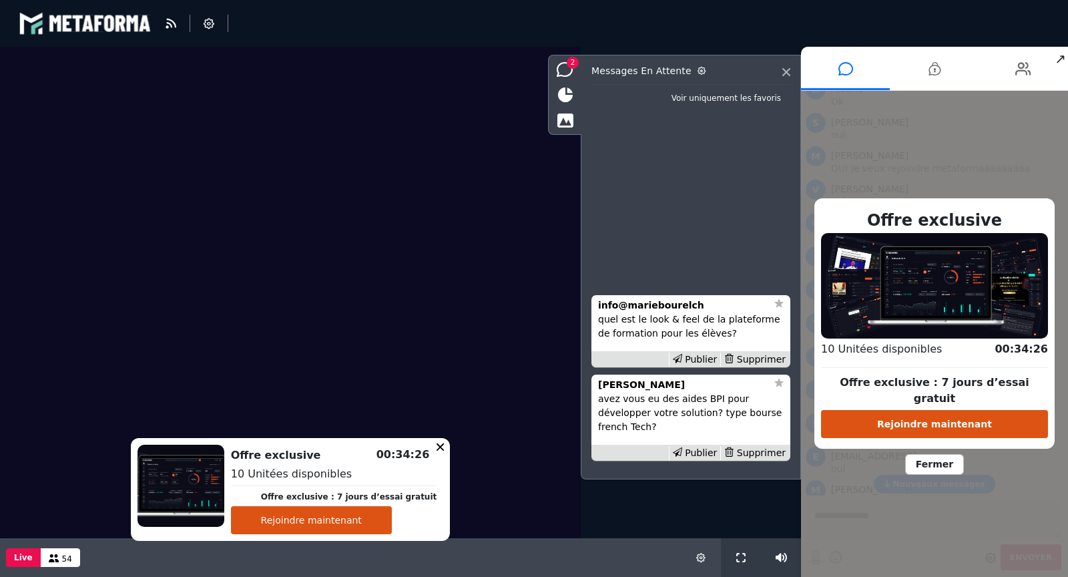
click at [936, 455] on span "Fermer" at bounding box center [934, 464] width 59 height 21
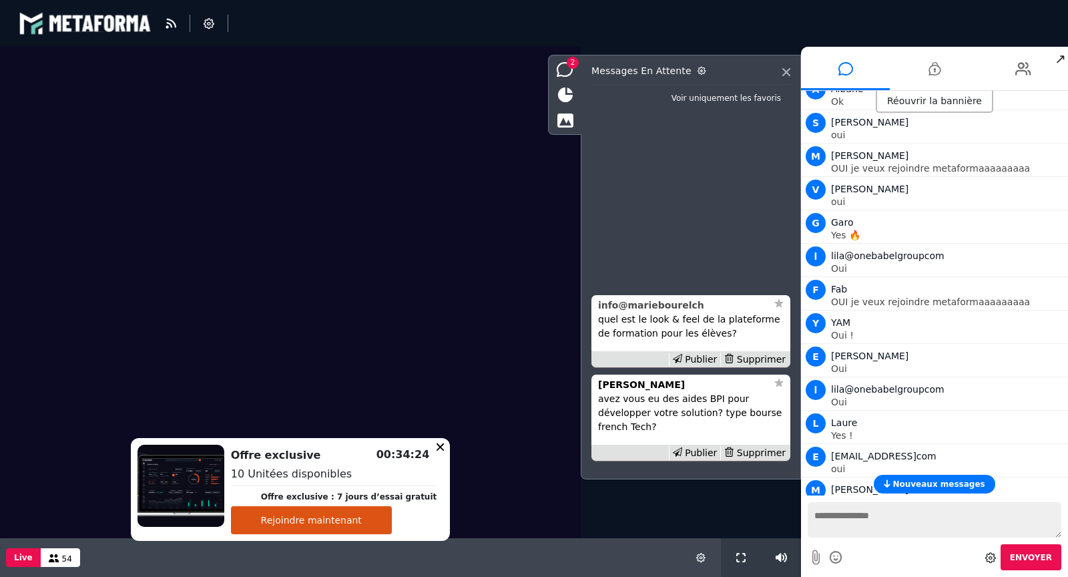
click at [675, 306] on strong "info@mariebourelch" at bounding box center [651, 305] width 106 height 11
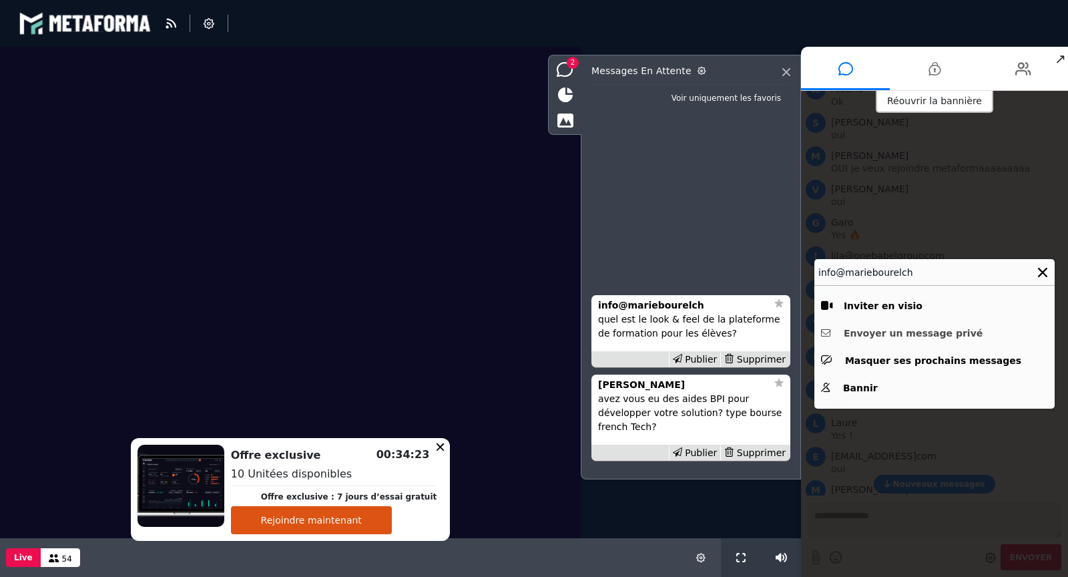
click at [865, 336] on button "Envoyer un message privé" at bounding box center [934, 333] width 227 height 21
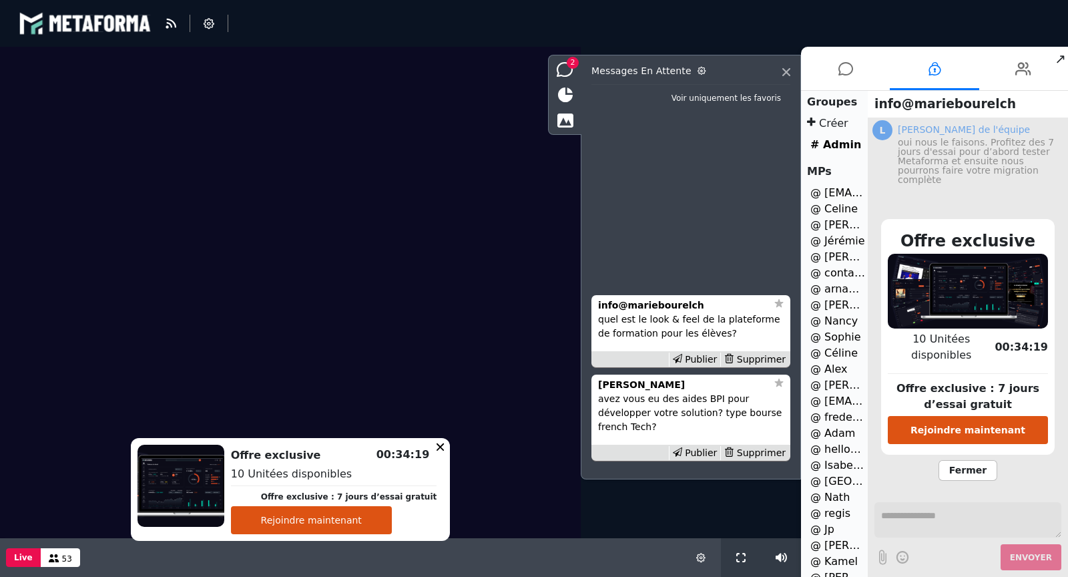
click at [977, 460] on span "Fermer" at bounding box center [967, 470] width 59 height 21
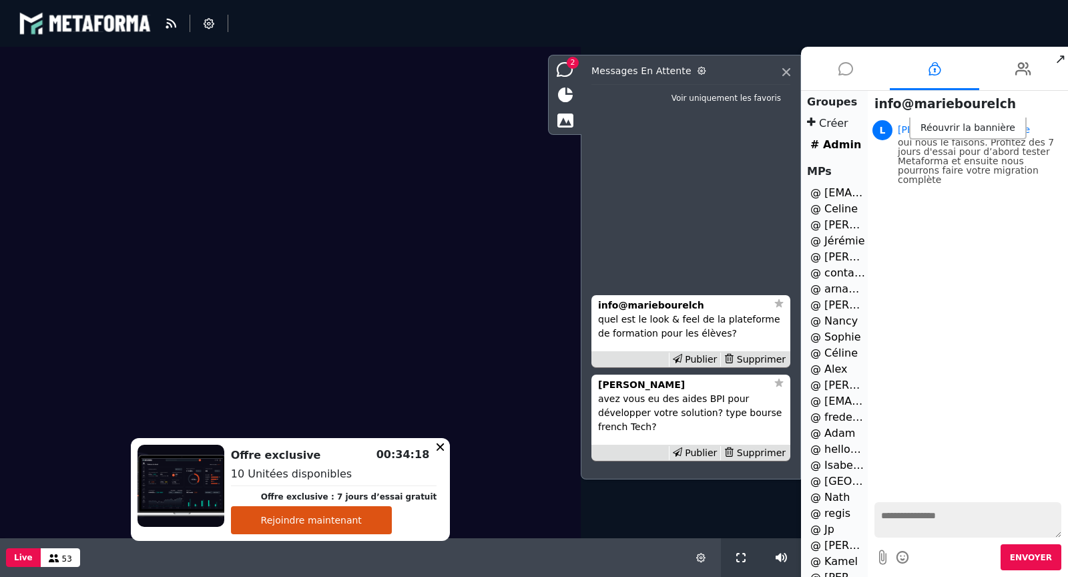
click at [850, 78] on icon at bounding box center [845, 68] width 15 height 33
